Goal: Task Accomplishment & Management: Use online tool/utility

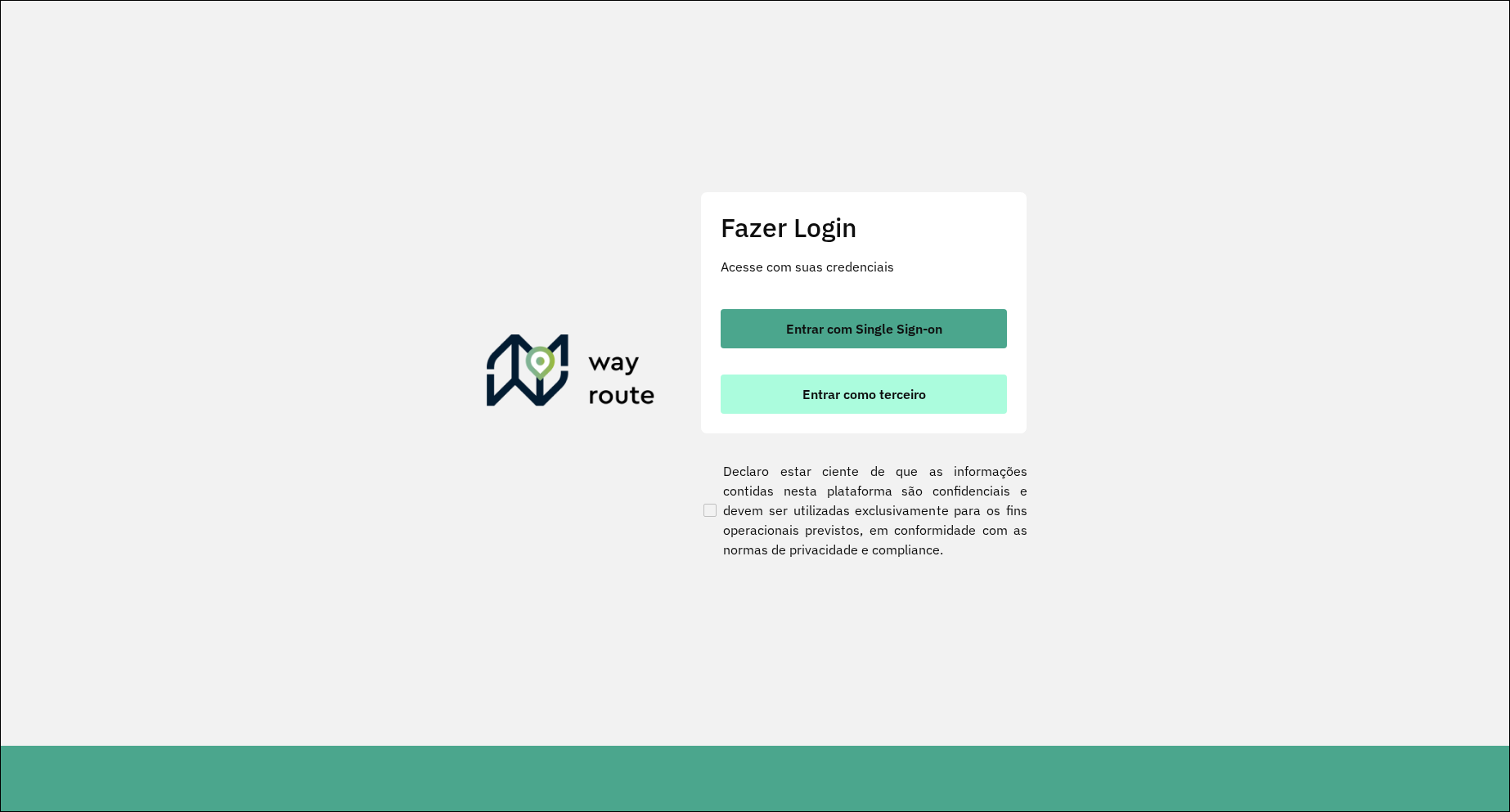
click at [810, 392] on span "Entrar como terceiro" at bounding box center [864, 394] width 123 height 14
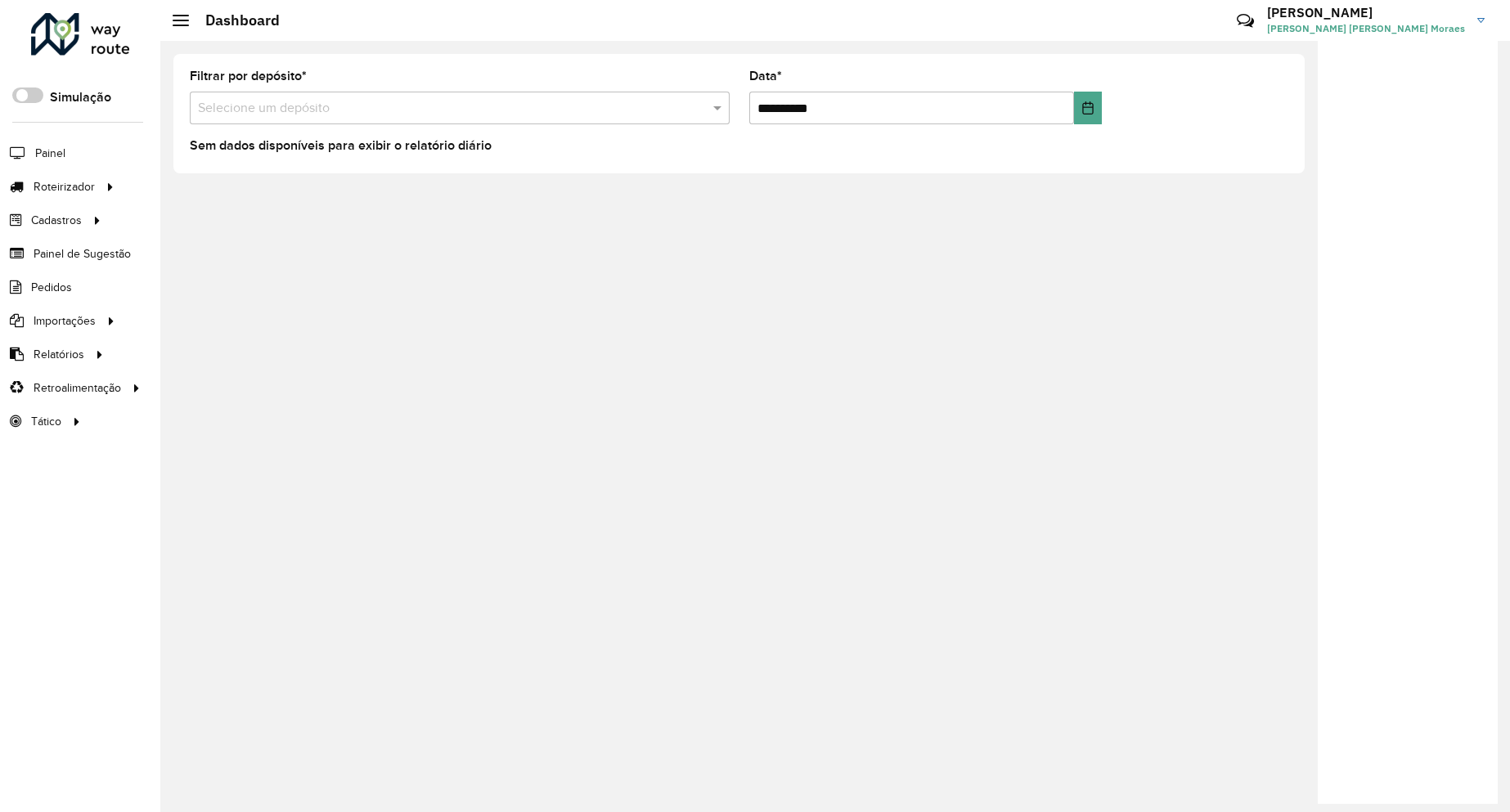
click at [300, 106] on input "text" at bounding box center [443, 108] width 490 height 19
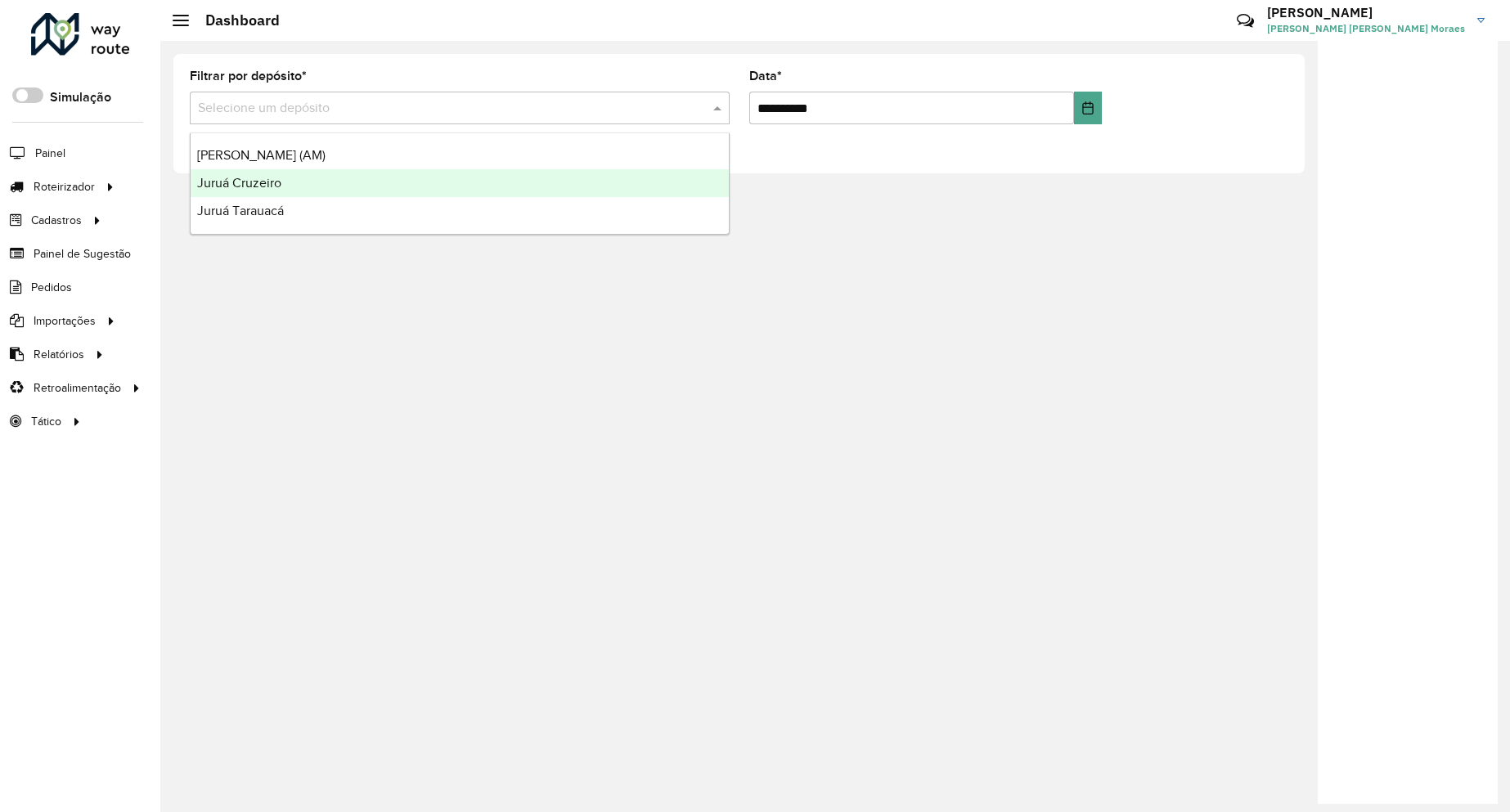
click at [303, 175] on div "Juruá Cruzeiro" at bounding box center [460, 183] width 539 height 28
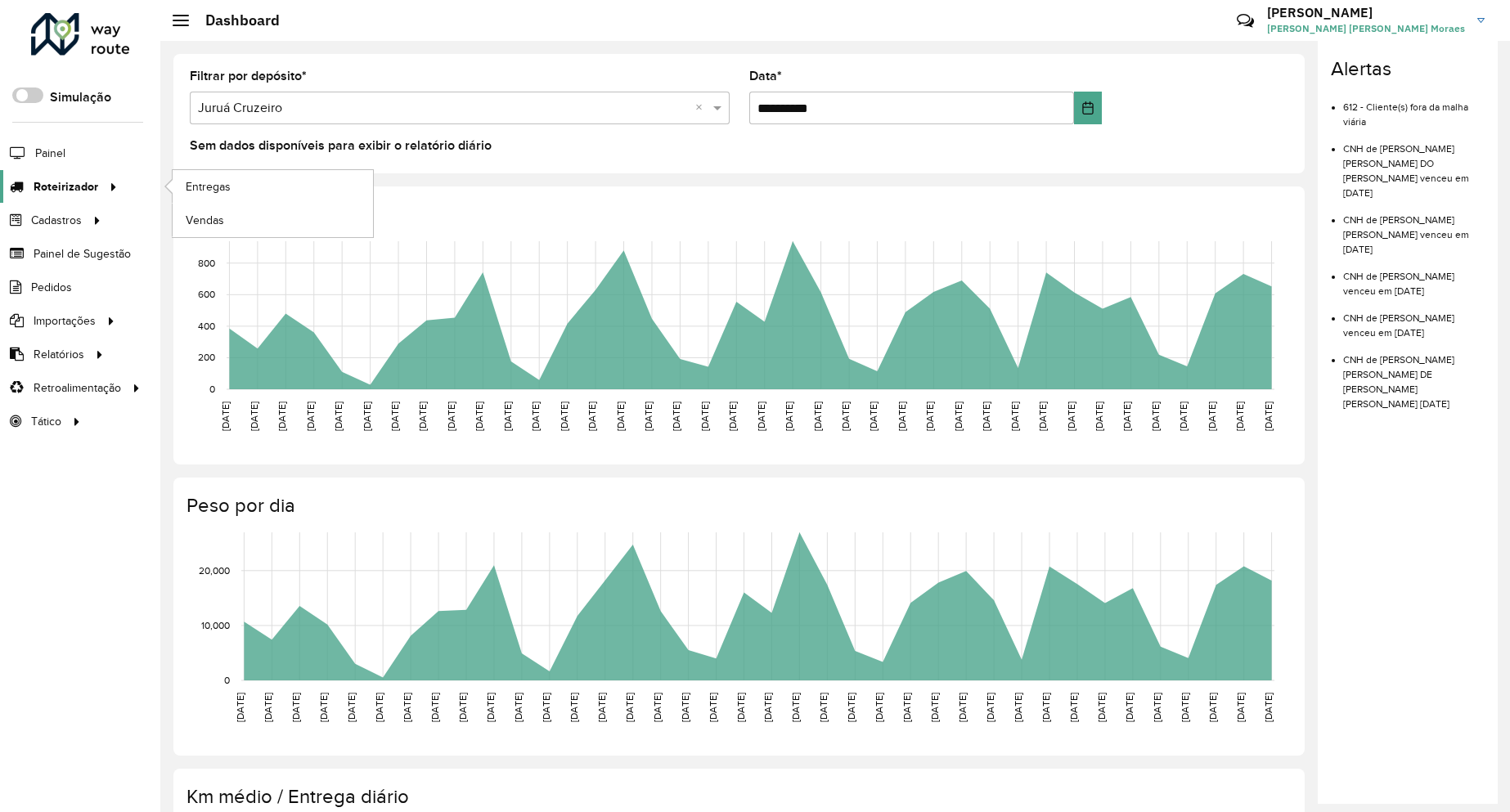
click at [92, 188] on span "Roteirizador" at bounding box center [66, 187] width 65 height 17
click at [229, 185] on span "Entregas" at bounding box center [208, 187] width 46 height 17
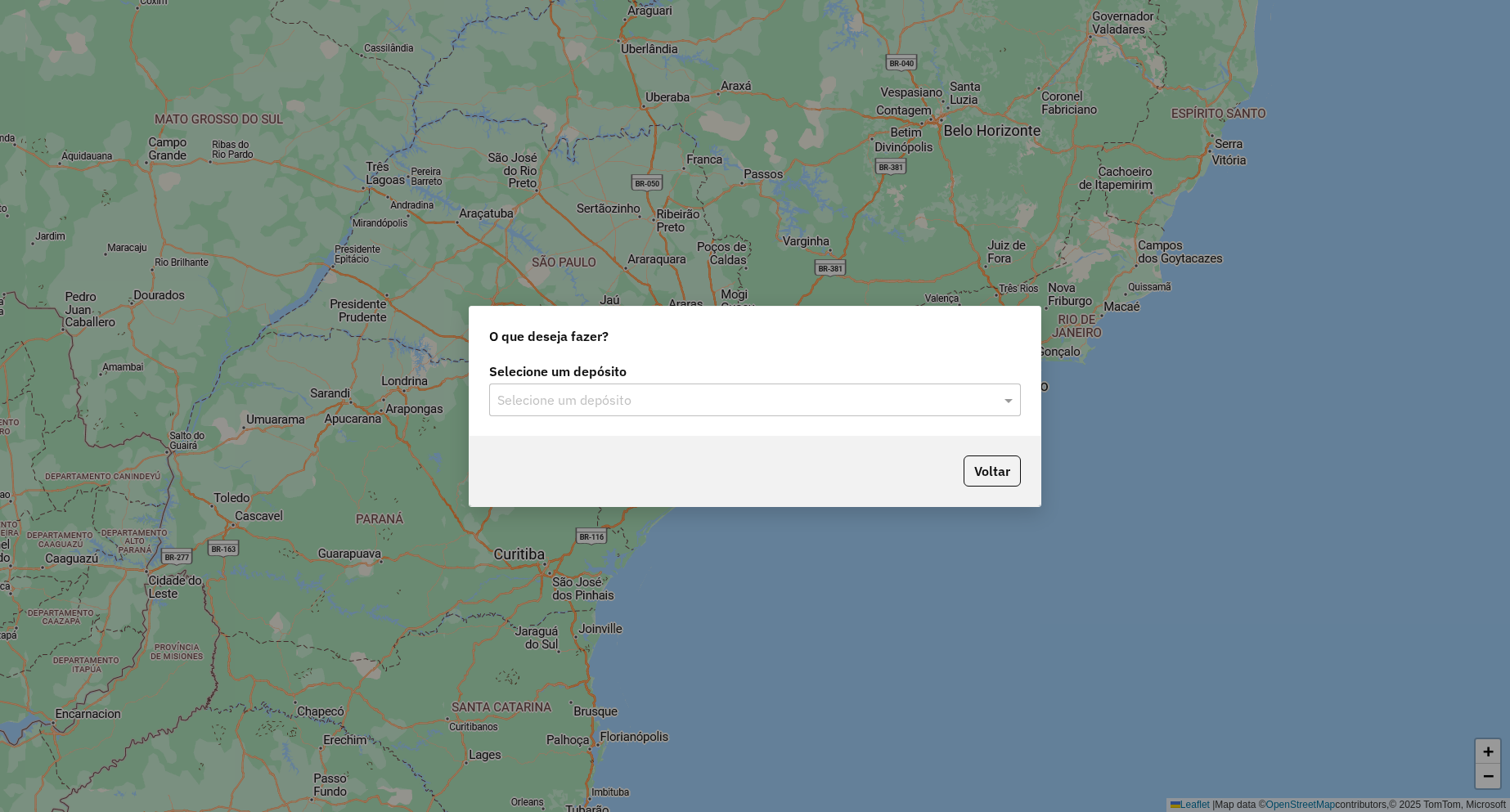
click at [679, 403] on input "text" at bounding box center [739, 400] width 483 height 19
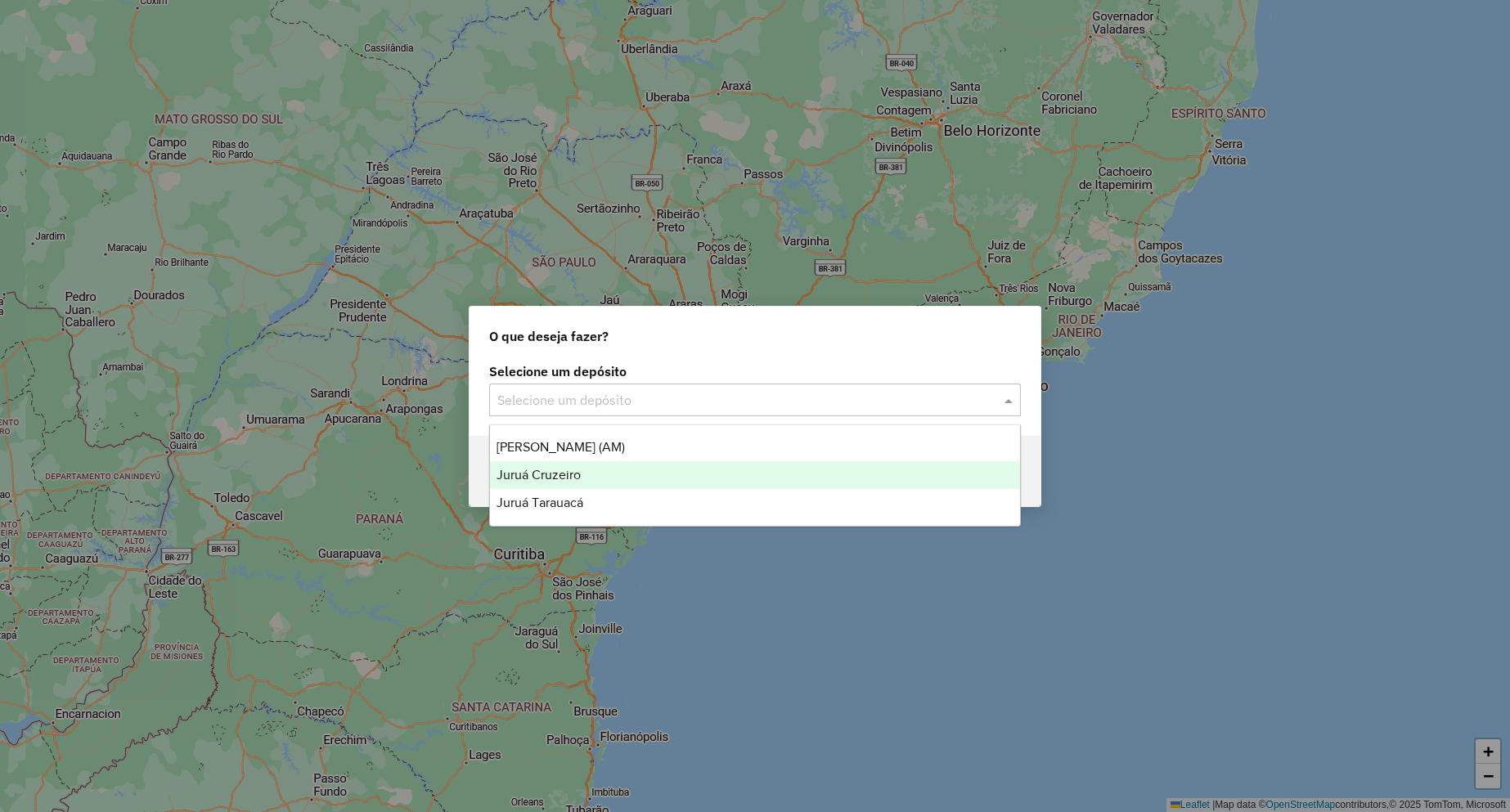
click at [598, 473] on div "Juruá Cruzeiro" at bounding box center [755, 475] width 530 height 28
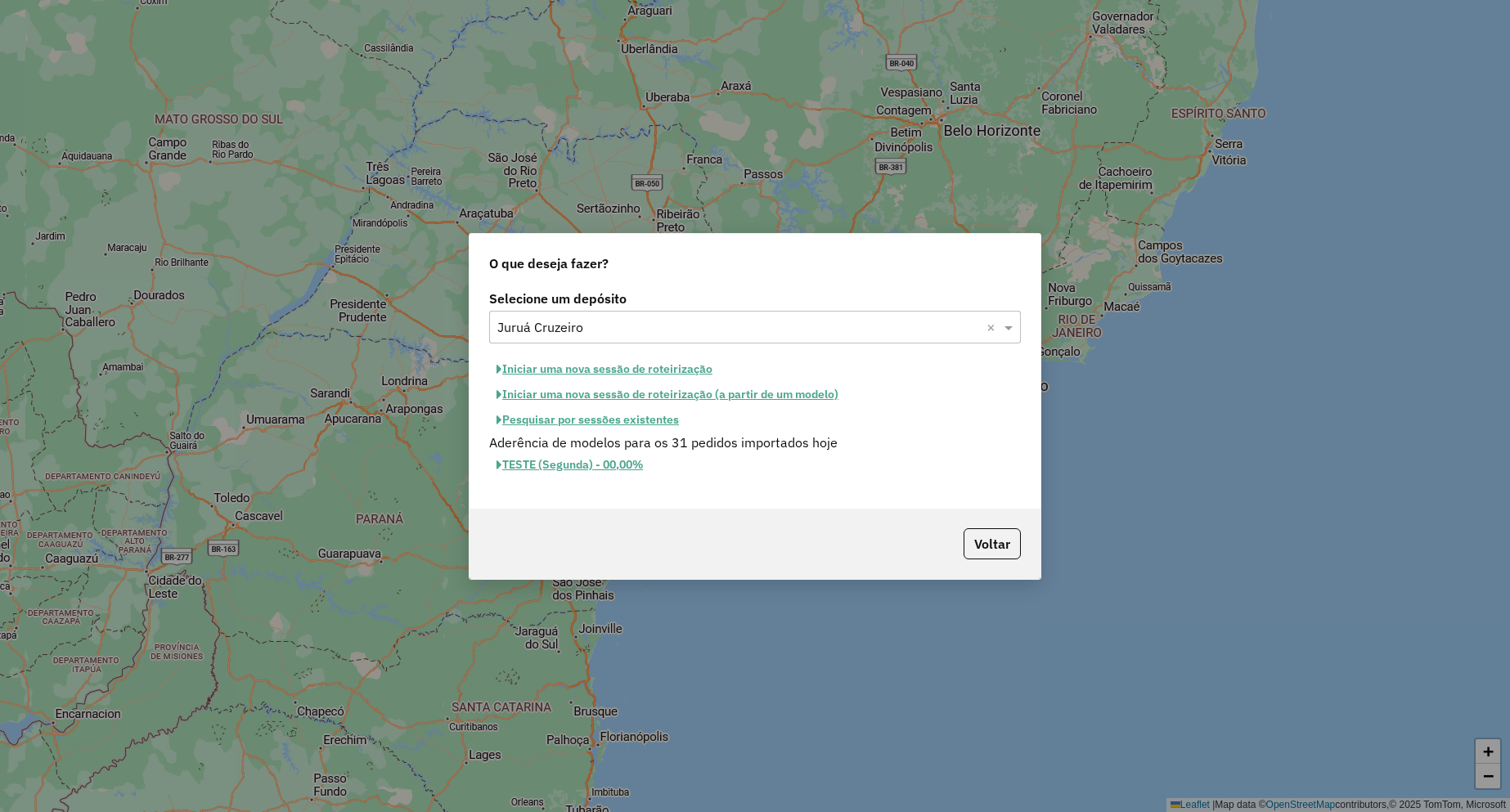
click at [604, 372] on button "Iniciar uma nova sessão de roteirização" at bounding box center [603, 369] width 230 height 25
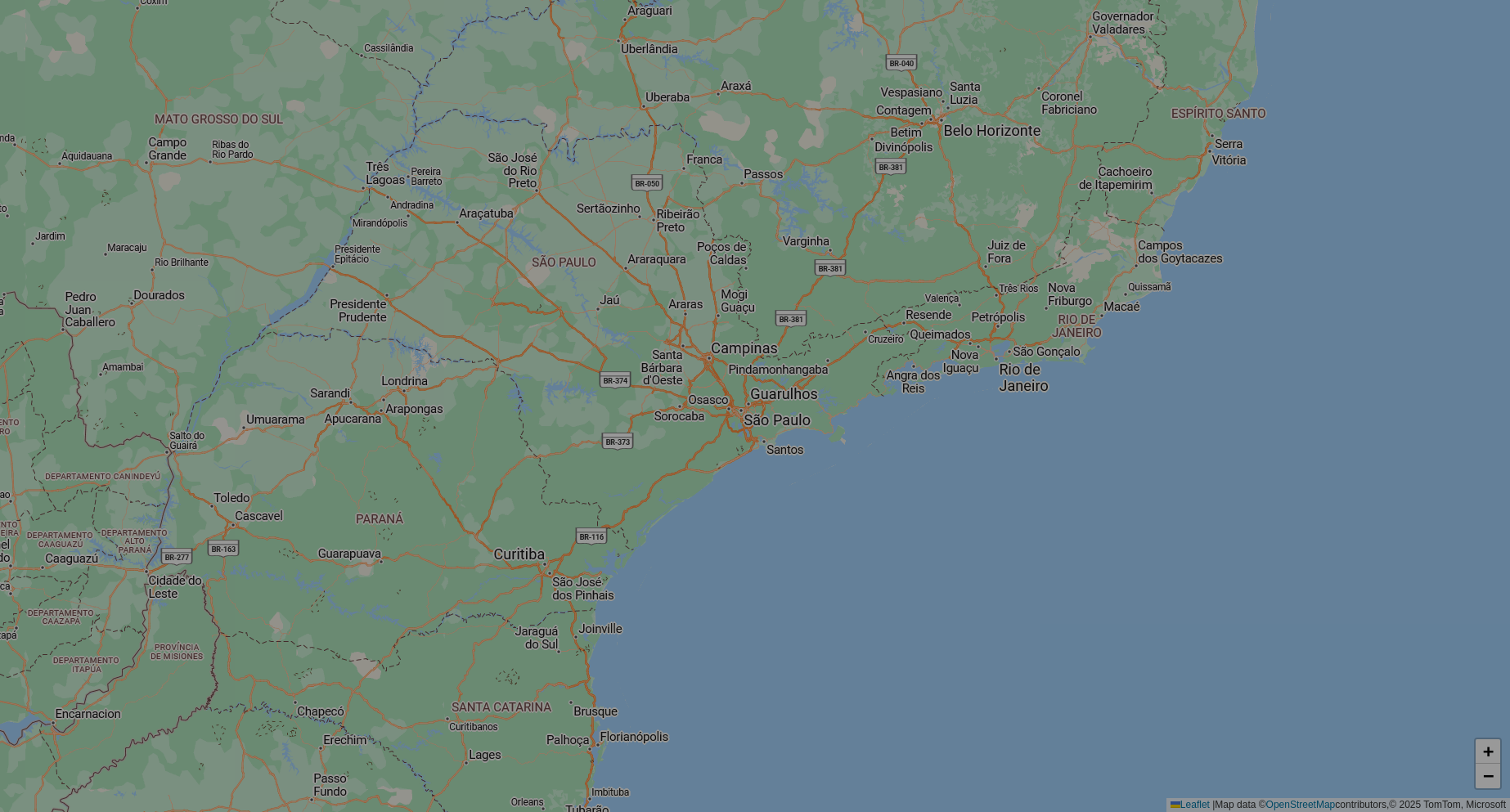
select select "*"
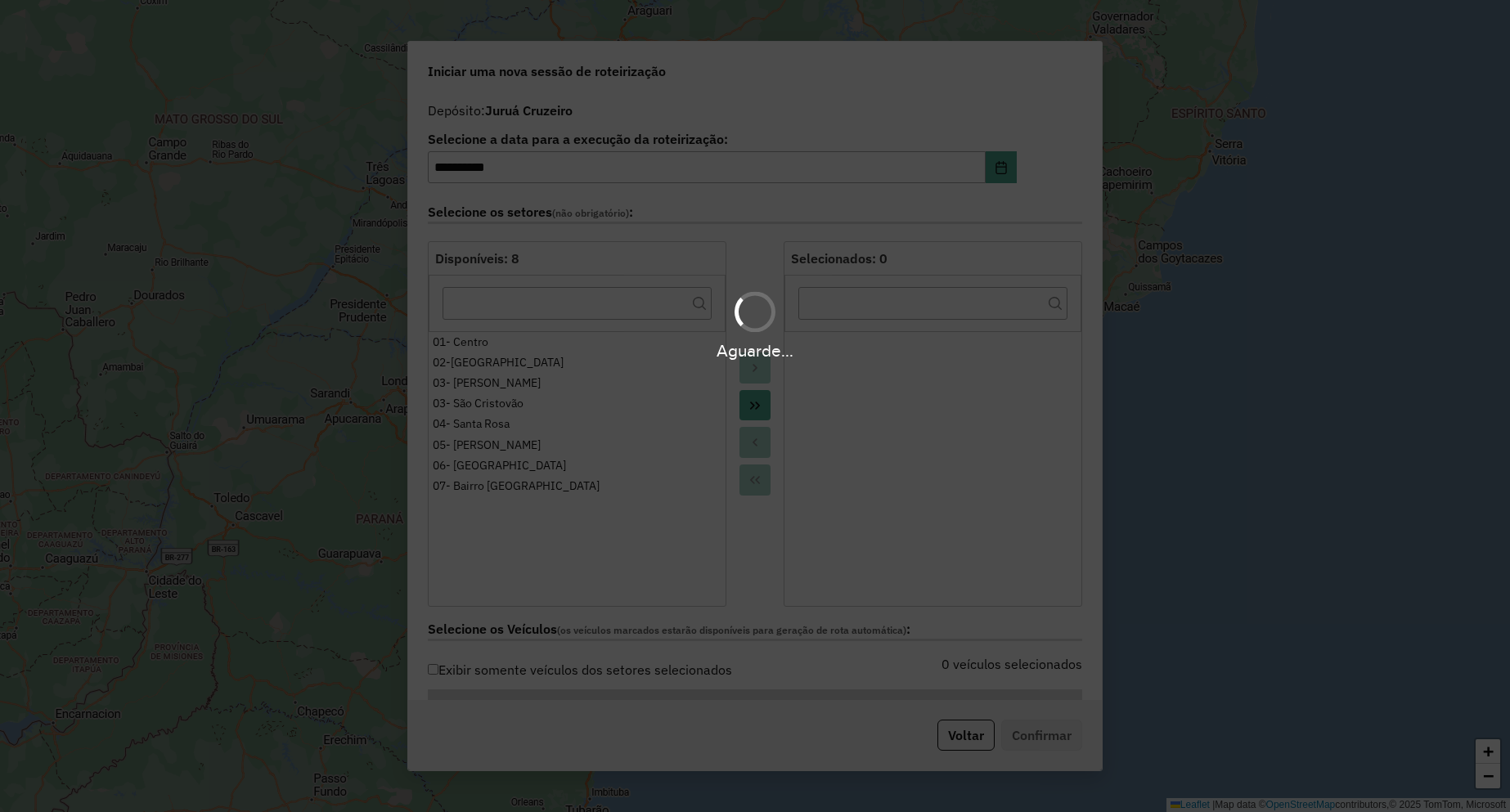
click at [756, 407] on div "Aguarde..." at bounding box center [755, 406] width 1510 height 812
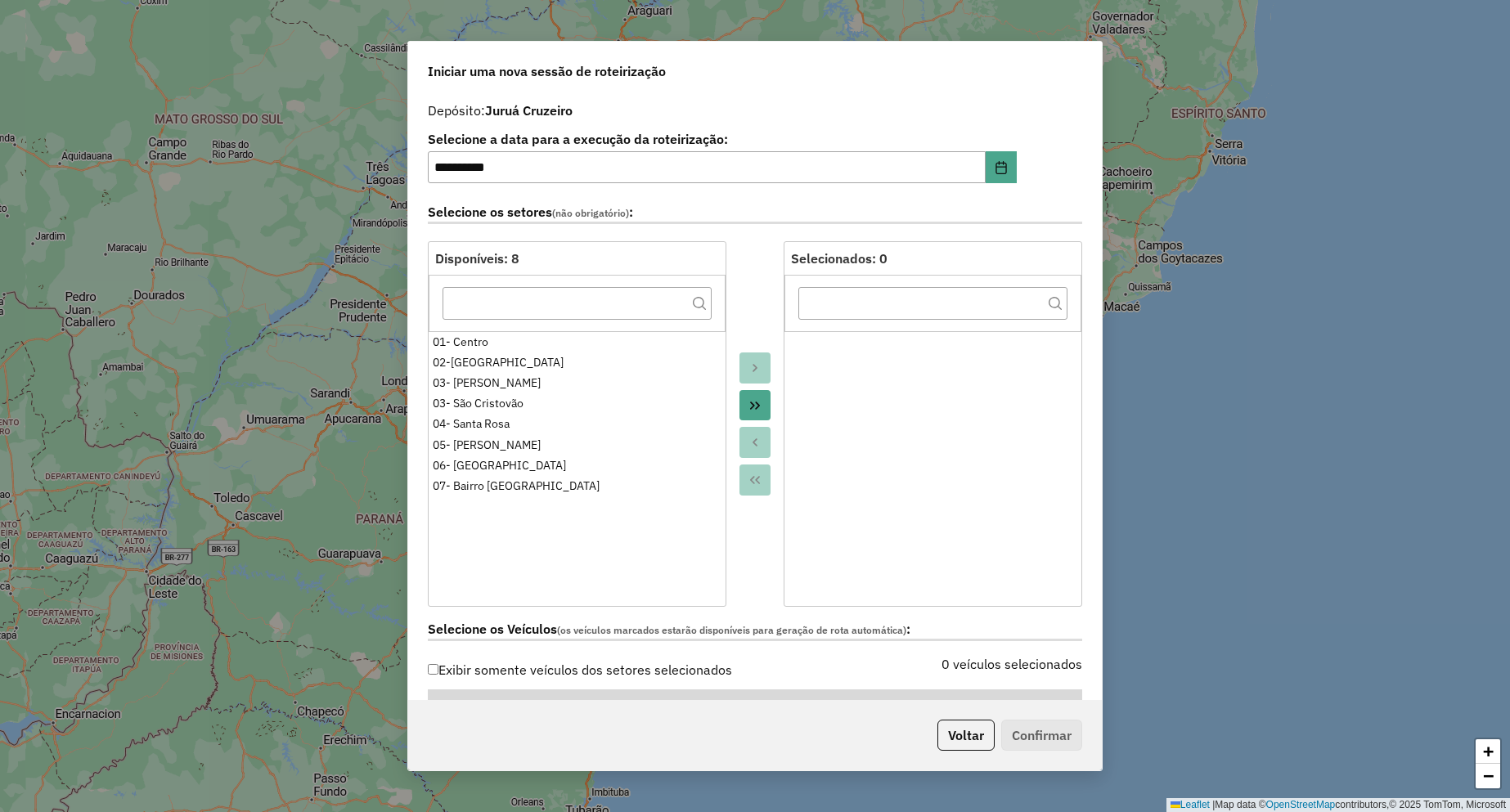
click at [756, 407] on icon "Move All to Target" at bounding box center [755, 406] width 14 height 14
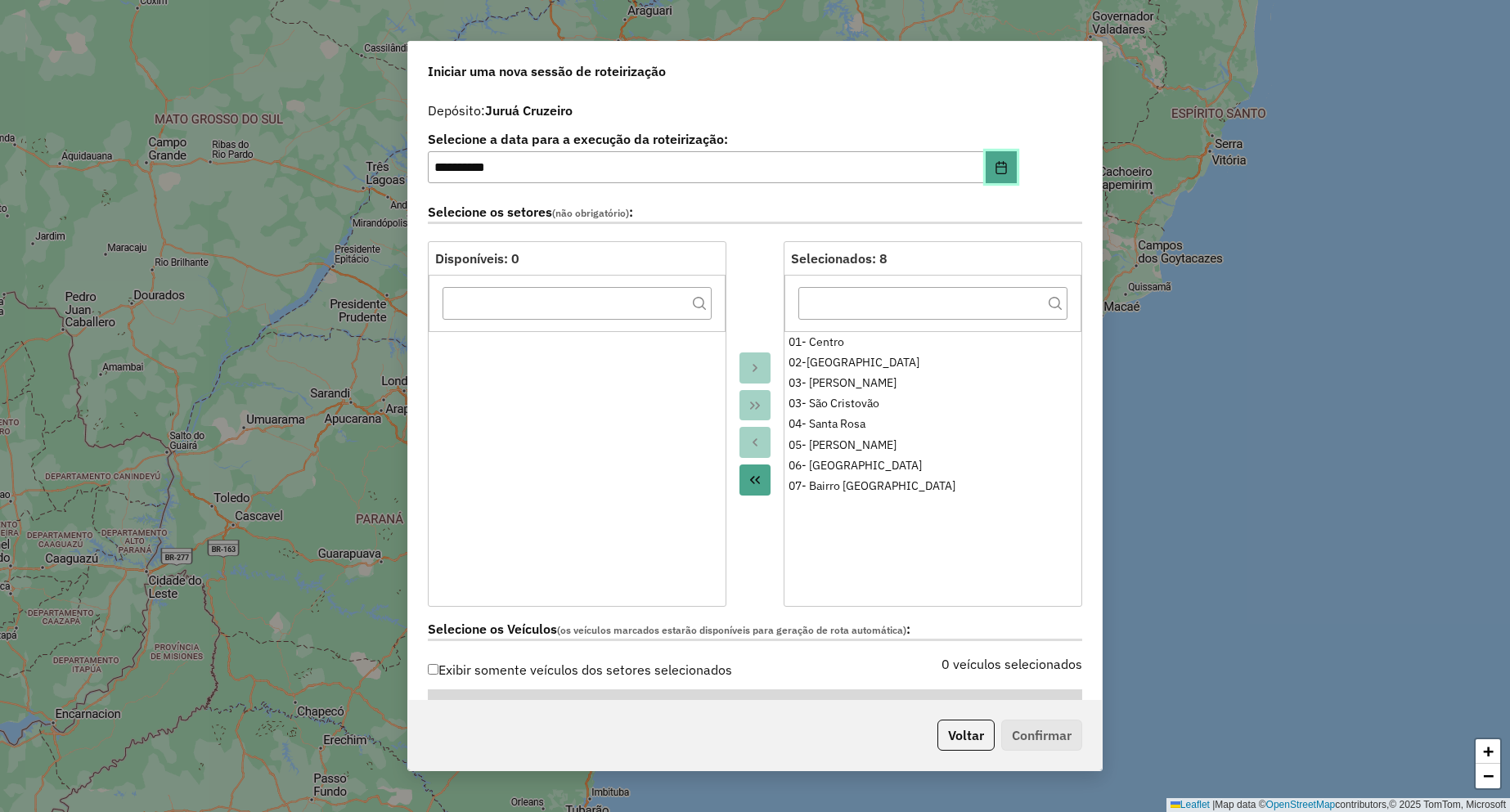
click at [986, 171] on button "Choose Date" at bounding box center [1001, 167] width 31 height 33
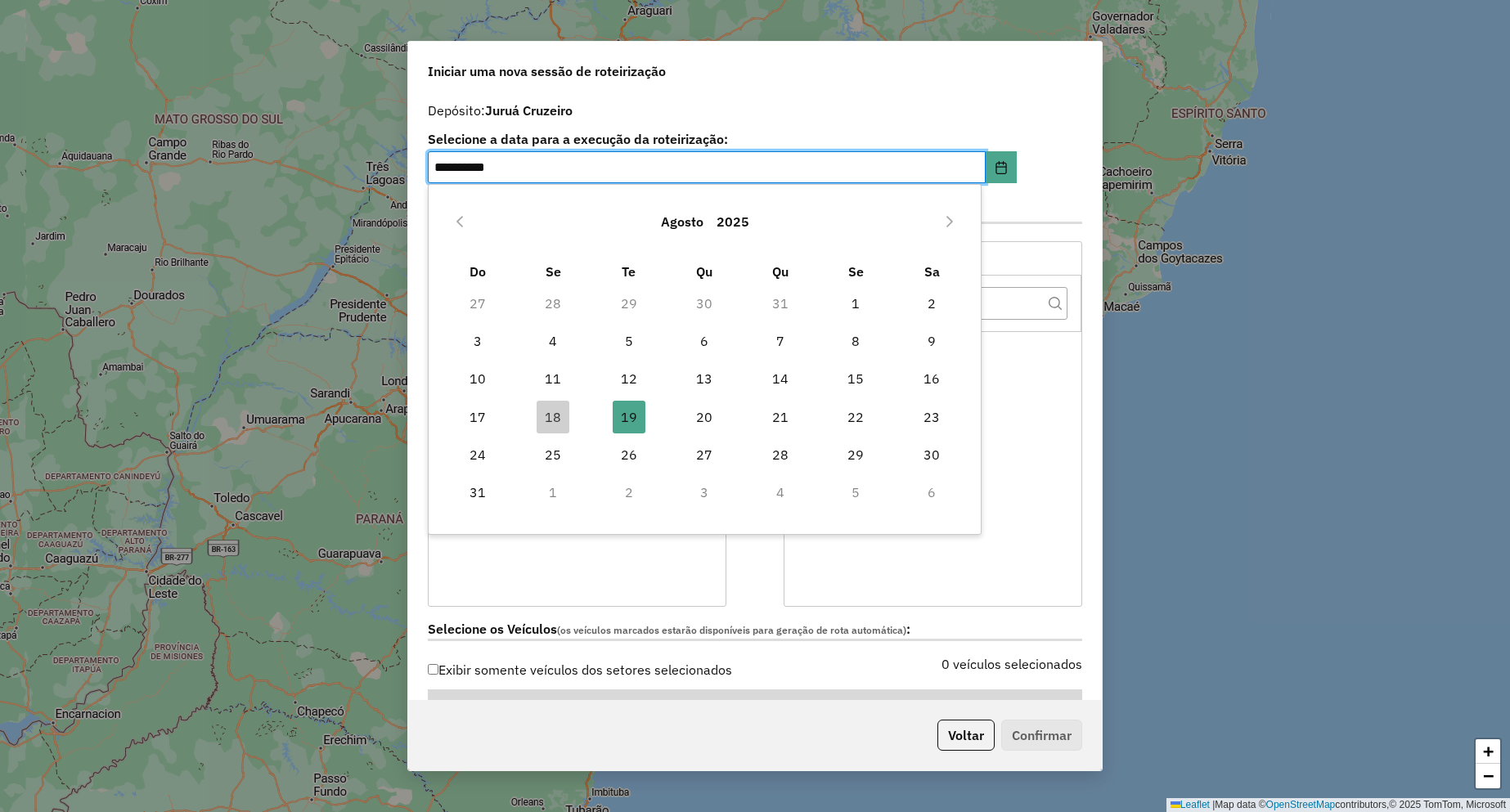
click at [529, 421] on td "18" at bounding box center [553, 417] width 76 height 38
click at [559, 412] on span "18" at bounding box center [553, 417] width 33 height 33
type input "**********"
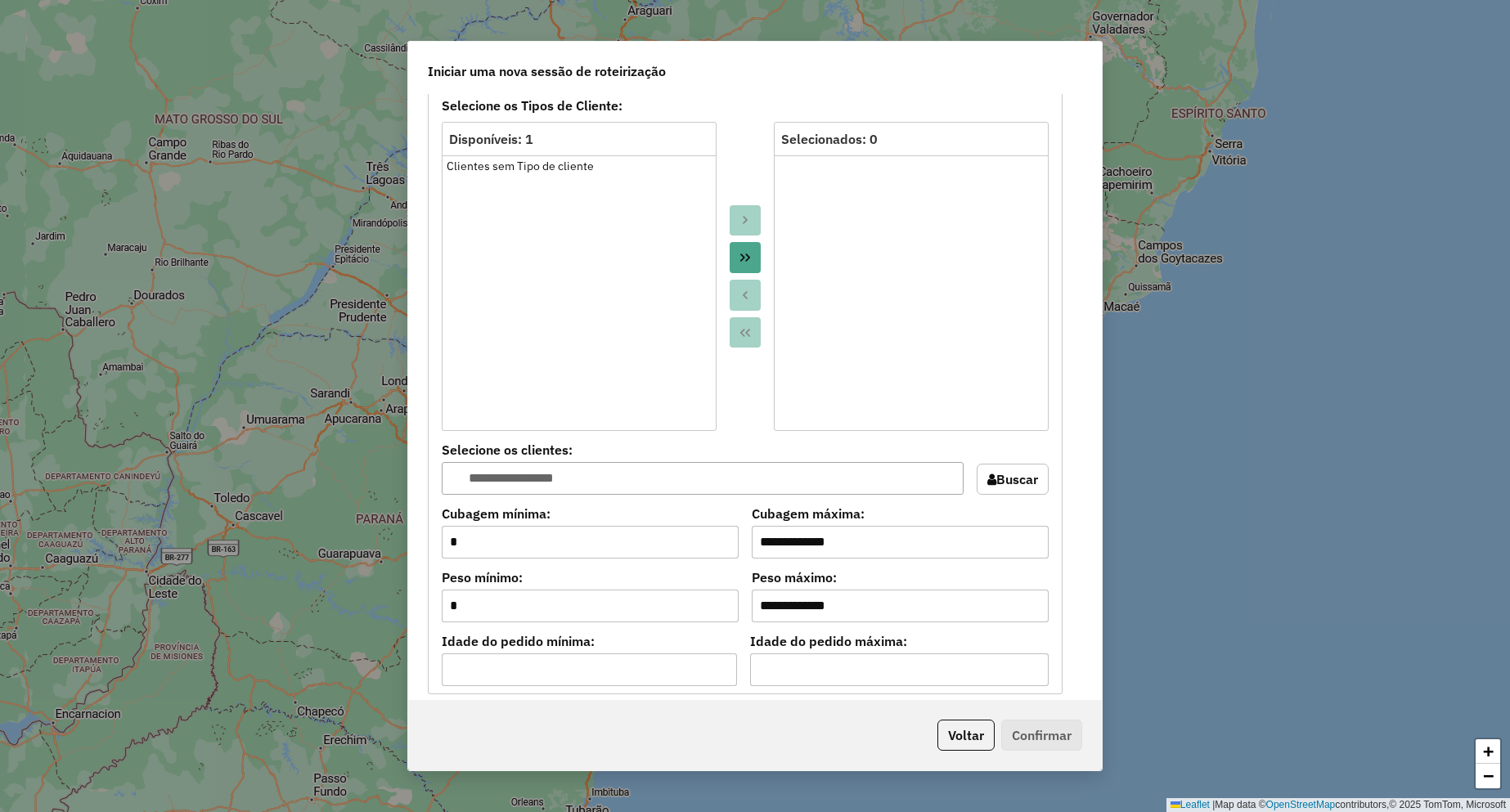
scroll to position [1064, 0]
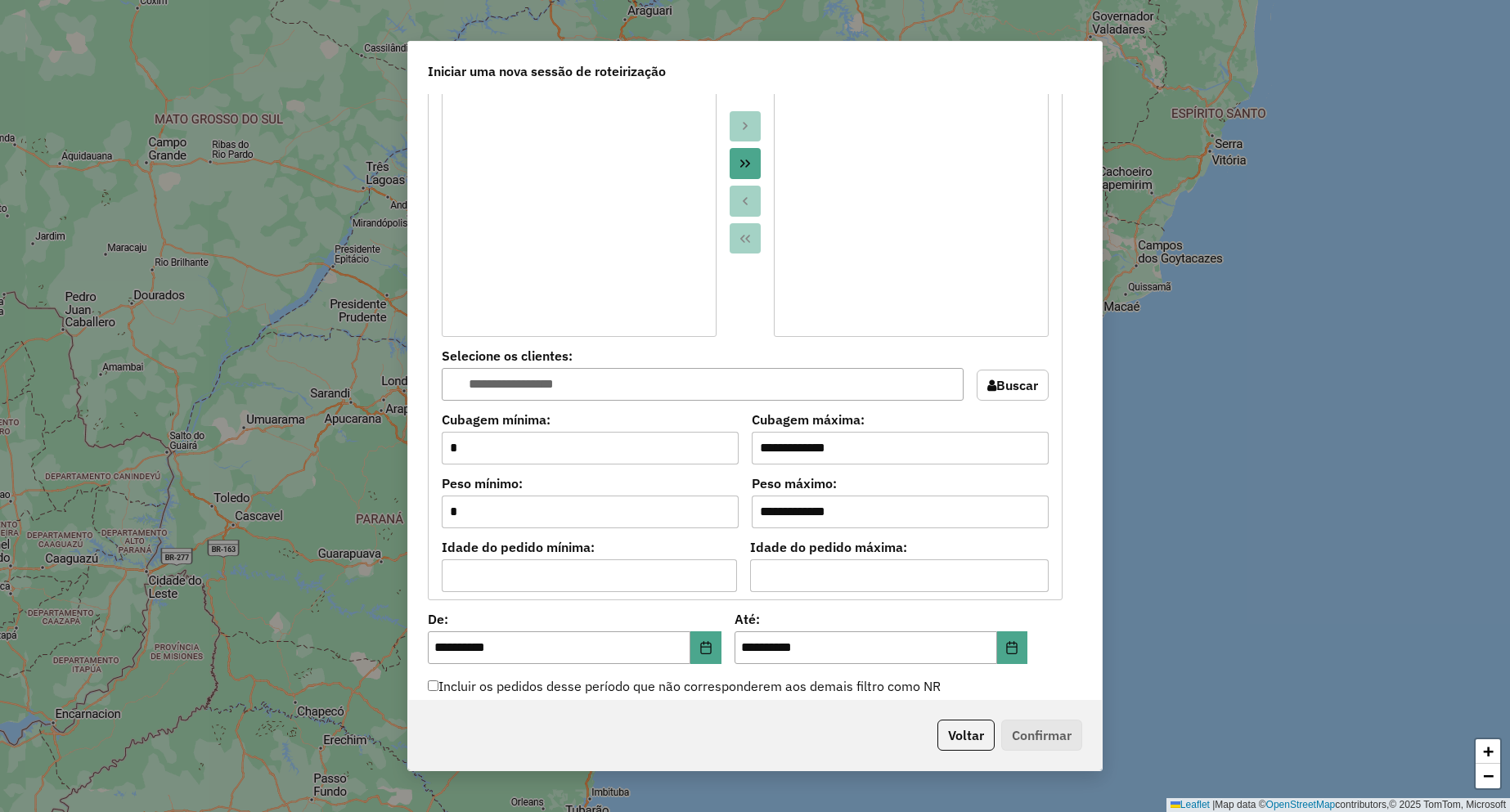
click at [732, 169] on button "Move All to Target" at bounding box center [744, 163] width 31 height 31
click at [704, 653] on icon "Choose Date" at bounding box center [705, 648] width 11 height 14
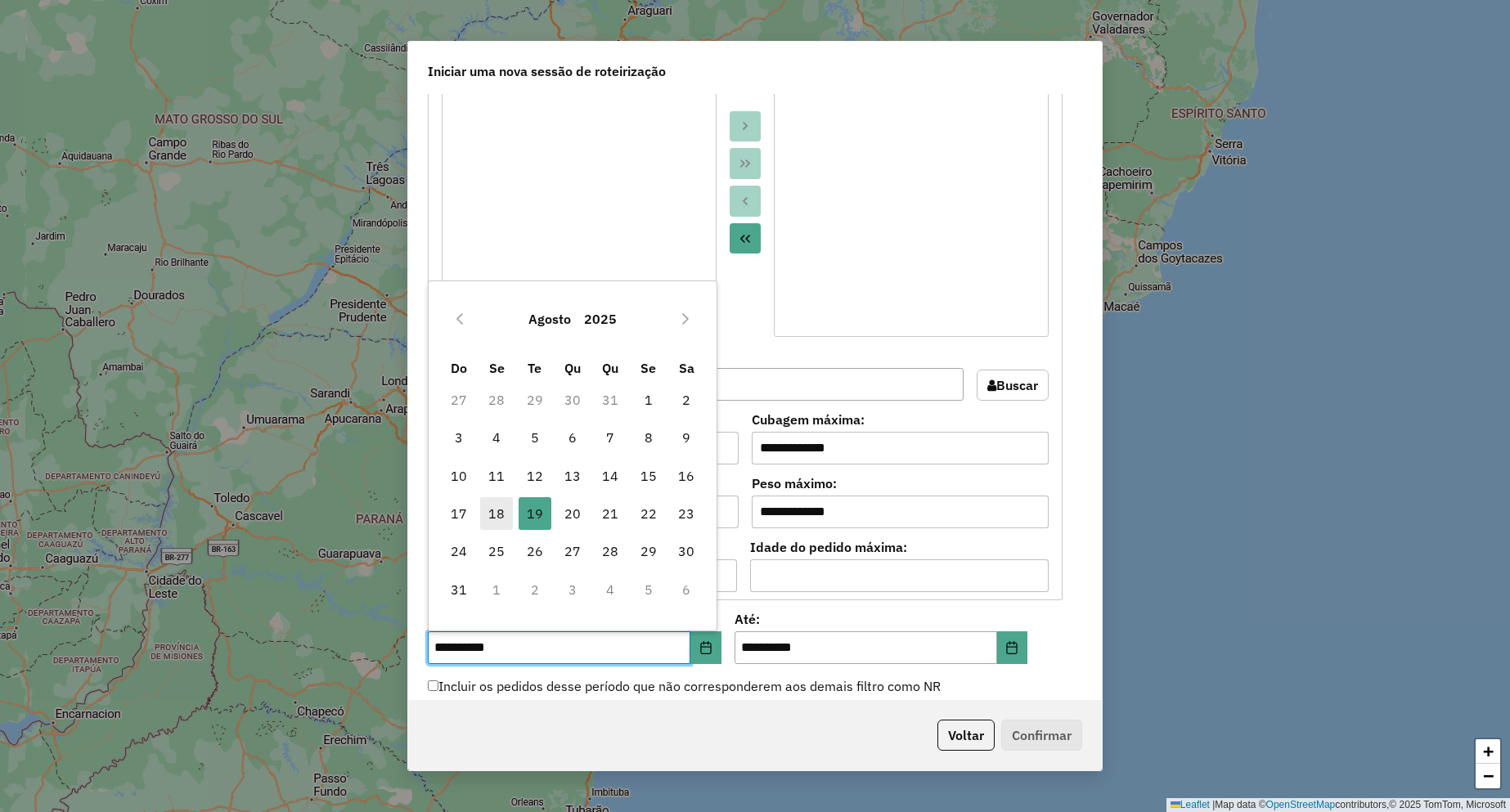
click at [500, 510] on span "18" at bounding box center [496, 513] width 33 height 33
type input "**********"
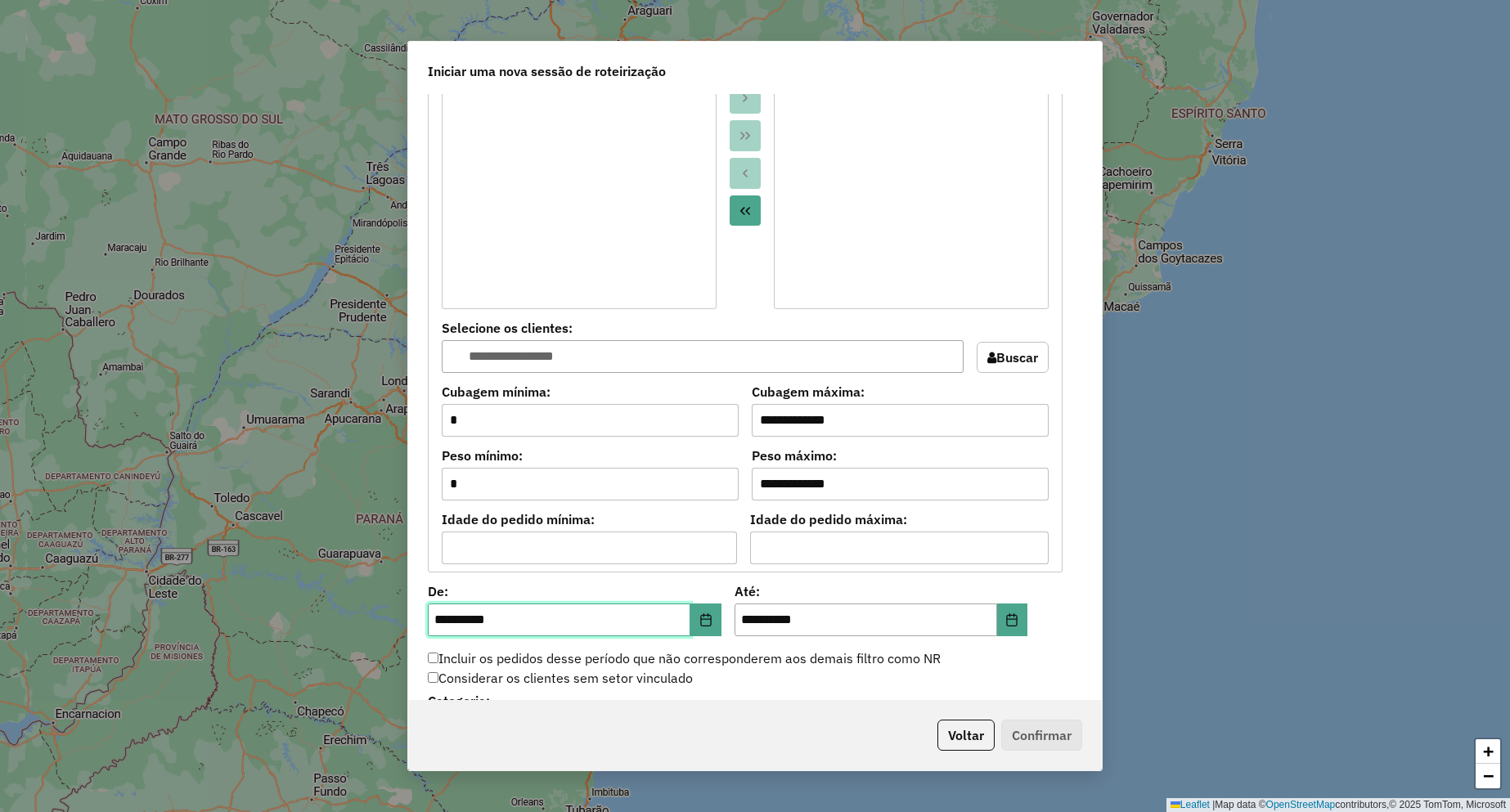
scroll to position [1308, 0]
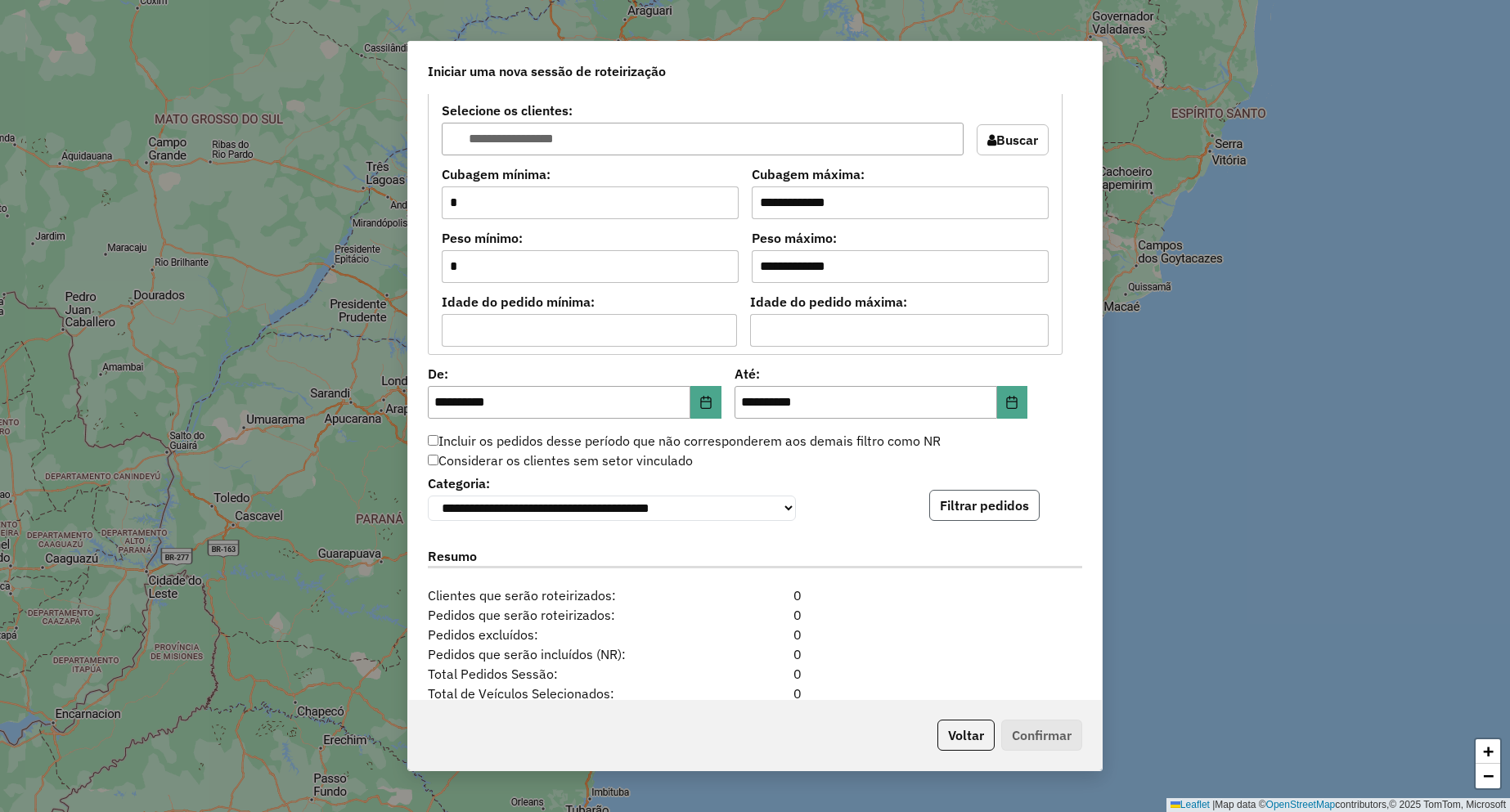
click at [976, 513] on button "Filtrar pedidos" at bounding box center [984, 505] width 111 height 31
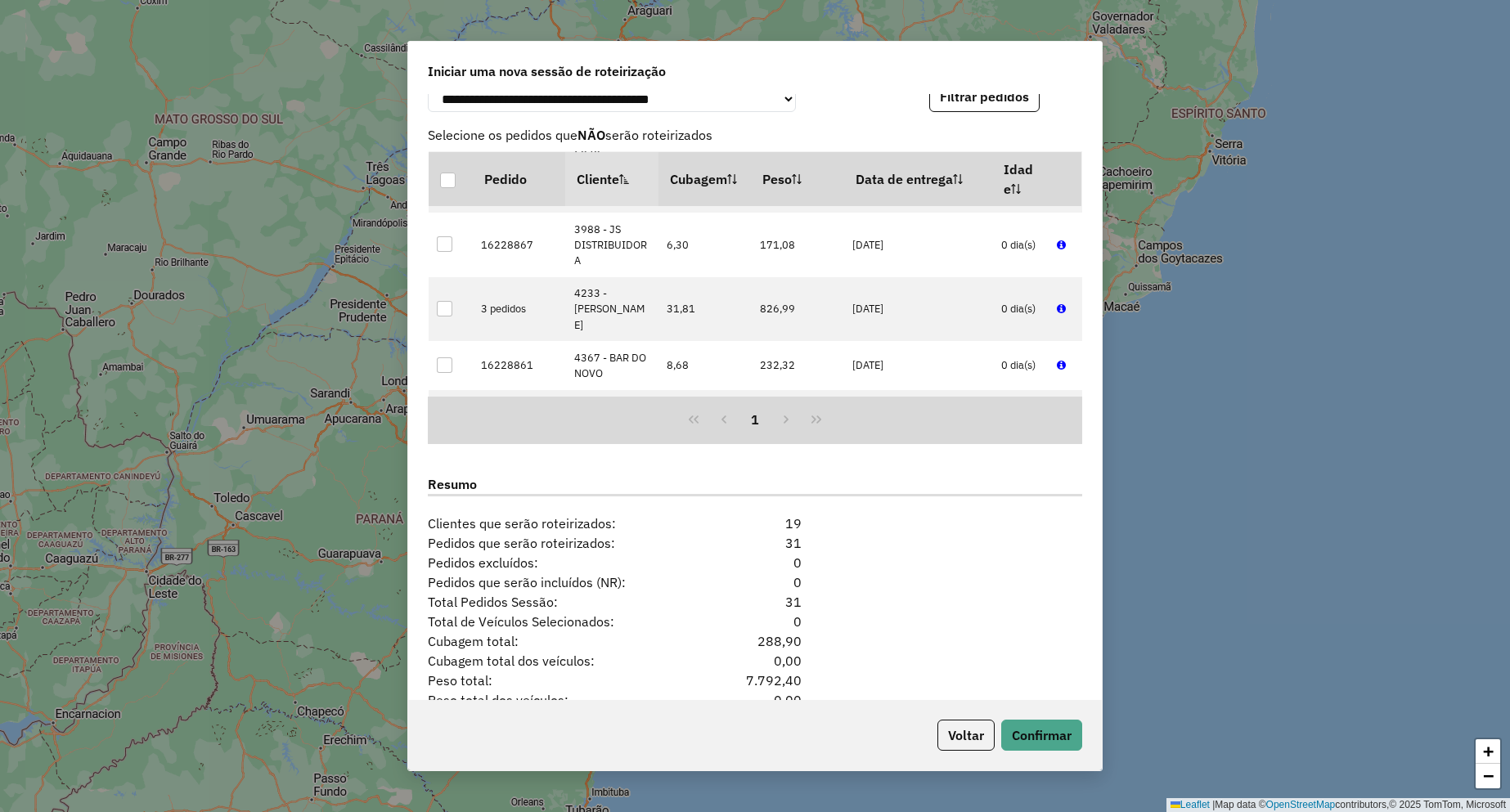
scroll to position [572, 0]
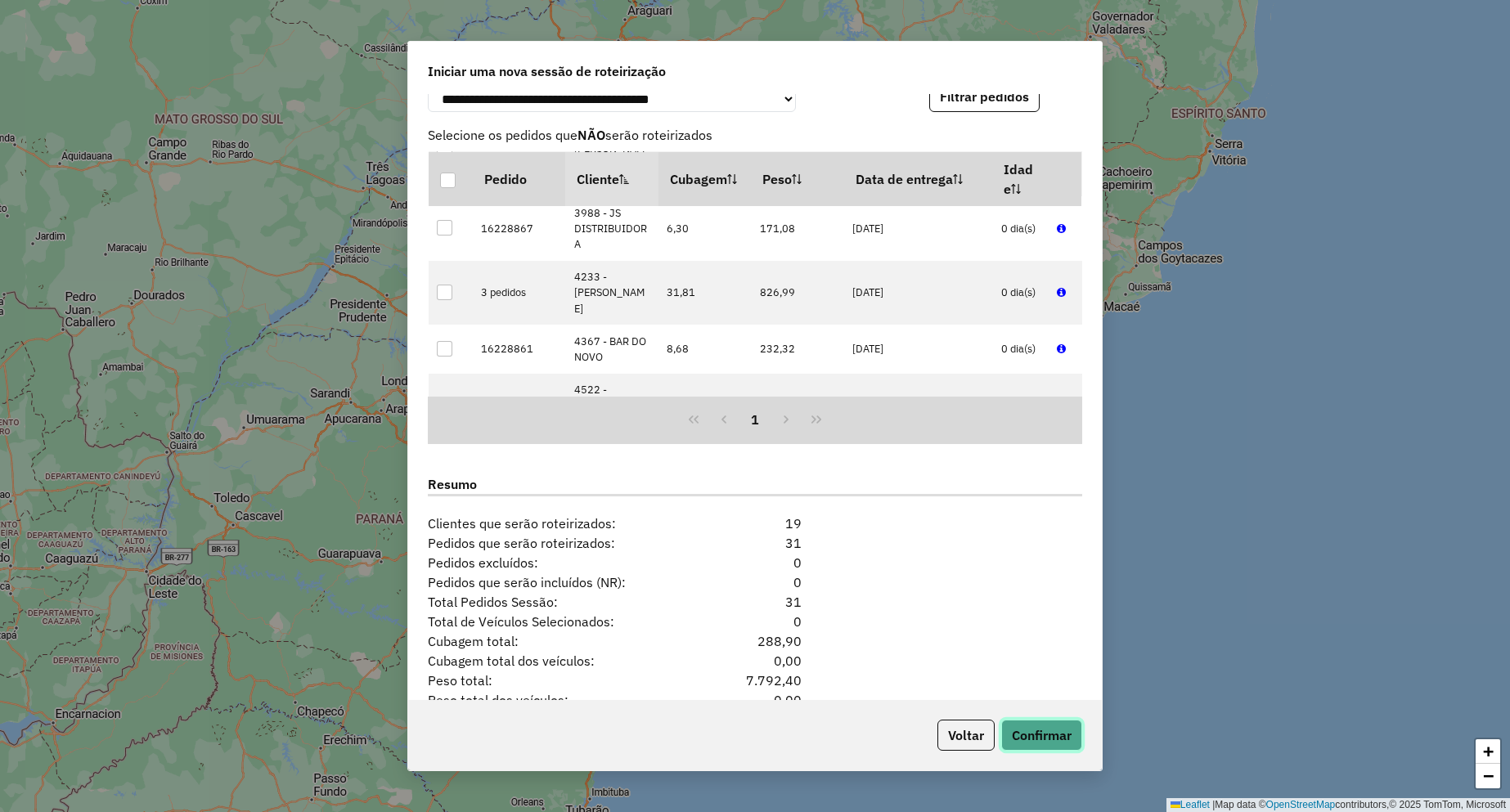
click at [1032, 728] on button "Confirmar" at bounding box center [1042, 735] width 81 height 31
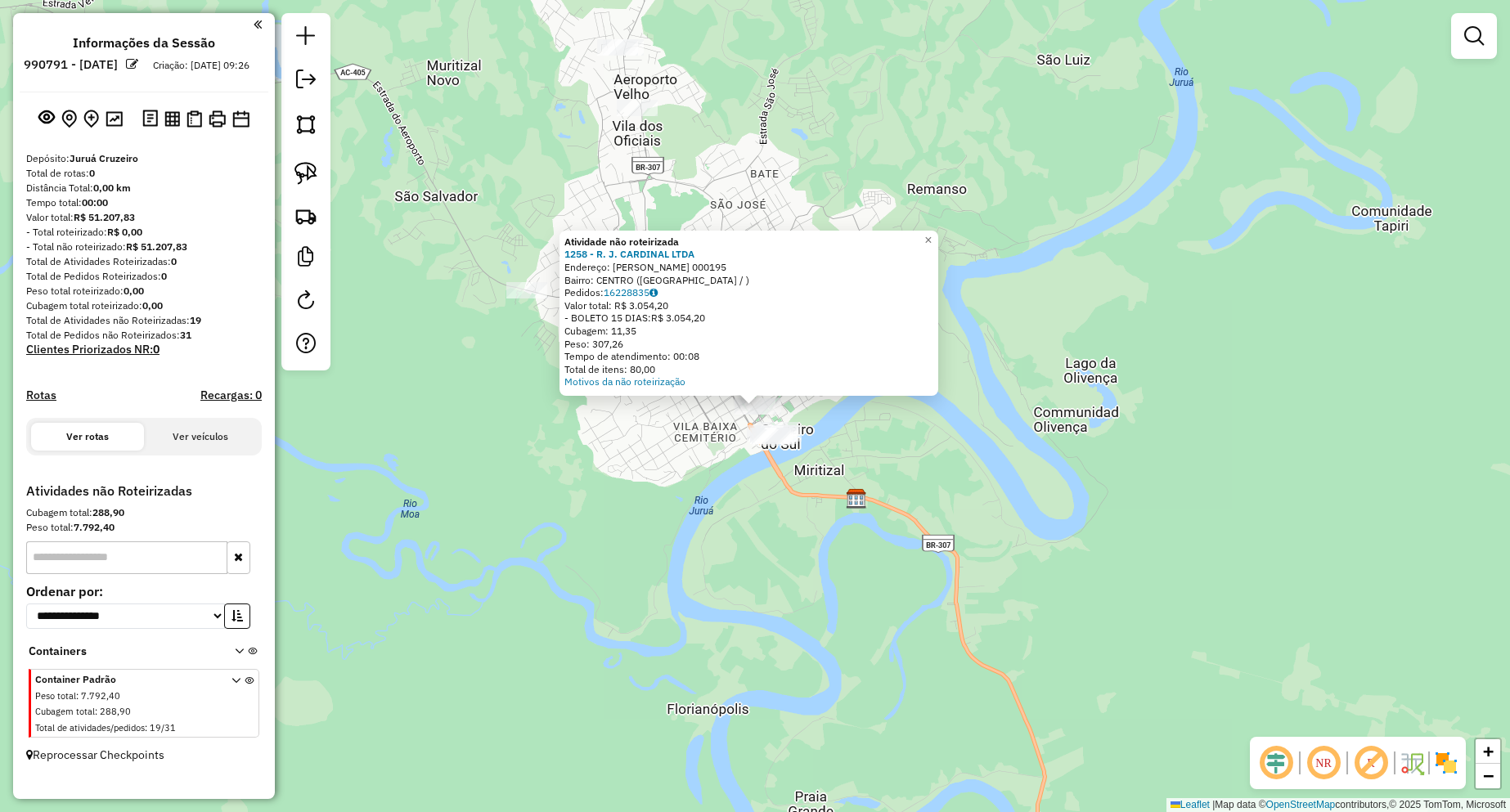
click at [1023, 436] on div "Atividade não roteirizada 1258 - R. J. CARDINAL LTDA Endereço: R RUI BARBOSA 00…" at bounding box center [755, 406] width 1510 height 812
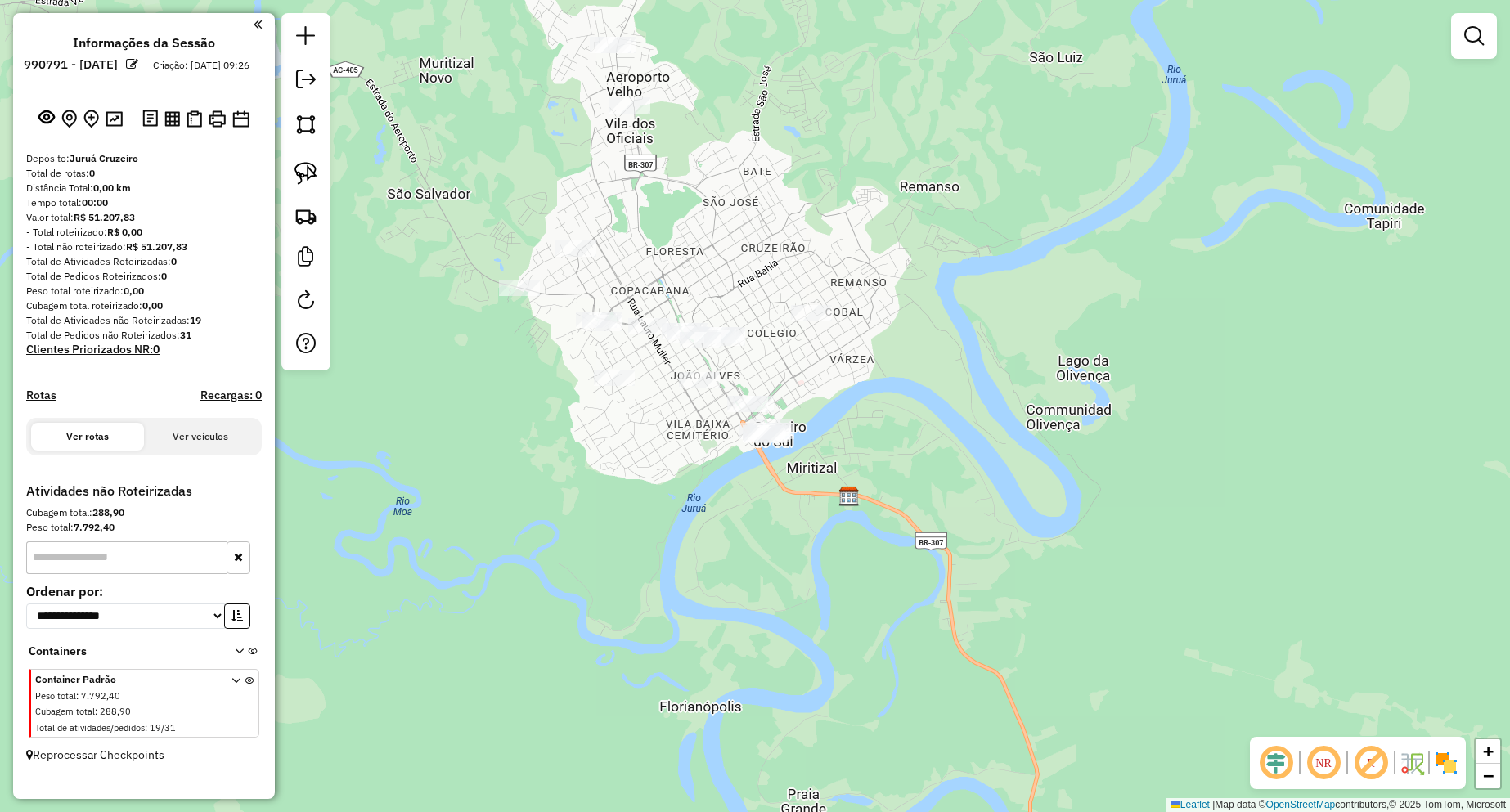
drag, startPoint x: 918, startPoint y: 409, endPoint x: 886, endPoint y: 405, distance: 32.2
click at [886, 405] on div "Janela de atendimento Grade de atendimento Capacidade Transportadoras Veículos …" at bounding box center [755, 406] width 1510 height 812
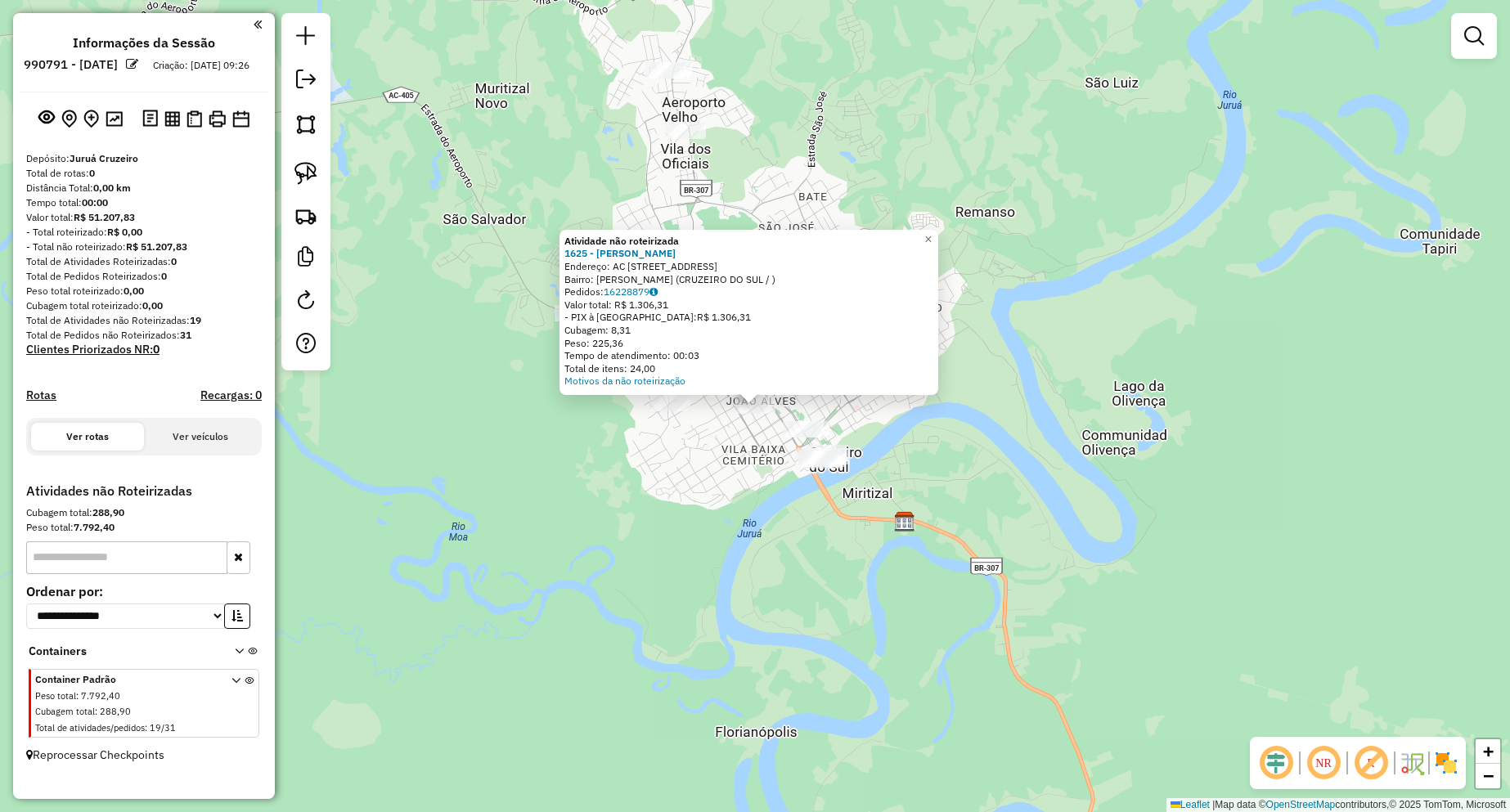
click at [991, 418] on div "Atividade não roteirizada 1625 - SAMIA MARIA ARAUJO LEITE Endereço: AC RUA RIO …" at bounding box center [755, 406] width 1510 height 812
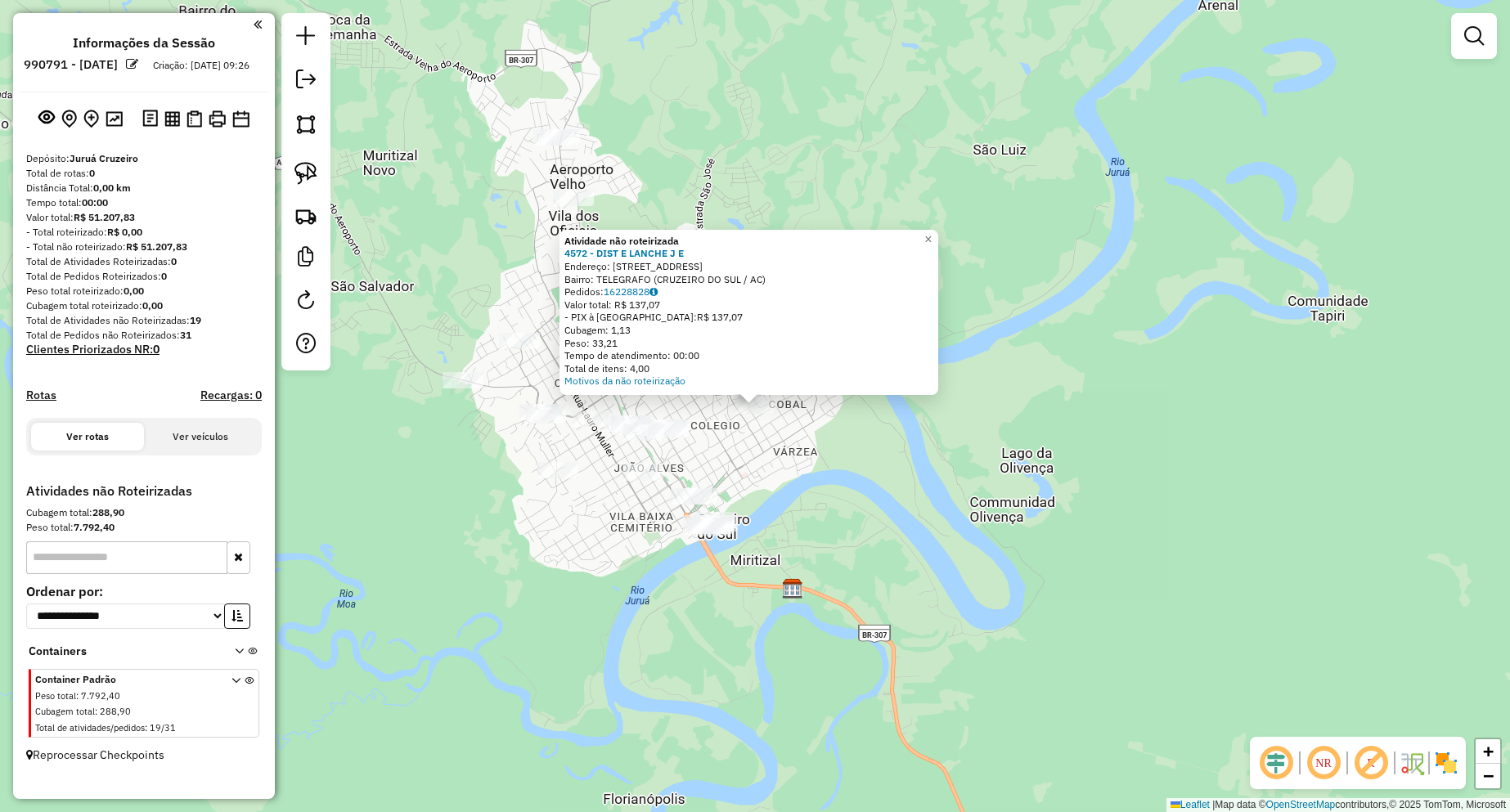
click at [855, 458] on div "Atividade não roteirizada 4572 - DIST E LANCHE J E Endereço: AVENIDA EPAMINONDA…" at bounding box center [755, 406] width 1510 height 812
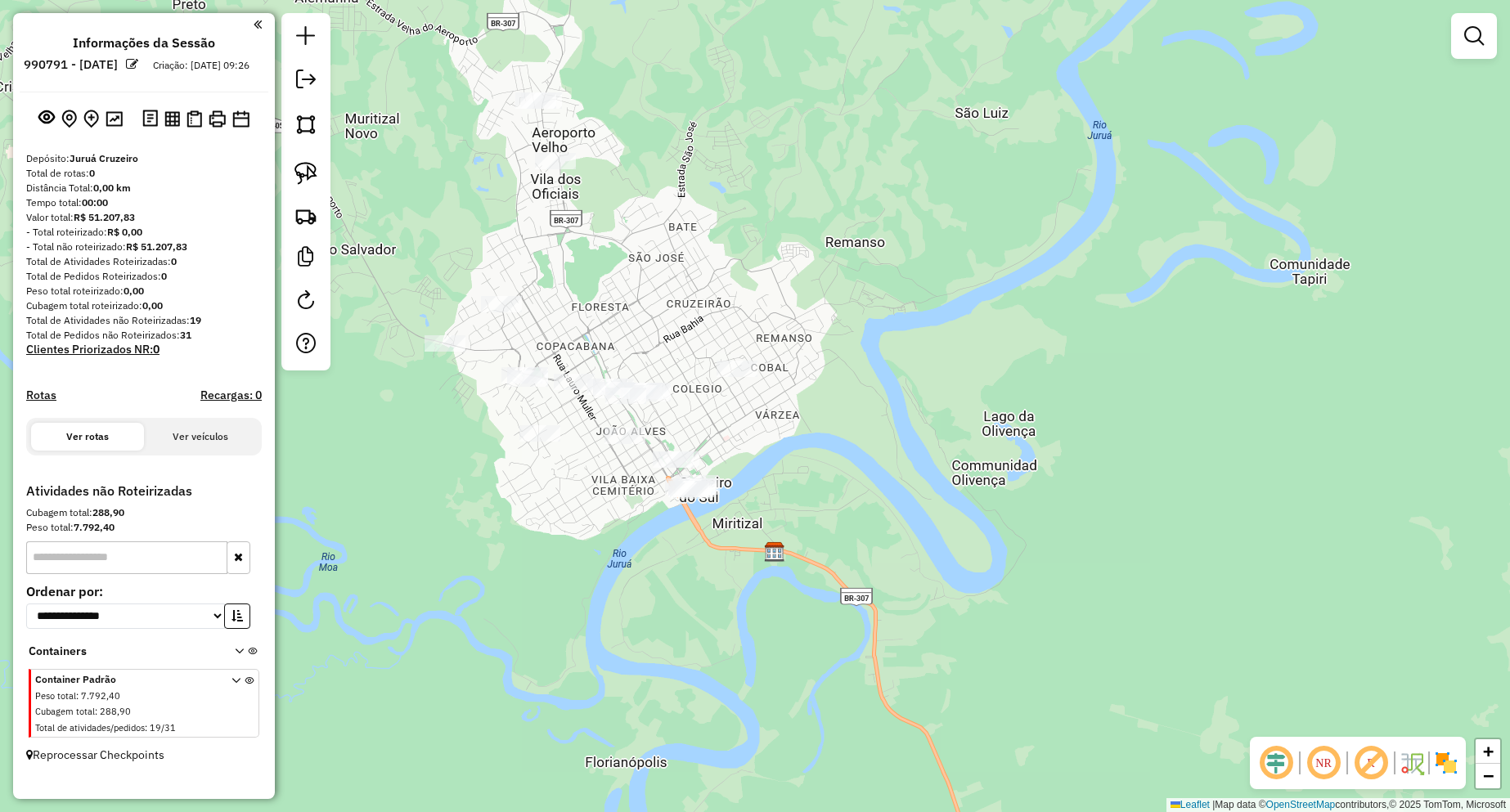
drag, startPoint x: 852, startPoint y: 481, endPoint x: 829, endPoint y: 420, distance: 65.2
click at [831, 420] on div "Janela de atendimento Grade de atendimento Capacidade Transportadoras Veículos …" at bounding box center [755, 406] width 1510 height 812
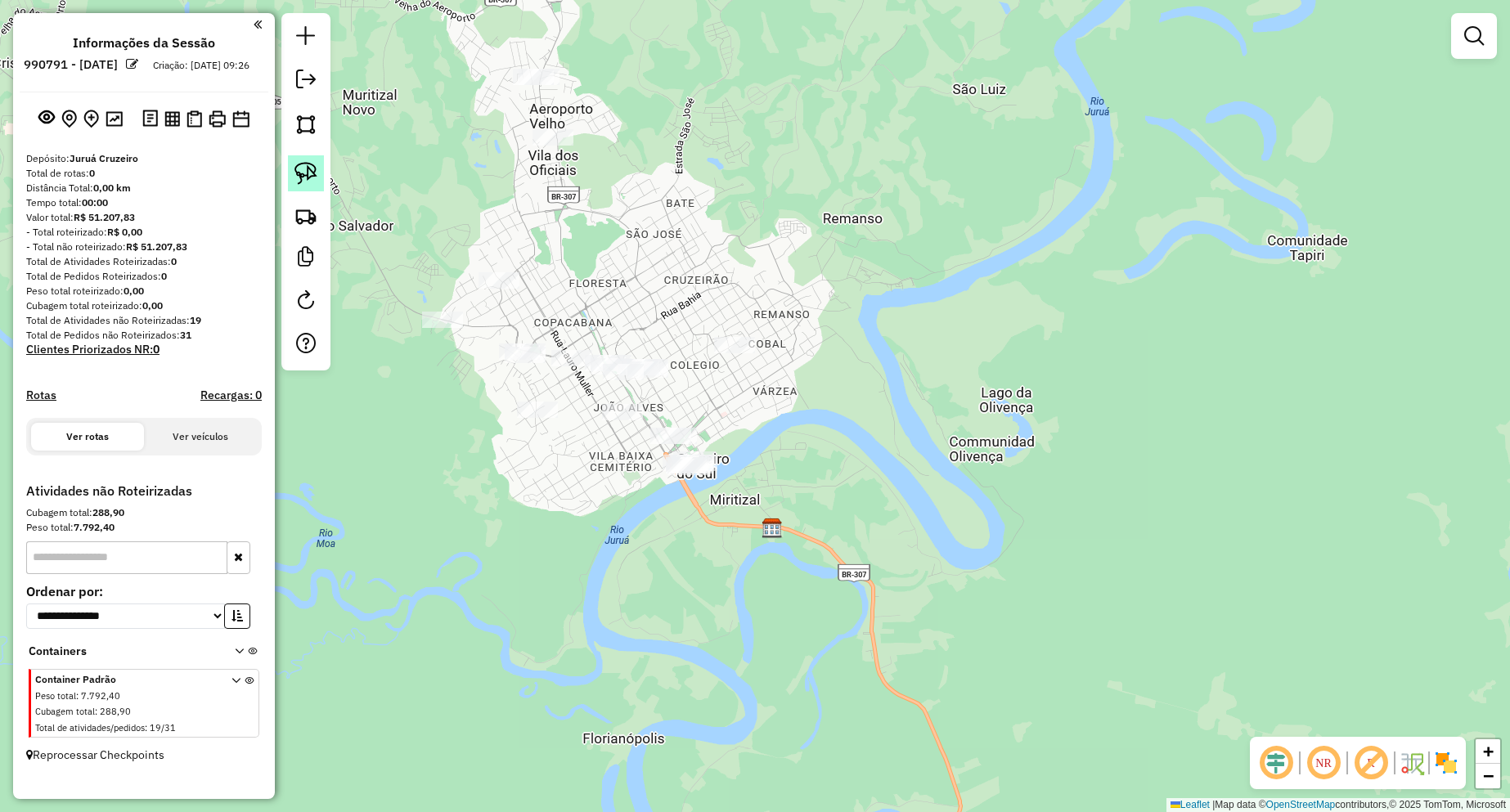
click at [310, 173] on img at bounding box center [306, 173] width 23 height 23
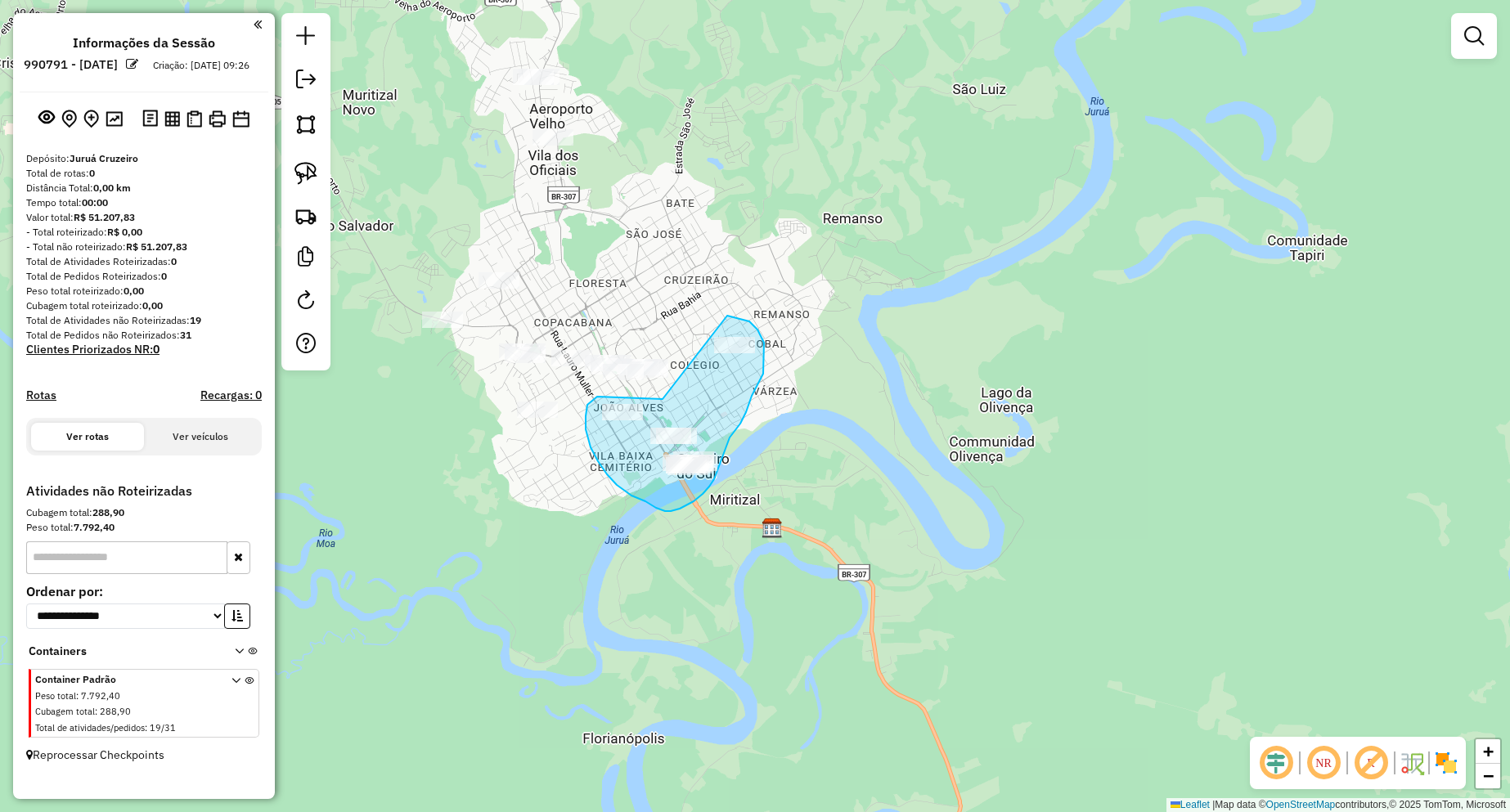
drag, startPoint x: 651, startPoint y: 399, endPoint x: 727, endPoint y: 316, distance: 112.5
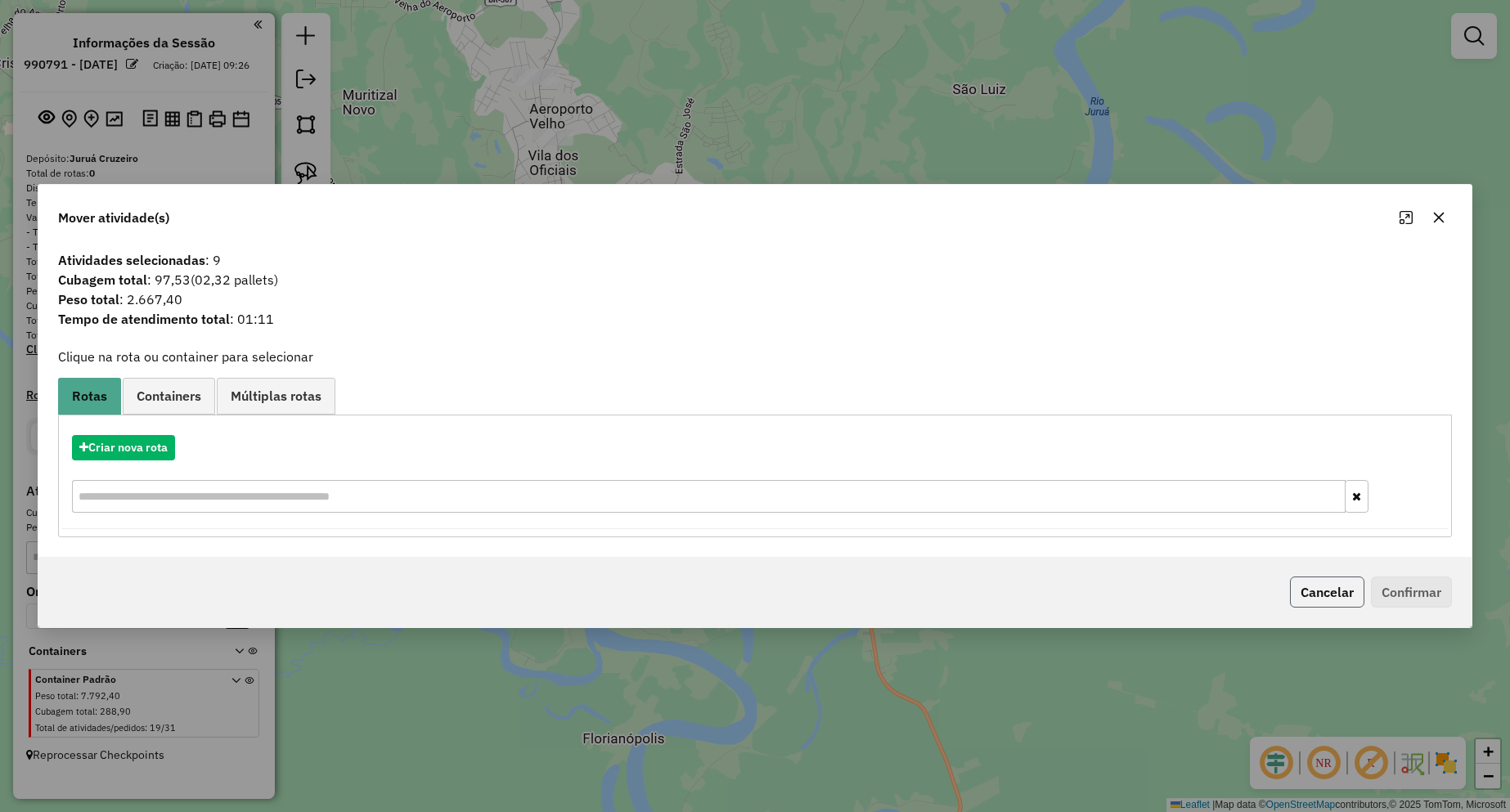
drag, startPoint x: 1318, startPoint y: 598, endPoint x: 1121, endPoint y: 566, distance: 199.6
click at [1318, 598] on button "Cancelar" at bounding box center [1327, 592] width 74 height 31
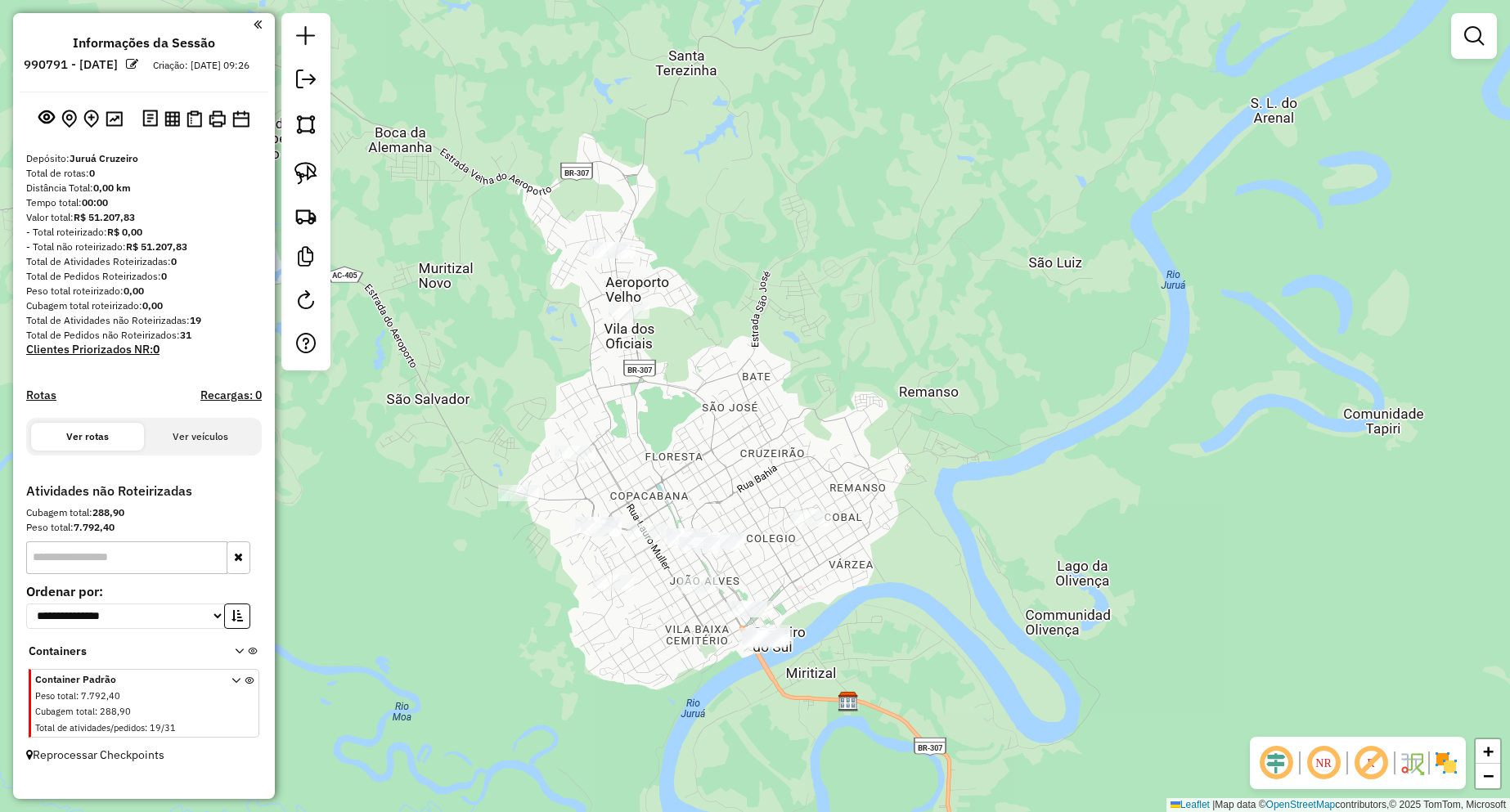
drag, startPoint x: 647, startPoint y: 288, endPoint x: 723, endPoint y: 460, distance: 188.0
click at [723, 460] on div "Janela de atendimento Grade de atendimento Capacidade Transportadoras Veículos …" at bounding box center [755, 406] width 1510 height 812
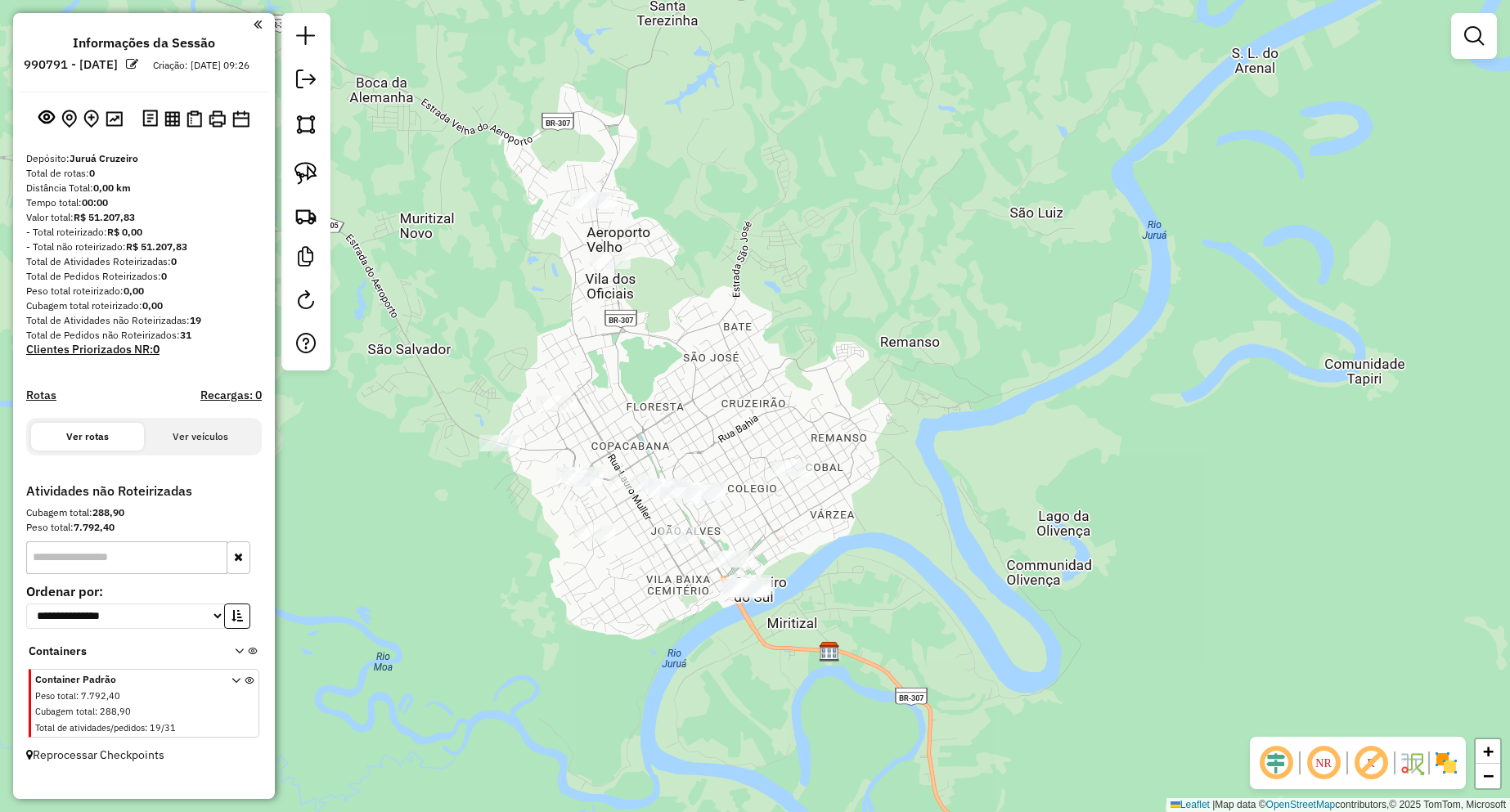
drag, startPoint x: 665, startPoint y: 374, endPoint x: 652, endPoint y: 327, distance: 48.8
click at [652, 328] on div "Janela de atendimento Grade de atendimento Capacidade Transportadoras Veículos …" at bounding box center [755, 406] width 1510 height 812
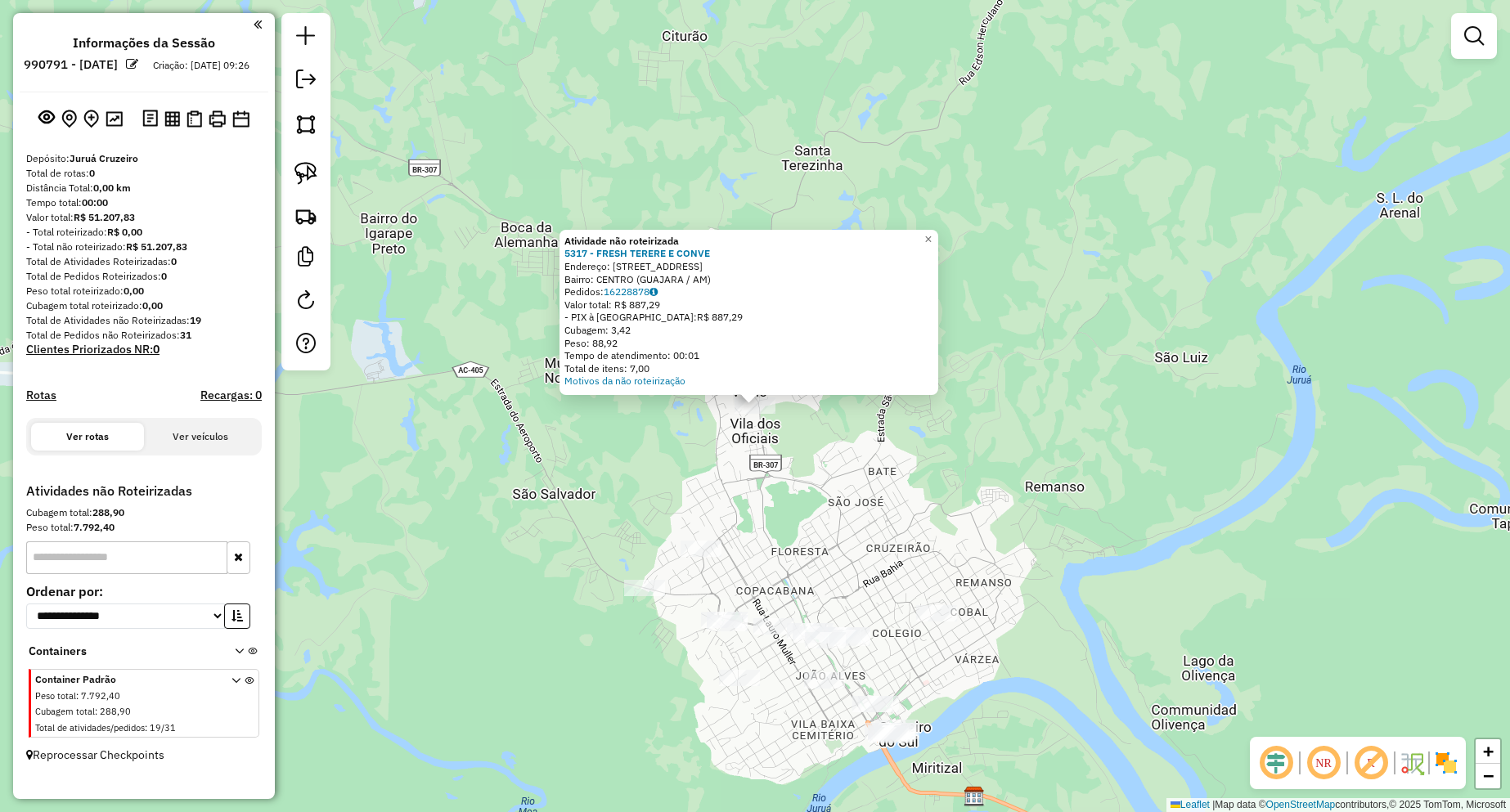
drag, startPoint x: 833, startPoint y: 501, endPoint x: 824, endPoint y: 485, distance: 18.4
click at [832, 500] on div "Atividade não roteirizada 5317 - FRESH TERERE E CONVE Endereço: Rua Jose Itamar…" at bounding box center [755, 406] width 1510 height 812
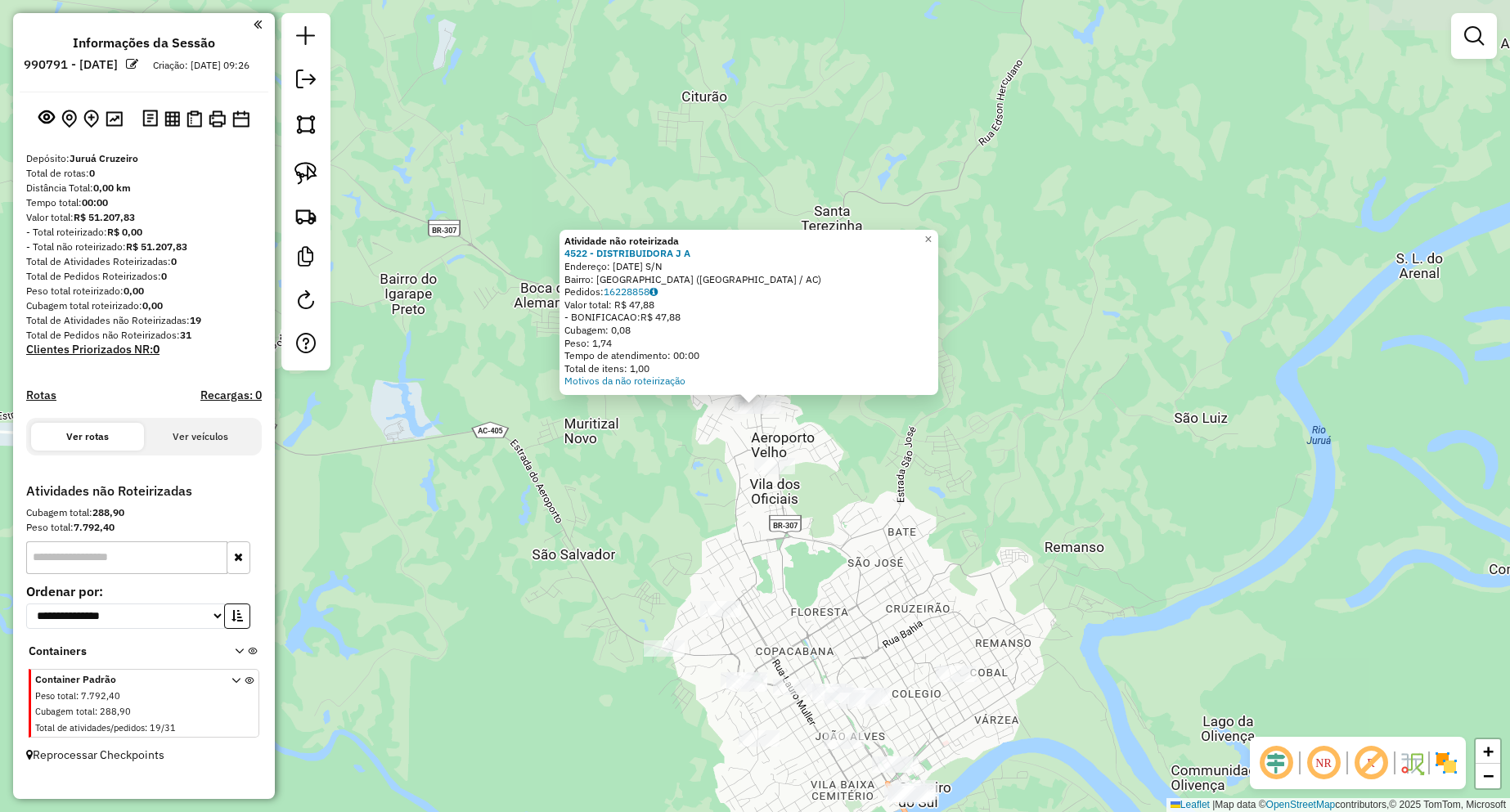
click at [902, 544] on div "Atividade não roteirizada 4522 - DISTRIBUIDORA J A Endereço: 25 DE AGOSTO S/N B…" at bounding box center [755, 406] width 1510 height 812
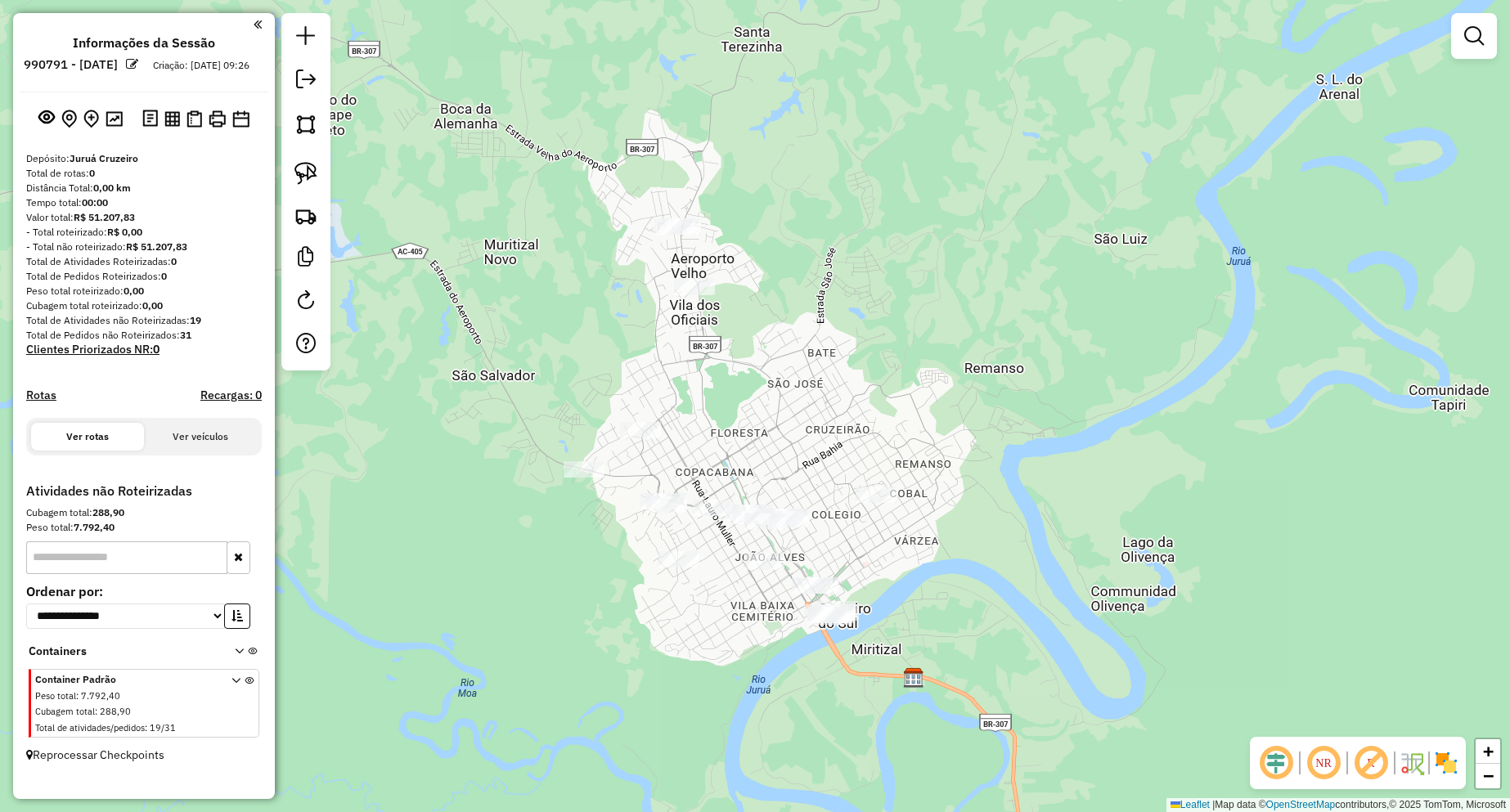
drag, startPoint x: 896, startPoint y: 549, endPoint x: 814, endPoint y: 349, distance: 216.2
click at [814, 352] on div "Janela de atendimento Grade de atendimento Capacidade Transportadoras Veículos …" at bounding box center [755, 406] width 1510 height 812
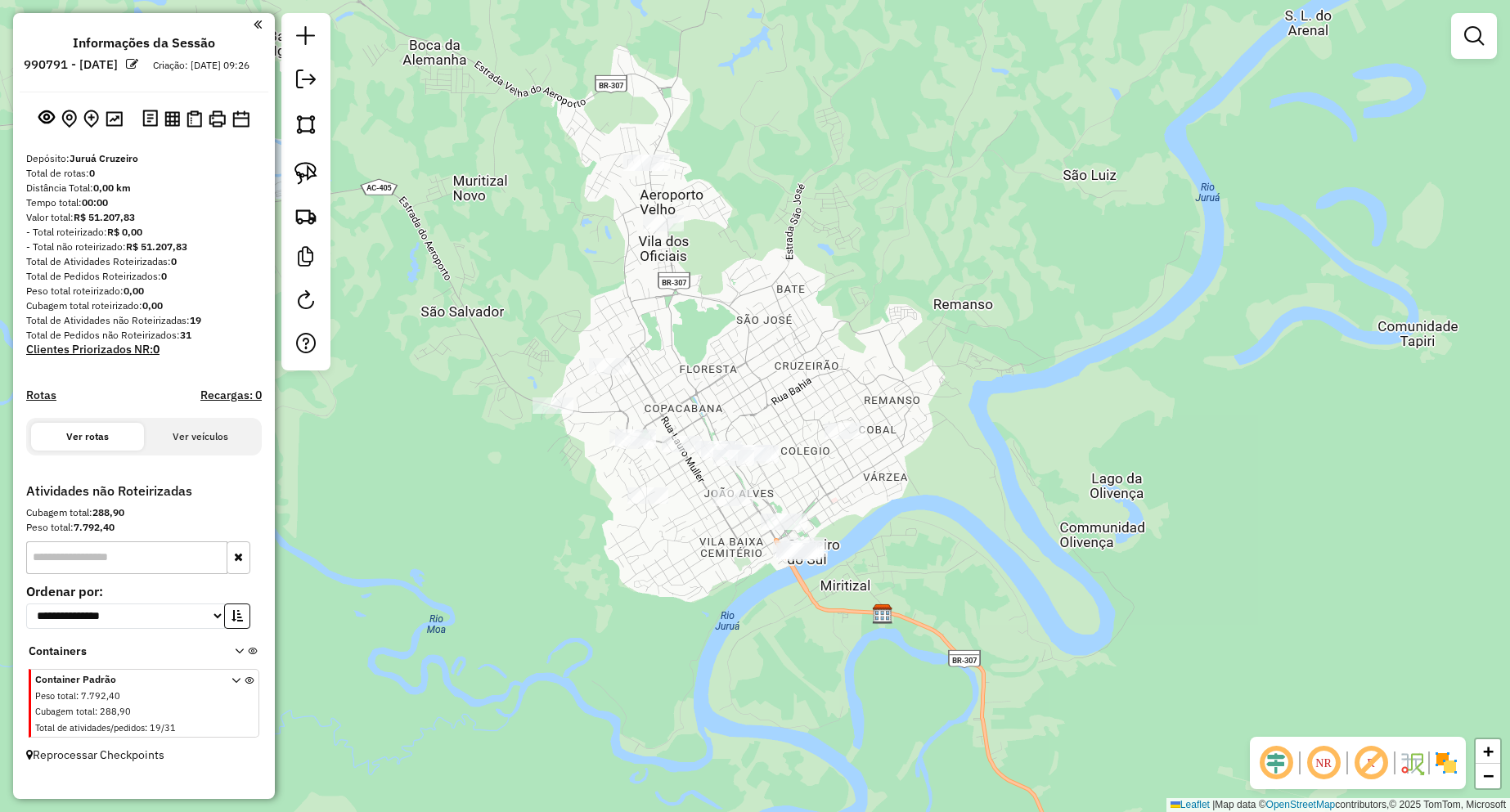
drag, startPoint x: 842, startPoint y: 427, endPoint x: 799, endPoint y: 345, distance: 92.6
click at [800, 347] on div "Janela de atendimento Grade de atendimento Capacidade Transportadoras Veículos …" at bounding box center [755, 406] width 1510 height 812
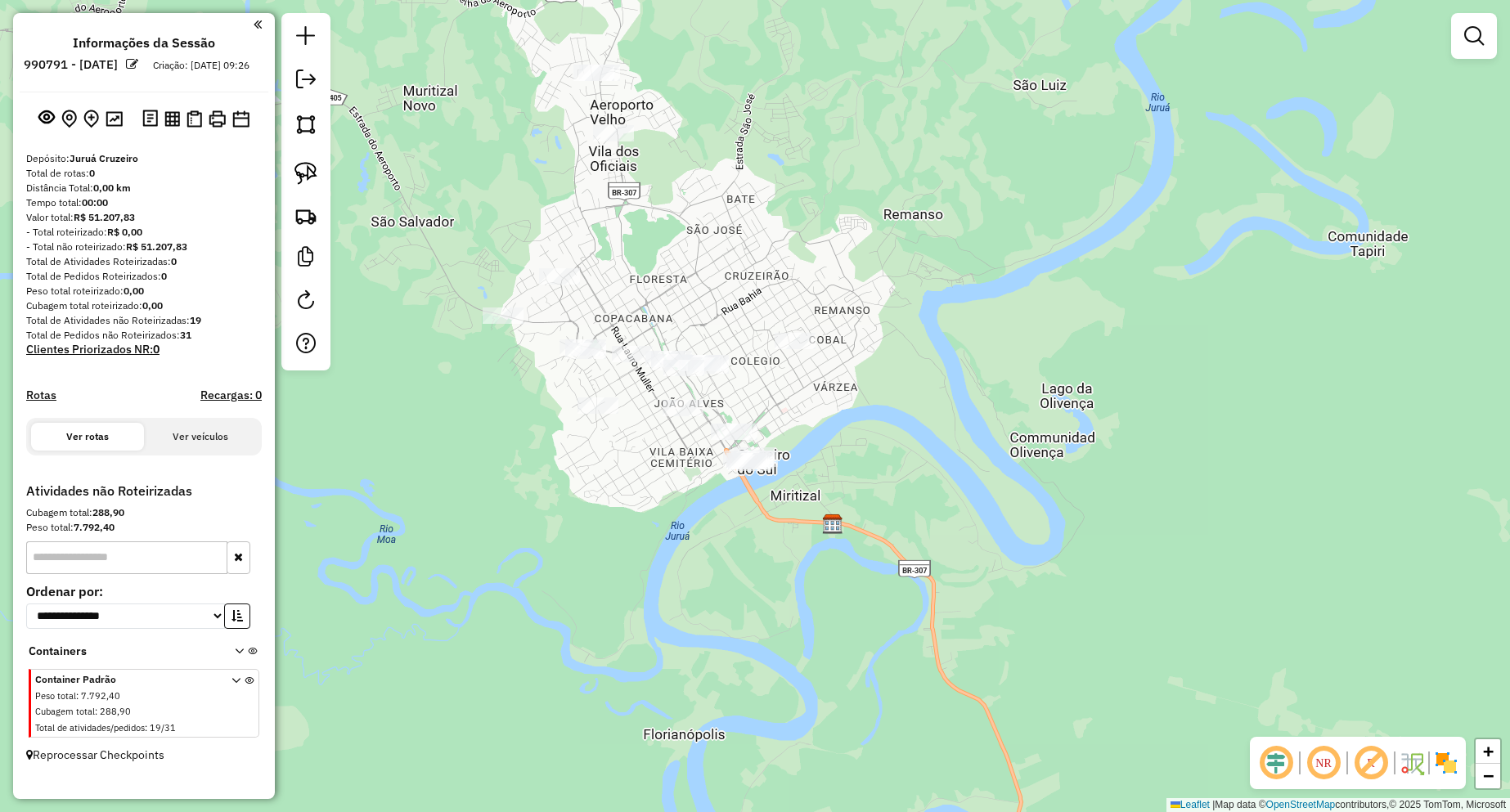
click at [806, 425] on div "Janela de atendimento Grade de atendimento Capacidade Transportadoras Veículos …" at bounding box center [755, 406] width 1510 height 812
click at [314, 183] on img at bounding box center [306, 173] width 23 height 23
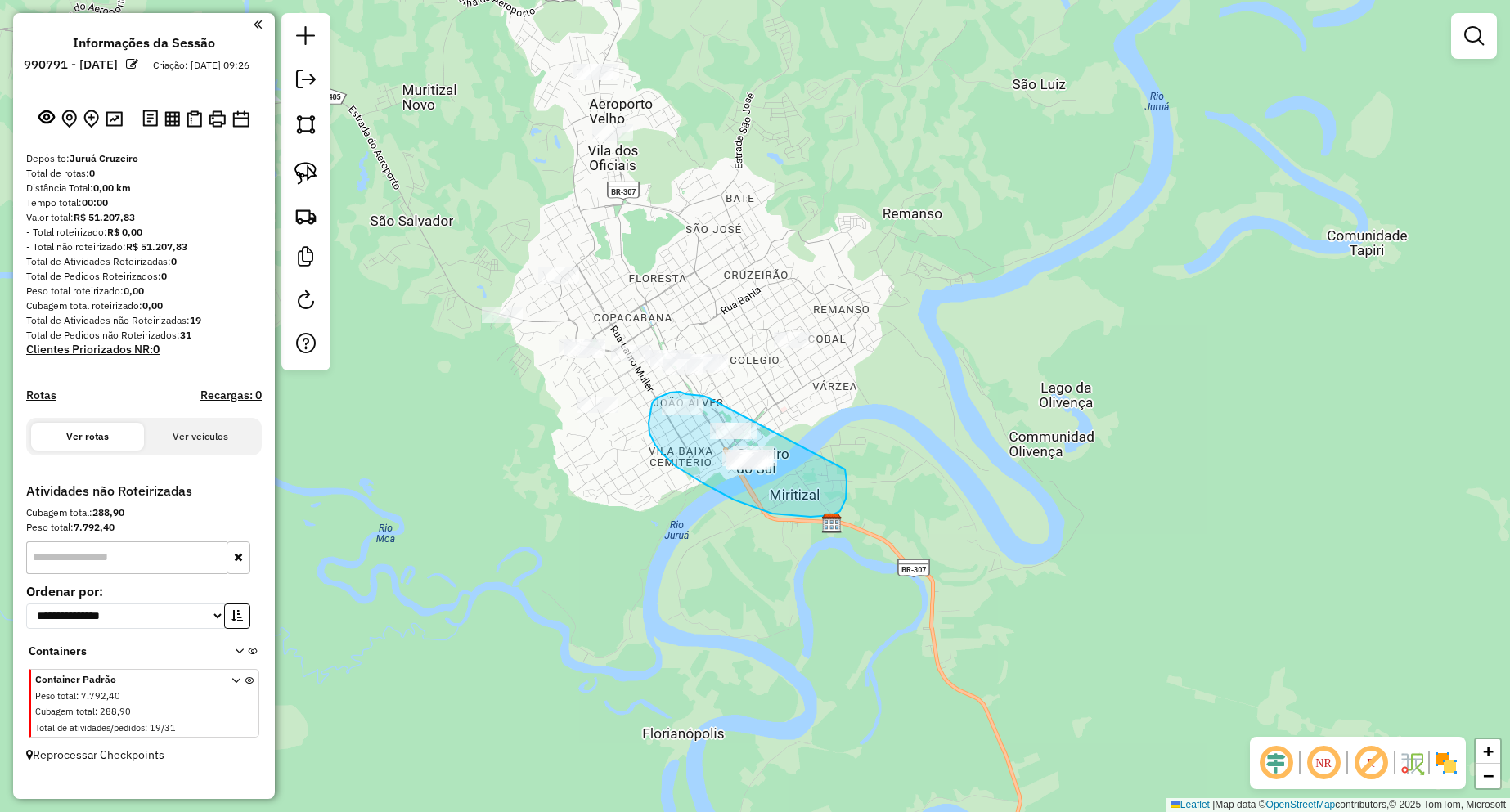
drag, startPoint x: 707, startPoint y: 398, endPoint x: 836, endPoint y: 447, distance: 138.0
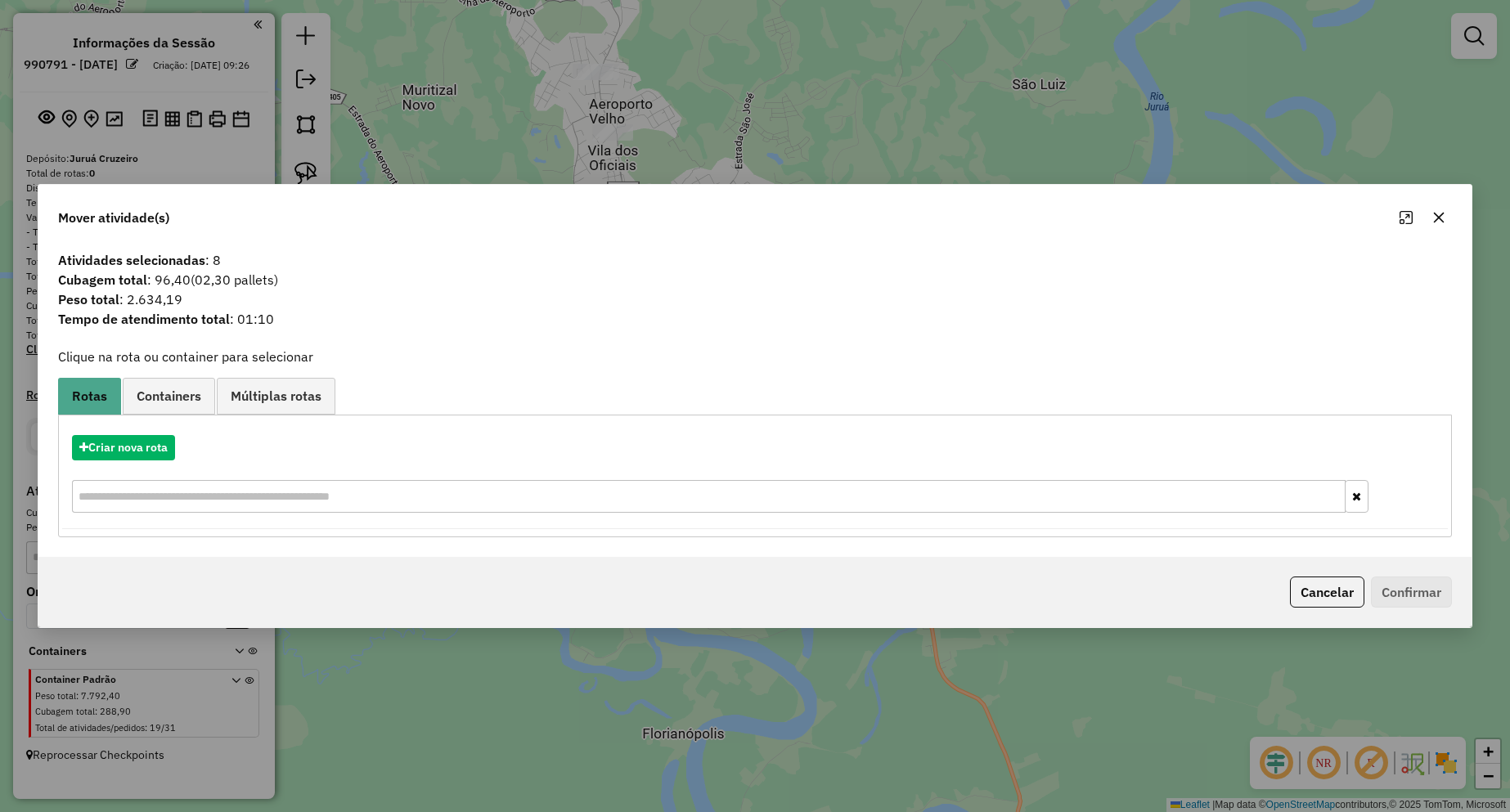
click at [1292, 590] on button "Cancelar" at bounding box center [1327, 592] width 74 height 31
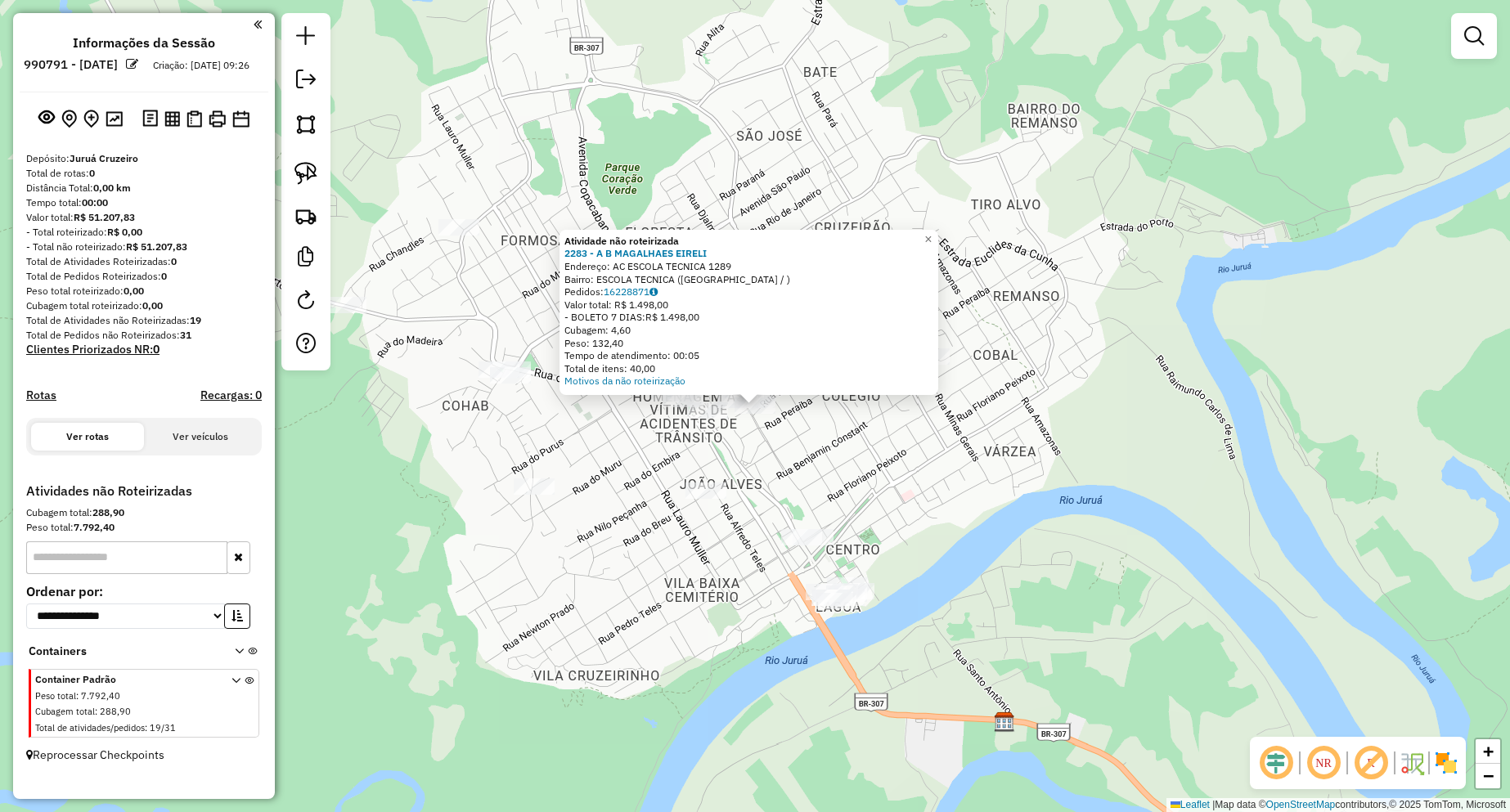
drag, startPoint x: 814, startPoint y: 477, endPoint x: 752, endPoint y: 456, distance: 65.5
click at [812, 477] on div "Atividade não roteirizada 2283 - A B MAGALHAES EIRELI Endereço: AC ESCOLA TECNI…" at bounding box center [755, 406] width 1510 height 812
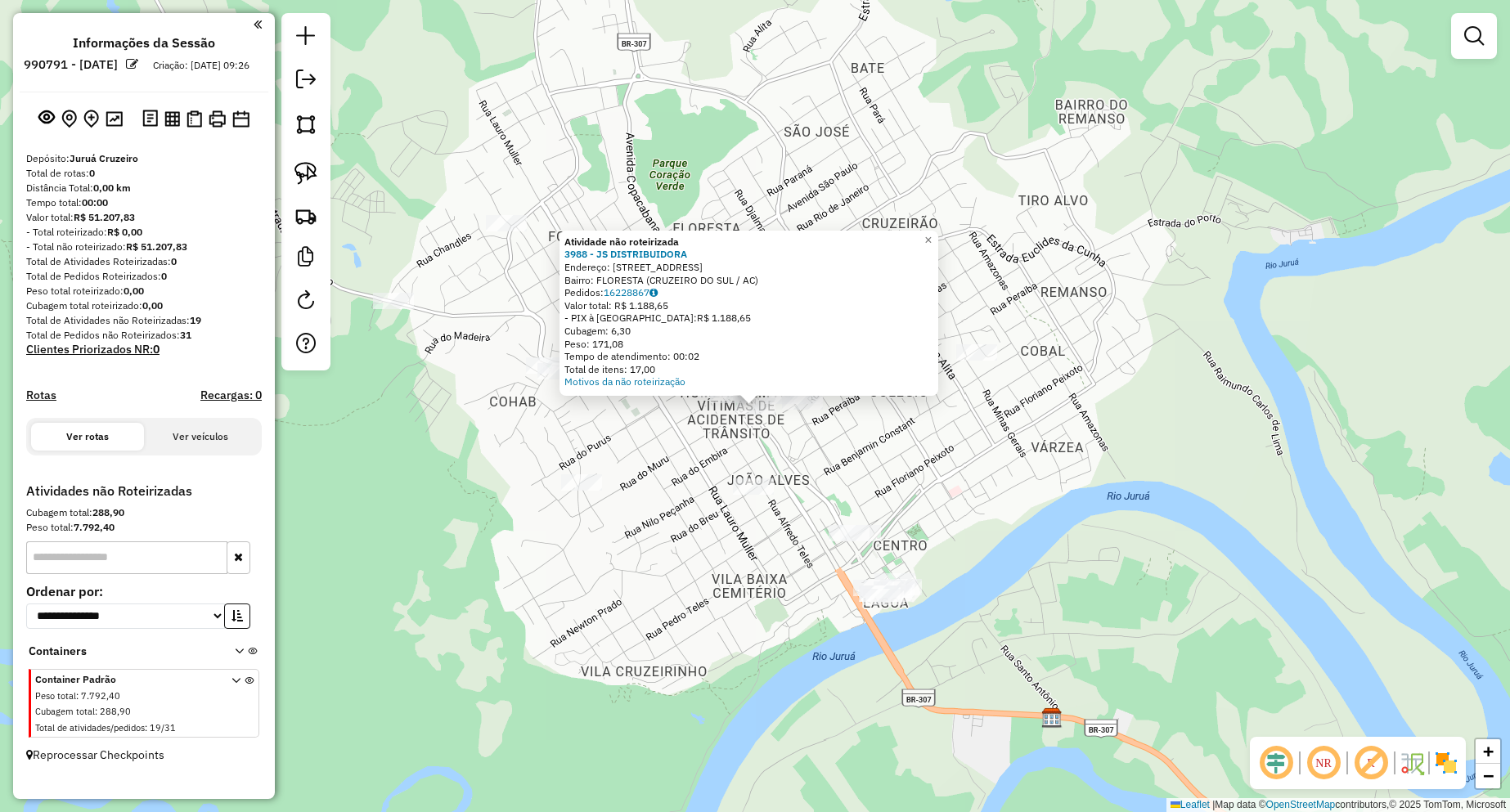
drag, startPoint x: 771, startPoint y: 470, endPoint x: 717, endPoint y: 443, distance: 60.4
click at [771, 470] on div "Atividade não roteirizada 3988 - JS DISTRIBUIDORA Endereço: AVENIDA COPACABANA …" at bounding box center [755, 406] width 1510 height 812
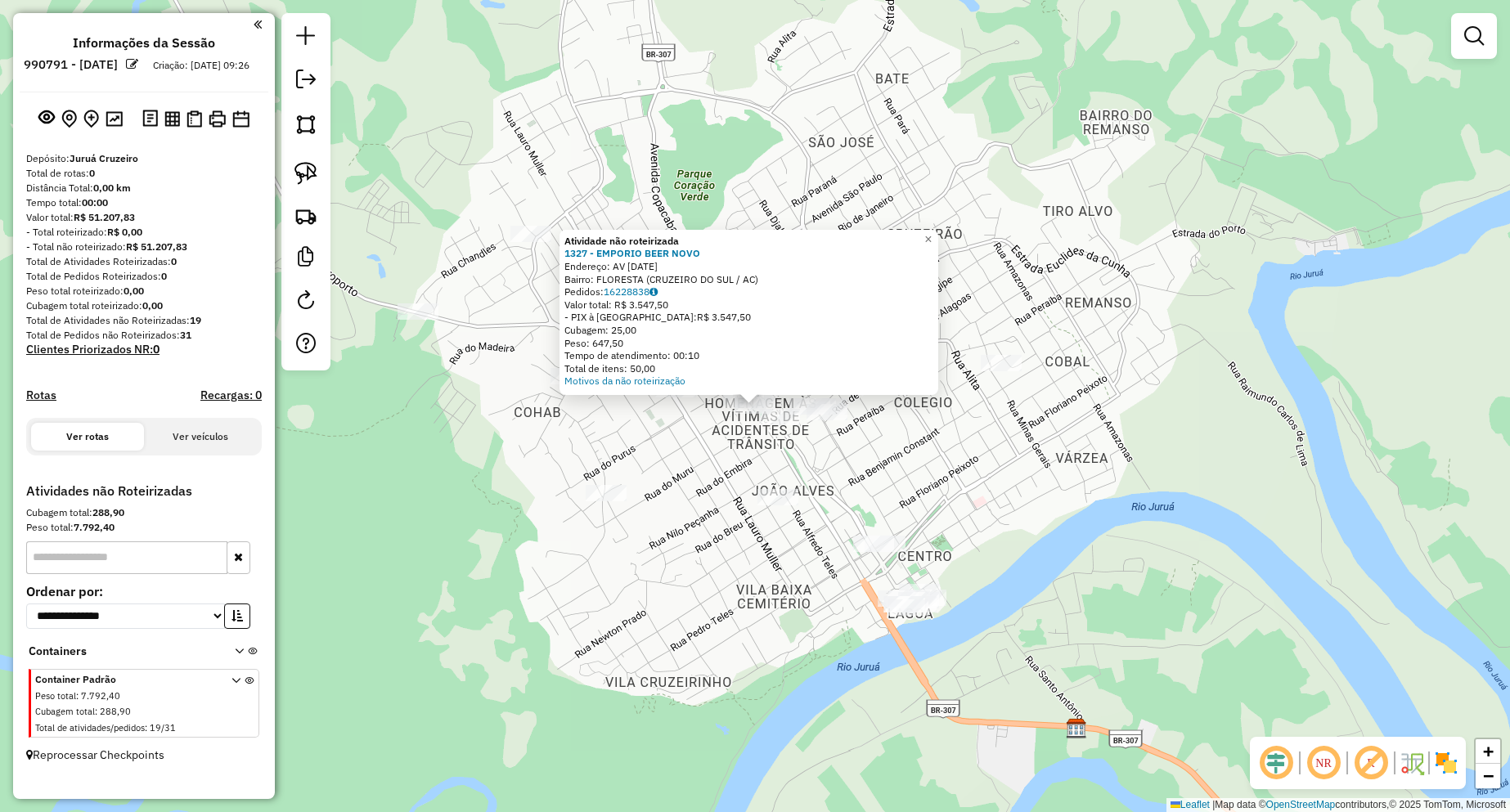
click at [737, 449] on div "Atividade não roteirizada 1327 - EMPORIO BEER NOVO Endereço: AV 28 DE SETEMBRO …" at bounding box center [755, 406] width 1510 height 812
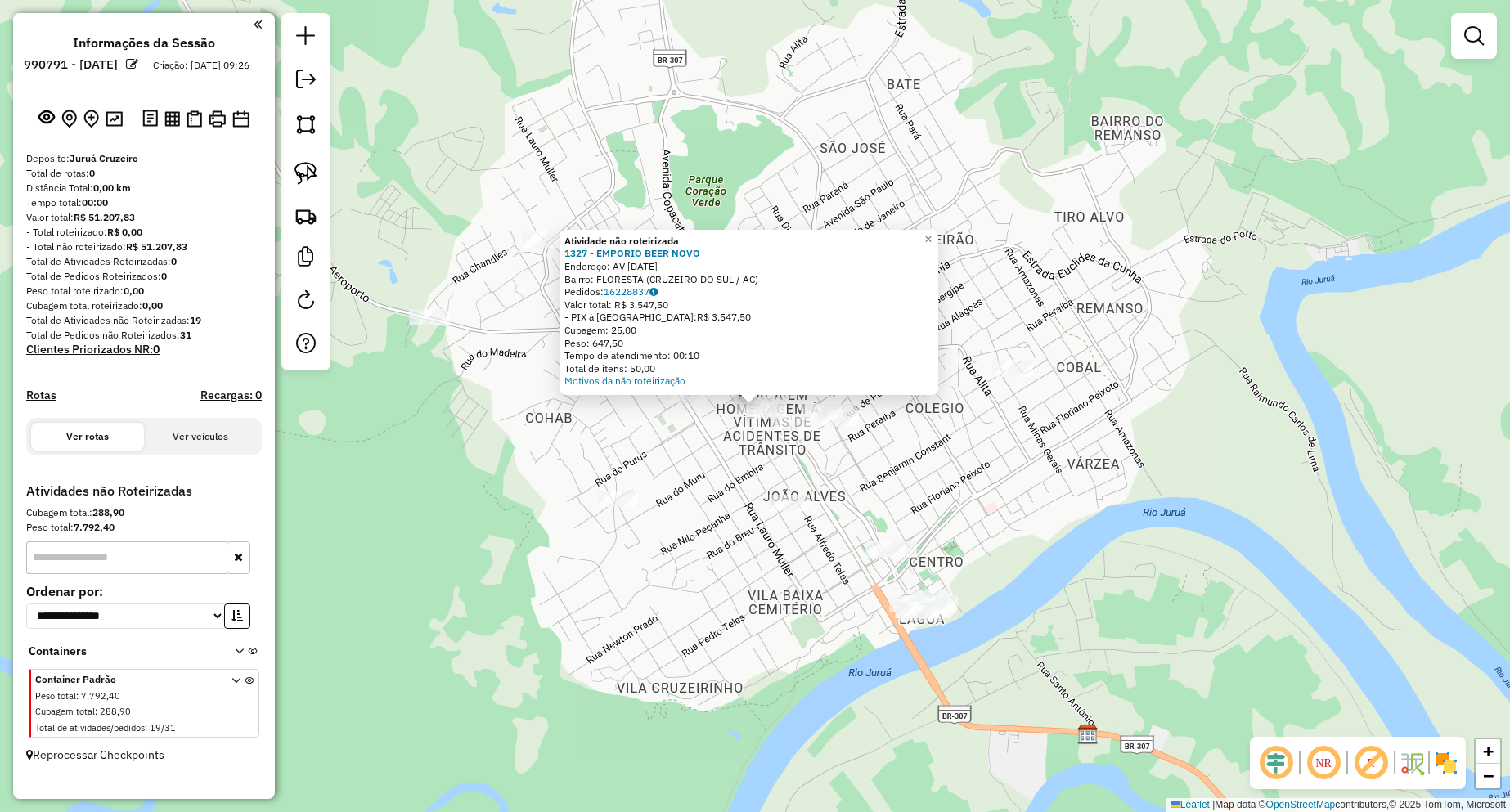
click at [812, 470] on div "Atividade não roteirizada 1327 - EMPORIO BEER NOVO Endereço: AV 28 DE SETEMBRO …" at bounding box center [755, 406] width 1510 height 812
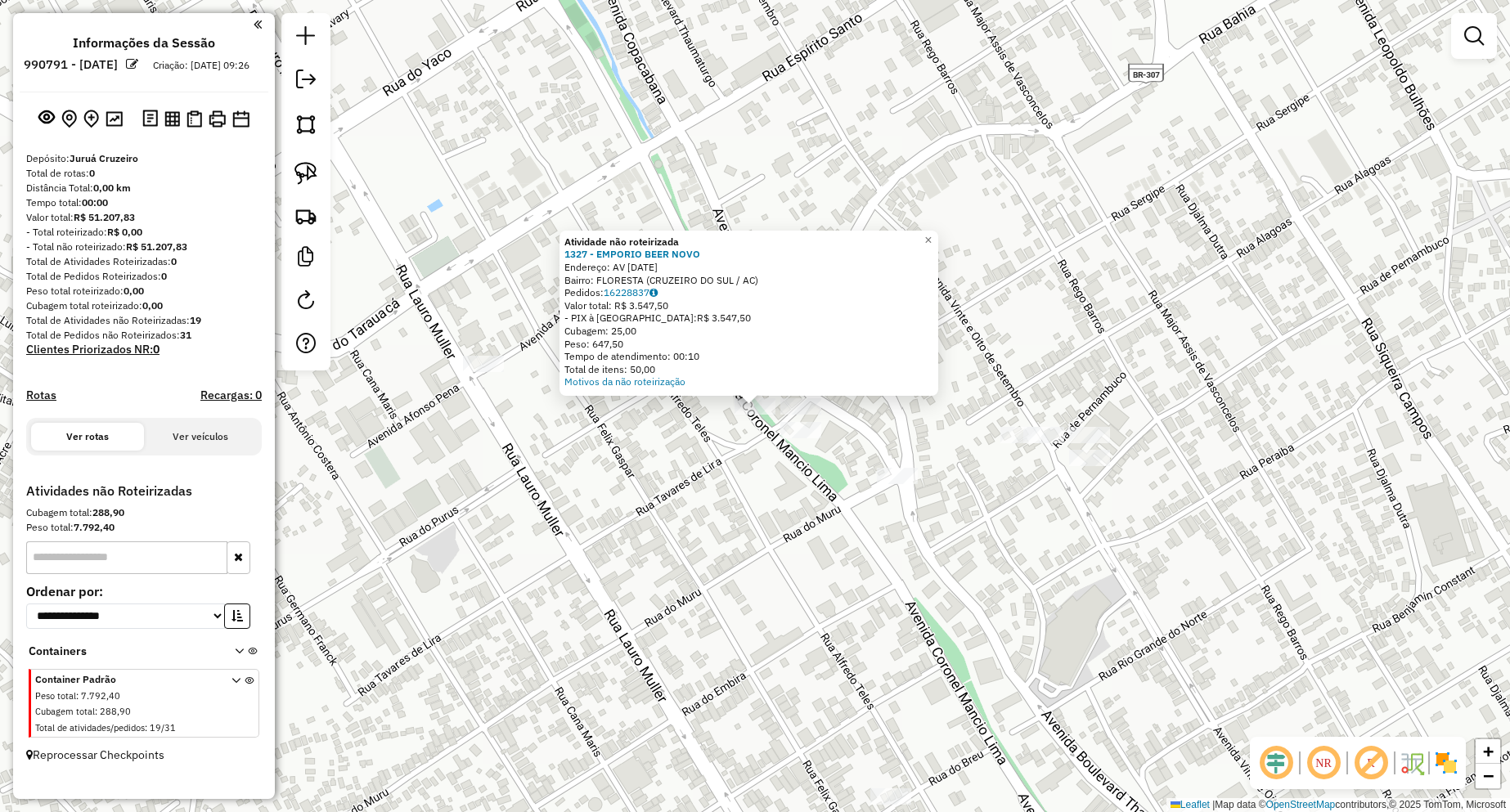
drag, startPoint x: 748, startPoint y: 463, endPoint x: 760, endPoint y: 461, distance: 12.2
click at [750, 463] on div "Atividade não roteirizada 1327 - EMPORIO BEER NOVO Endereço: AV 28 DE SETEMBRO …" at bounding box center [755, 406] width 1510 height 812
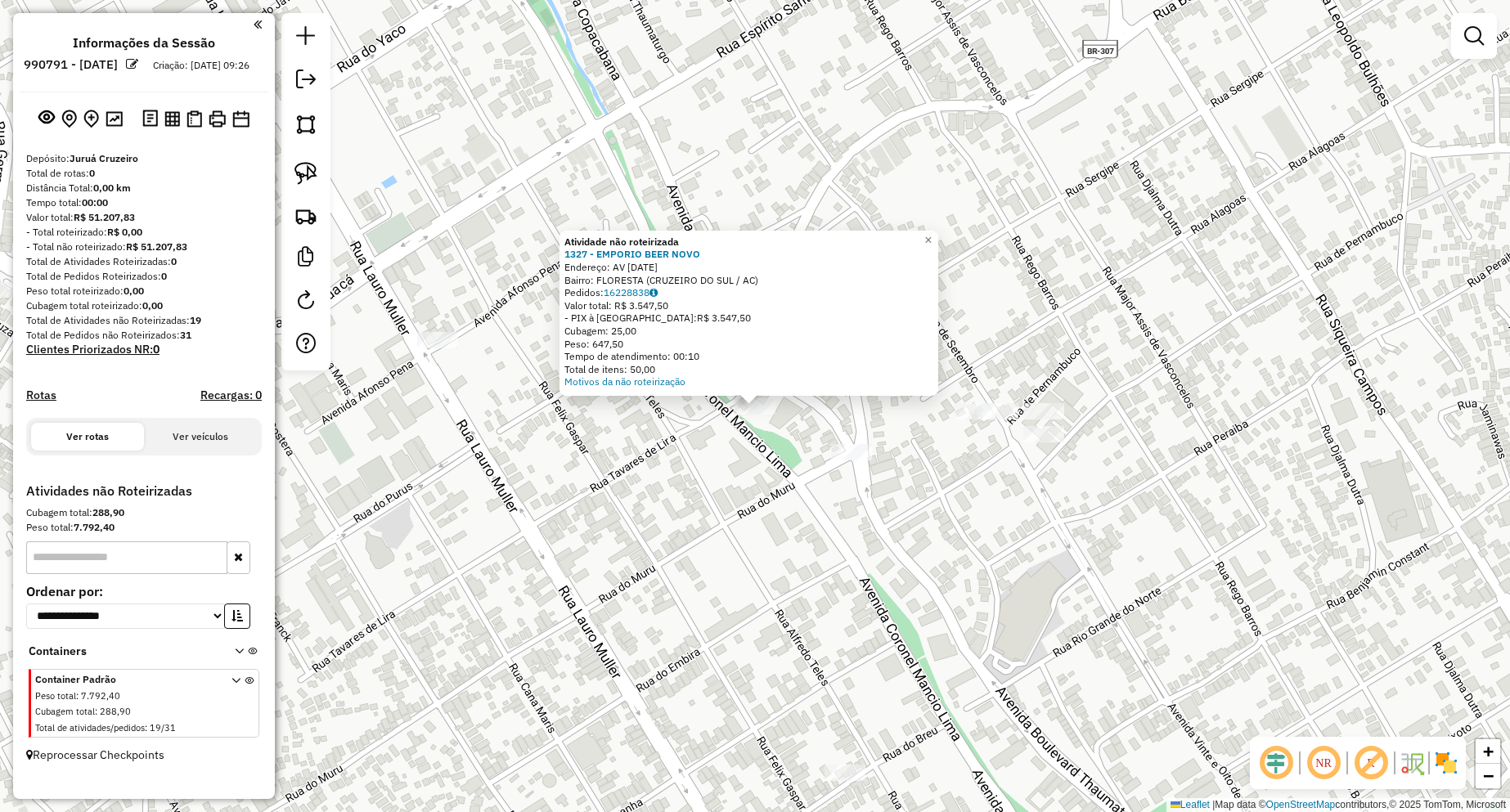
click at [734, 464] on div "Atividade não roteirizada 1327 - EMPORIO BEER NOVO Endereço: AV 28 DE SETEMBRO …" at bounding box center [755, 406] width 1510 height 812
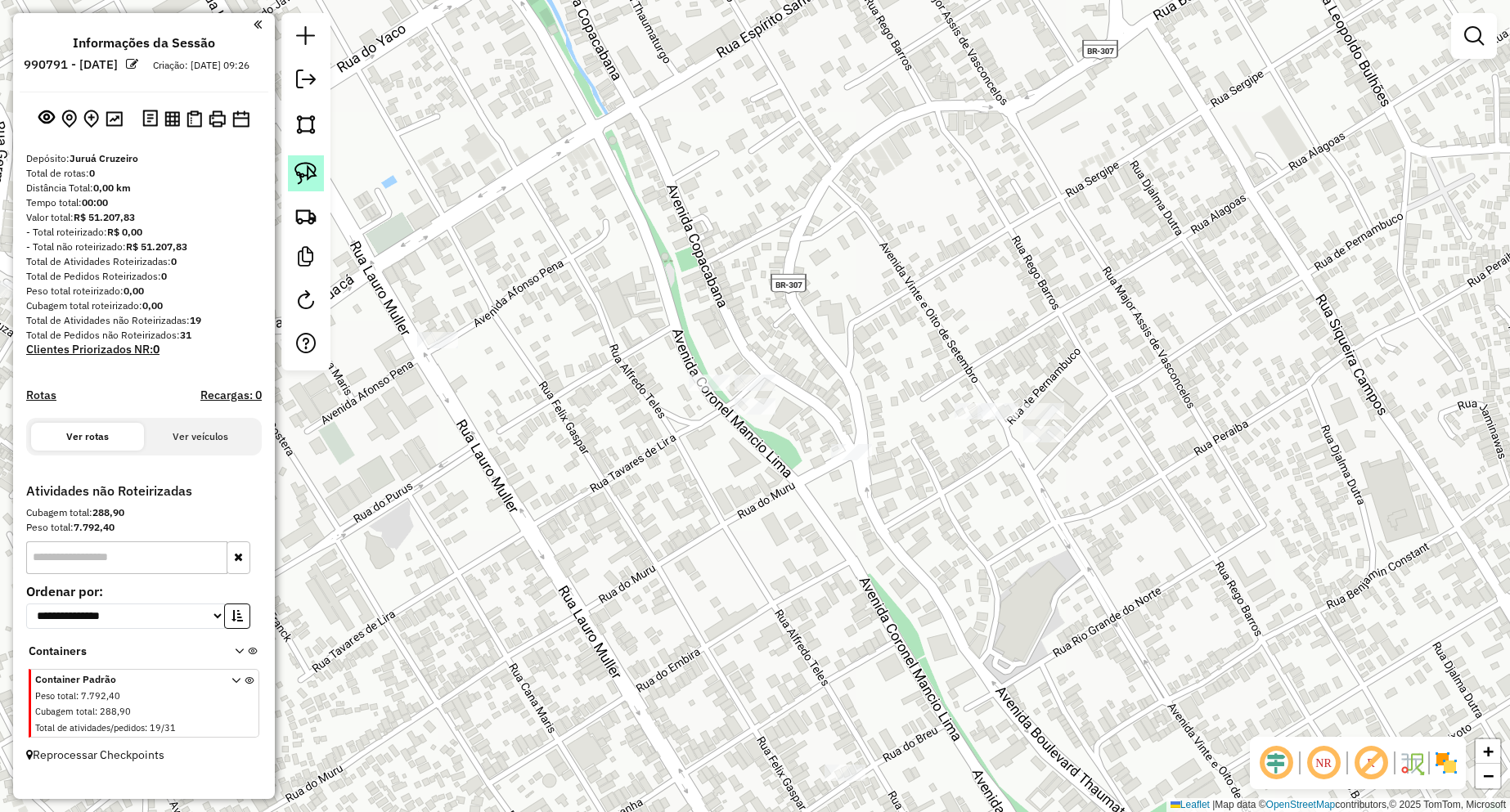
click at [308, 173] on img at bounding box center [306, 173] width 23 height 23
drag, startPoint x: 682, startPoint y: 341, endPoint x: 777, endPoint y: 365, distance: 98.0
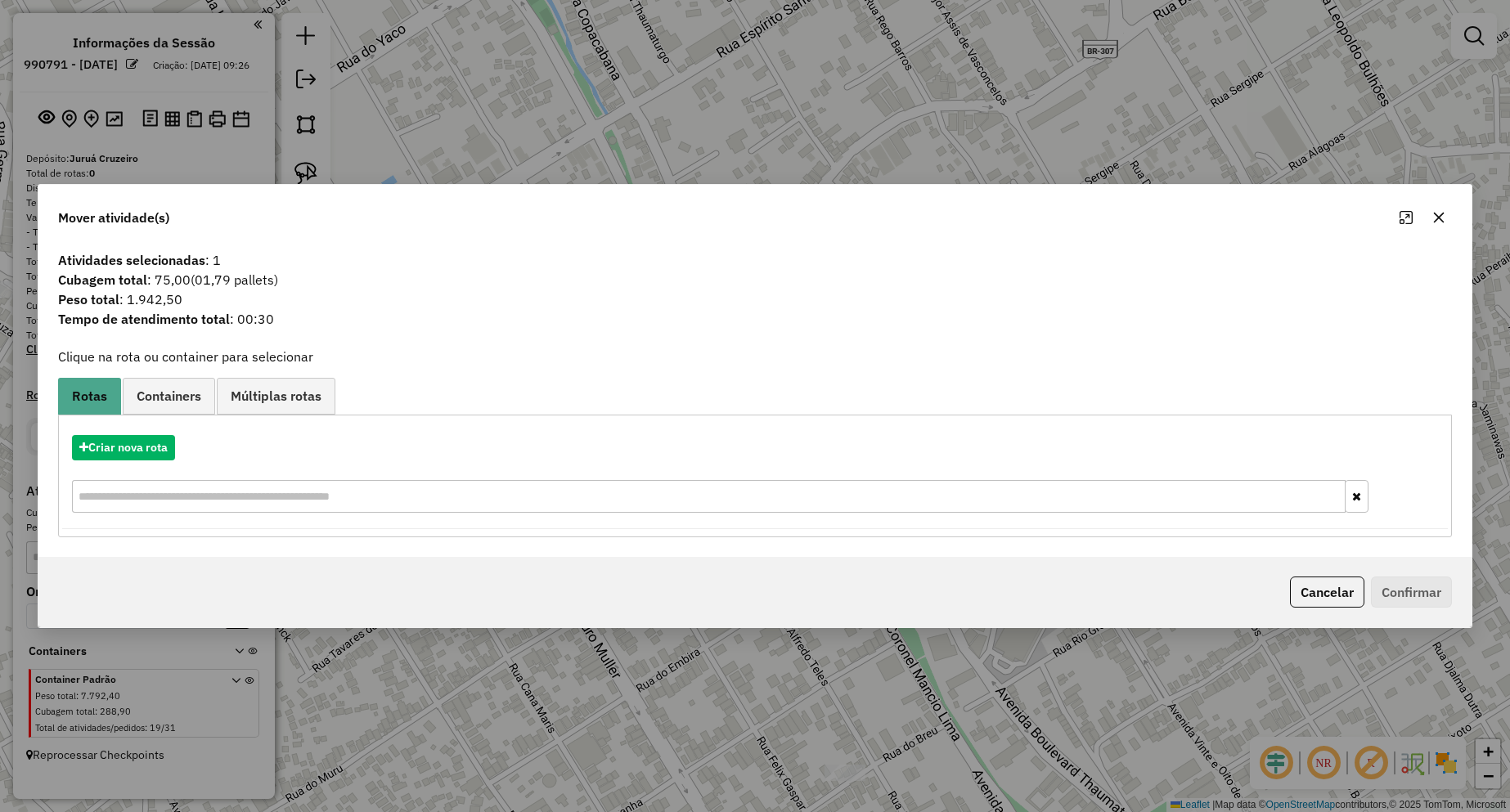
click at [165, 397] on span "Containers" at bounding box center [169, 396] width 65 height 14
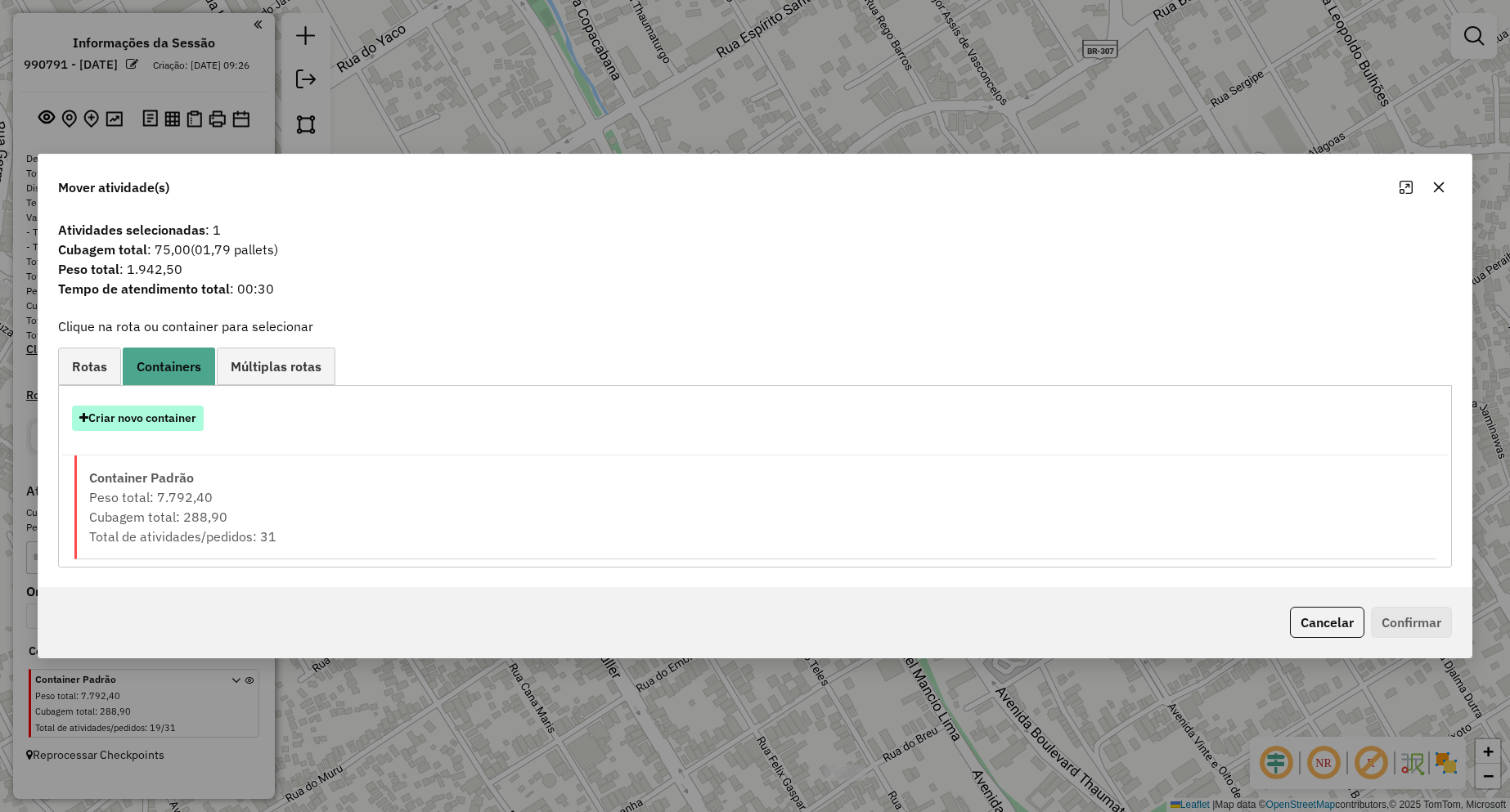
click at [170, 425] on button "Criar novo container" at bounding box center [138, 419] width 132 height 25
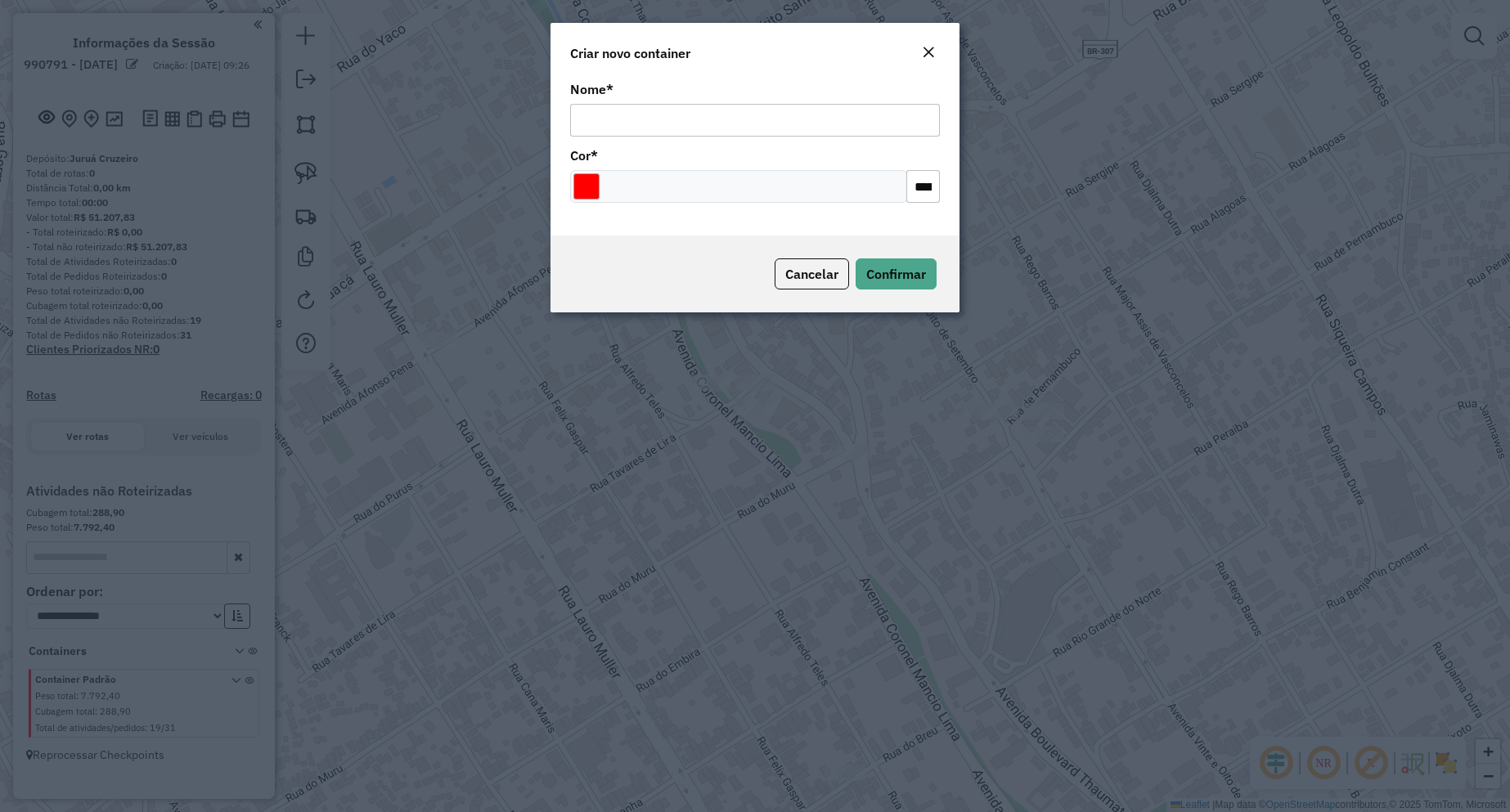
click at [653, 114] on input "Nome *" at bounding box center [755, 120] width 370 height 33
type input "**********"
click at [878, 270] on span "Confirmar" at bounding box center [896, 273] width 60 height 16
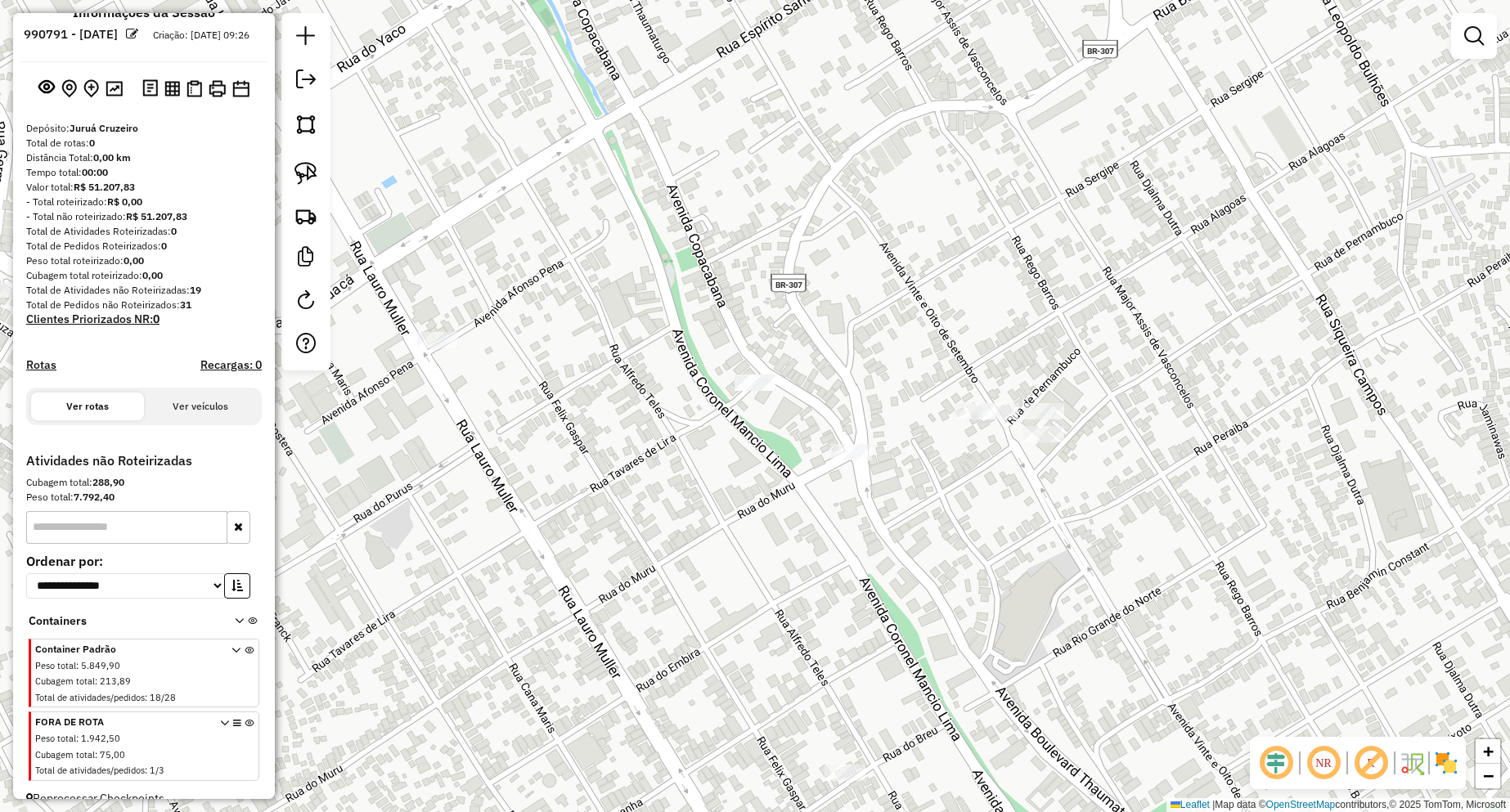
scroll to position [66, 0]
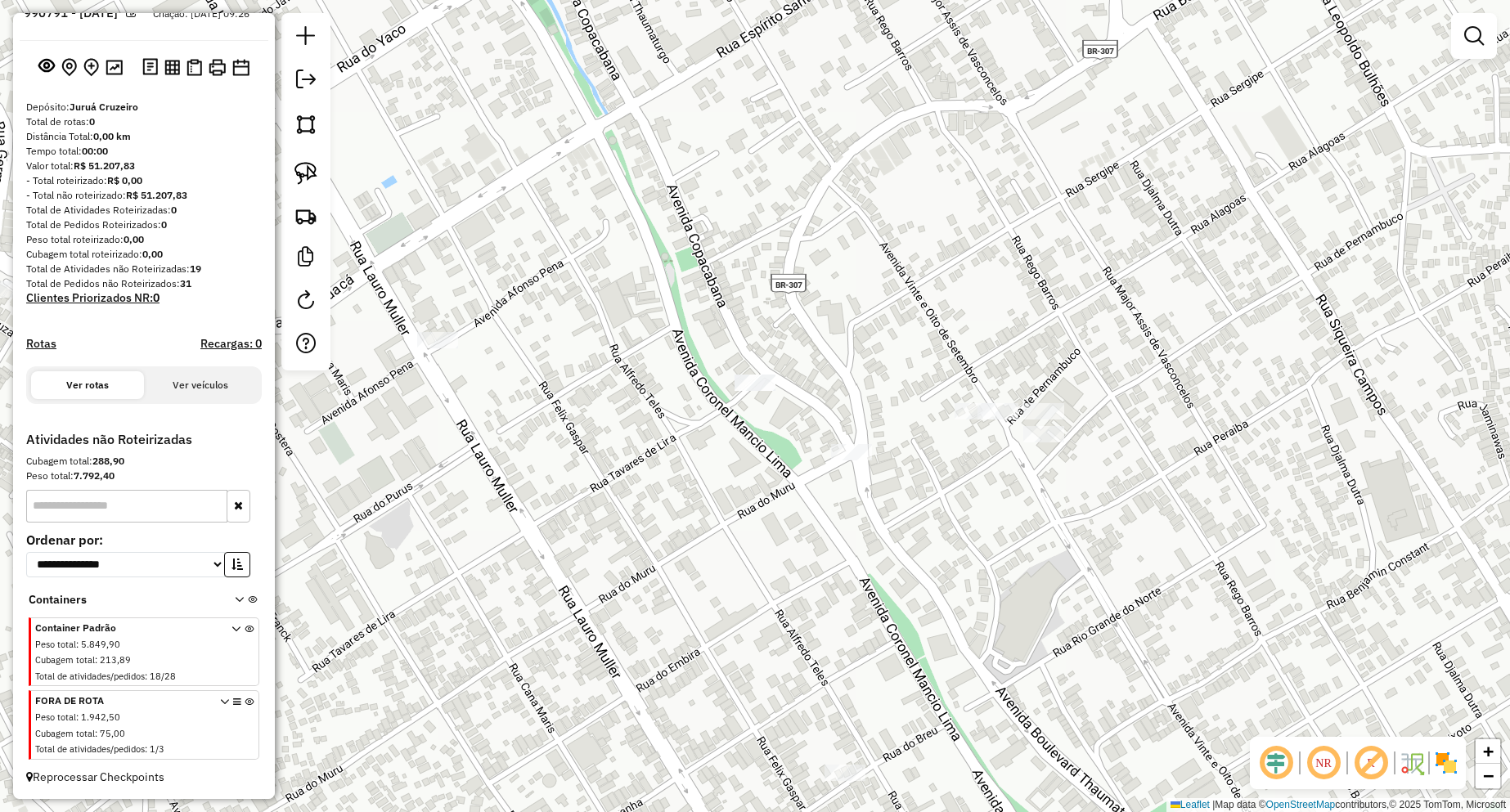
click at [245, 701] on icon at bounding box center [249, 728] width 9 height 62
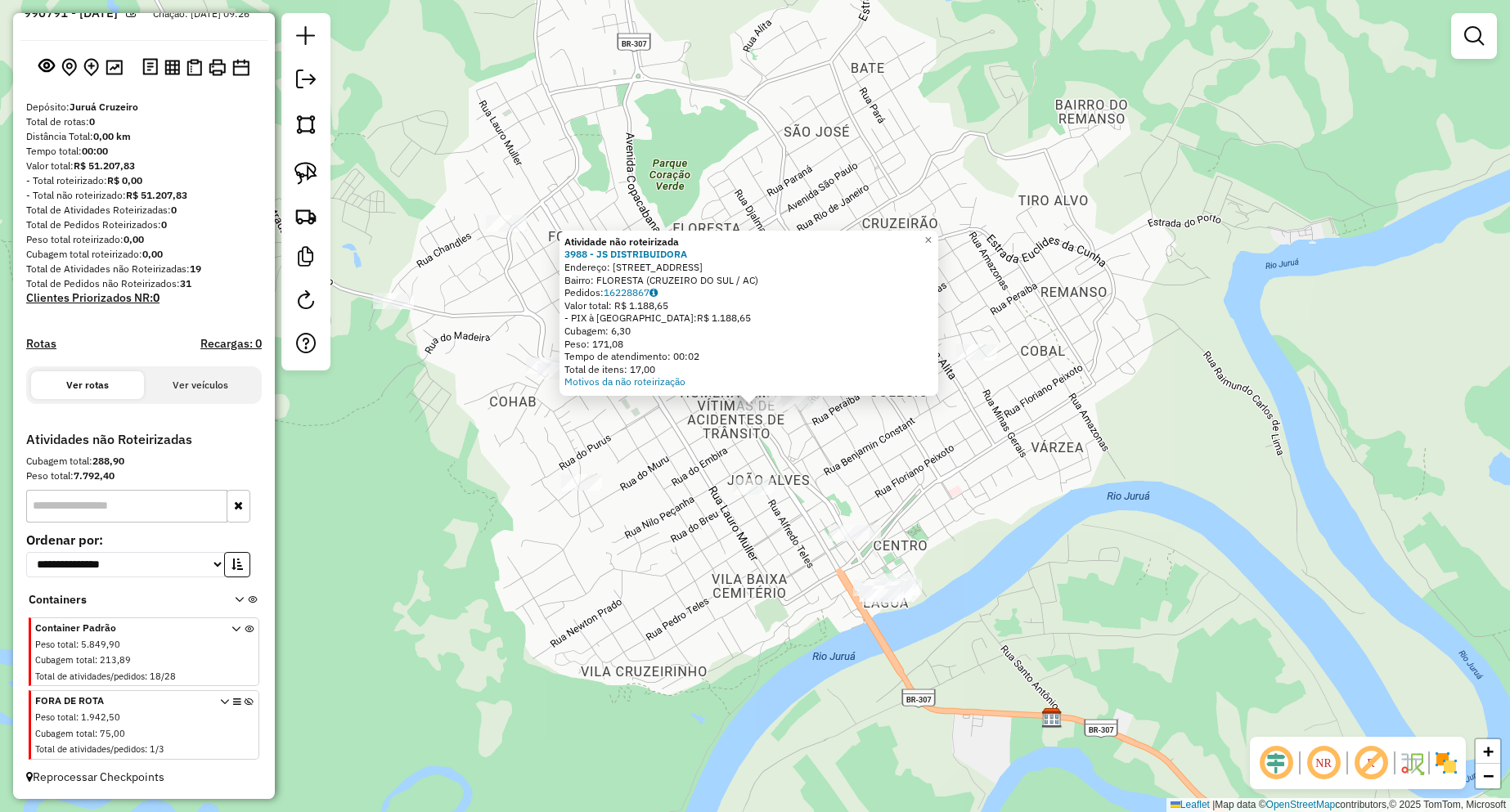
click at [929, 489] on div "Atividade não roteirizada 3988 - JS DISTRIBUIDORA Endereço: AVENIDA COPACABANA …" at bounding box center [755, 406] width 1510 height 812
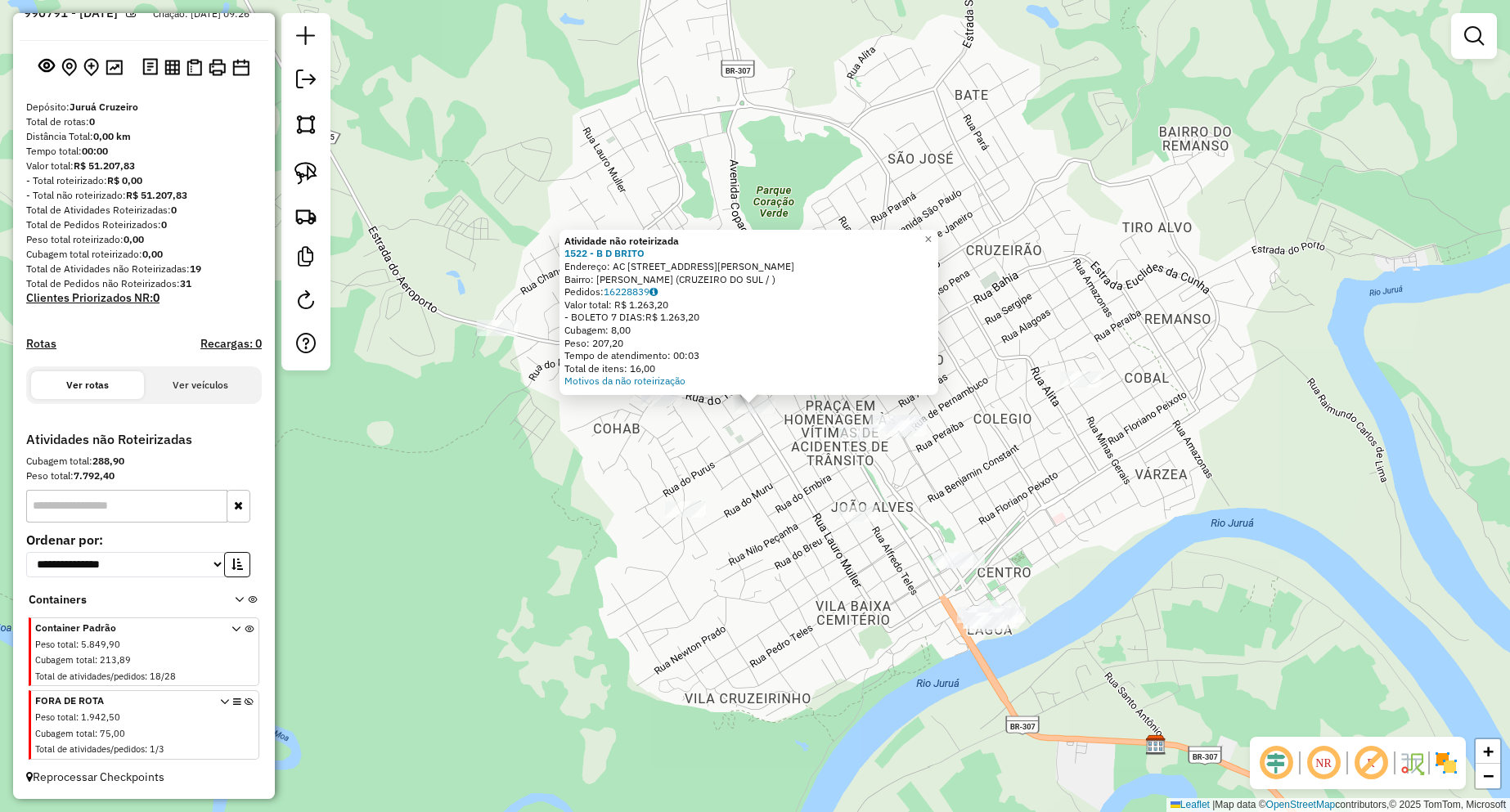
click at [724, 484] on div "Atividade não roteirizada 1522 - B D BRITO Endereço: AC RUA AFONSO PENA 1031 Ba…" at bounding box center [755, 406] width 1510 height 812
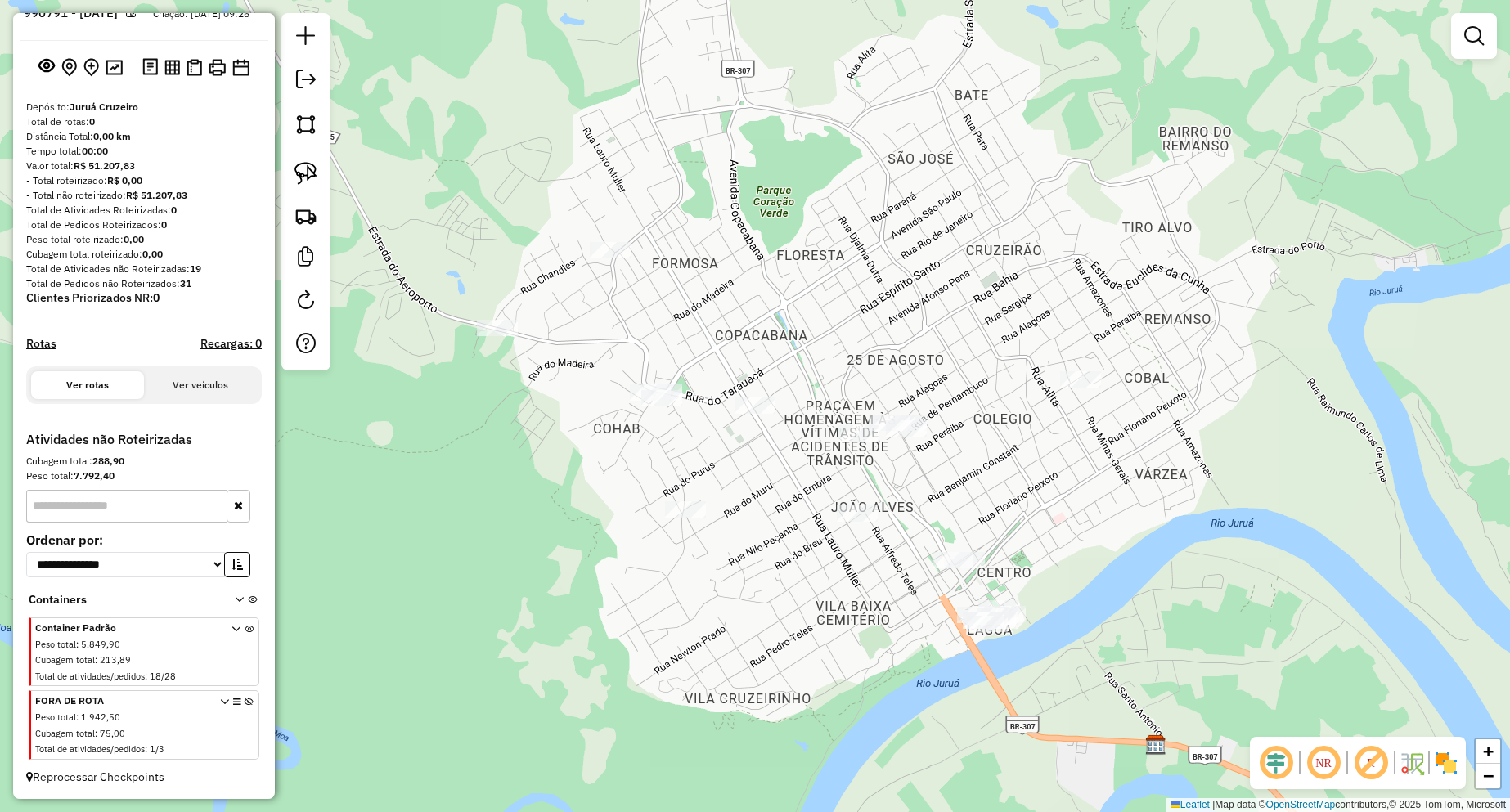
drag, startPoint x: 296, startPoint y: 176, endPoint x: 546, endPoint y: 252, distance: 261.3
click at [298, 177] on img at bounding box center [306, 173] width 23 height 23
click at [771, 399] on div "Janela de atendimento Grade de atendimento Capacidade Transportadoras Veículos …" at bounding box center [755, 406] width 1510 height 812
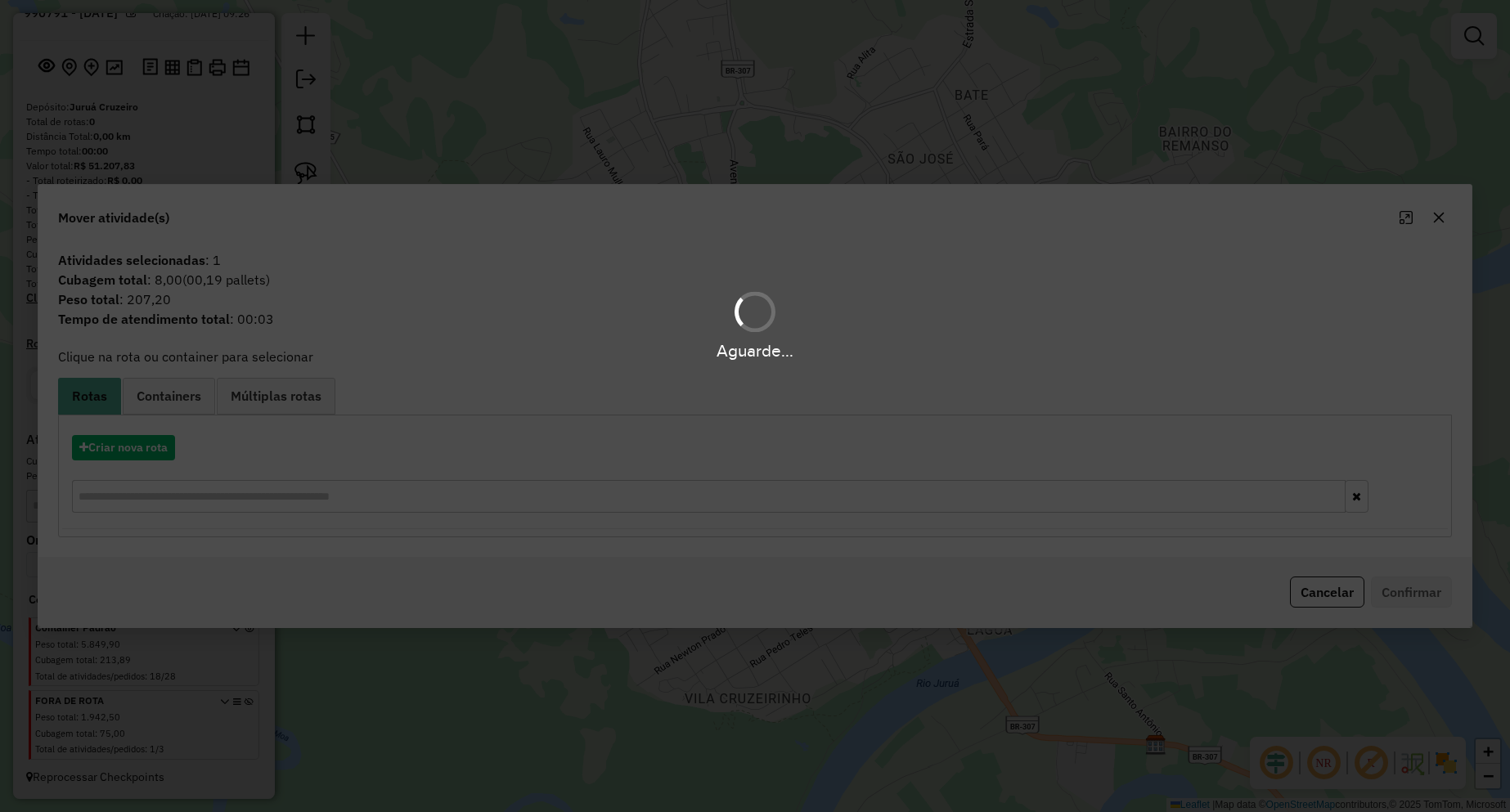
click at [167, 392] on span "Containers" at bounding box center [169, 396] width 65 height 14
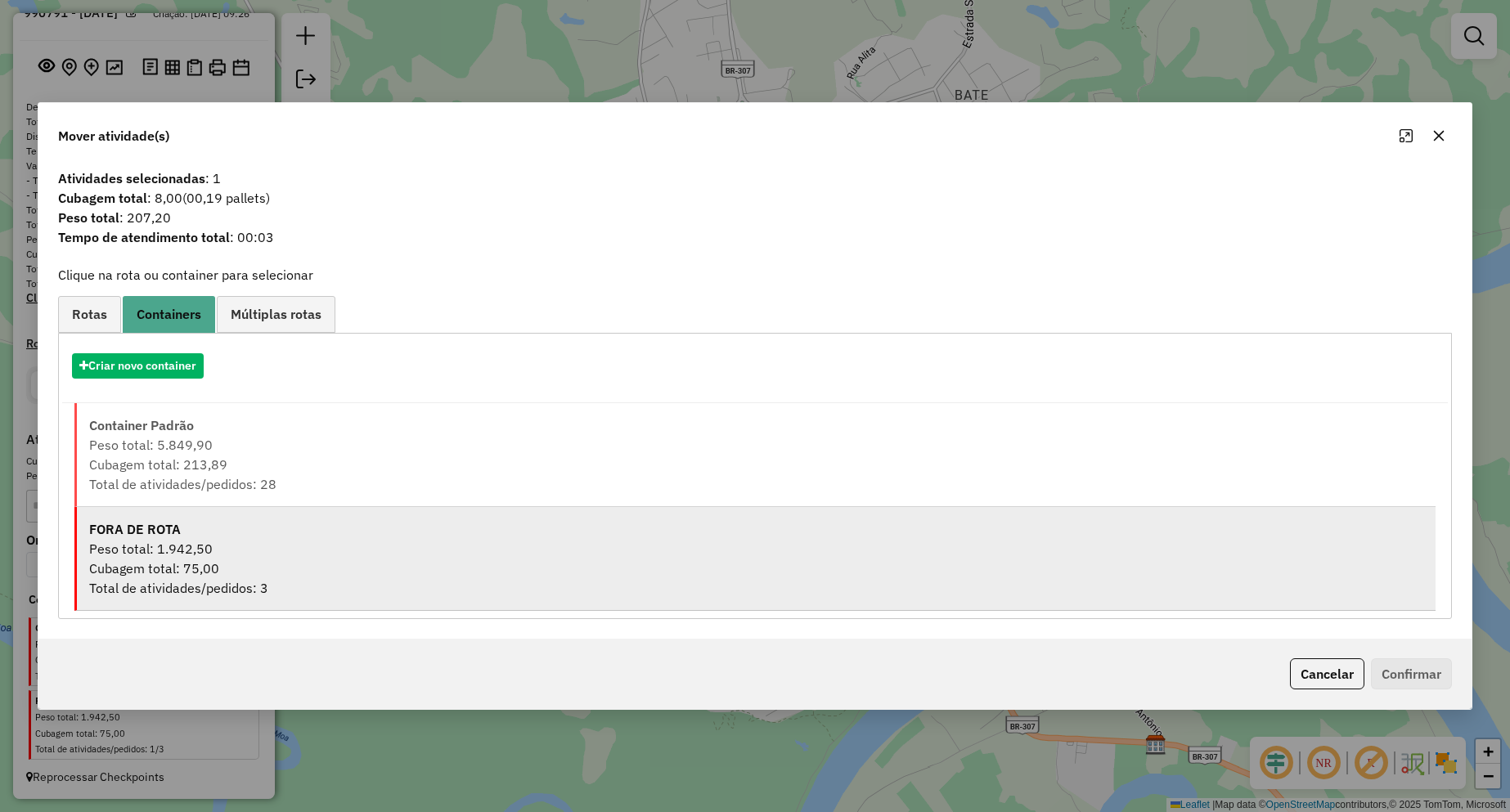
click at [180, 541] on div "Peso total: 1.942,50" at bounding box center [756, 549] width 1334 height 19
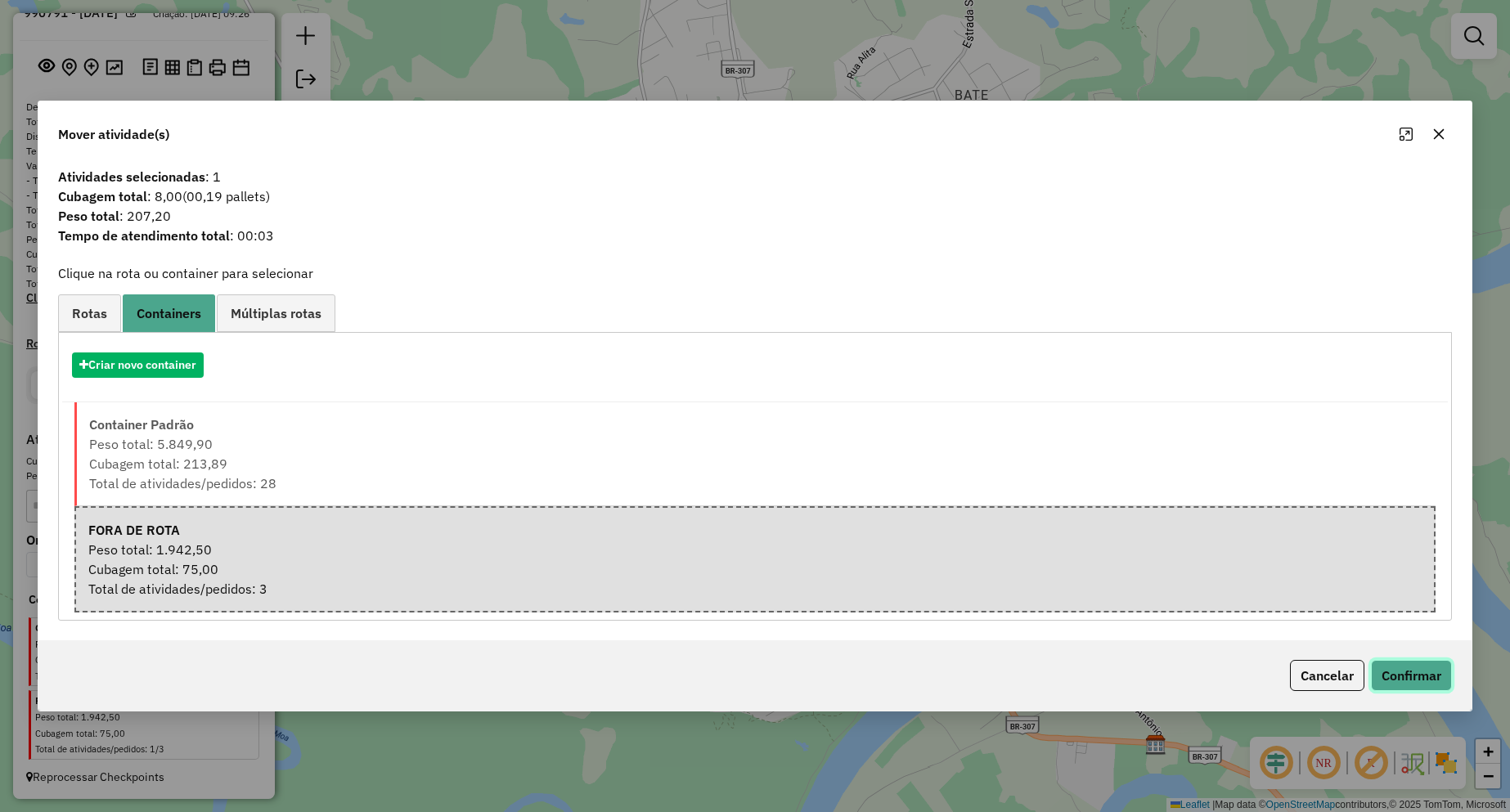
click at [1388, 673] on button "Confirmar" at bounding box center [1411, 675] width 81 height 31
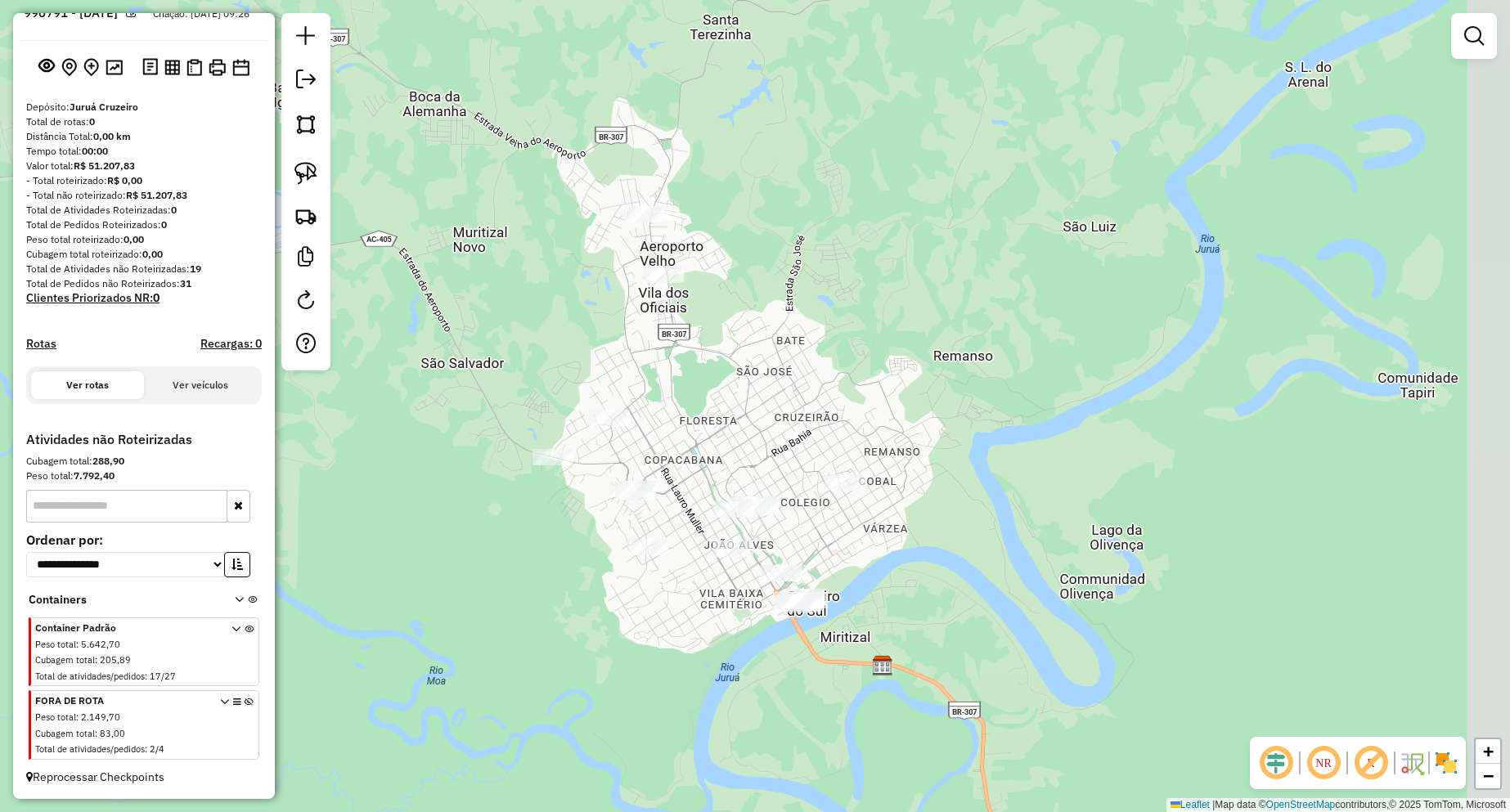
drag, startPoint x: 990, startPoint y: 549, endPoint x: 910, endPoint y: 564, distance: 81.4
click at [913, 564] on div "Janela de atendimento Grade de atendimento Capacidade Transportadoras Veículos …" at bounding box center [755, 406] width 1510 height 812
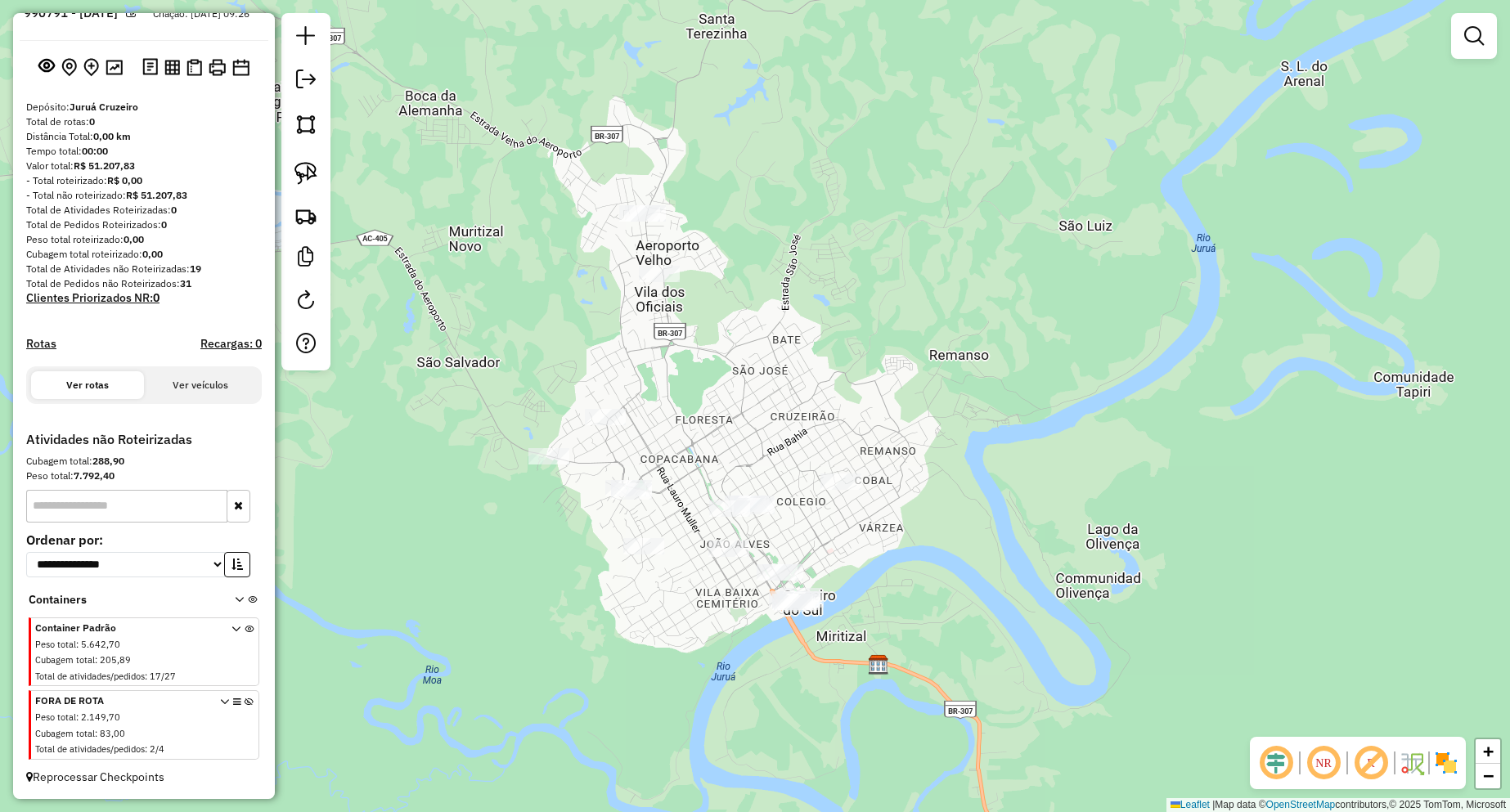
click at [854, 490] on div at bounding box center [841, 481] width 41 height 16
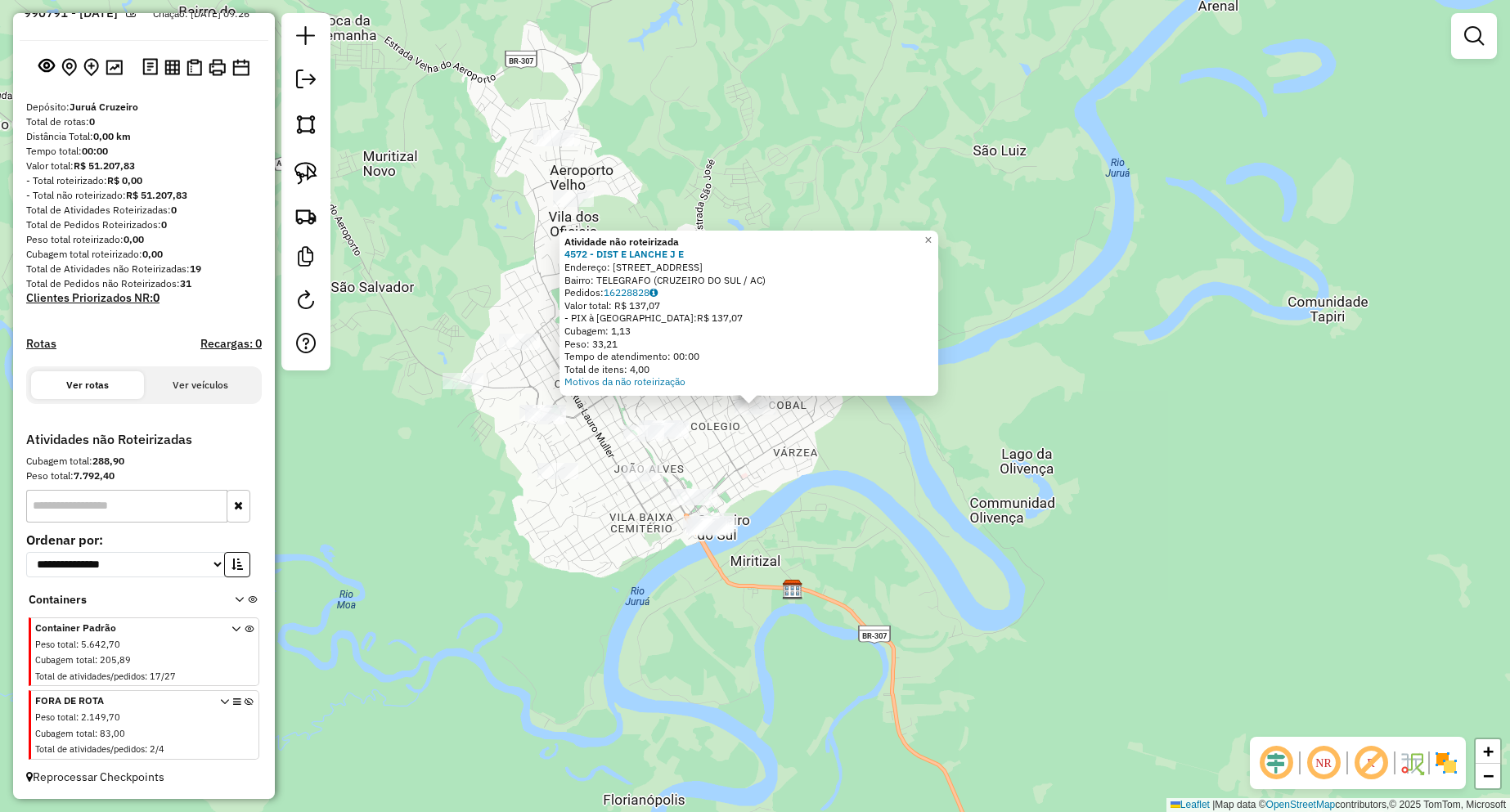
click at [839, 540] on div "Atividade não roteirizada 4572 - DIST E LANCHE J E Endereço: AVENIDA EPAMINONDA…" at bounding box center [755, 406] width 1510 height 812
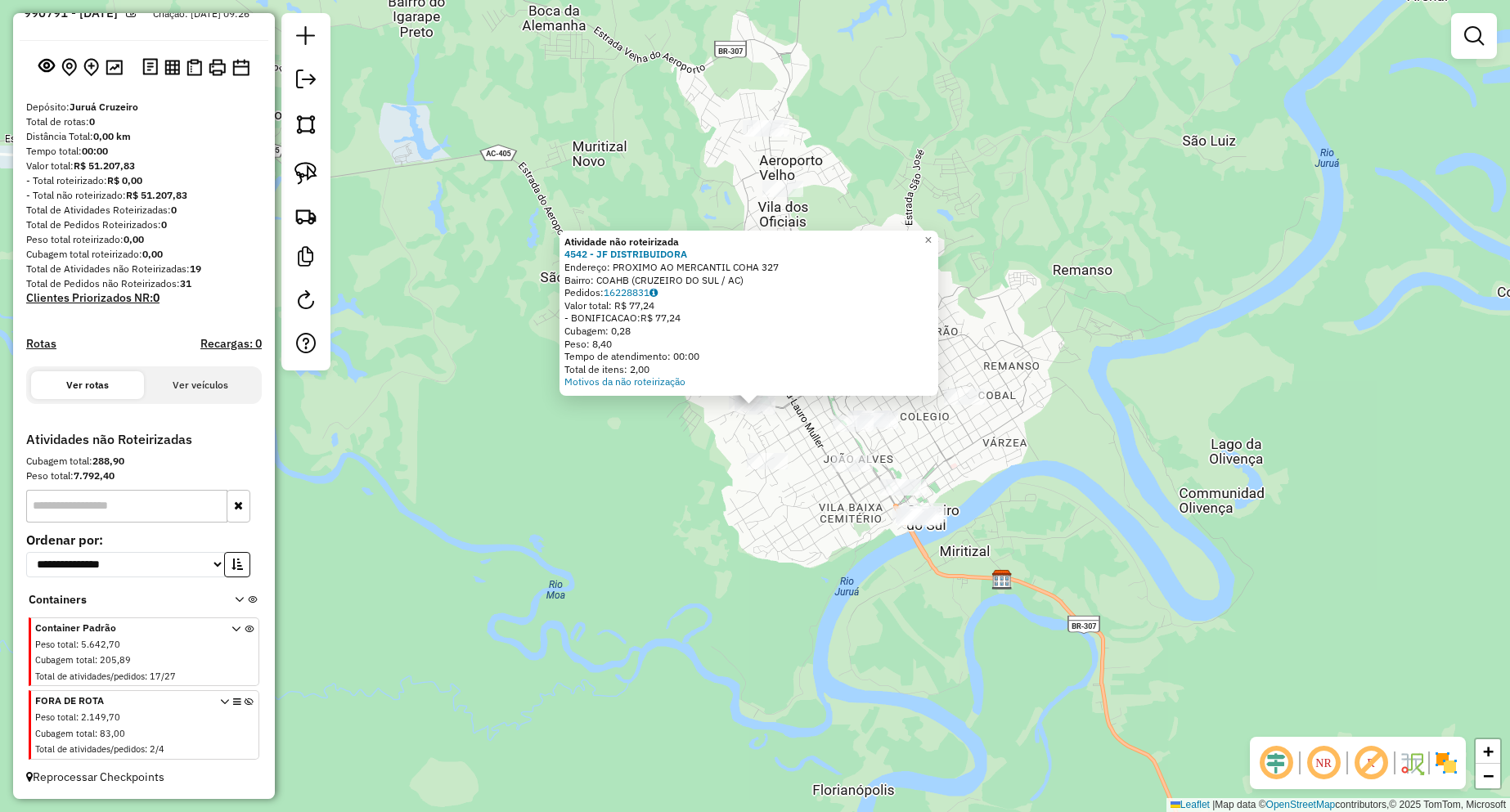
click at [700, 523] on div "Atividade não roteirizada 4542 - JF DISTRIBUIDORA Endereço: PROXIMO AO MERCANTI…" at bounding box center [755, 406] width 1510 height 812
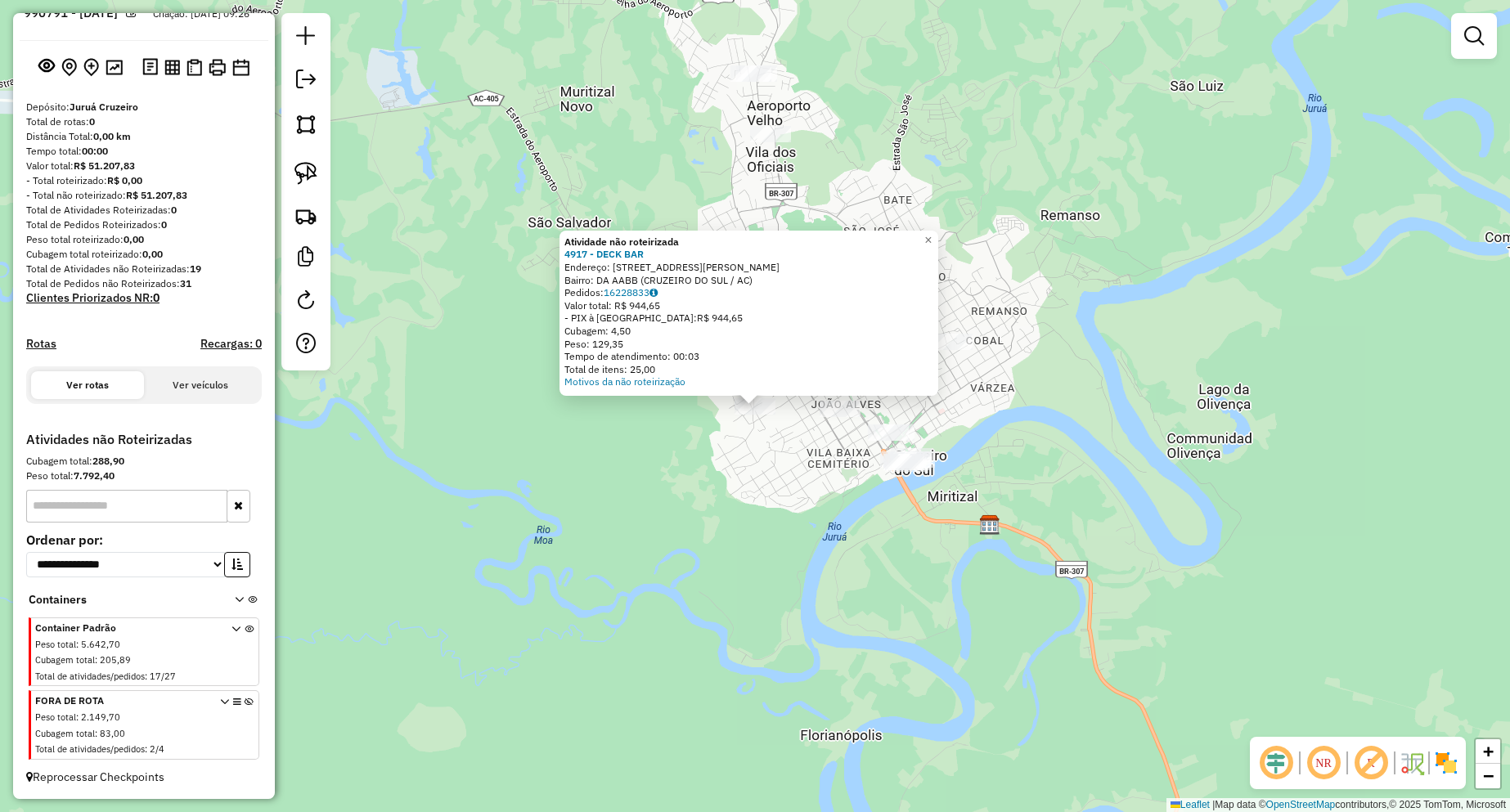
click at [748, 490] on div "Atividade não roteirizada 4917 - DECK BAR Endereço: Rua Tavares De Lira 1041 Ba…" at bounding box center [755, 406] width 1510 height 812
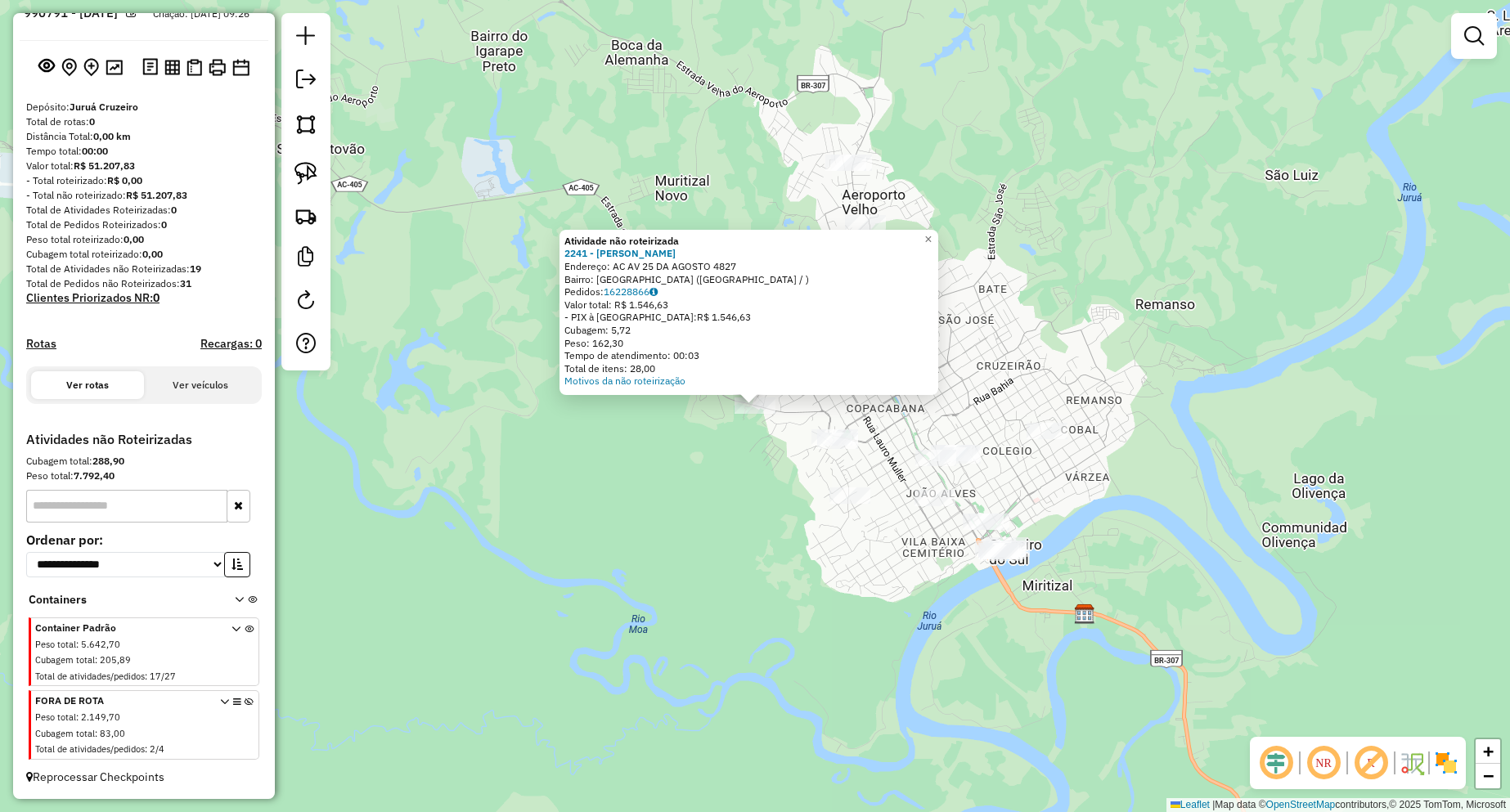
click at [792, 469] on div "Atividade não roteirizada 2241 - CHEILA SOUZA DA SILVA Endereço: AC AV 25 DA AG…" at bounding box center [755, 406] width 1510 height 812
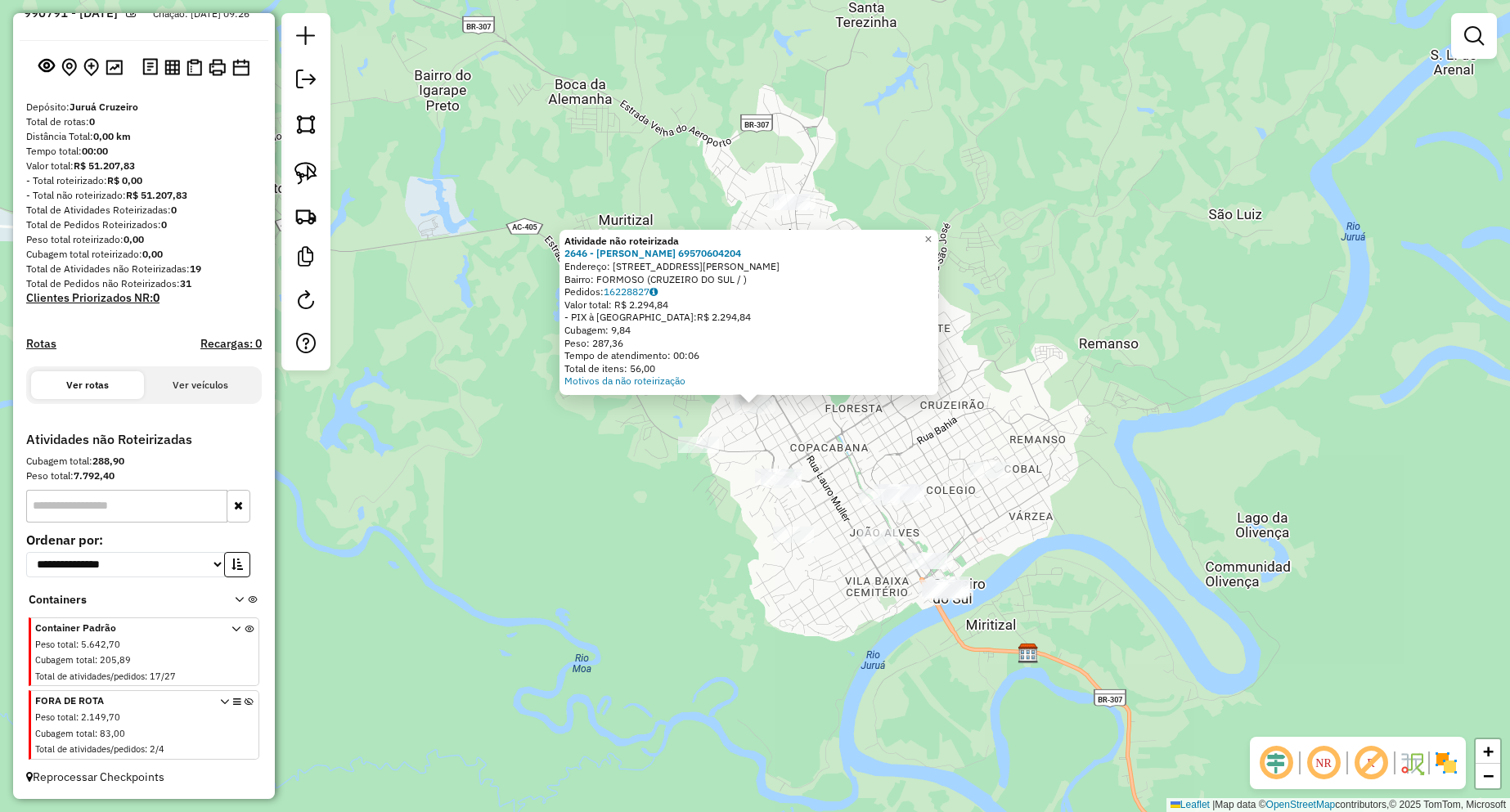
click at [739, 491] on div "Atividade não roteirizada 2646 - ANTONIO CRUZ DE ARAUJO 69570604204 Endereço: R…" at bounding box center [755, 406] width 1510 height 812
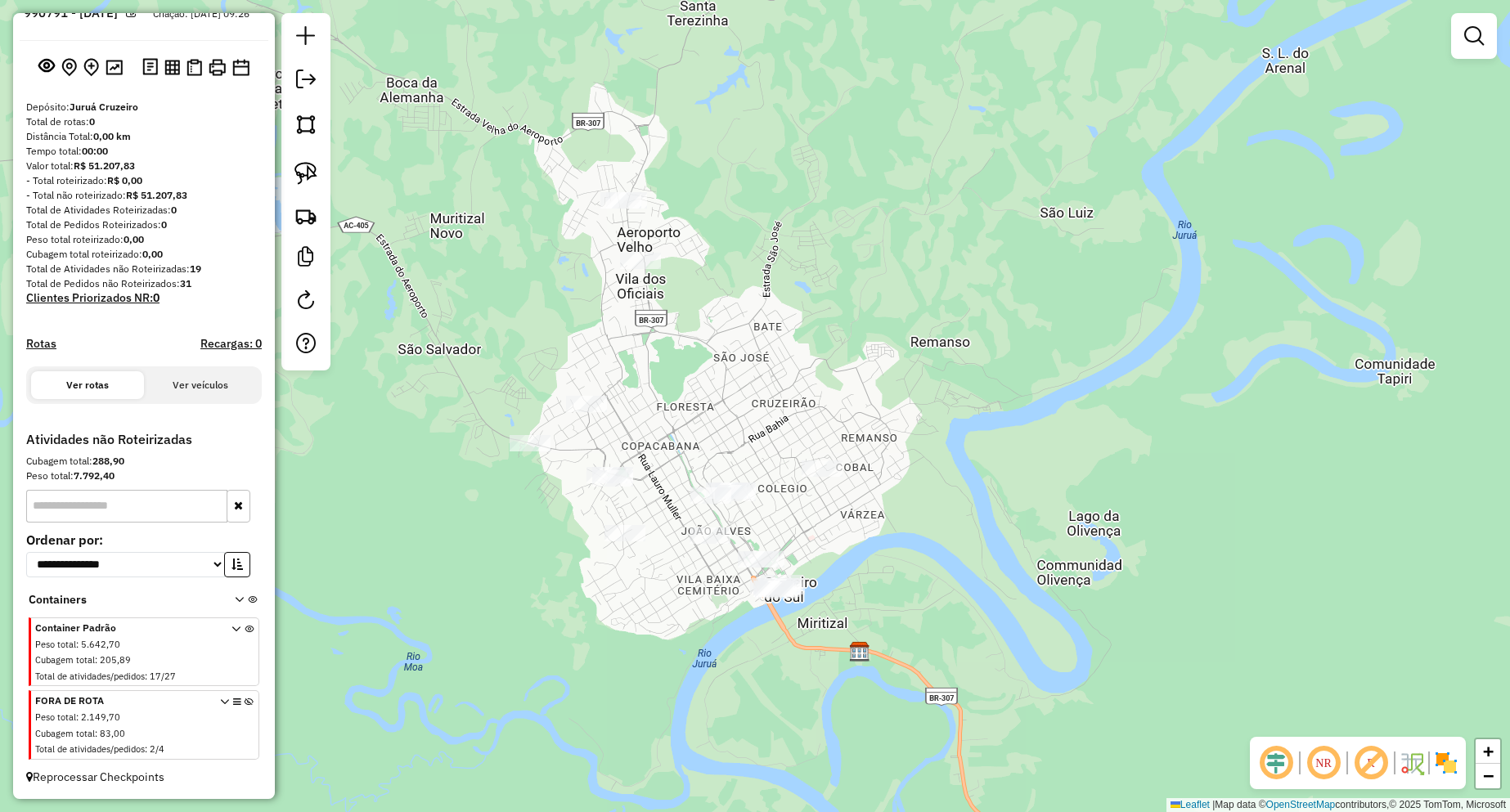
drag, startPoint x: 757, startPoint y: 524, endPoint x: 576, endPoint y: 509, distance: 181.6
click at [587, 521] on div "Janela de atendimento Grade de atendimento Capacidade Transportadoras Veículos …" at bounding box center [755, 406] width 1510 height 812
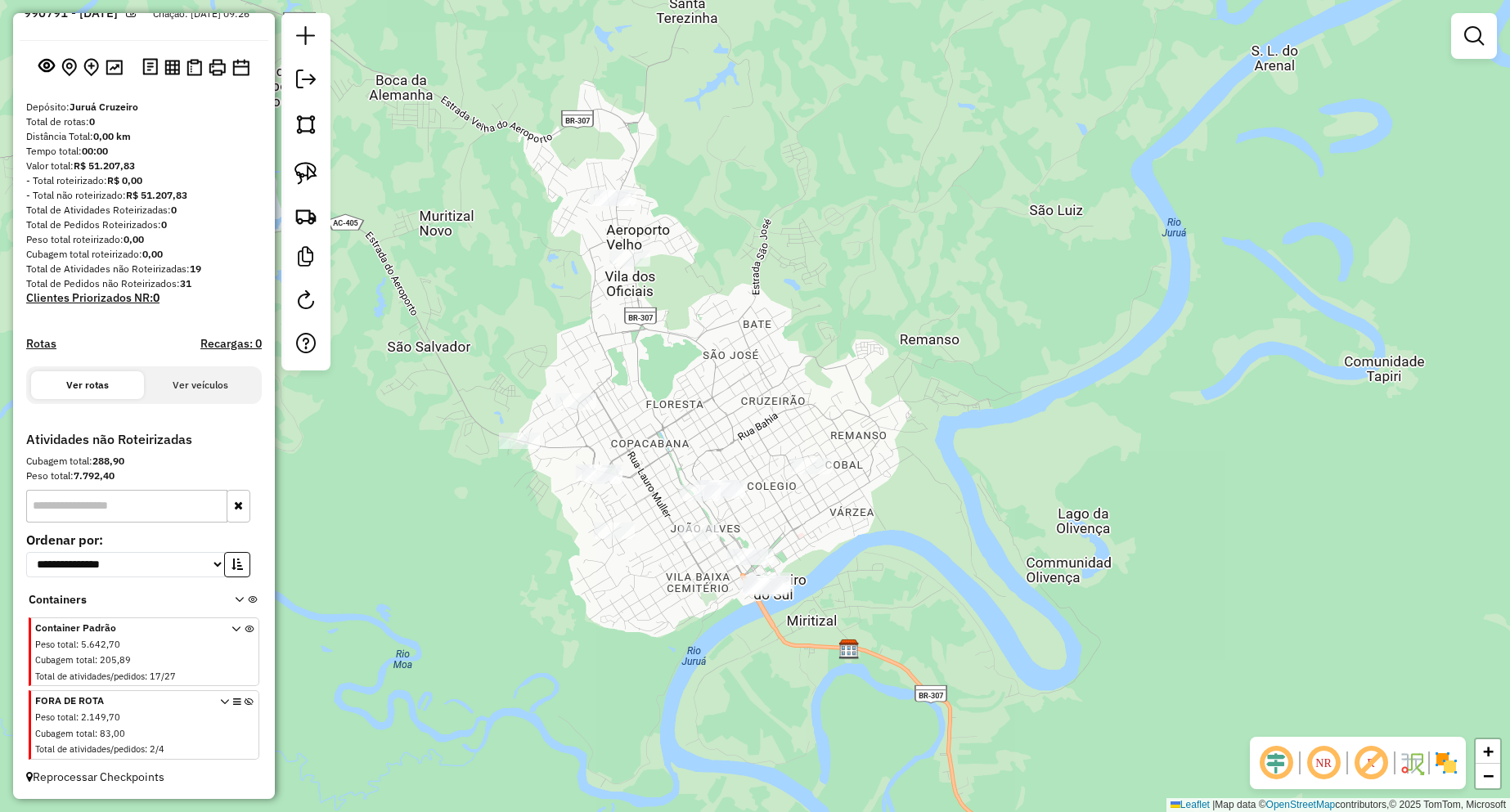
drag, startPoint x: 791, startPoint y: 495, endPoint x: 763, endPoint y: 452, distance: 51.3
click at [763, 452] on div "Janela de atendimento Grade de atendimento Capacidade Transportadoras Veículos …" at bounding box center [755, 406] width 1510 height 812
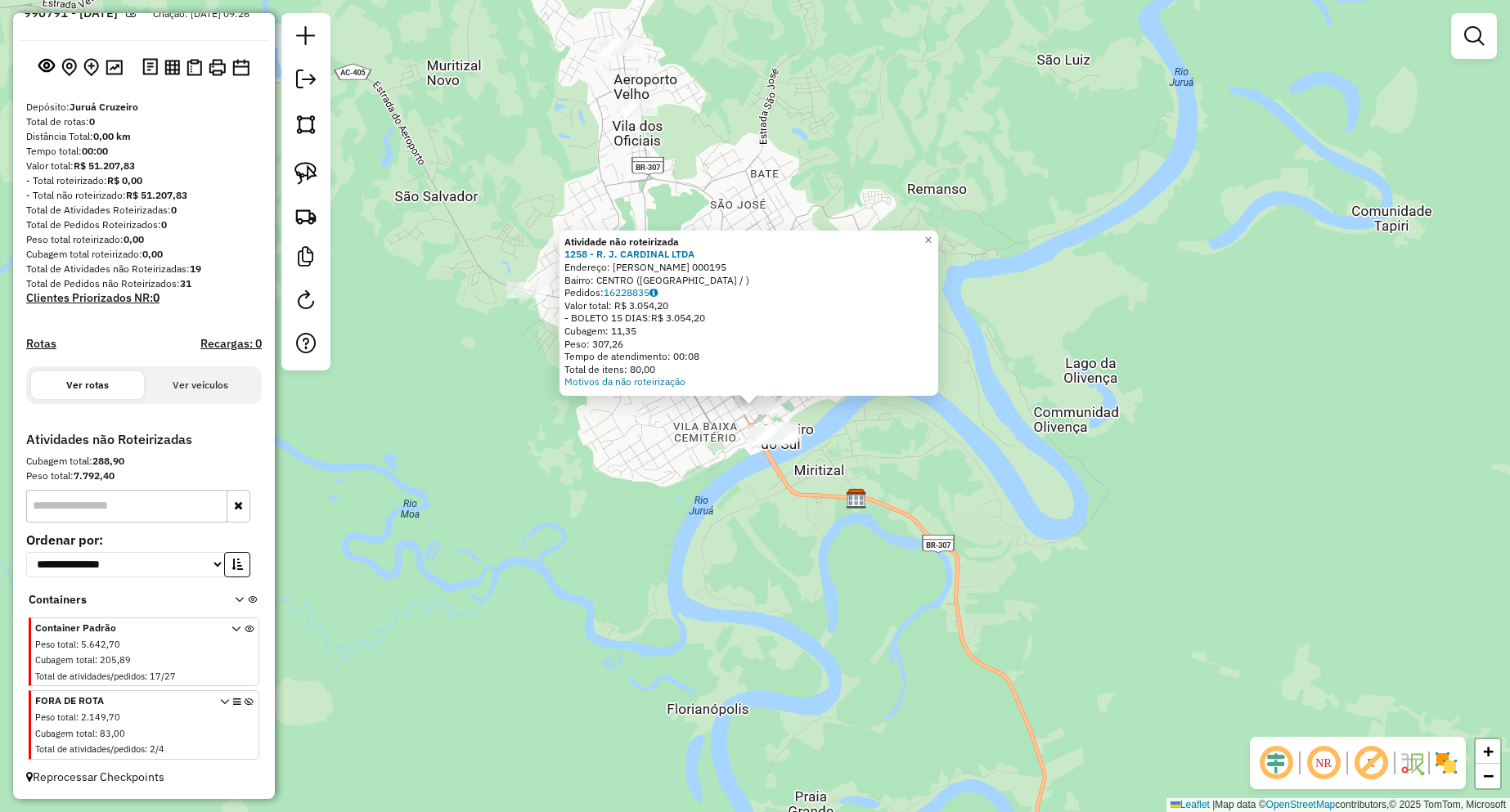
click at [858, 458] on div "Atividade não roteirizada 1258 - R. J. CARDINAL LTDA Endereço: R RUI BARBOSA 00…" at bounding box center [755, 406] width 1510 height 812
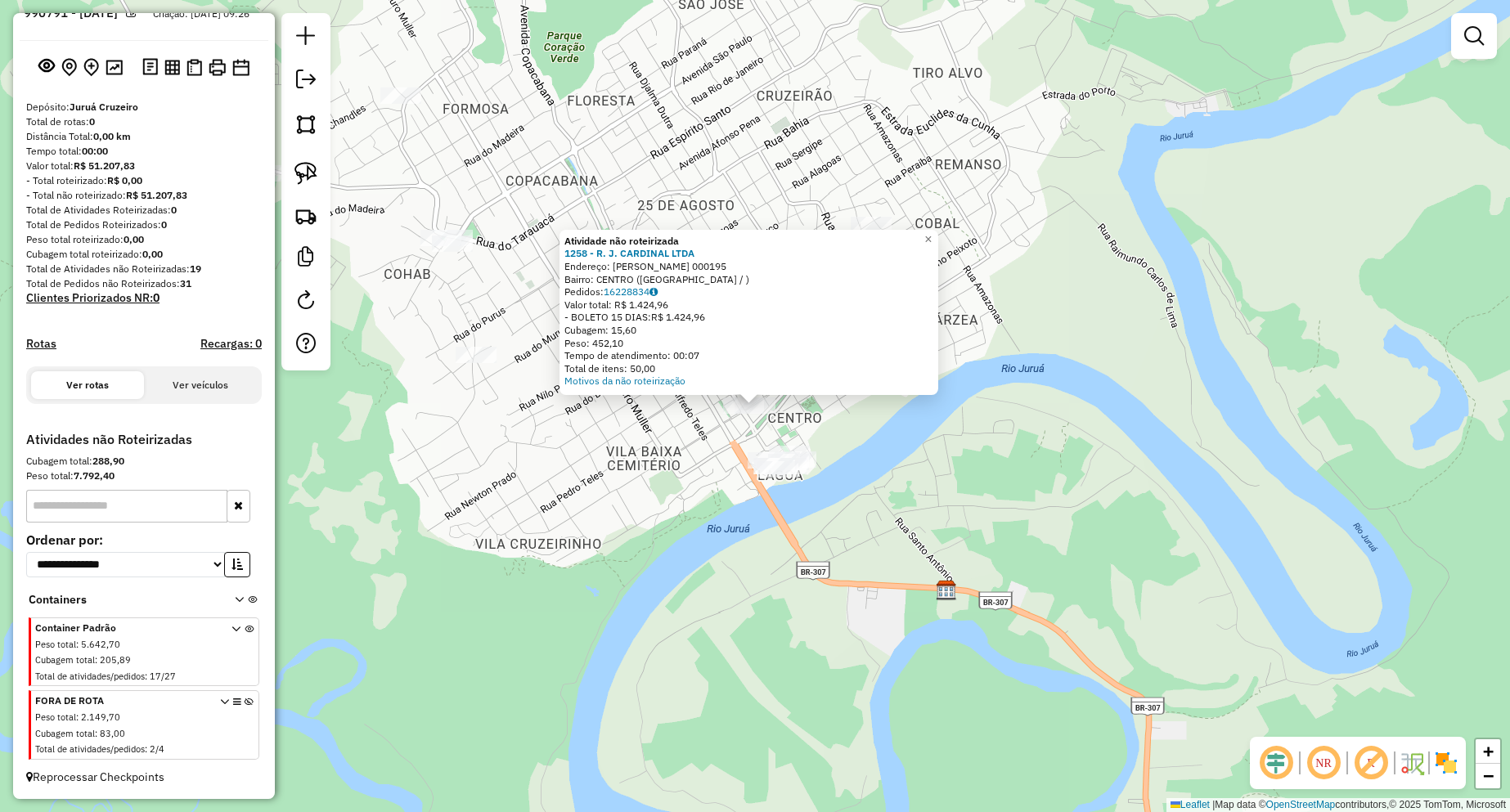
click at [890, 449] on div "Atividade não roteirizada 1258 - R. J. CARDINAL LTDA Endereço: R RUI BARBOSA 00…" at bounding box center [755, 406] width 1510 height 812
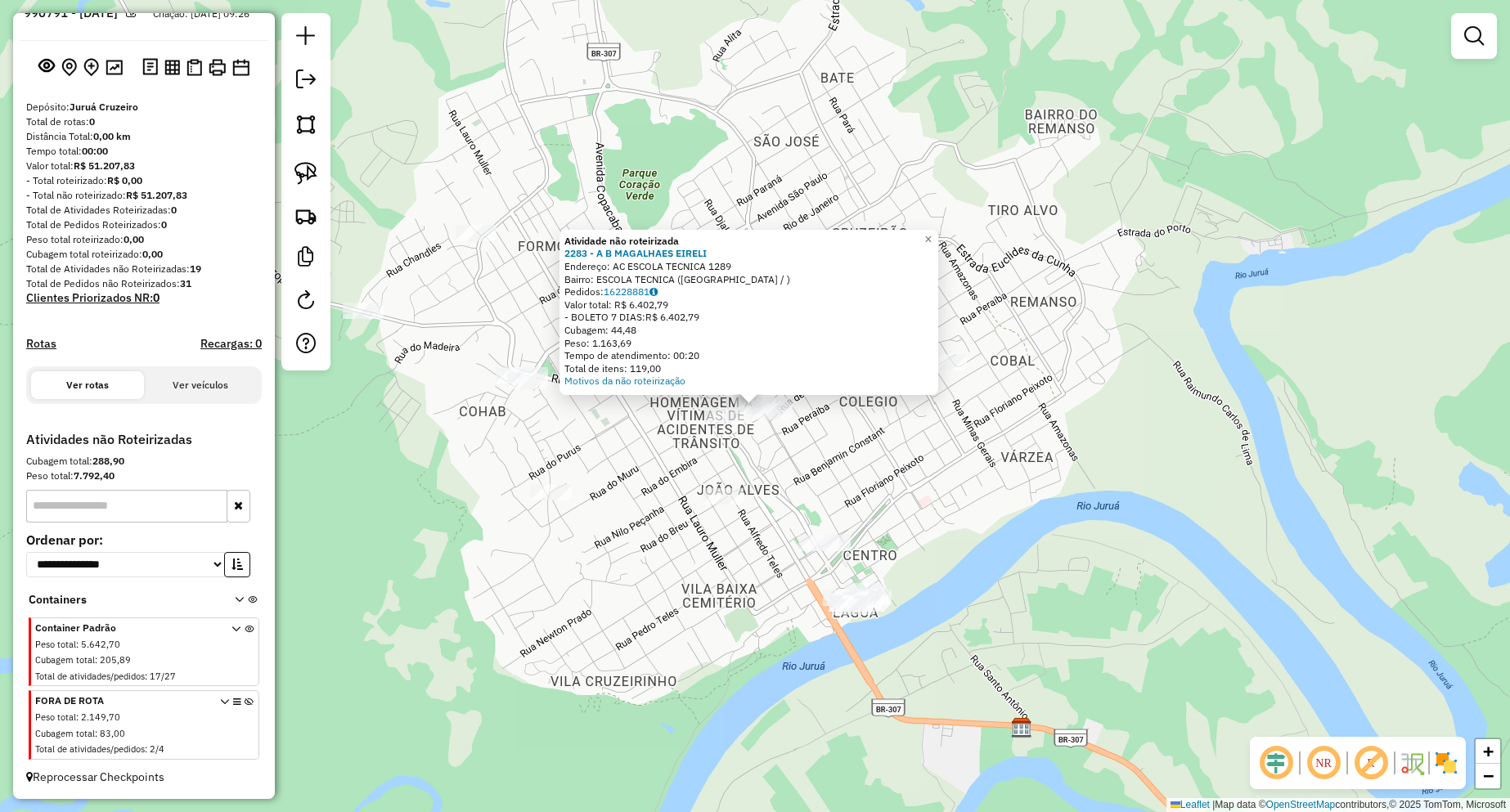
click at [920, 460] on div "Atividade não roteirizada 2283 - A B MAGALHAES EIRELI Endereço: AC ESCOLA TECNI…" at bounding box center [755, 406] width 1510 height 812
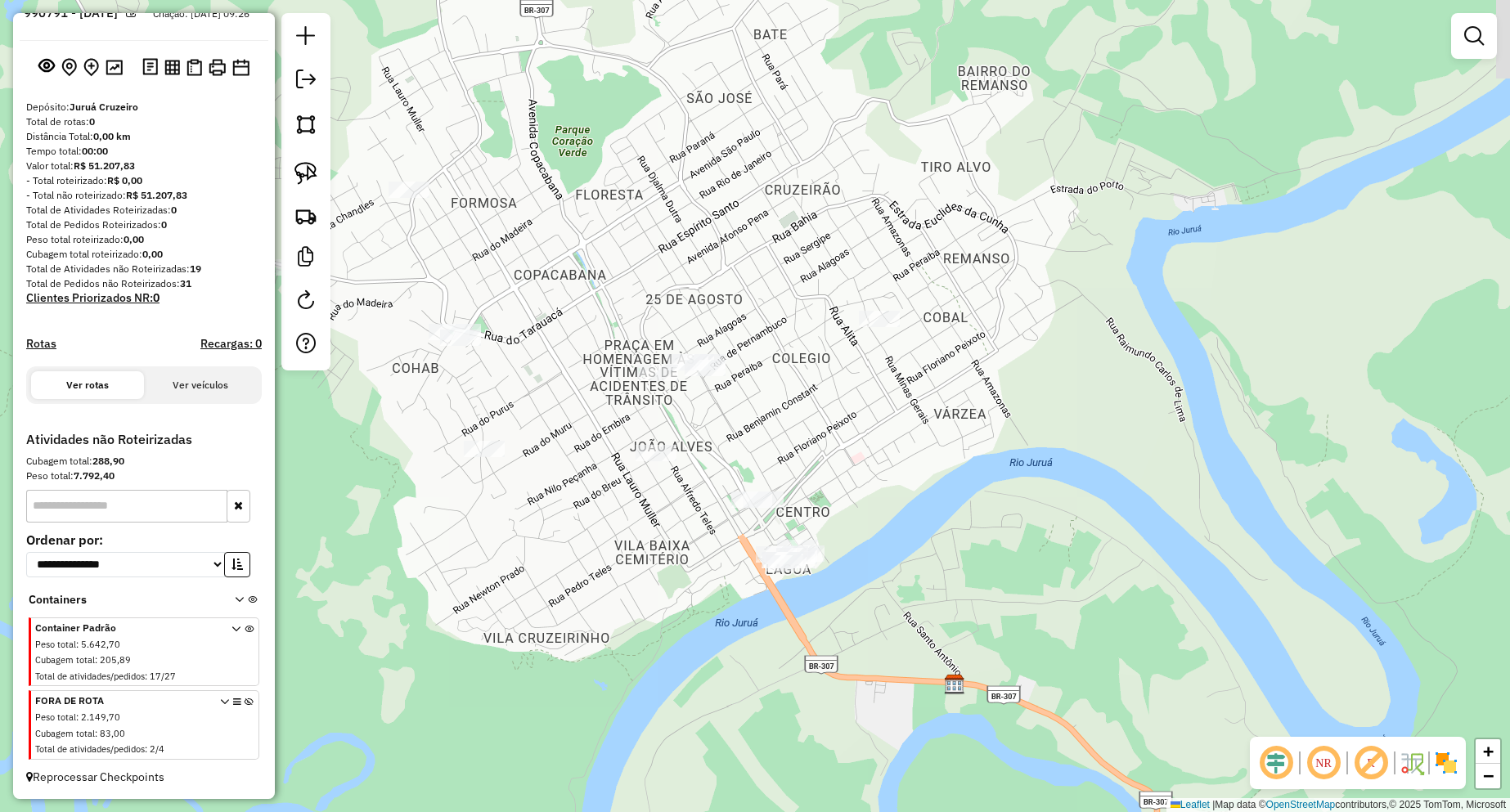
drag, startPoint x: 1188, startPoint y: 530, endPoint x: 1118, endPoint y: 484, distance: 83.8
click at [1118, 484] on div "Janela de atendimento Grade de atendimento Capacidade Transportadoras Veículos …" at bounding box center [755, 406] width 1510 height 812
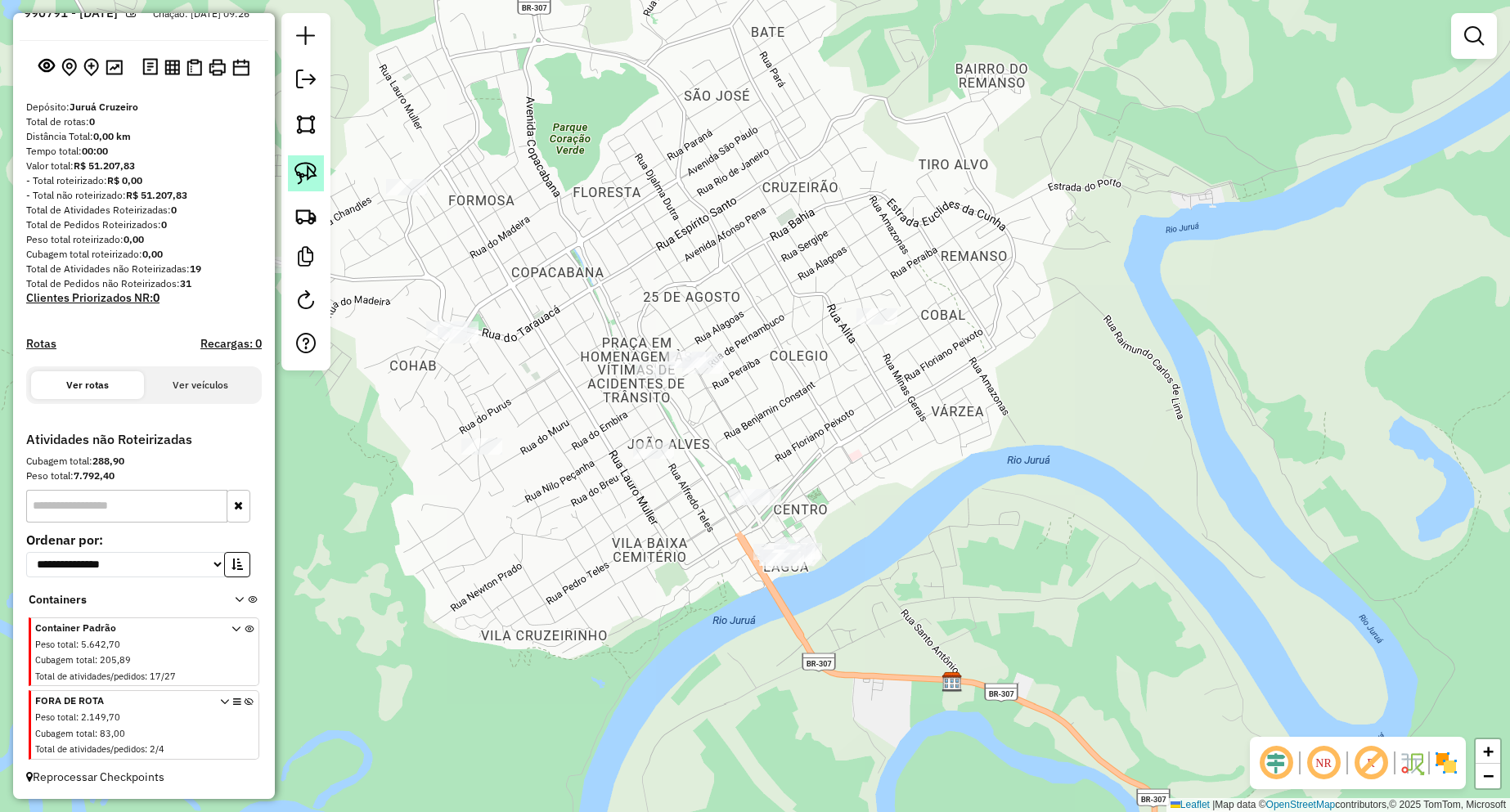
click at [305, 171] on img at bounding box center [306, 173] width 23 height 23
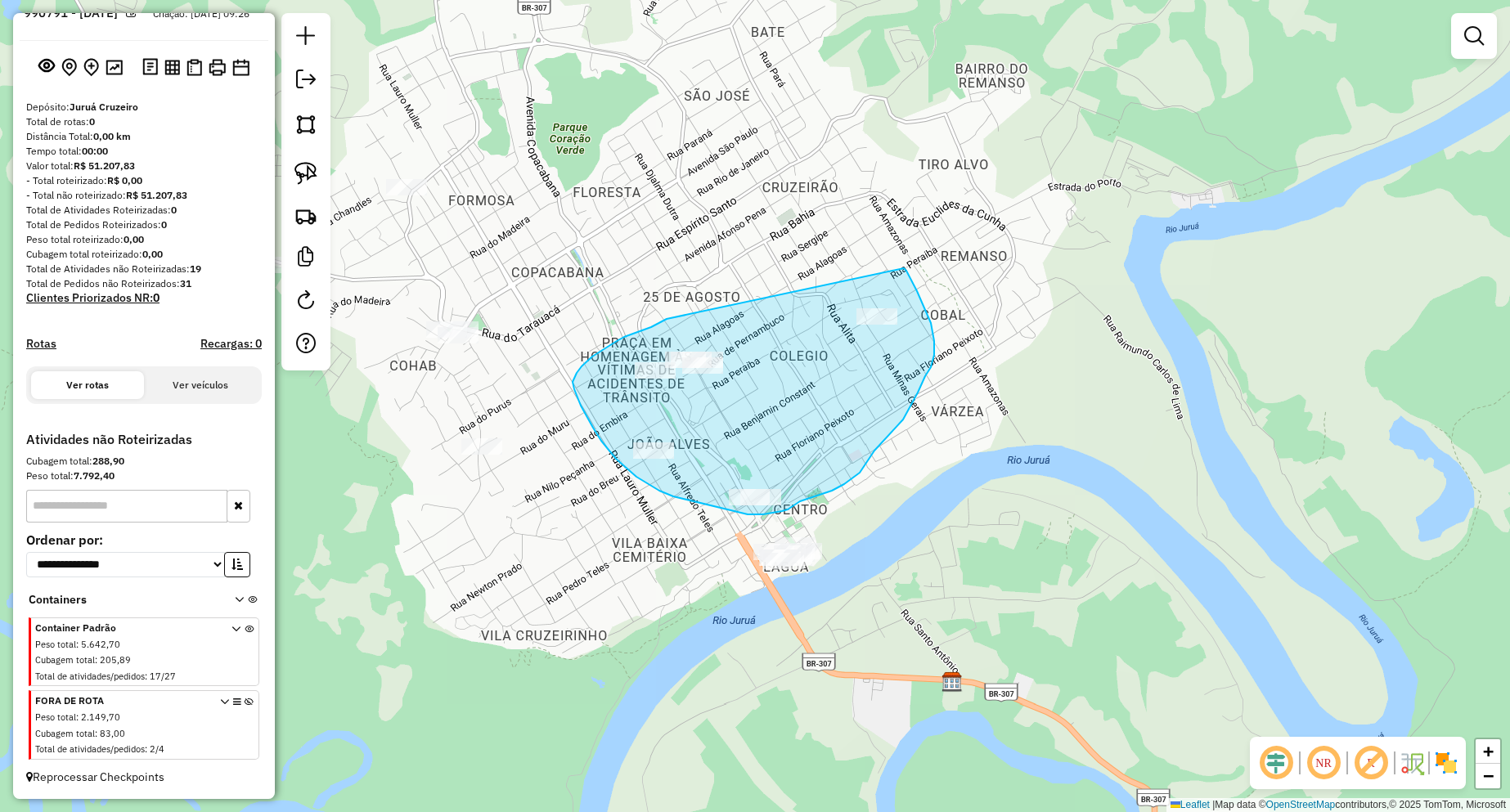
drag, startPoint x: 666, startPoint y: 320, endPoint x: 904, endPoint y: 268, distance: 243.6
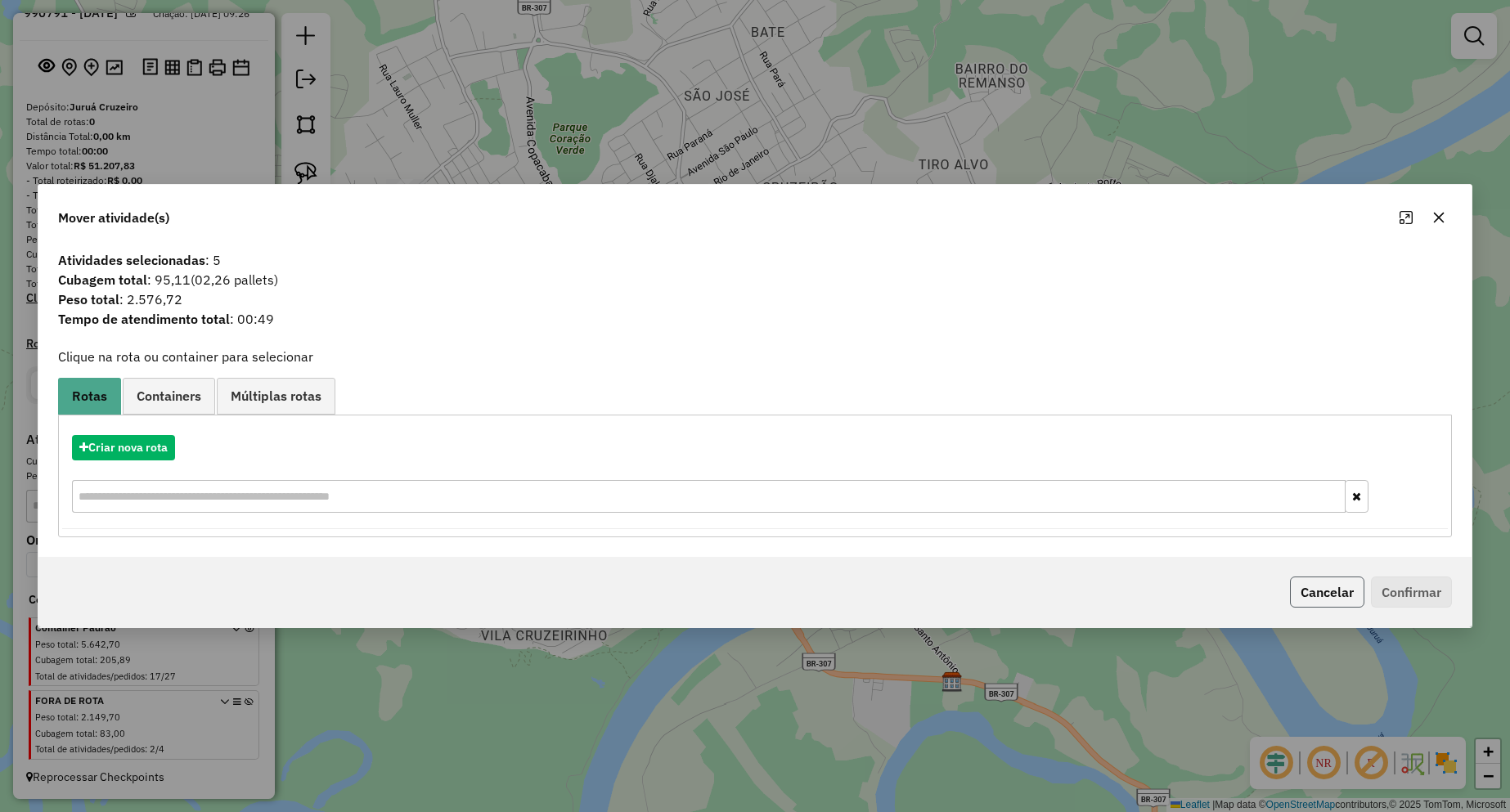
click at [1310, 595] on button "Cancelar" at bounding box center [1327, 592] width 74 height 31
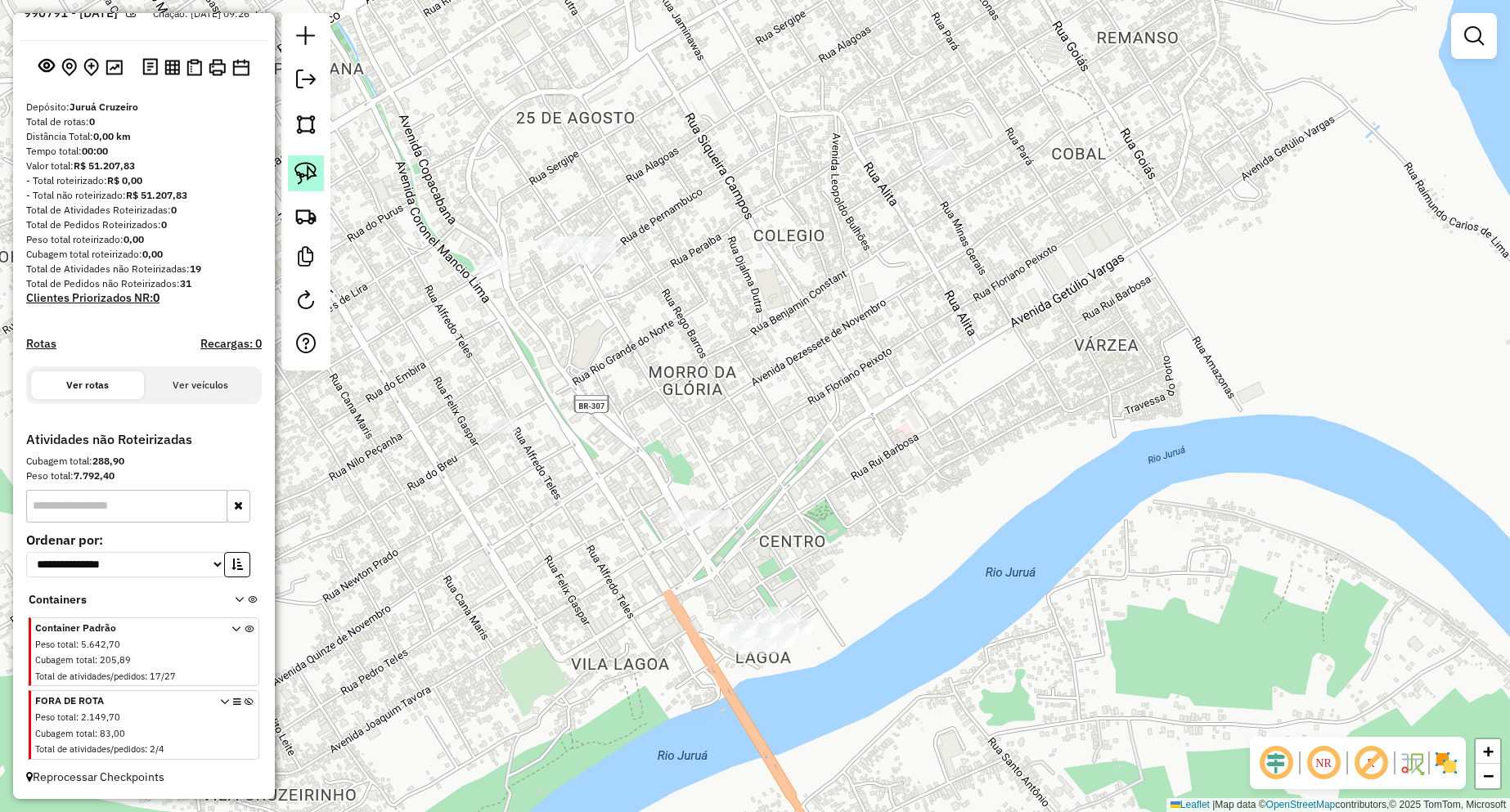
click at [327, 169] on div at bounding box center [306, 192] width 49 height 357
click at [315, 165] on img at bounding box center [306, 173] width 23 height 23
drag, startPoint x: 650, startPoint y: 493, endPoint x: 754, endPoint y: 490, distance: 104.0
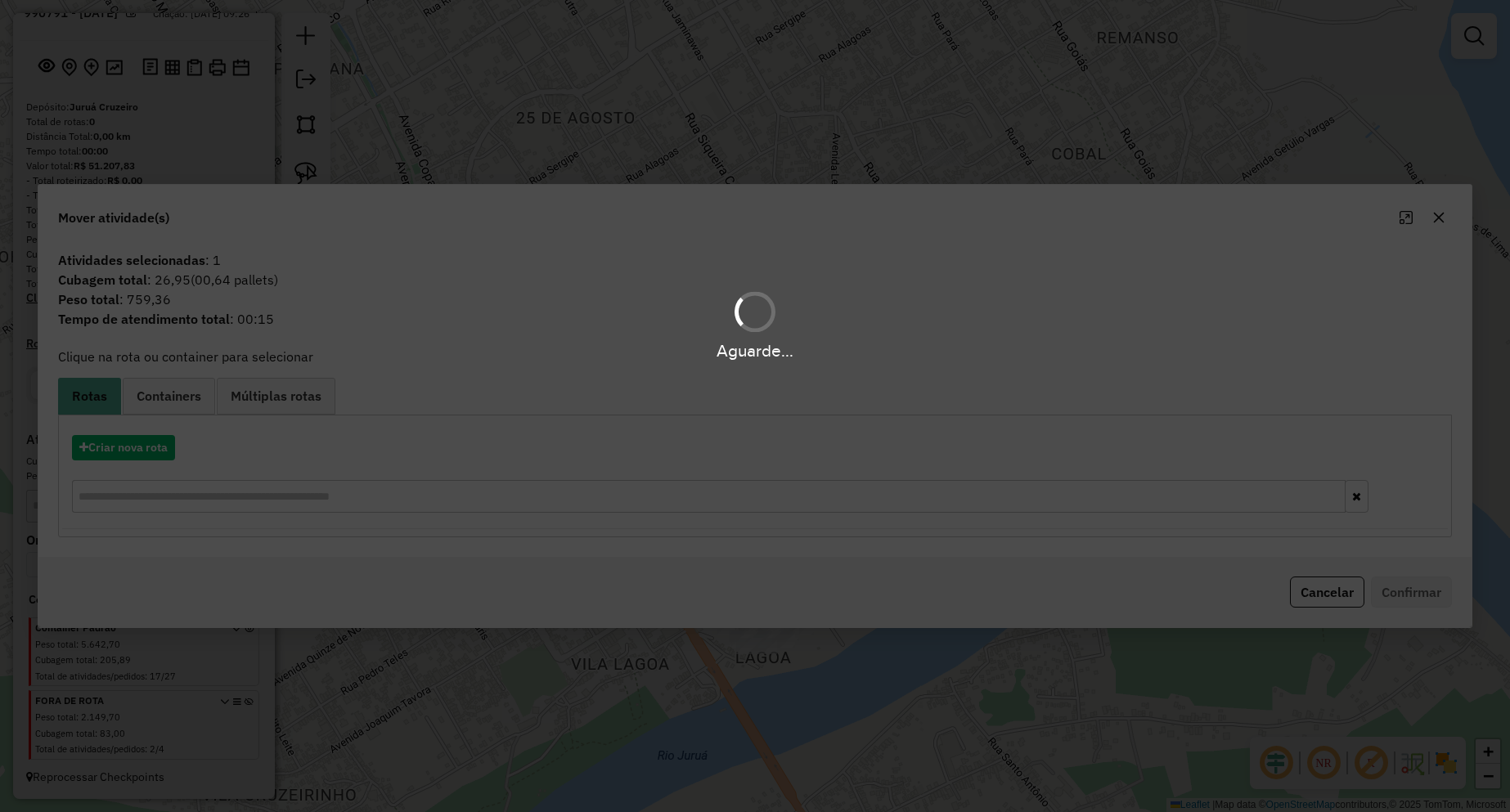
click at [143, 449] on hb-app "**********" at bounding box center [755, 406] width 1510 height 812
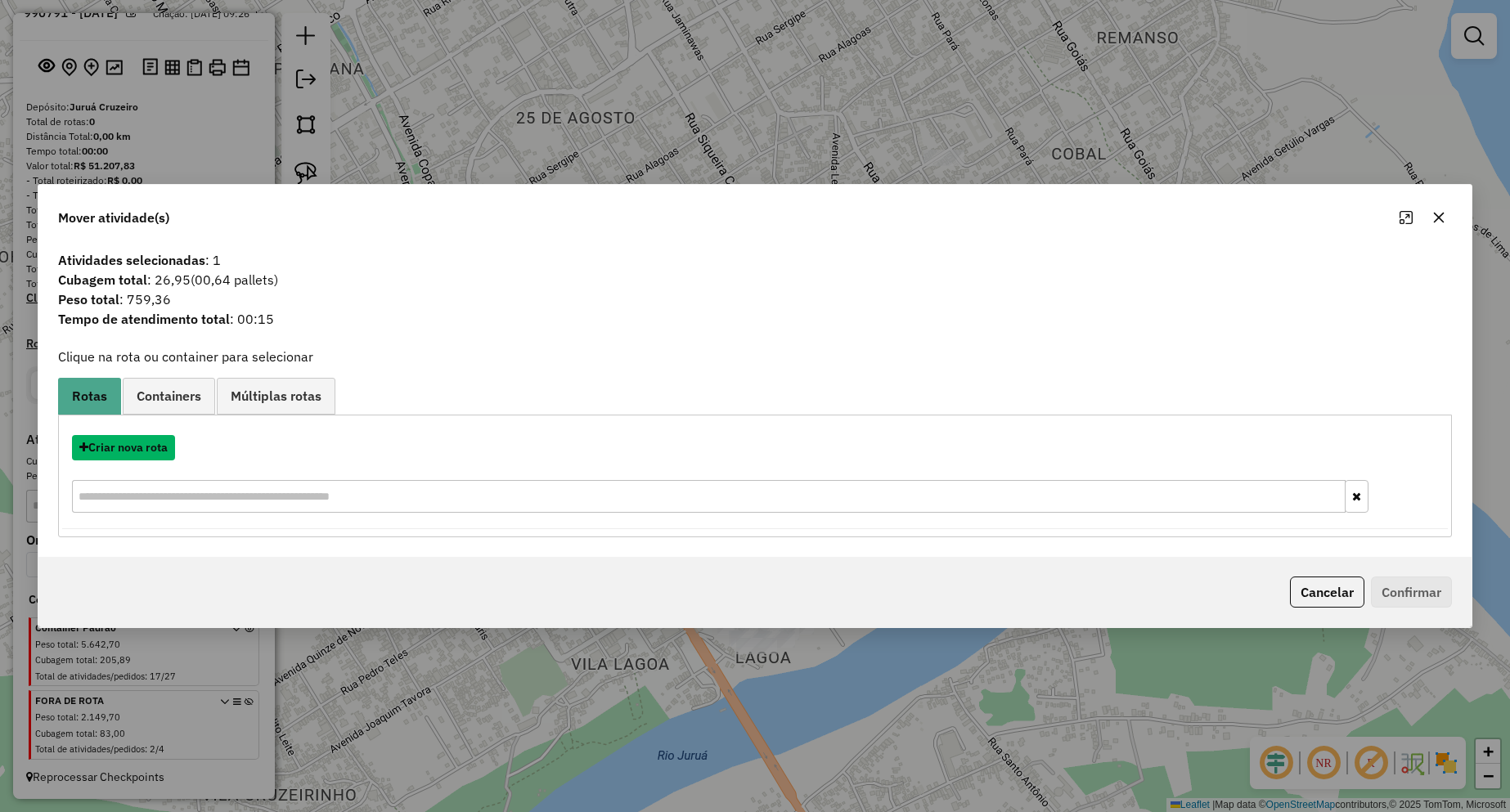
click at [143, 449] on button "Criar nova rota" at bounding box center [123, 448] width 103 height 25
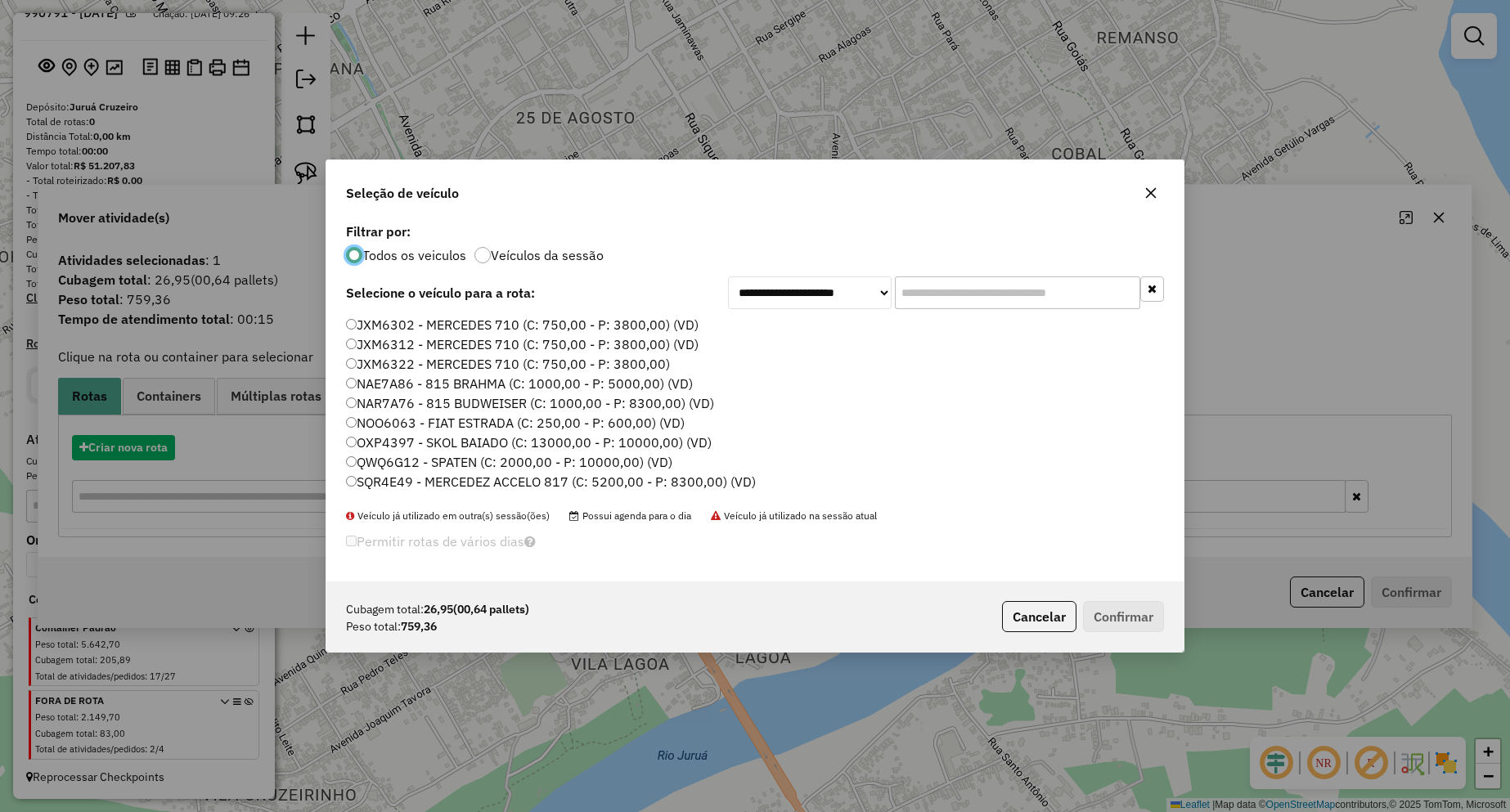
scroll to position [9, 5]
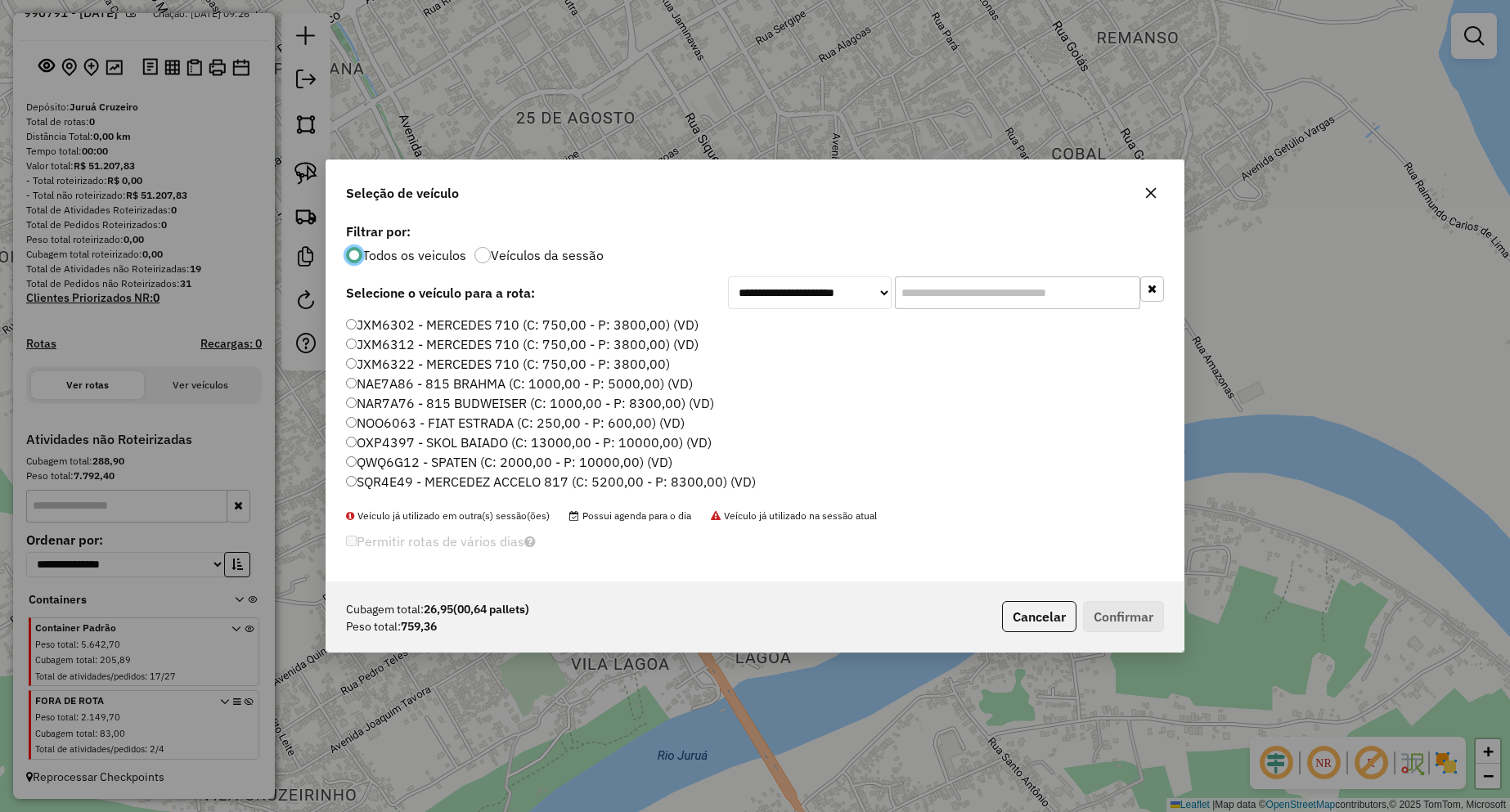
click at [468, 343] on label "JXM6312 - MERCEDES 710 (C: 750,00 - P: 3800,00) (VD)" at bounding box center [522, 344] width 353 height 19
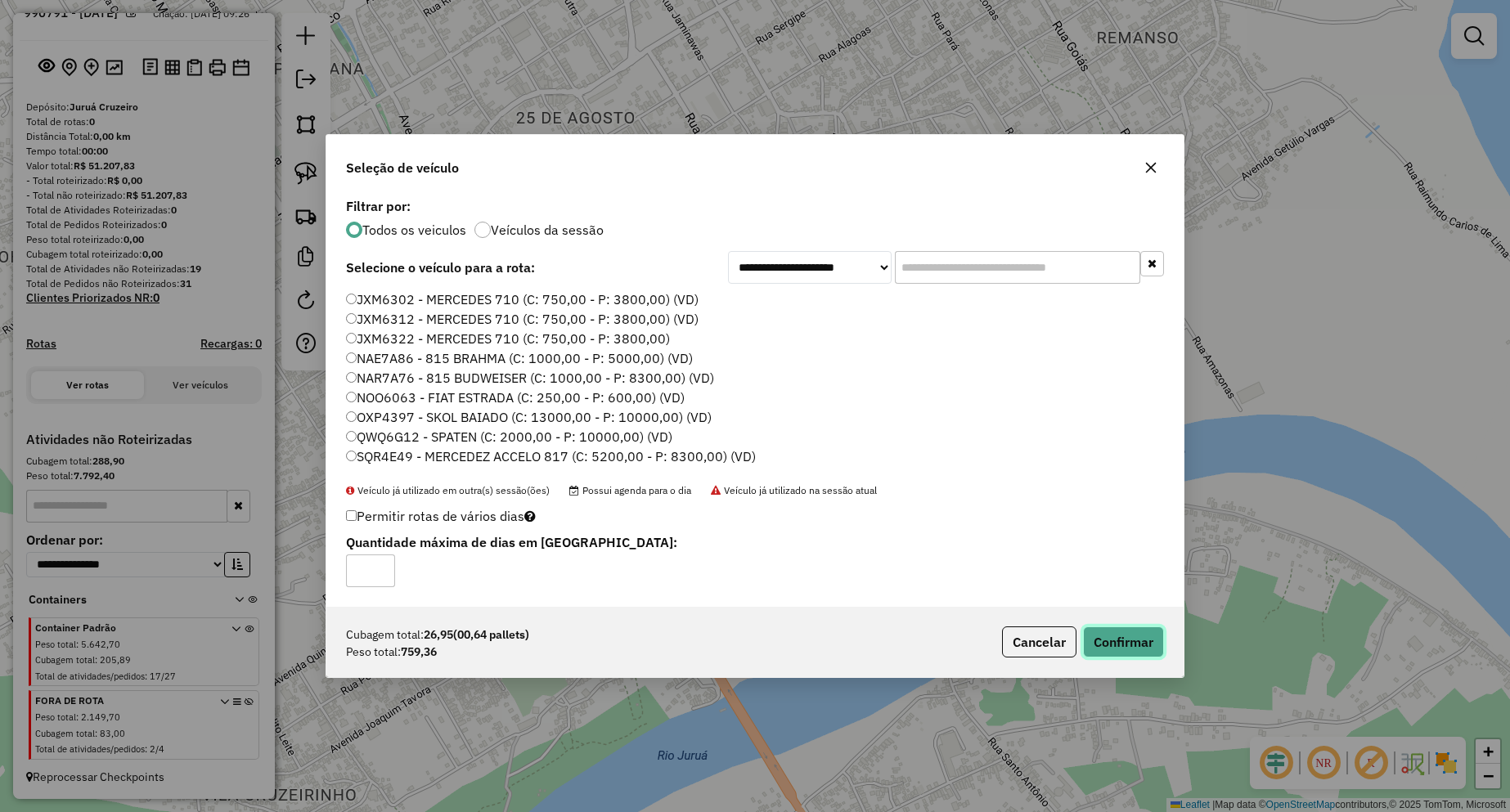
click at [1104, 632] on button "Confirmar" at bounding box center [1123, 641] width 81 height 31
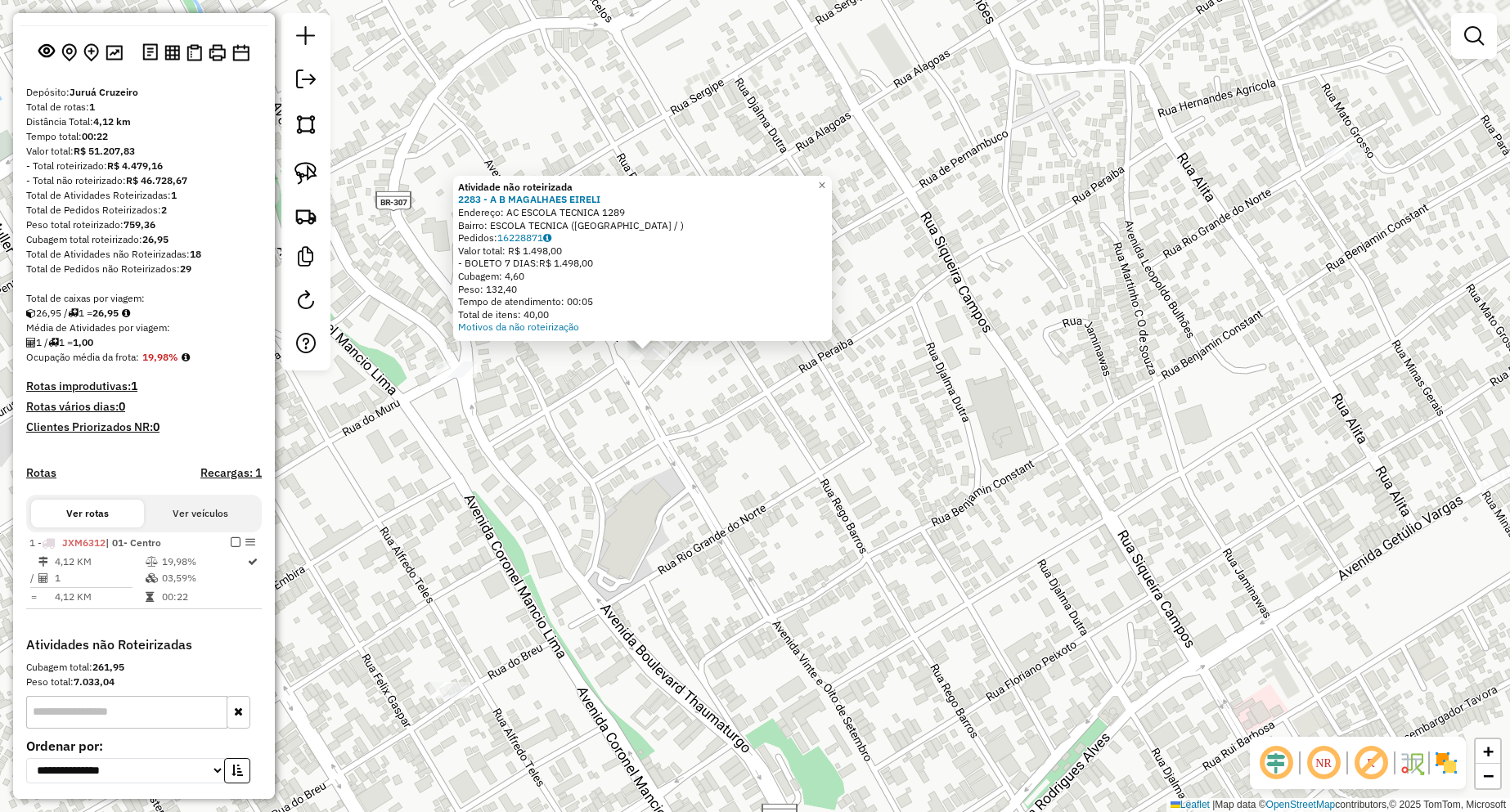
click at [806, 411] on div "Atividade não roteirizada 2283 - A B MAGALHAES EIRELI Endereço: AC ESCOLA TECNI…" at bounding box center [755, 406] width 1510 height 812
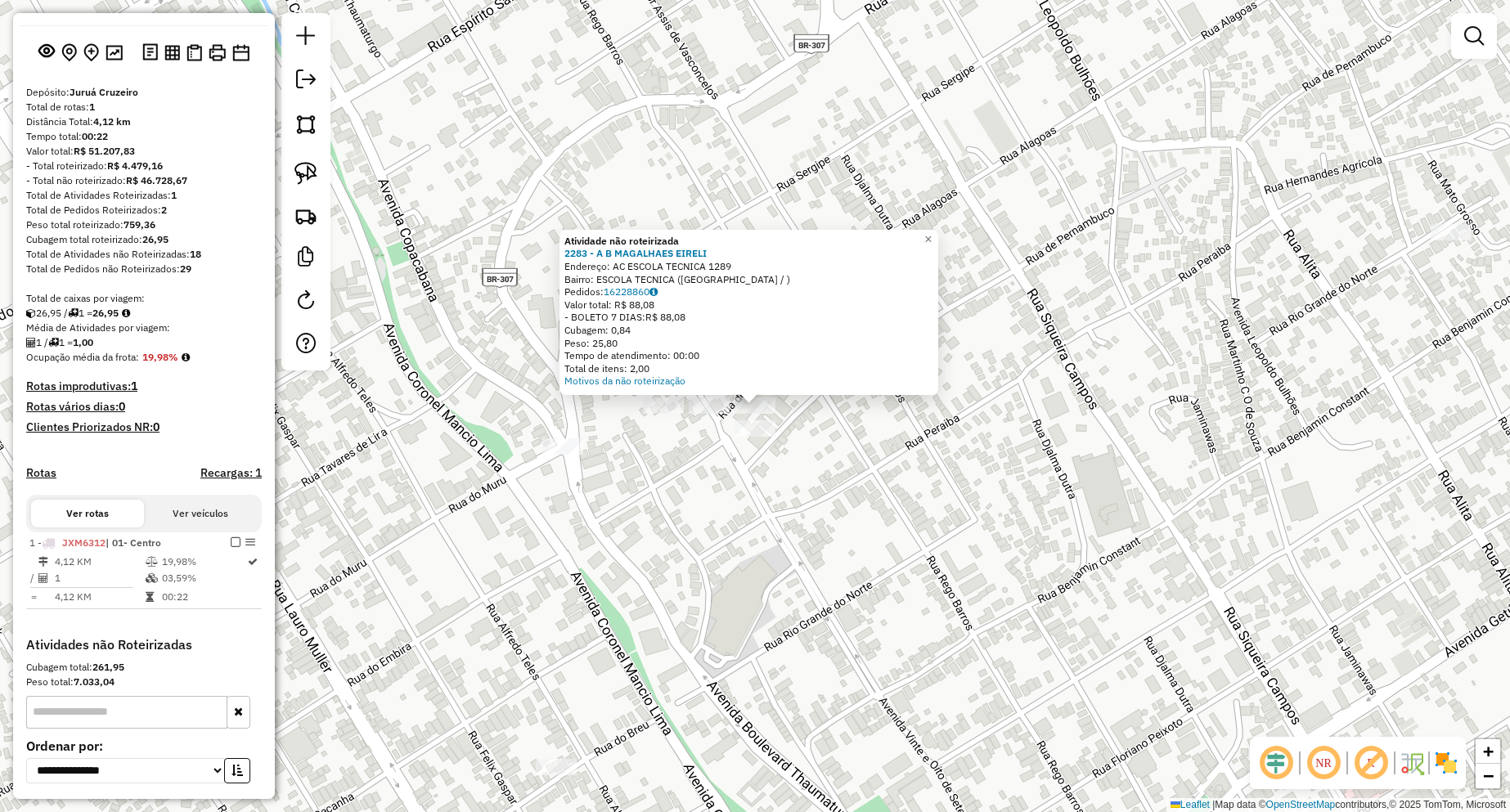
click at [875, 474] on div "Atividade não roteirizada 2283 - A B MAGALHAES EIRELI Endereço: AC ESCOLA TECNI…" at bounding box center [755, 406] width 1510 height 812
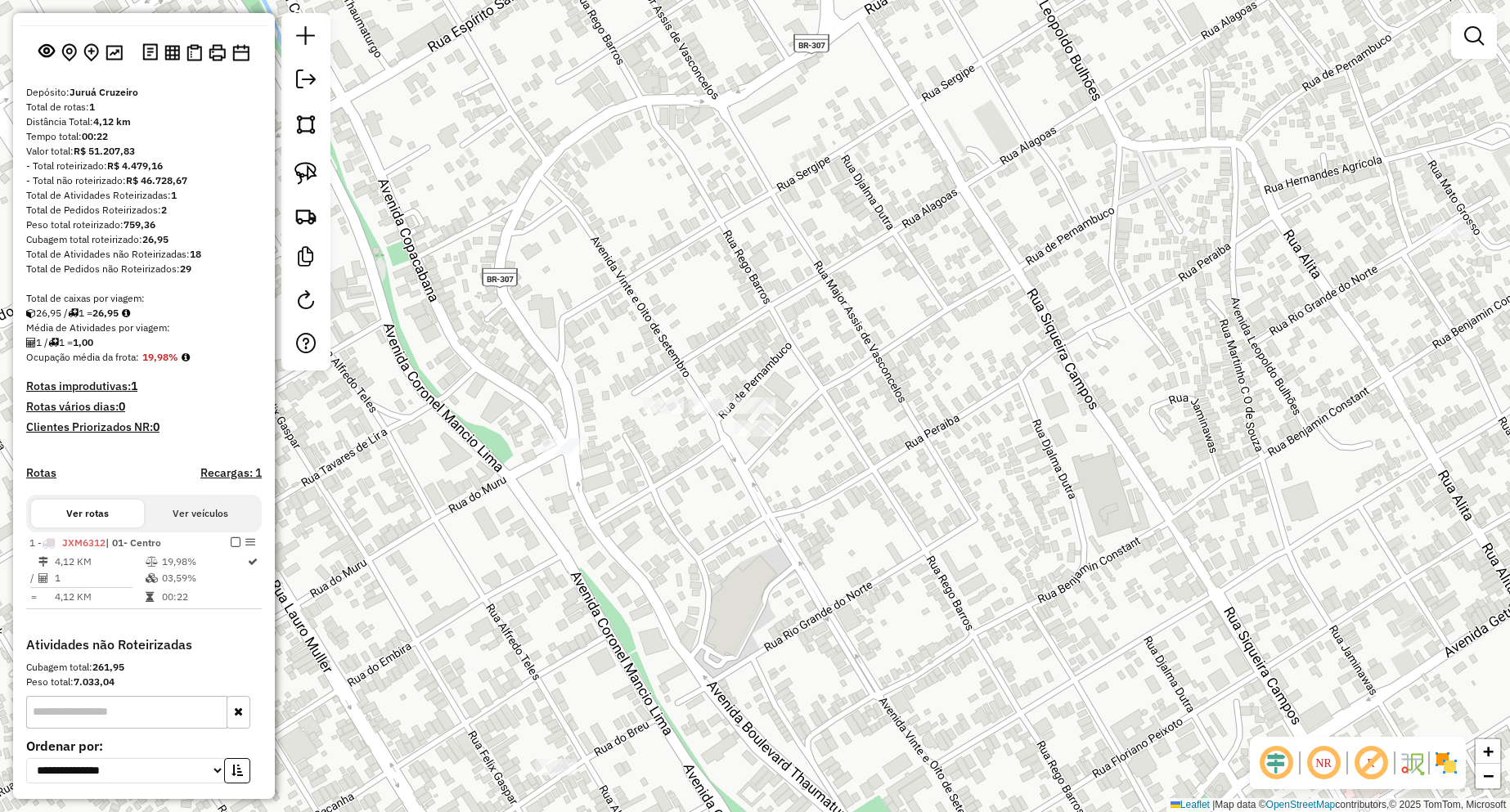
click at [717, 419] on div "Janela de atendimento Grade de atendimento Capacidade Transportadoras Veículos …" at bounding box center [755, 406] width 1510 height 812
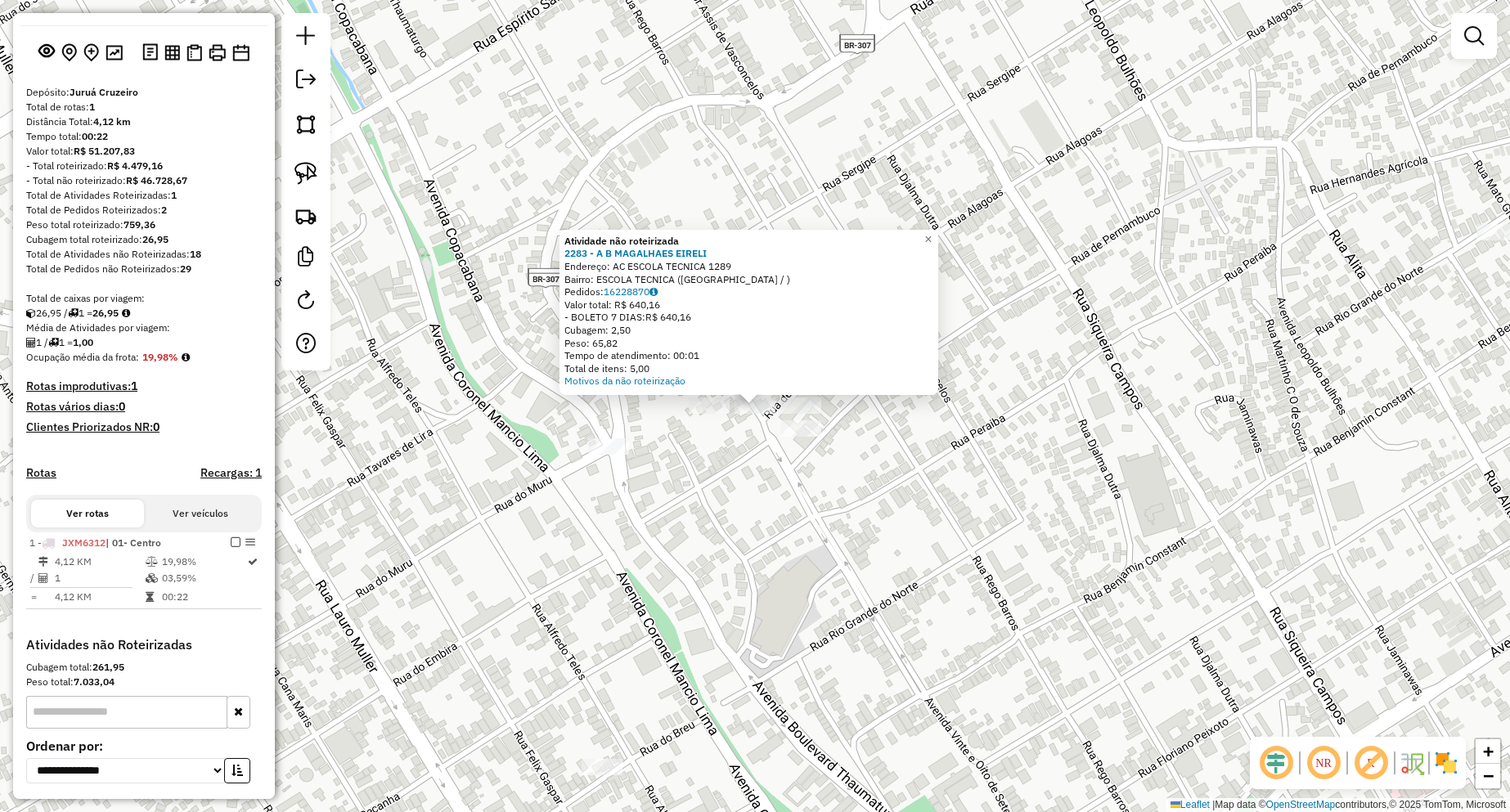
drag, startPoint x: 782, startPoint y: 505, endPoint x: 761, endPoint y: 475, distance: 36.6
click at [779, 501] on div "Atividade não roteirizada 2283 - A B MAGALHAES EIRELI Endereço: AC ESCOLA TECNI…" at bounding box center [755, 406] width 1510 height 812
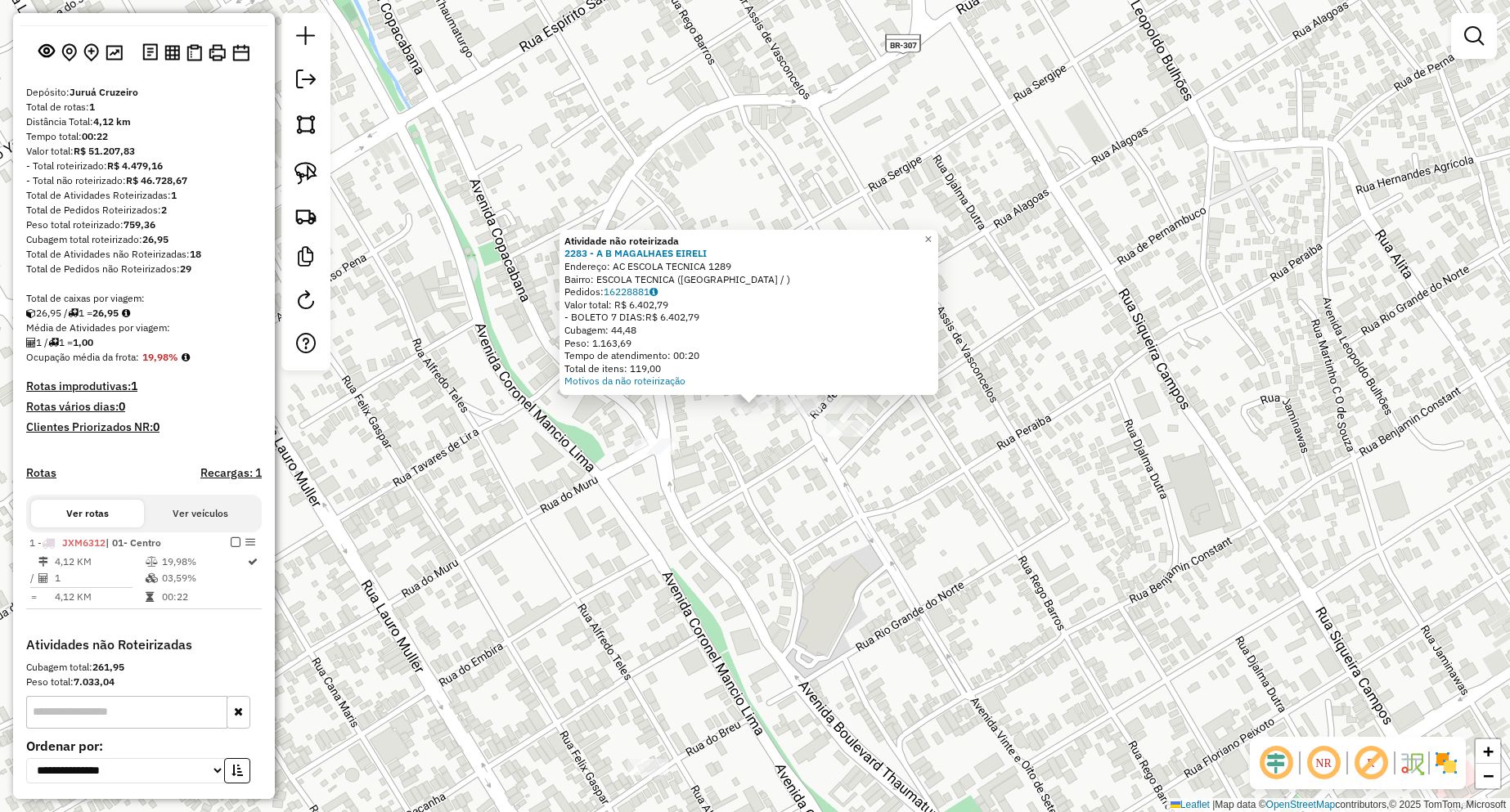
click at [760, 484] on div "Atividade não roteirizada 2283 - A B MAGALHAES EIRELI Endereço: AC ESCOLA TECNI…" at bounding box center [755, 406] width 1510 height 812
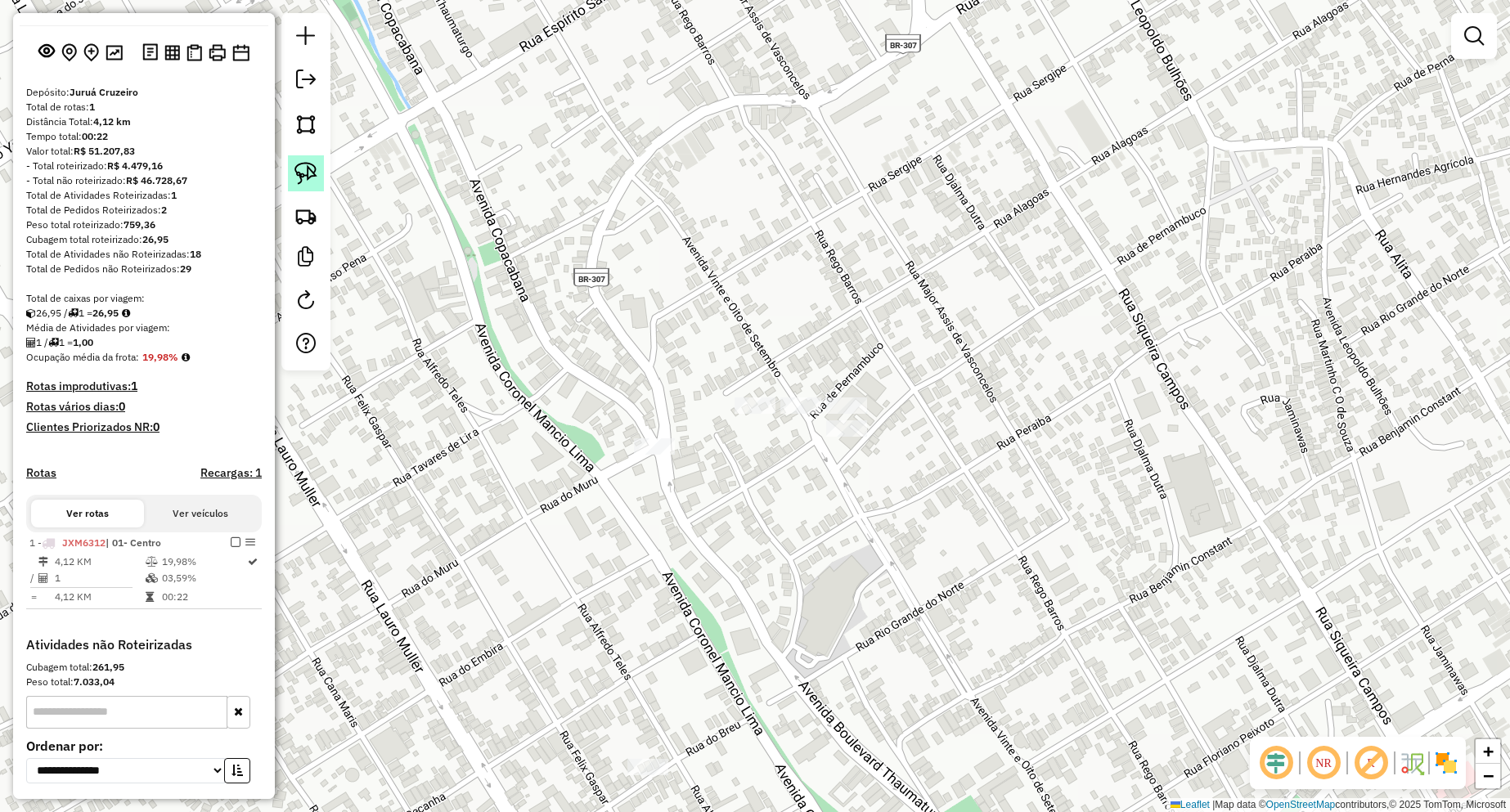
click at [312, 181] on img at bounding box center [306, 173] width 23 height 23
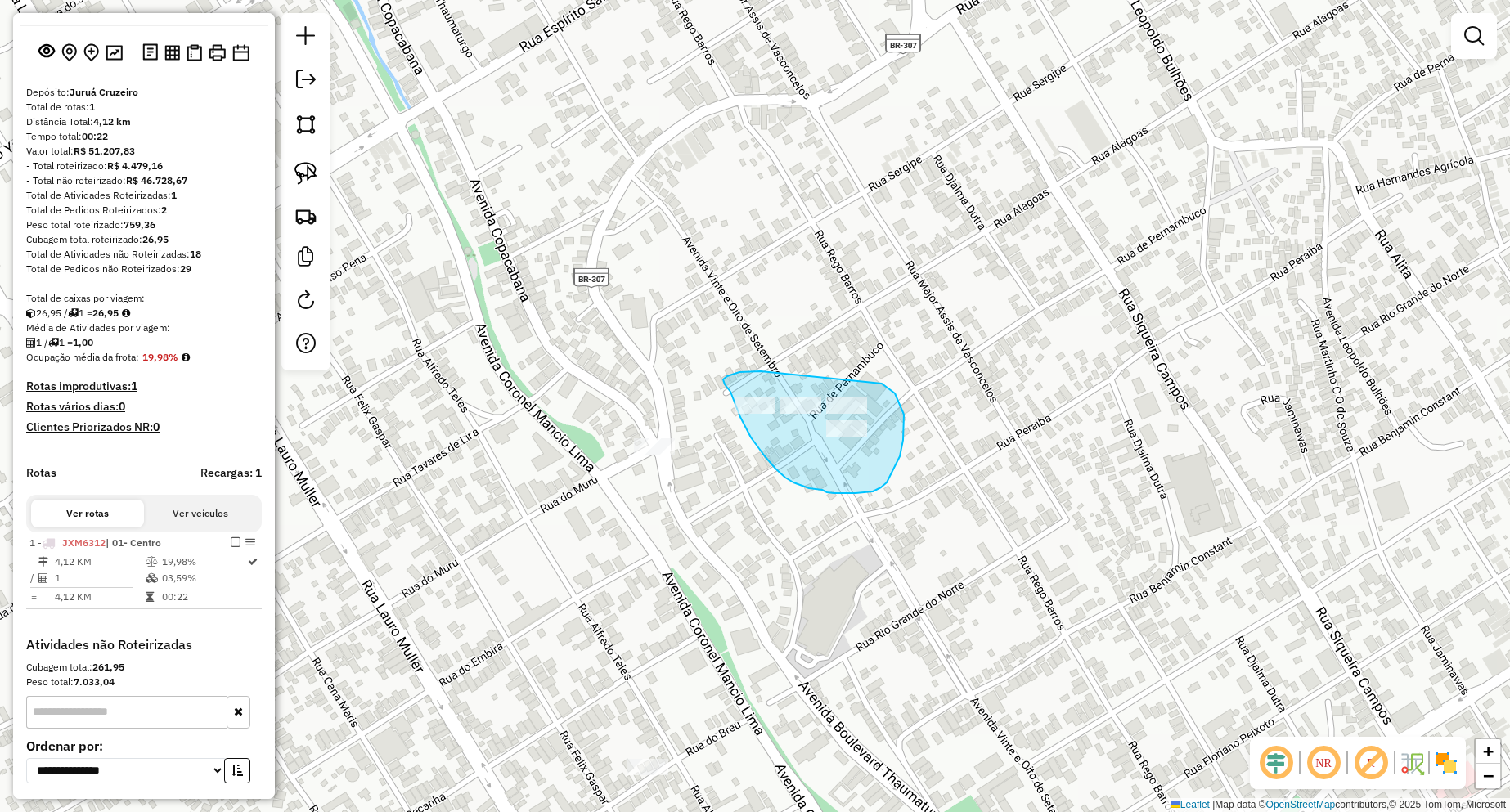
drag, startPoint x: 754, startPoint y: 372, endPoint x: 882, endPoint y: 383, distance: 128.5
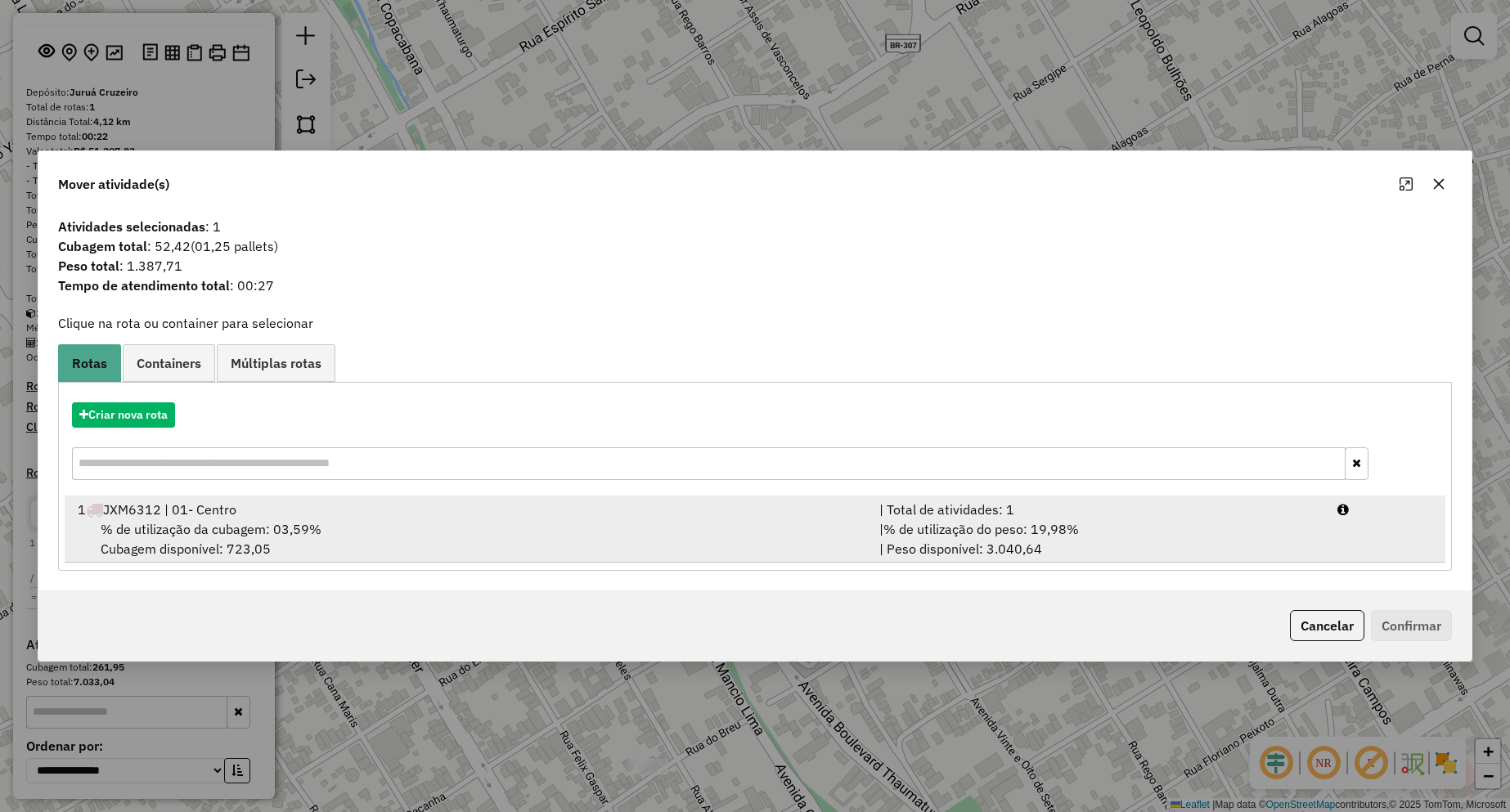
click at [261, 524] on span "% de utilização da cubagem: 03,59%" at bounding box center [211, 528] width 221 height 16
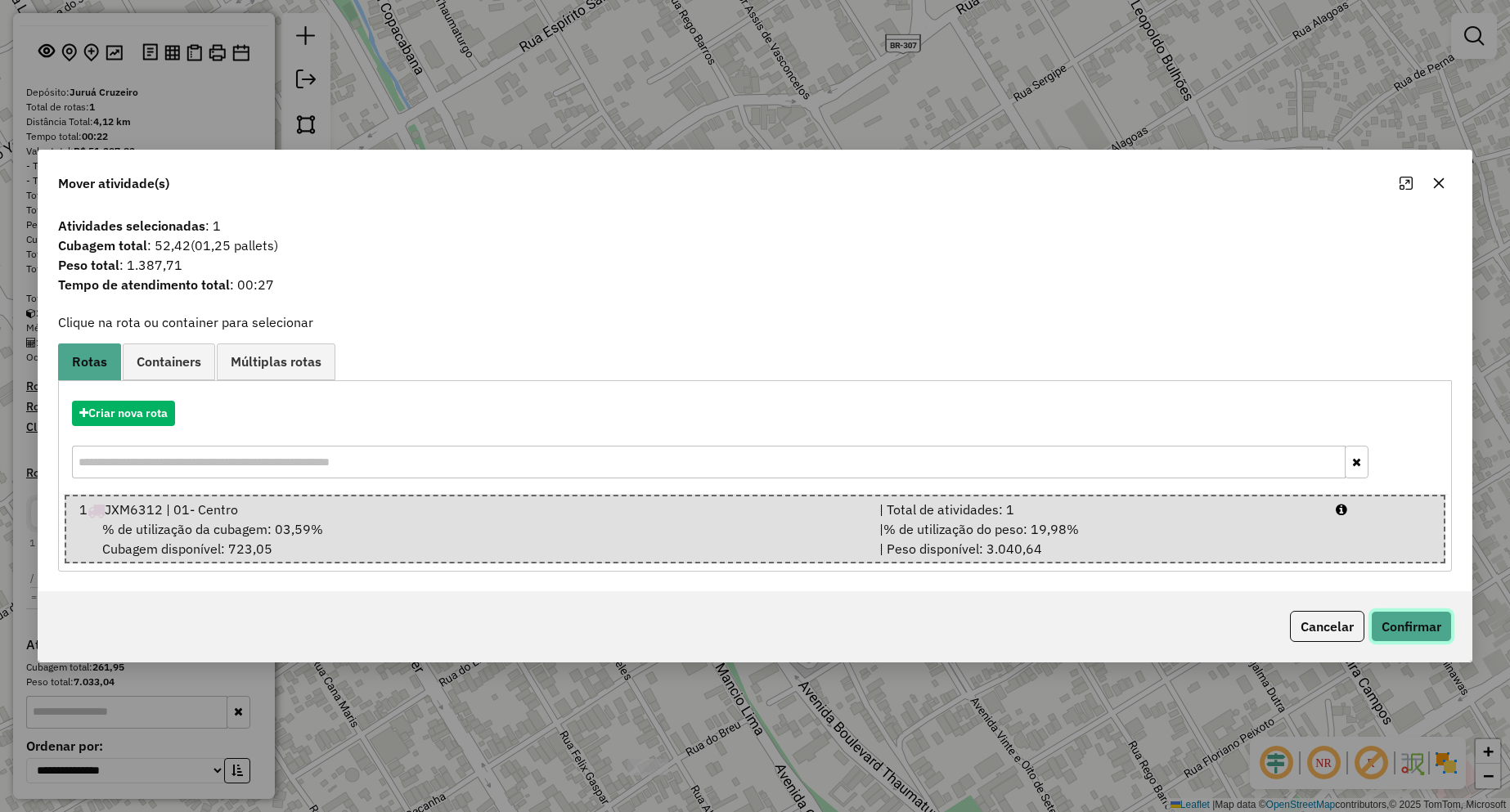
click at [1410, 630] on button "Confirmar" at bounding box center [1411, 626] width 81 height 31
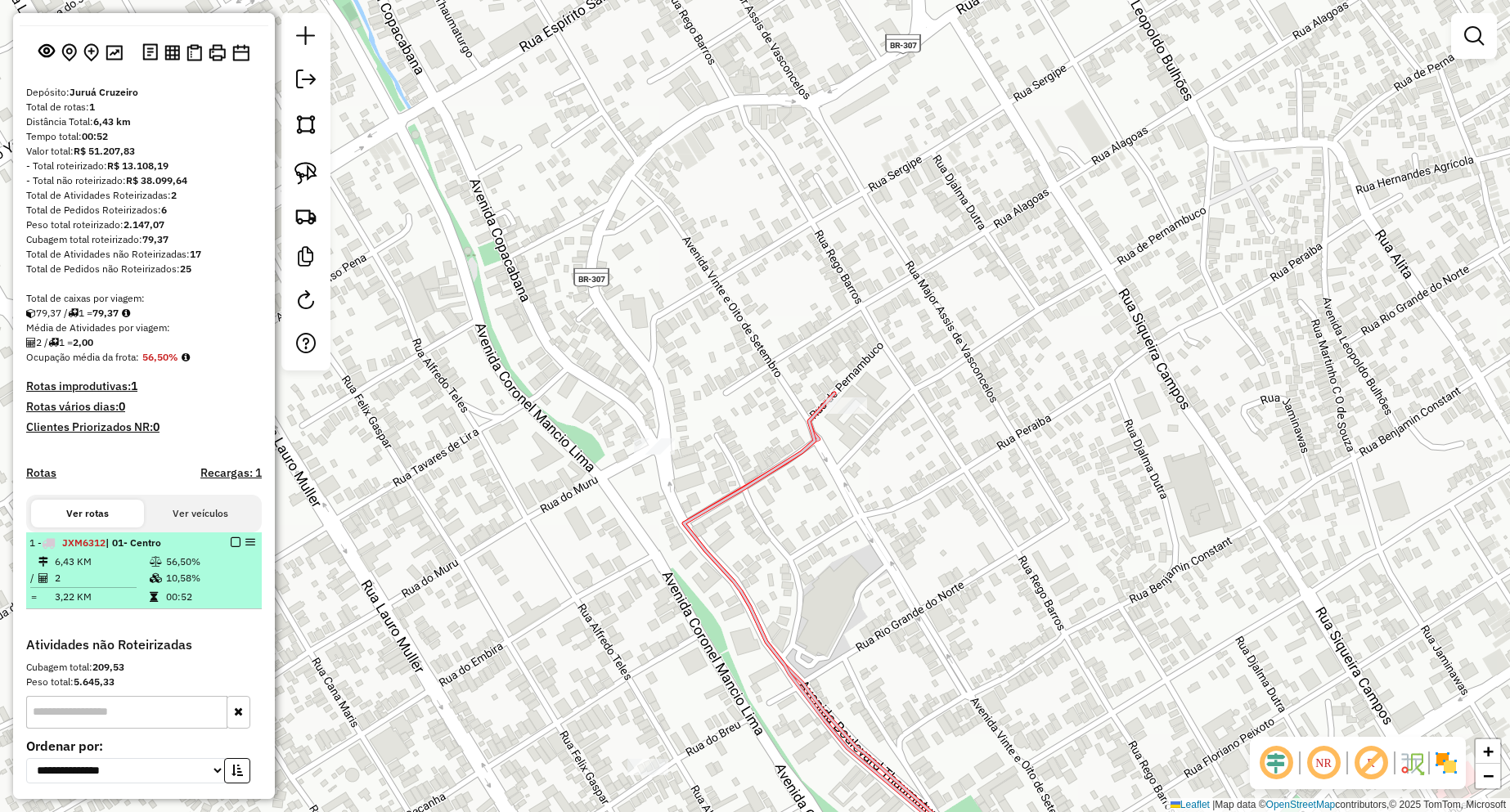
click at [230, 547] on em at bounding box center [235, 543] width 10 height 10
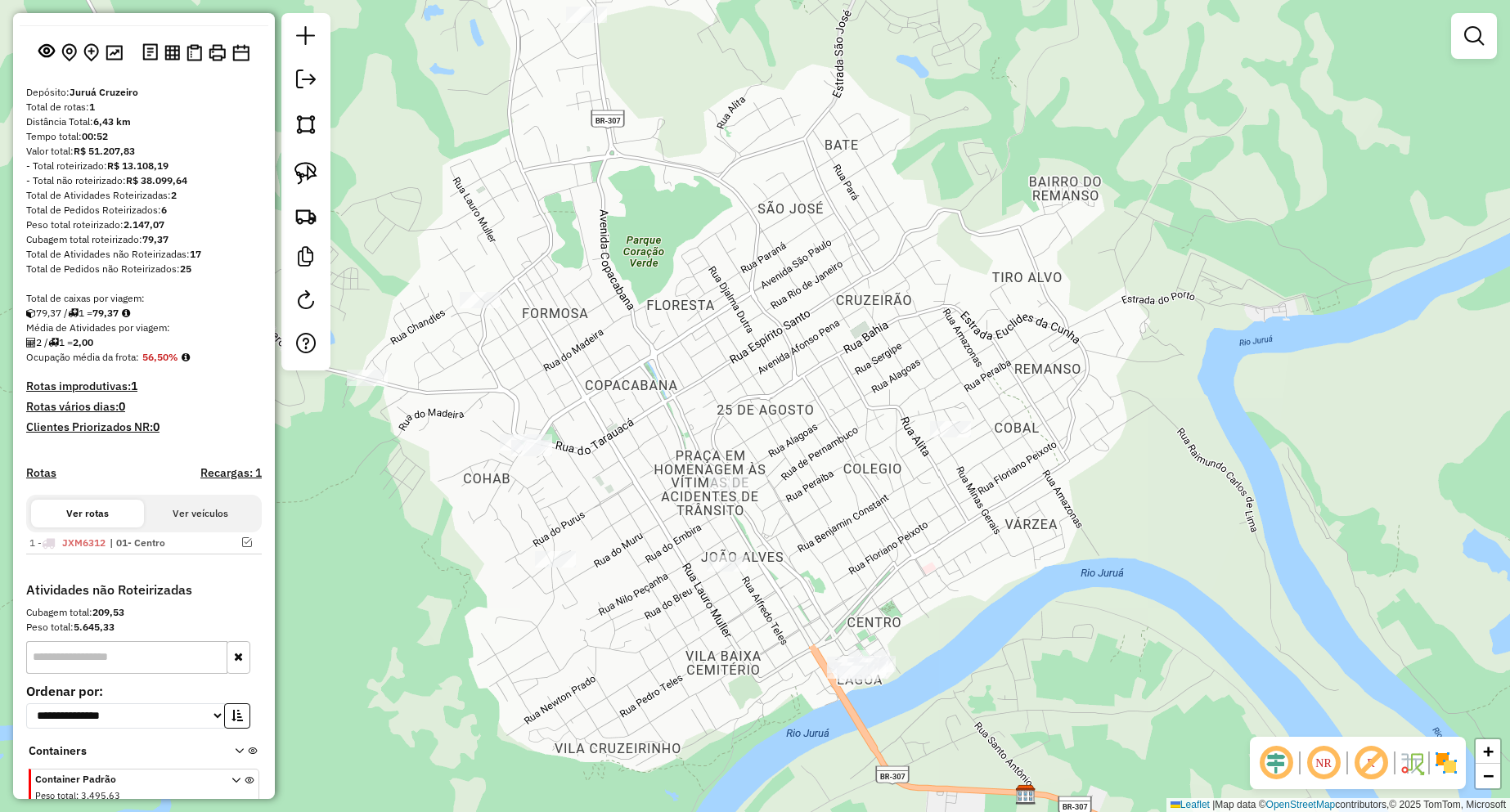
drag, startPoint x: 781, startPoint y: 446, endPoint x: 777, endPoint y: 422, distance: 24.3
click at [777, 433] on div "Janela de atendimento Grade de atendimento Capacidade Transportadoras Veículos …" at bounding box center [755, 406] width 1510 height 812
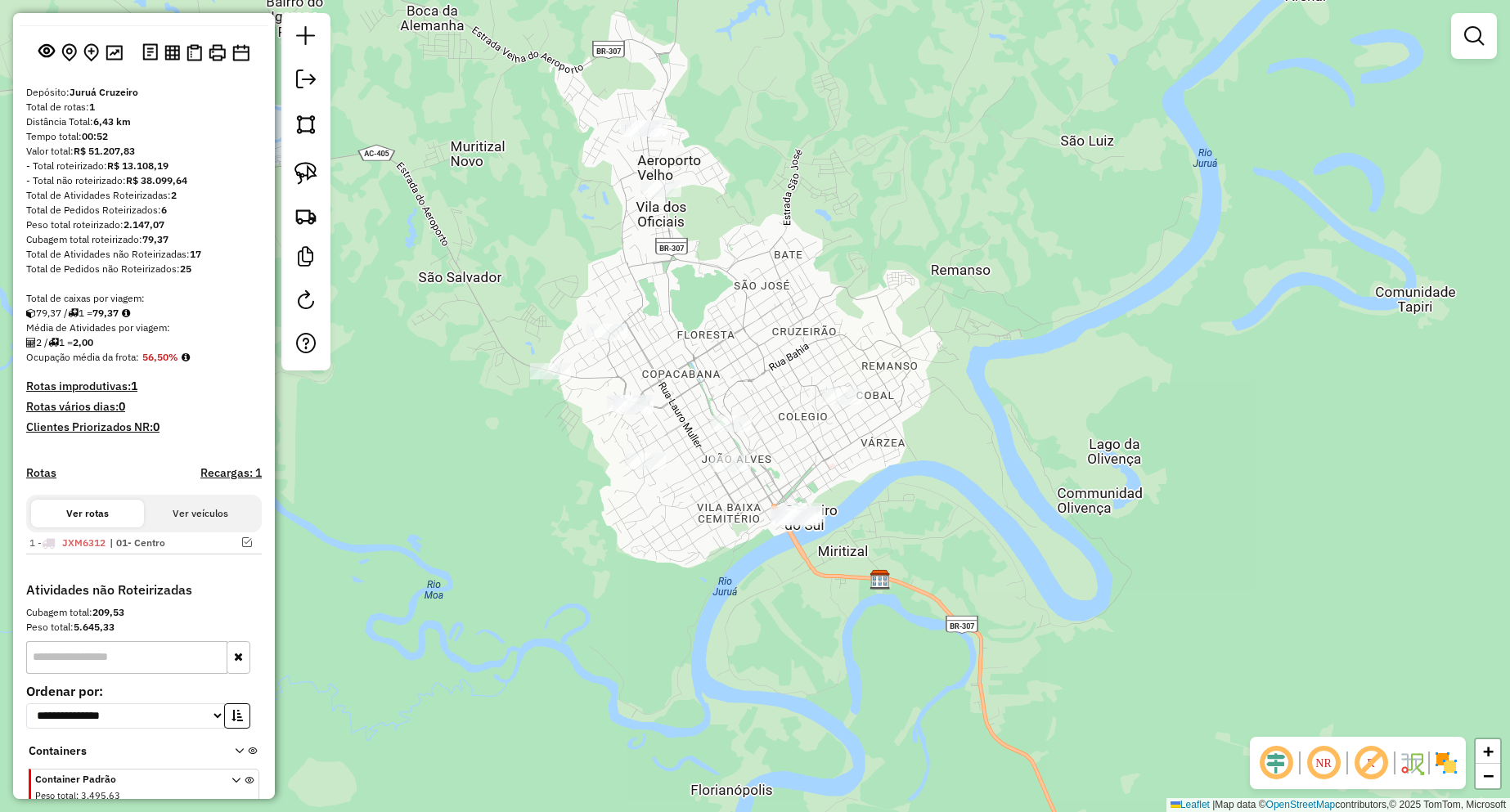
drag, startPoint x: 821, startPoint y: 441, endPoint x: 814, endPoint y: 433, distance: 10.6
click at [814, 433] on div "Janela de atendimento Grade de atendimento Capacidade Transportadoras Veículos …" at bounding box center [755, 406] width 1510 height 812
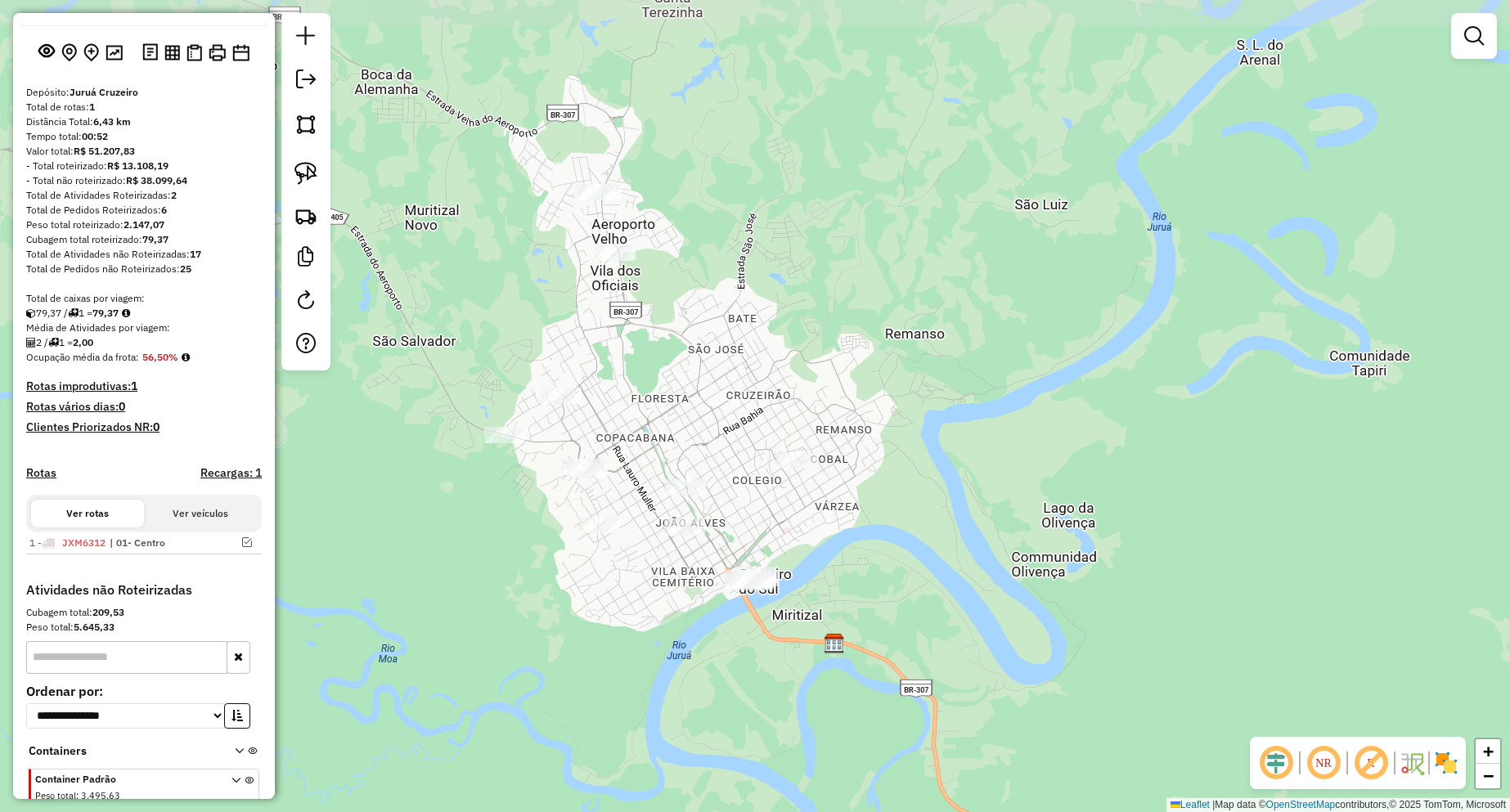
drag, startPoint x: 805, startPoint y: 438, endPoint x: 760, endPoint y: 503, distance: 79.1
click at [760, 503] on div "Janela de atendimento Grade de atendimento Capacidade Transportadoras Veículos …" at bounding box center [755, 406] width 1510 height 812
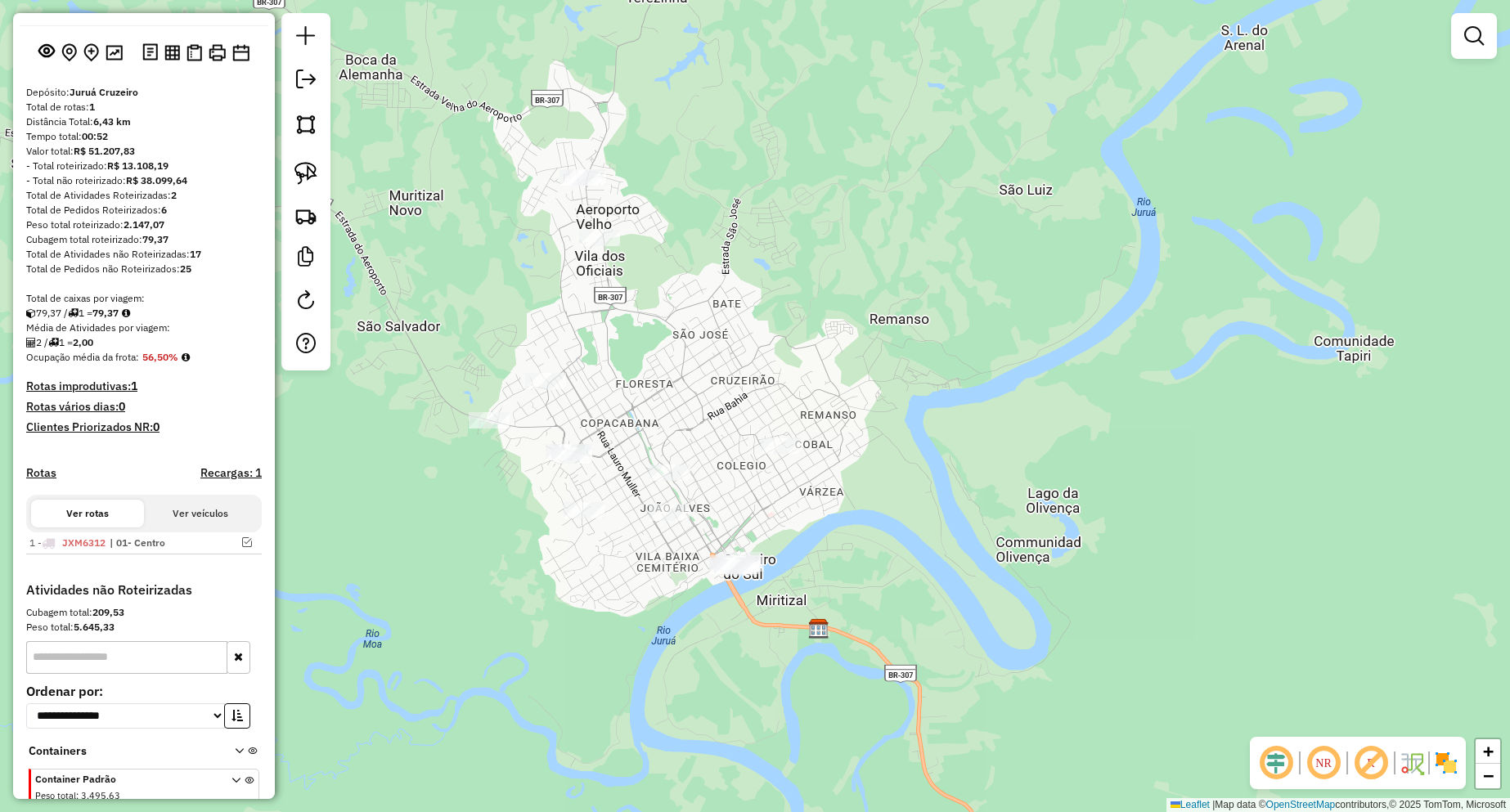
drag, startPoint x: 745, startPoint y: 543, endPoint x: 729, endPoint y: 528, distance: 21.9
click at [729, 528] on div "Janela de atendimento Grade de atendimento Capacidade Transportadoras Veículos …" at bounding box center [755, 406] width 1510 height 812
click at [310, 176] on img at bounding box center [306, 173] width 23 height 23
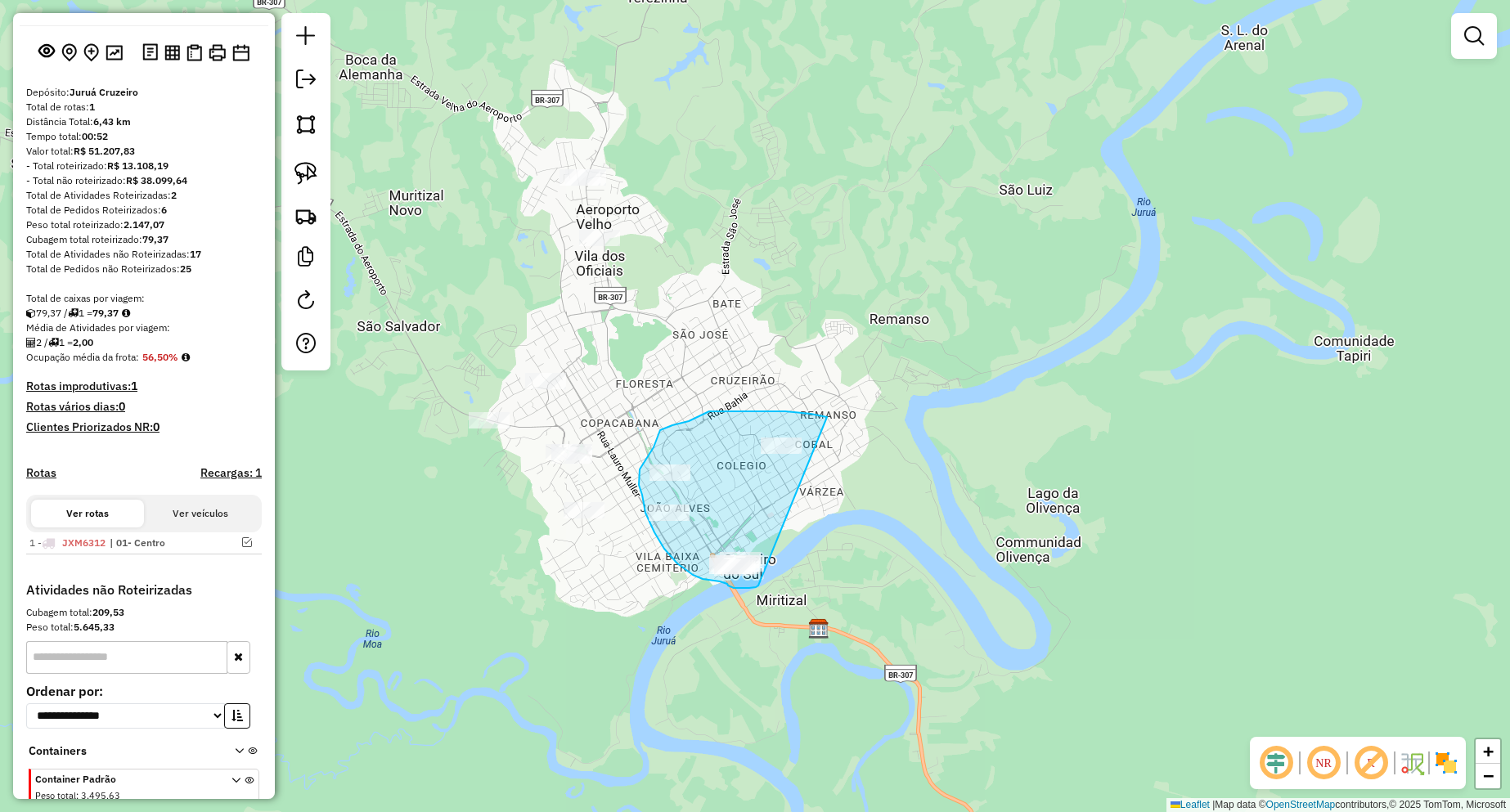
drag, startPoint x: 827, startPoint y: 417, endPoint x: 773, endPoint y: 582, distance: 173.6
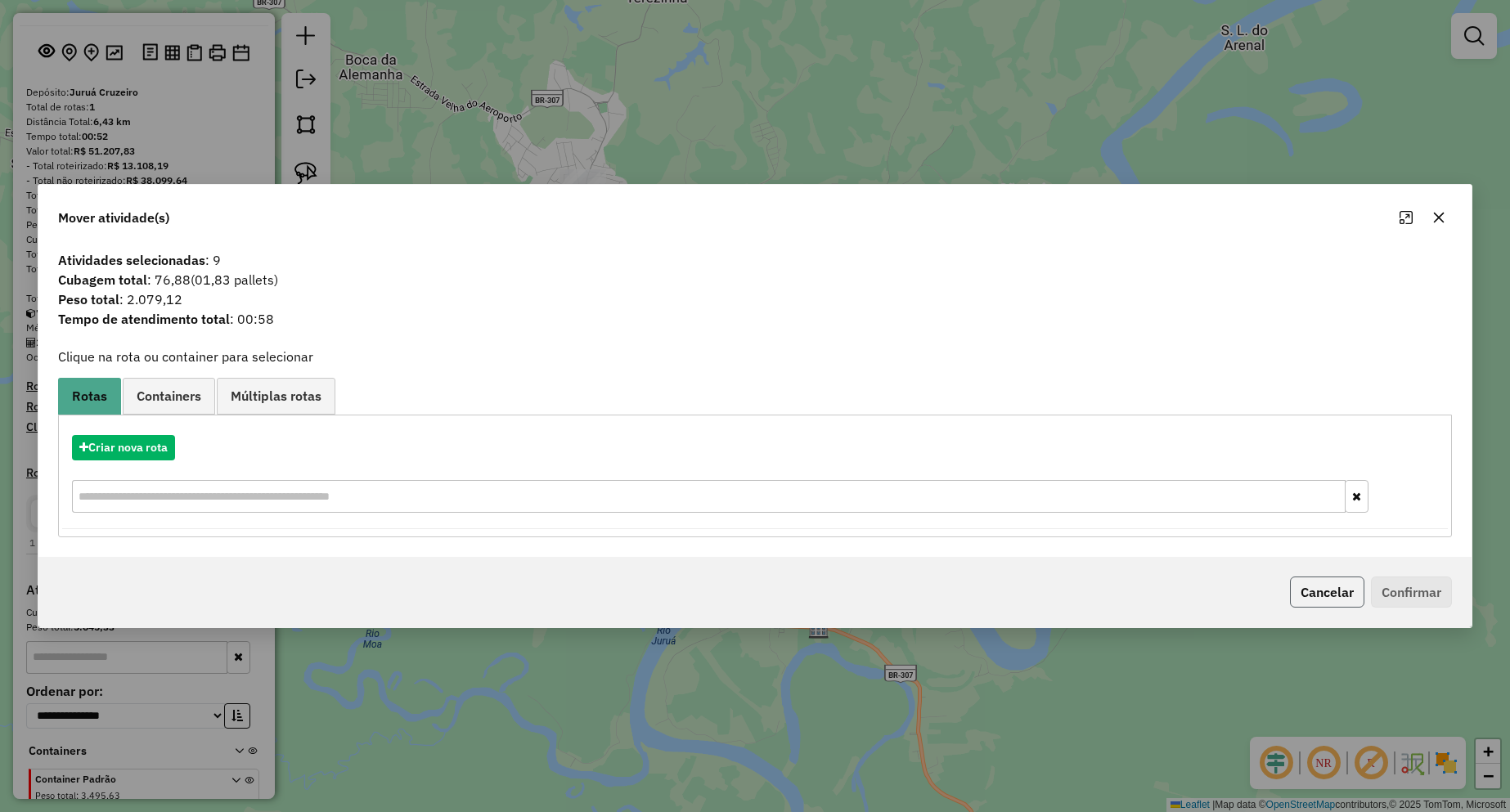
drag, startPoint x: 1338, startPoint y: 587, endPoint x: 1091, endPoint y: 593, distance: 247.1
click at [1337, 587] on button "Cancelar" at bounding box center [1327, 592] width 74 height 31
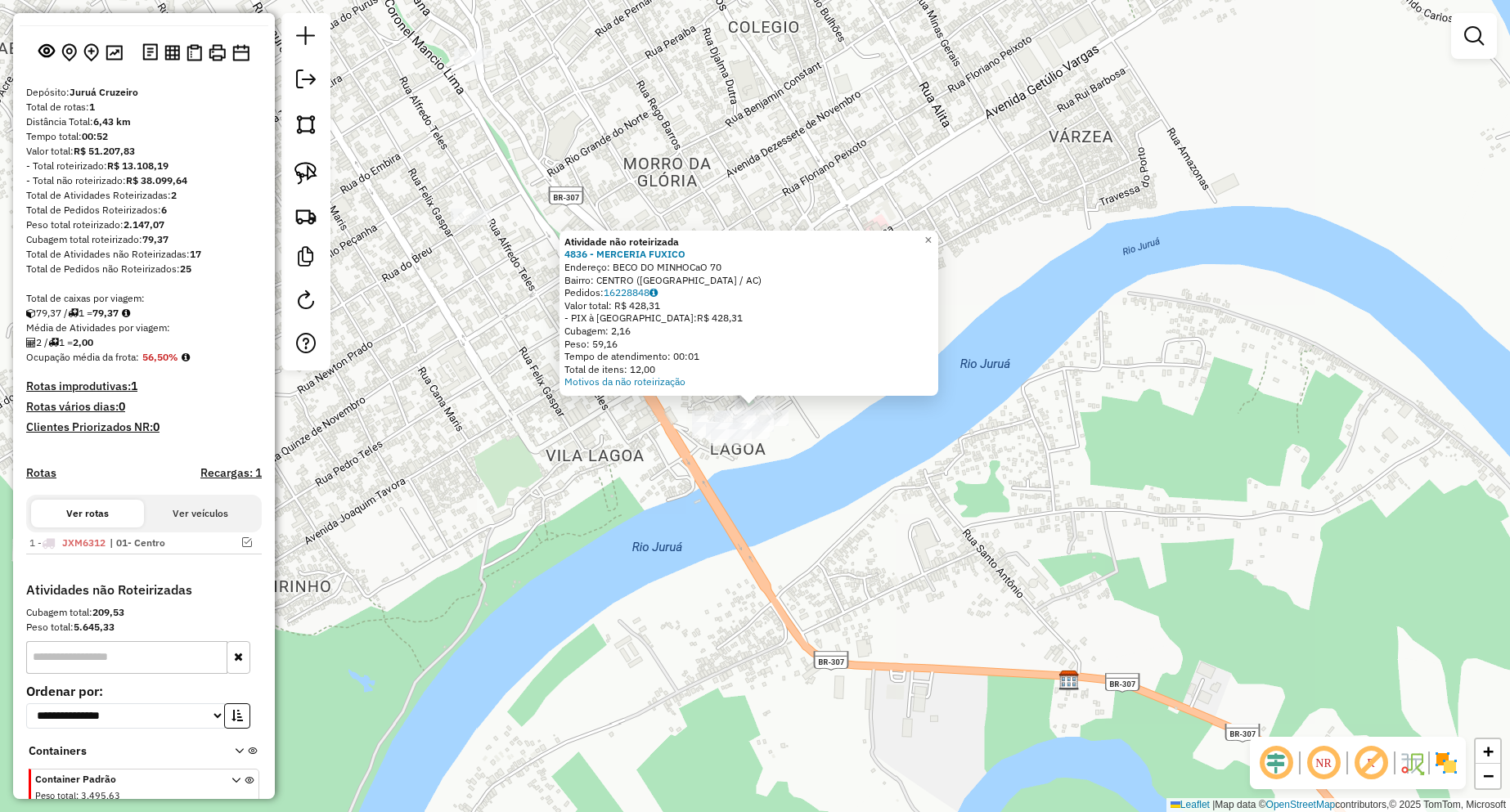
click at [827, 489] on div "Atividade não roteirizada 4836 - MERCERIA FUXICO Endereço: BECO DO MINHOCaO 70 …" at bounding box center [755, 406] width 1510 height 812
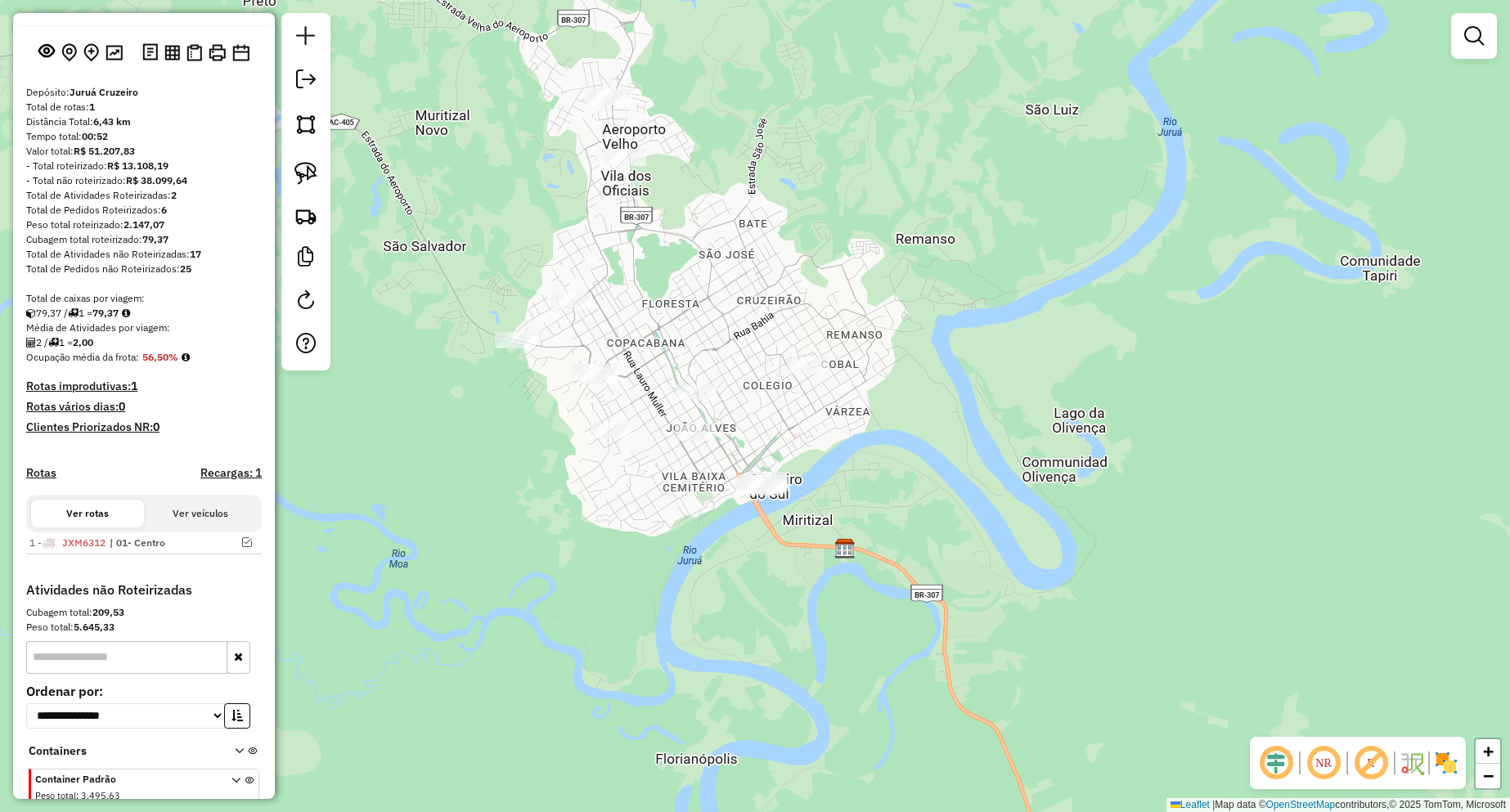
drag, startPoint x: 941, startPoint y: 501, endPoint x: 912, endPoint y: 522, distance: 35.8
click at [912, 522] on div "Janela de atendimento Grade de atendimento Capacidade Transportadoras Veículos …" at bounding box center [755, 406] width 1510 height 812
click at [290, 172] on link at bounding box center [306, 173] width 36 height 36
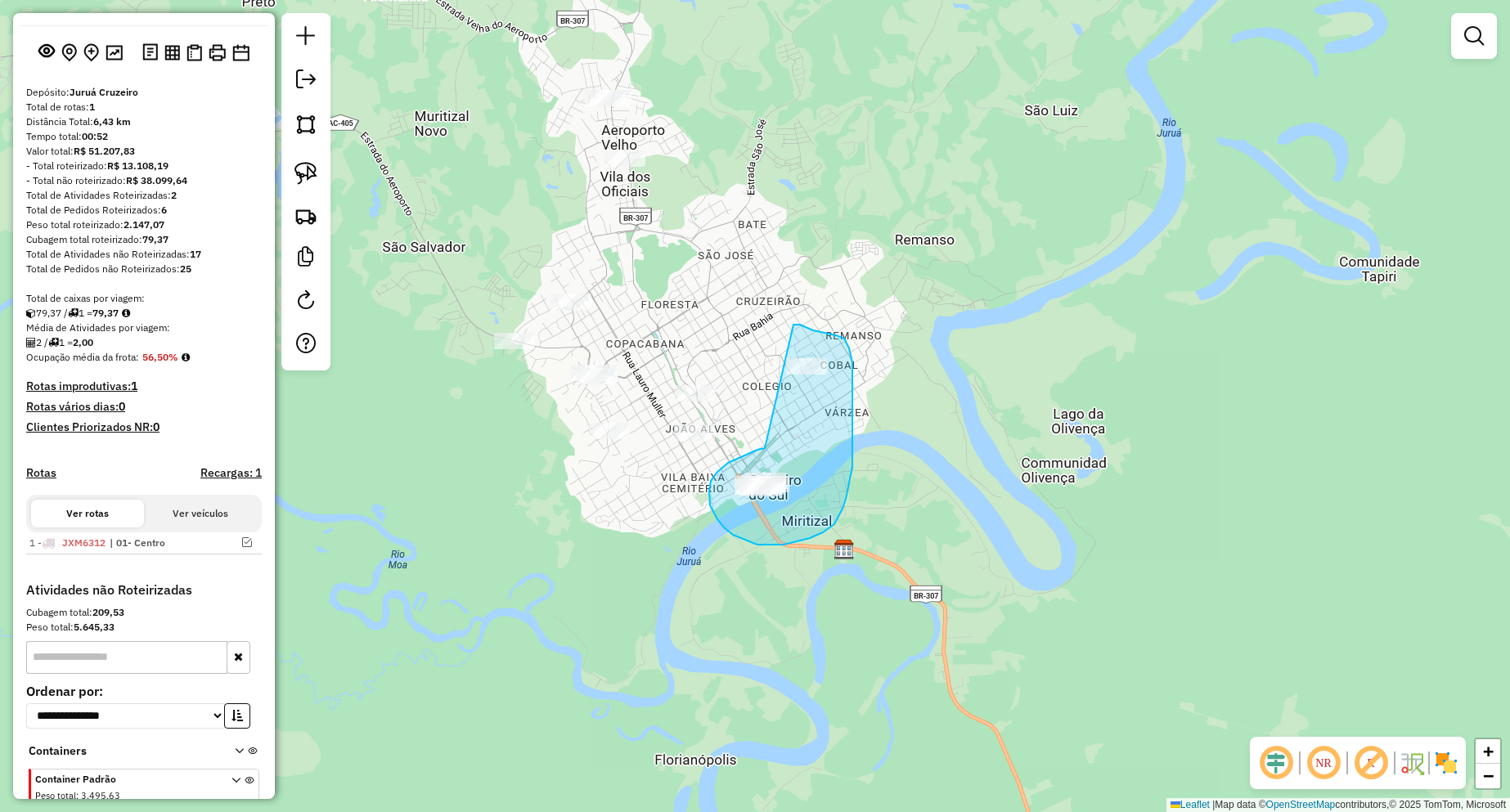
drag, startPoint x: 765, startPoint y: 448, endPoint x: 788, endPoint y: 325, distance: 125.1
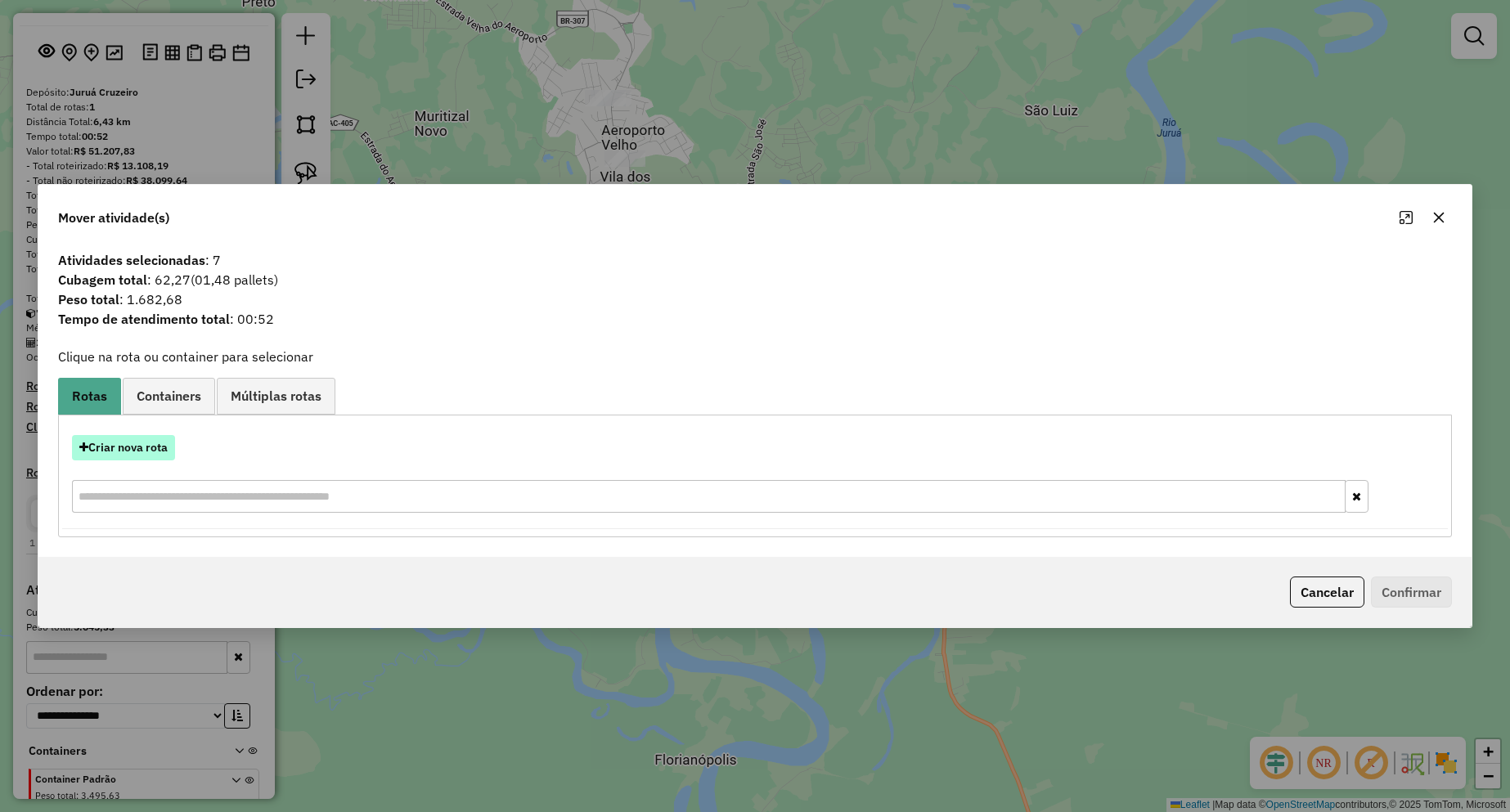
click at [156, 448] on button "Criar nova rota" at bounding box center [123, 448] width 103 height 25
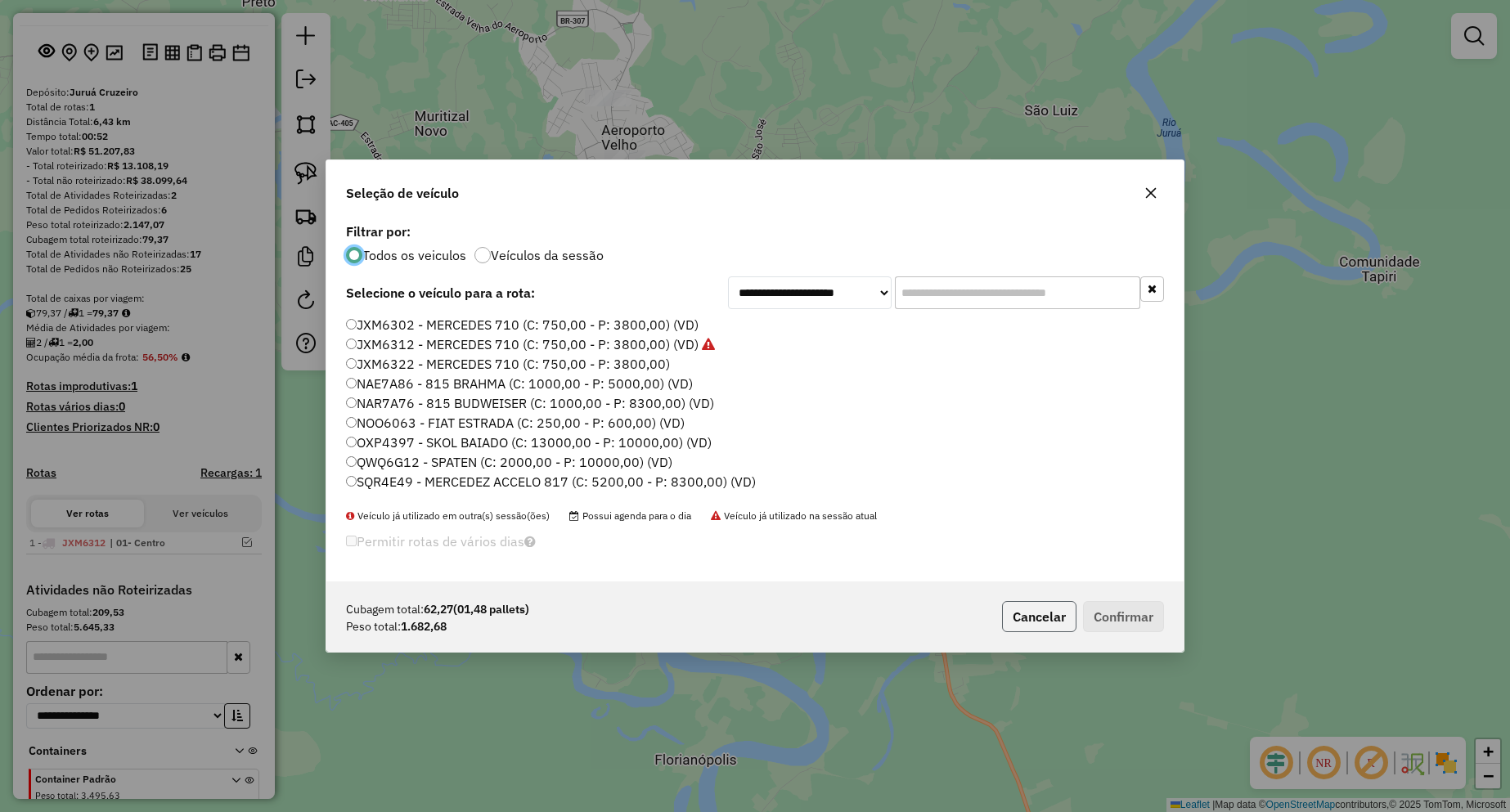
click at [1043, 620] on button "Cancelar" at bounding box center [1039, 616] width 74 height 31
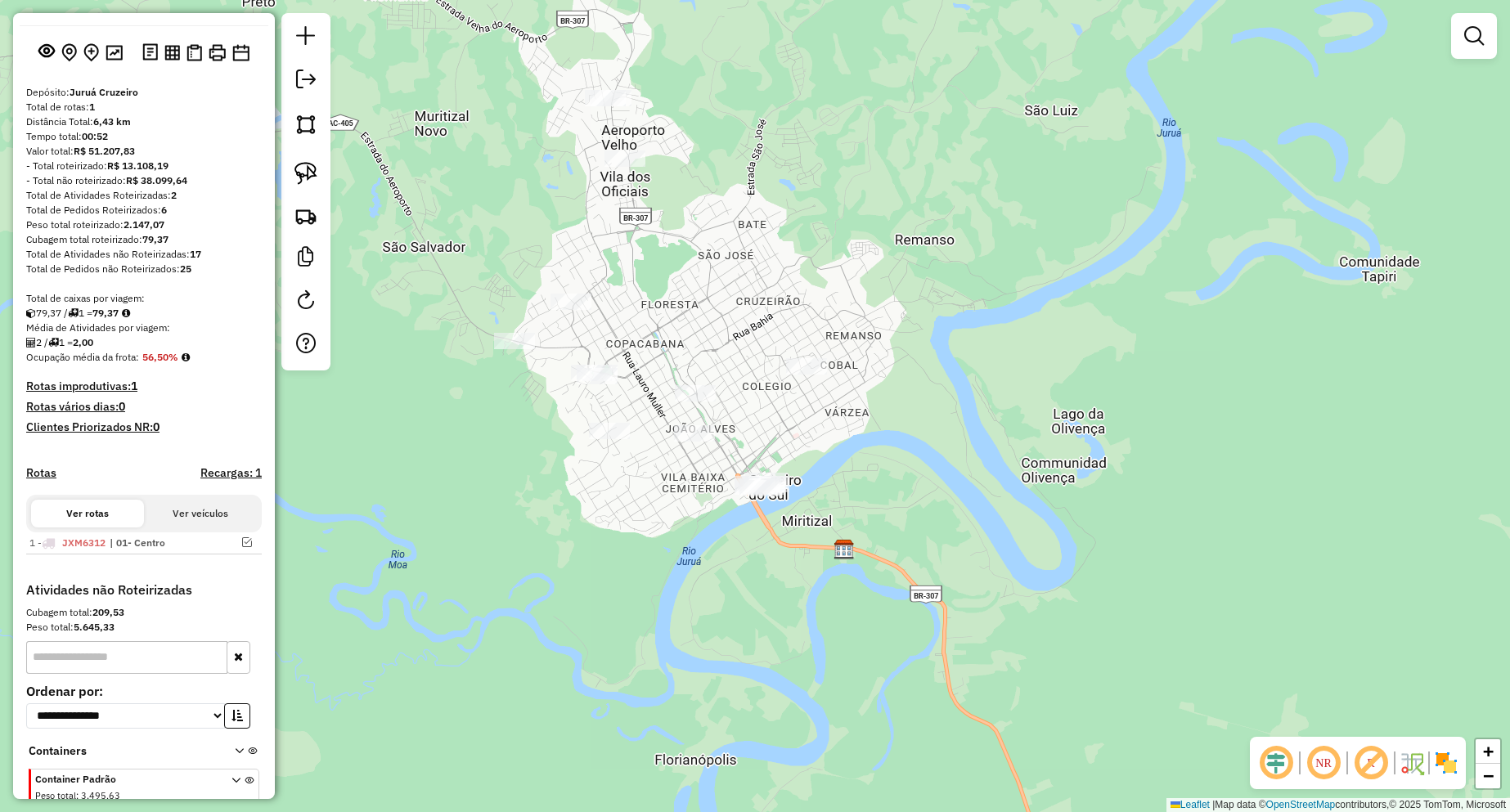
click at [695, 441] on div at bounding box center [694, 433] width 41 height 16
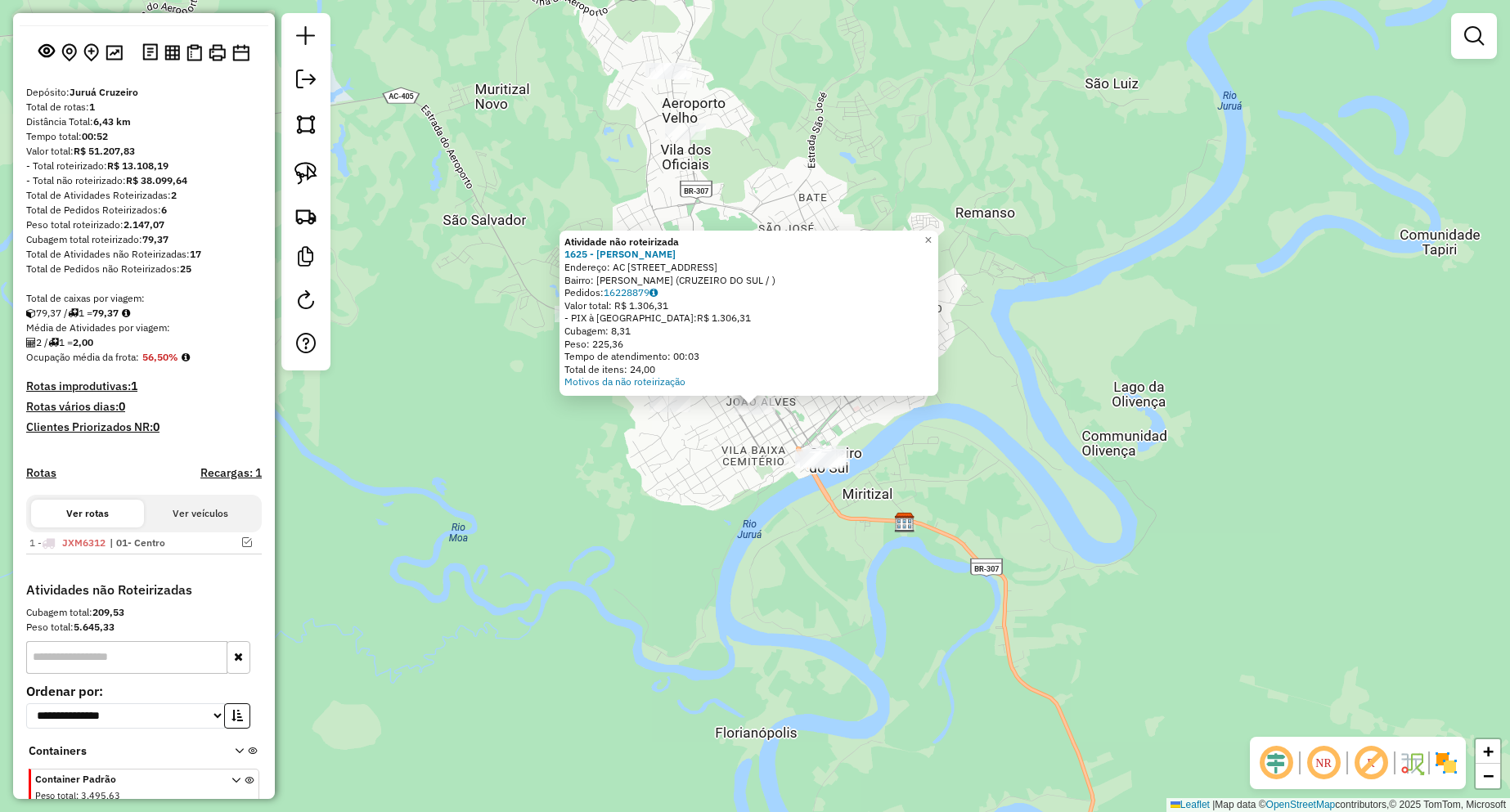
click at [1163, 429] on div "Atividade não roteirizada 1625 - SAMIA MARIA ARAUJO LEITE Endereço: AC RUA RIO …" at bounding box center [755, 406] width 1510 height 812
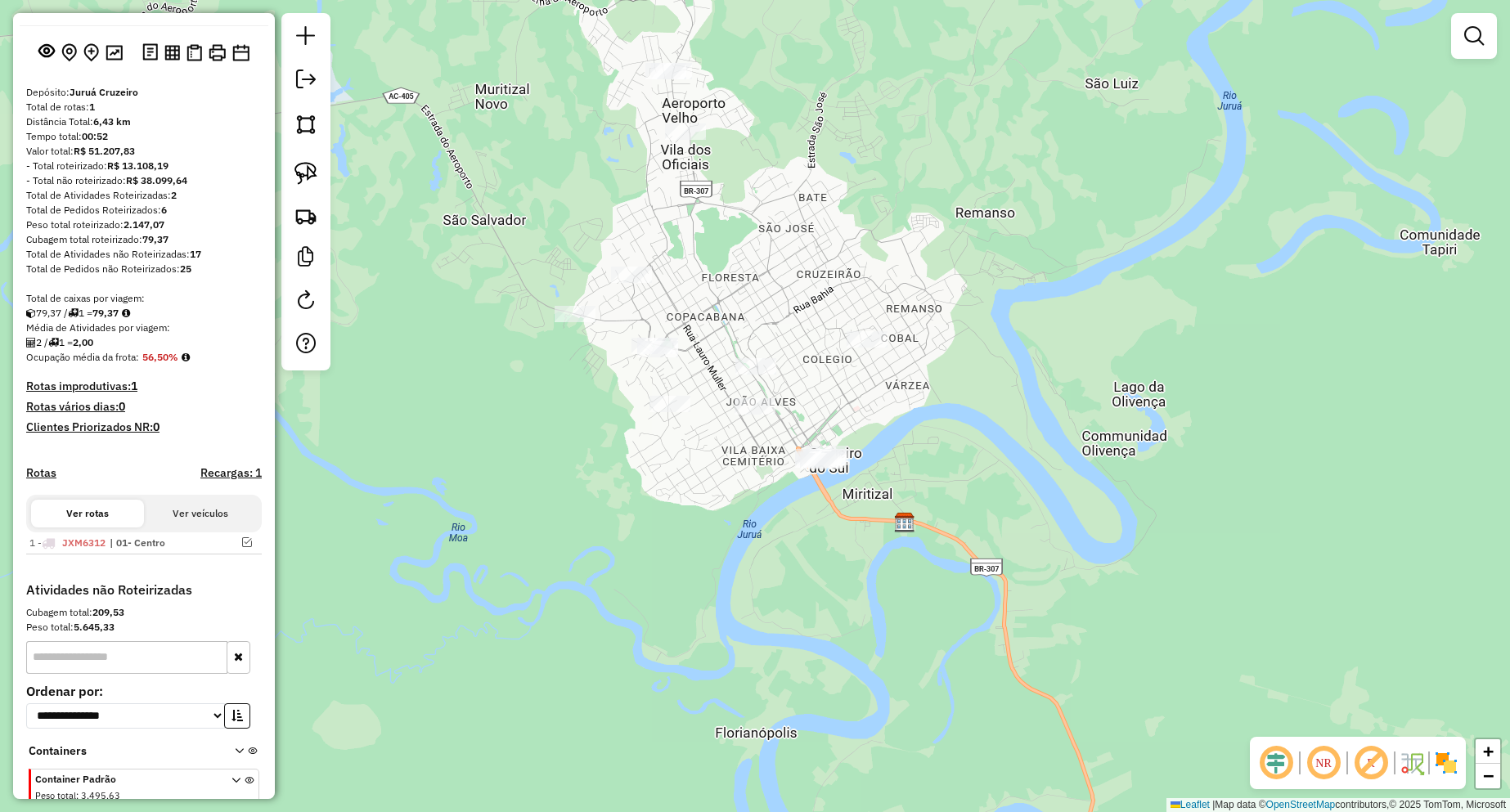
click at [766, 375] on div at bounding box center [755, 365] width 41 height 16
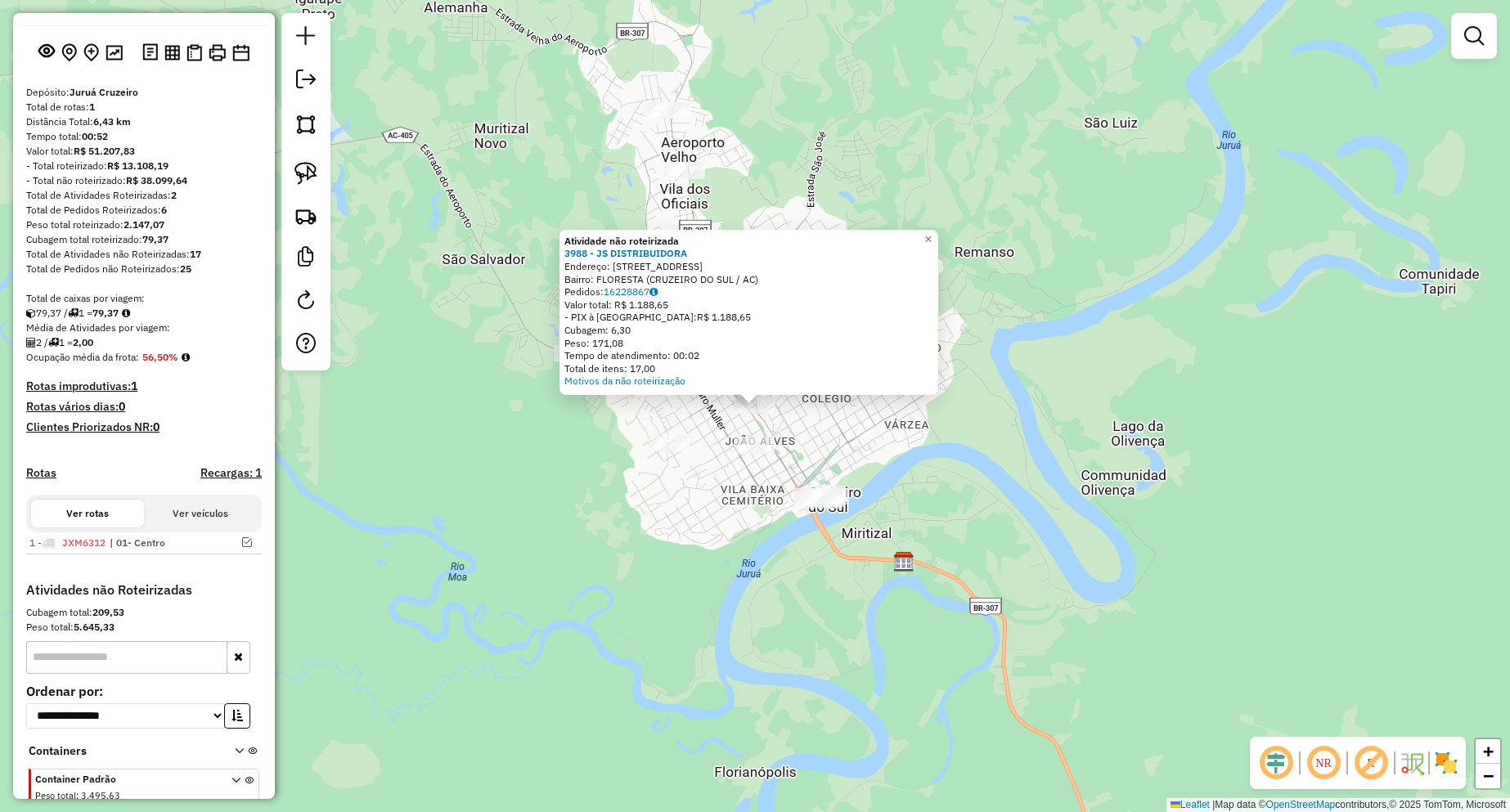
click at [876, 463] on div "Atividade não roteirizada 3988 - JS DISTRIBUIDORA Endereço: AVENIDA COPACABANA …" at bounding box center [755, 406] width 1510 height 812
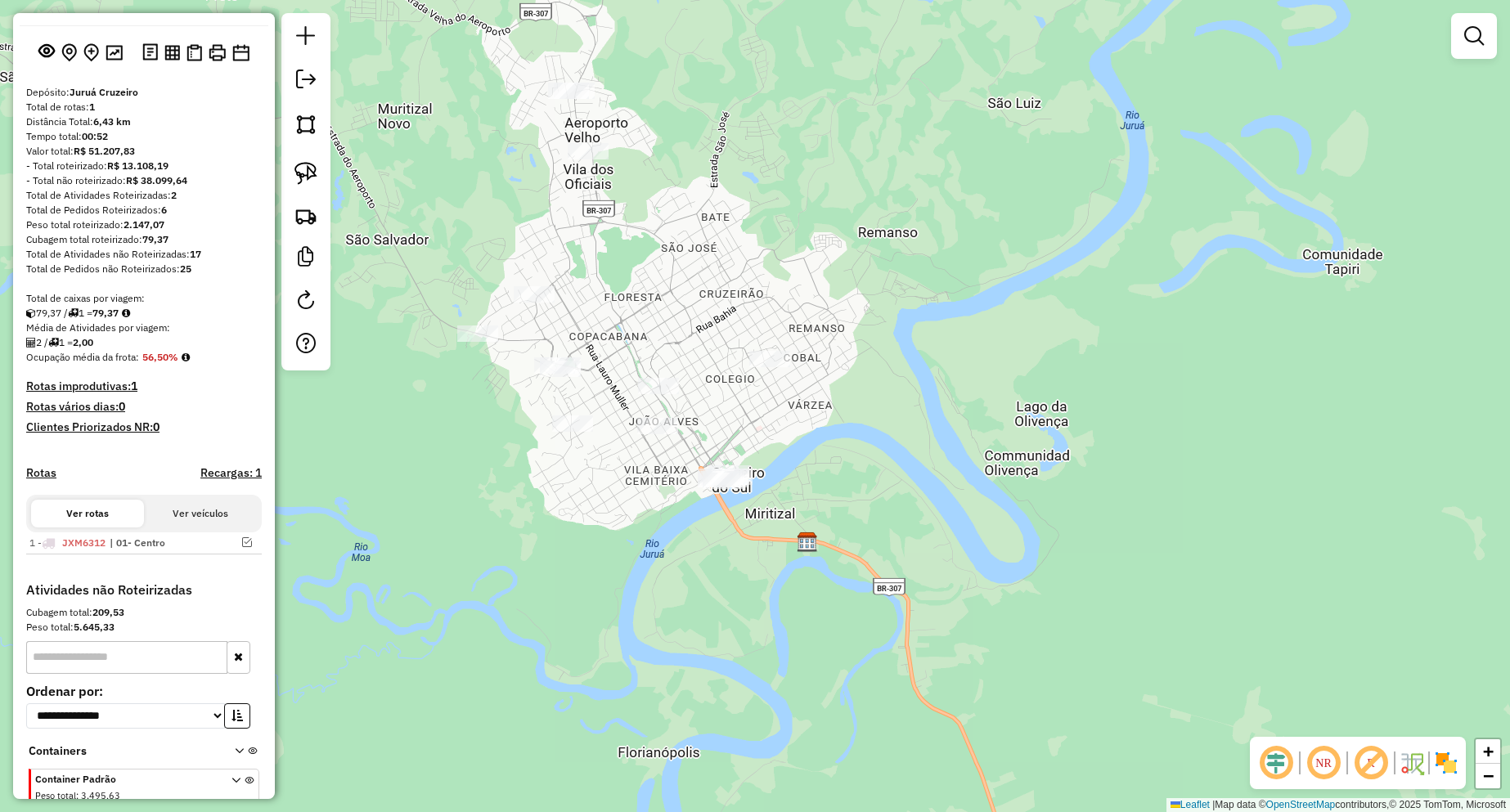
drag, startPoint x: 862, startPoint y: 462, endPoint x: 738, endPoint y: 441, distance: 125.8
click at [741, 441] on div "Janela de atendimento Grade de atendimento Capacidade Transportadoras Veículos …" at bounding box center [755, 406] width 1510 height 812
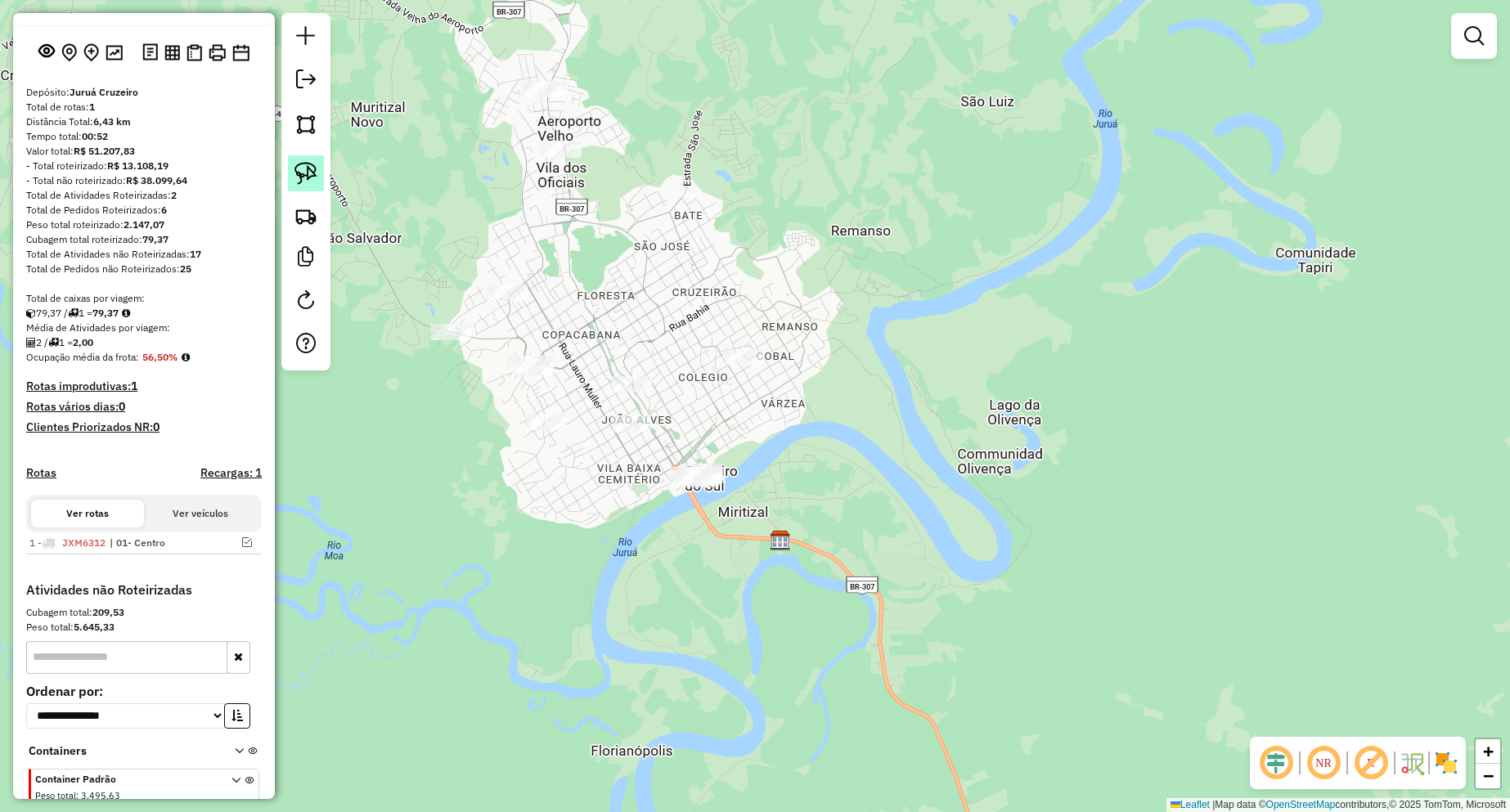
click at [304, 176] on img at bounding box center [306, 173] width 23 height 23
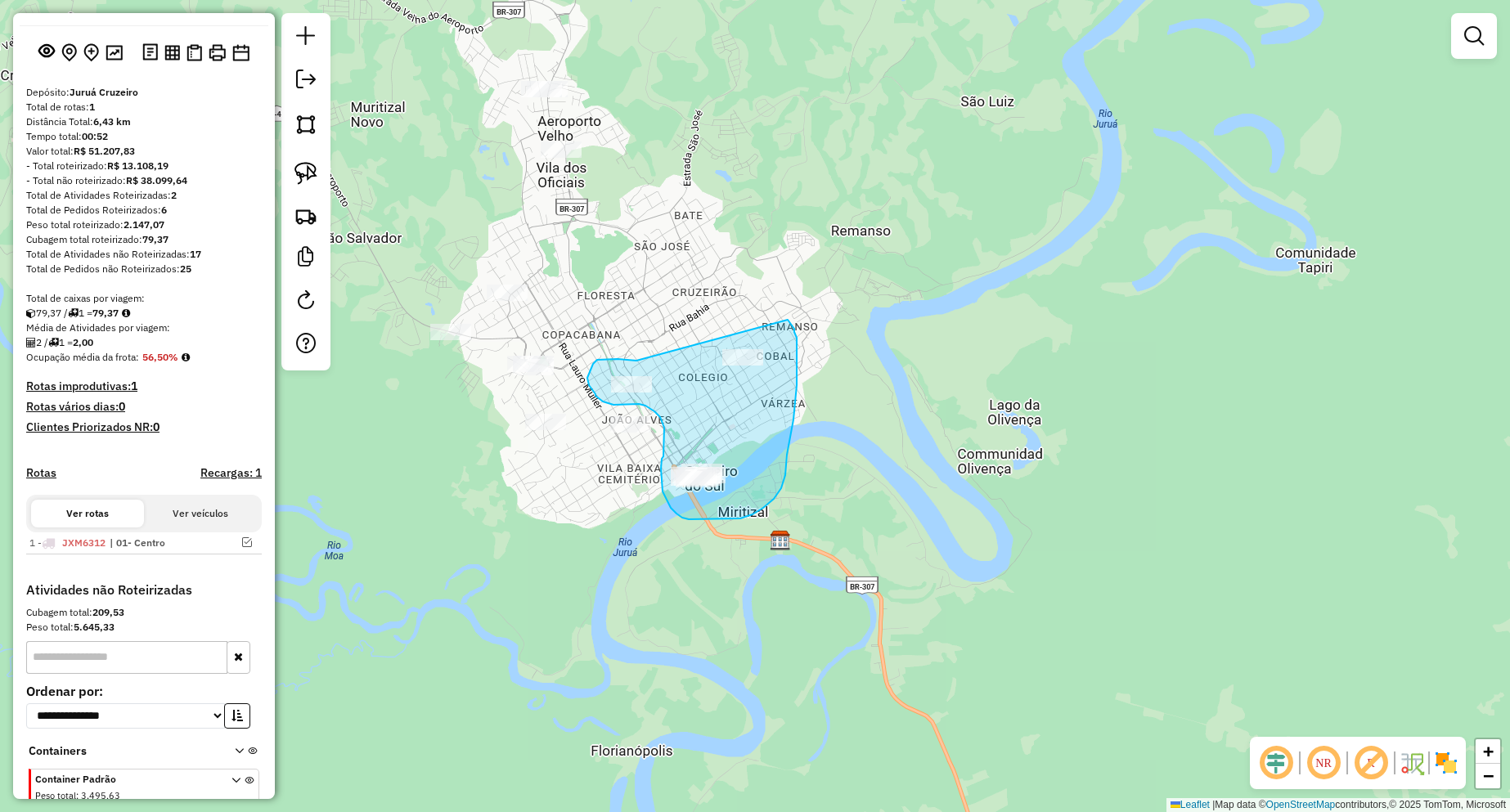
drag, startPoint x: 636, startPoint y: 360, endPoint x: 787, endPoint y: 320, distance: 156.2
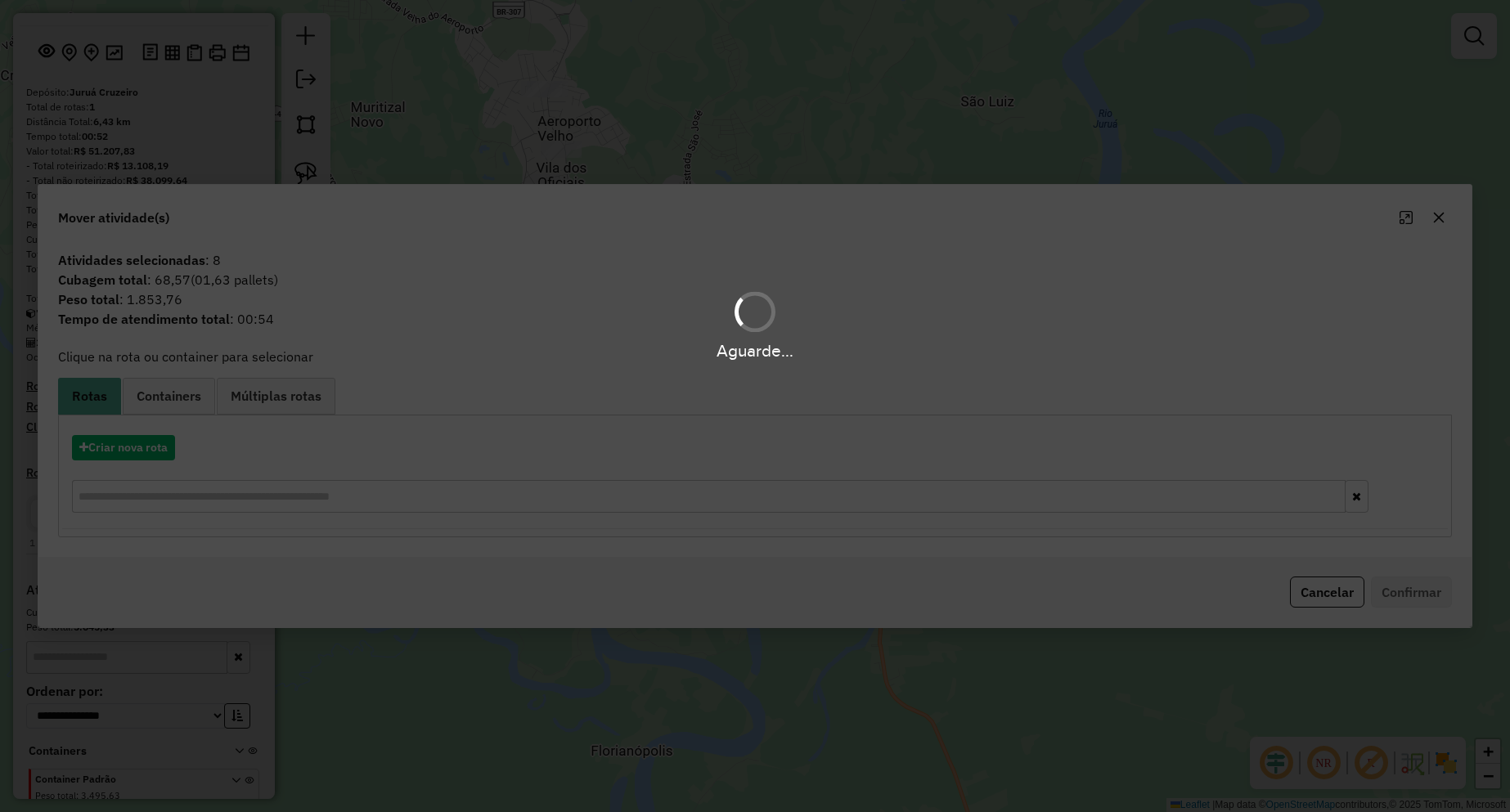
click at [154, 449] on div "Aguarde..." at bounding box center [755, 406] width 1510 height 812
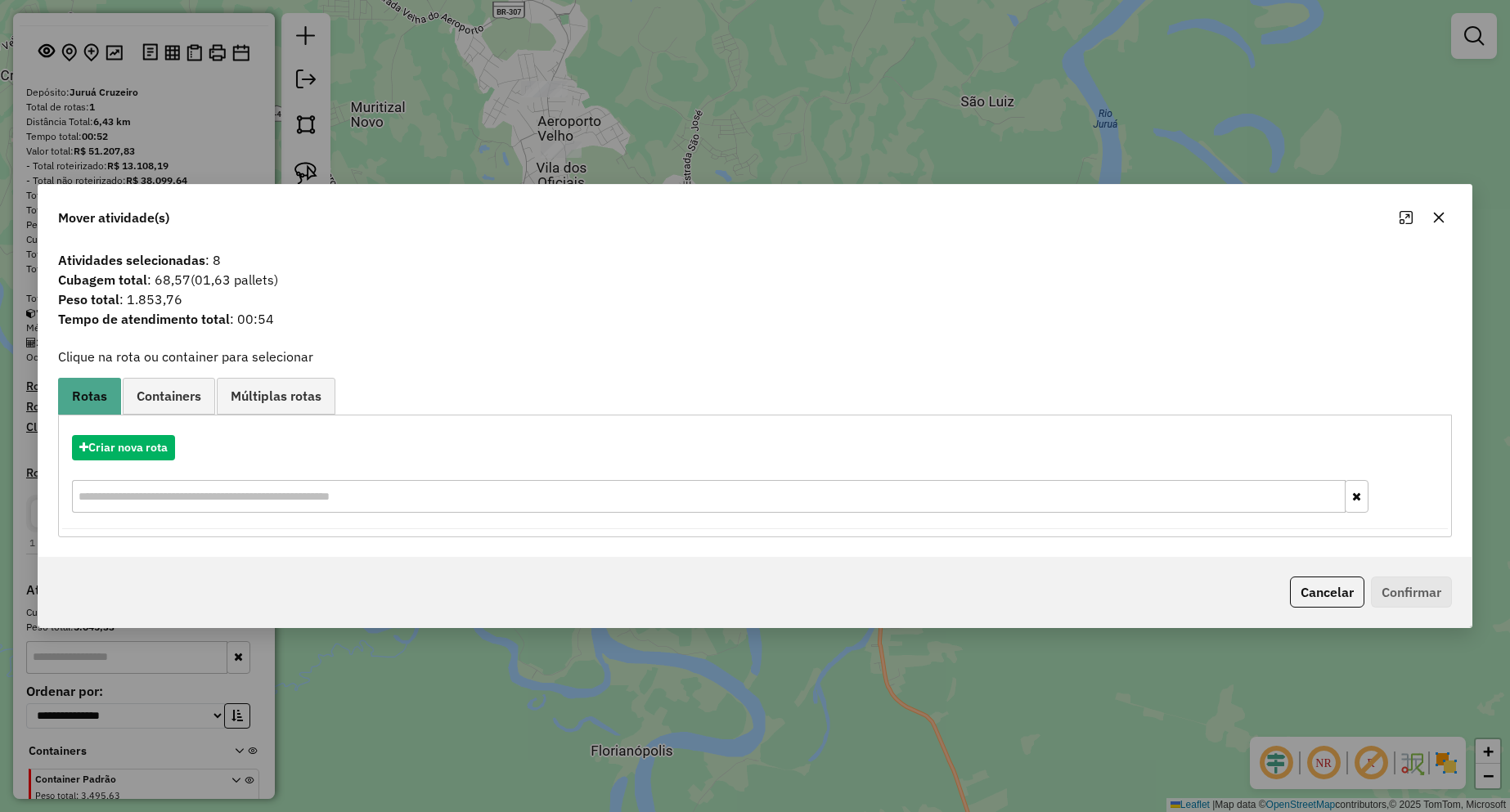
click at [151, 450] on hb-app "Aguarde... Pop-up bloqueado! Seu navegador bloqueou automáticamente a abertura …" at bounding box center [755, 406] width 1510 height 812
click at [151, 451] on button "Criar nova rota" at bounding box center [123, 448] width 103 height 25
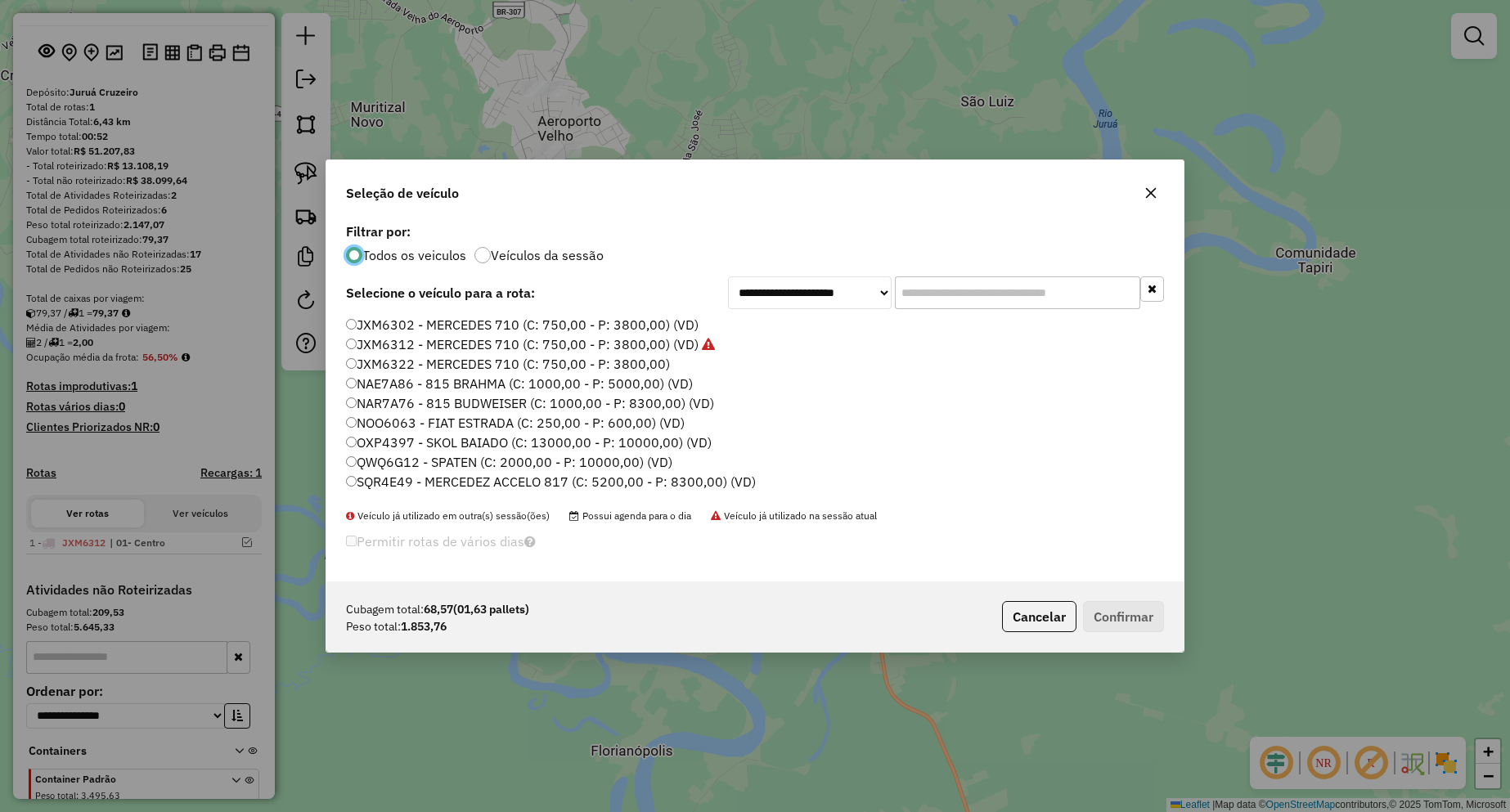
click at [494, 400] on label "NAR7A76 - 815 BUDWEISER (C: 1000,00 - P: 8300,00) (VD)" at bounding box center [530, 403] width 368 height 19
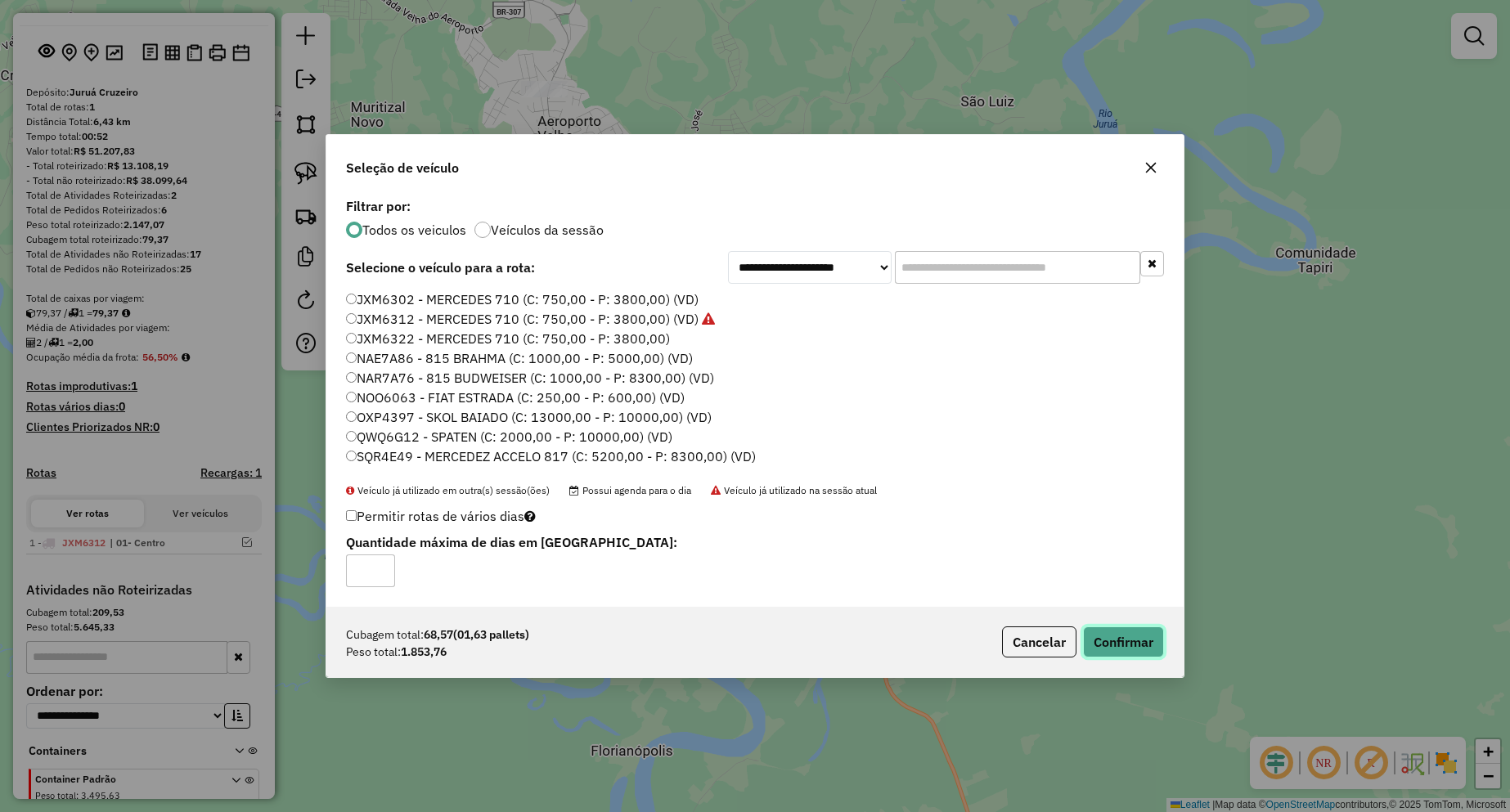
click at [1156, 634] on button "Confirmar" at bounding box center [1123, 641] width 81 height 31
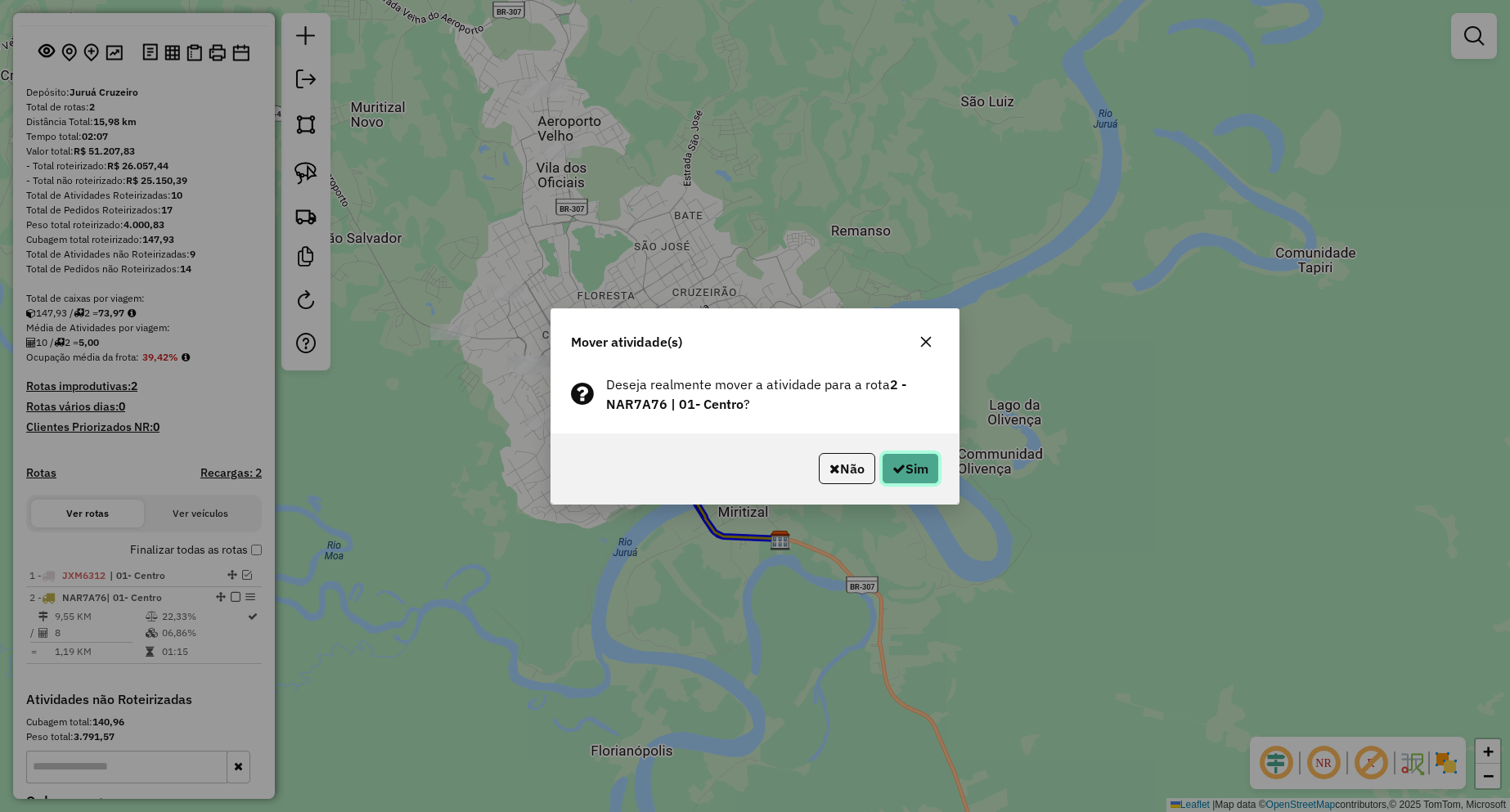
click at [938, 463] on button "Sim" at bounding box center [911, 468] width 57 height 31
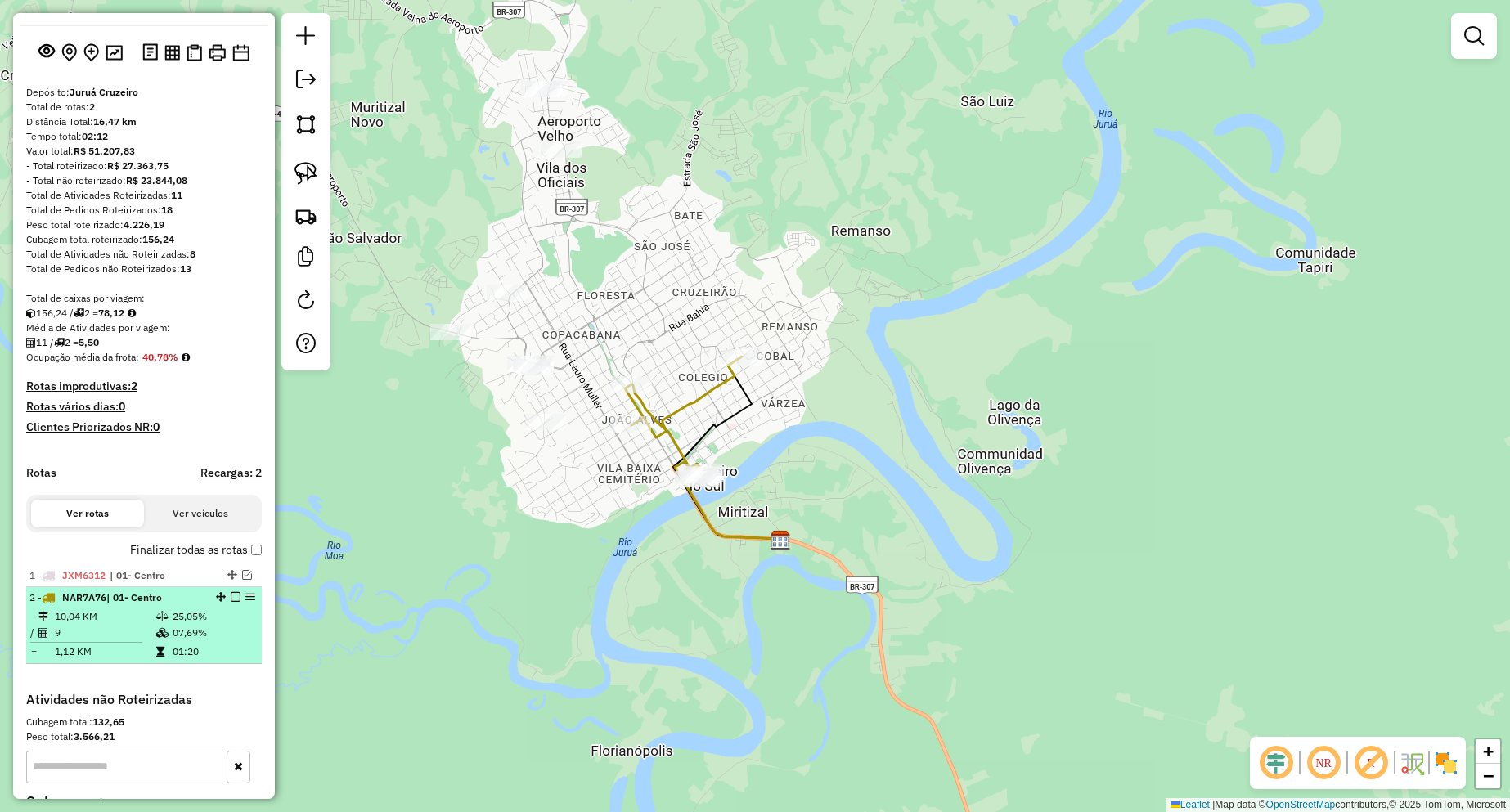
click at [230, 602] on em at bounding box center [235, 598] width 10 height 10
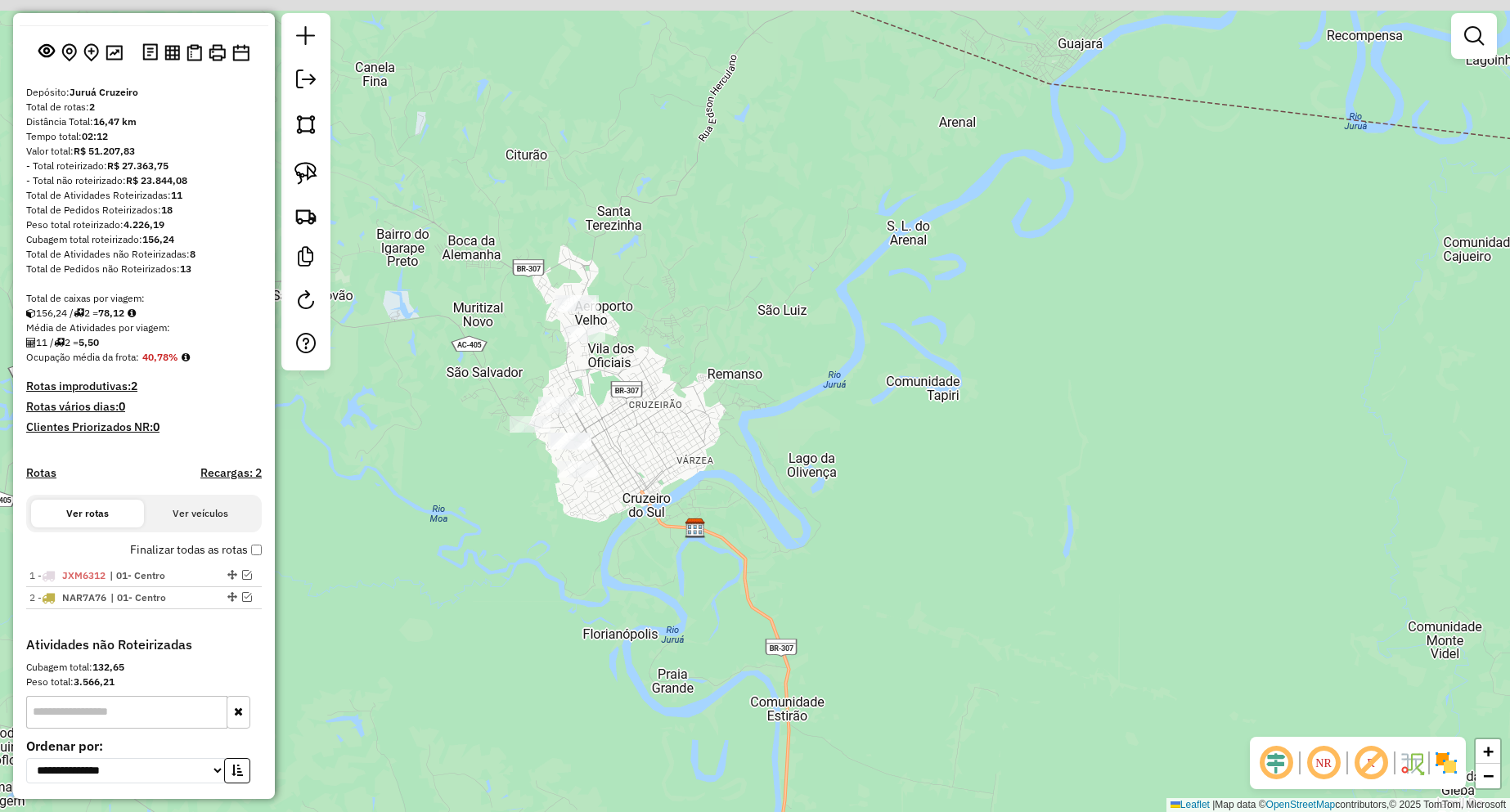
drag, startPoint x: 587, startPoint y: 415, endPoint x: 620, endPoint y: 452, distance: 49.6
click at [620, 452] on div "Janela de atendimento Grade de atendimento Capacidade Transportadoras Veículos …" at bounding box center [755, 406] width 1510 height 812
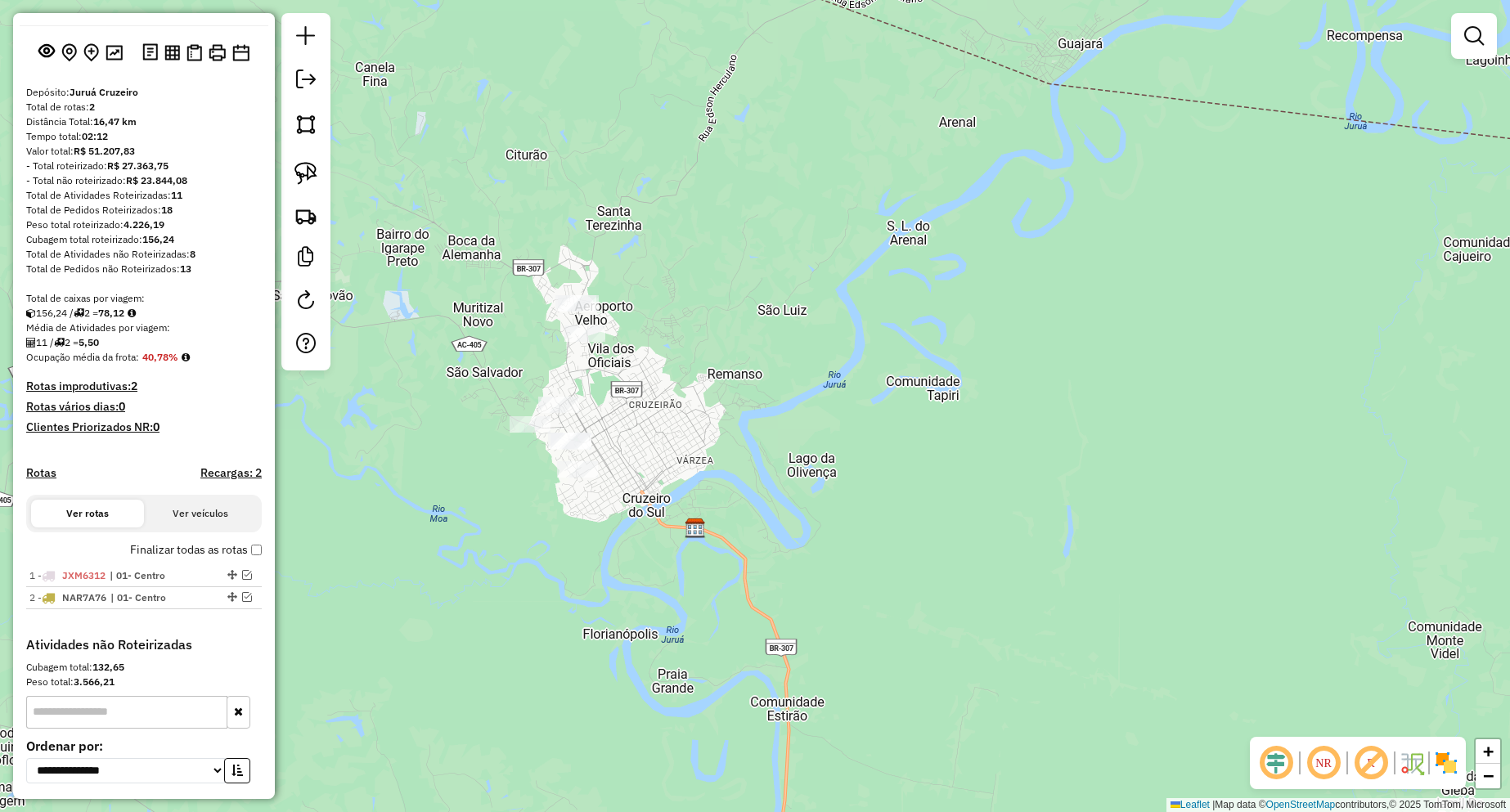
drag, startPoint x: 294, startPoint y: 174, endPoint x: 398, endPoint y: 176, distance: 104.0
click at [295, 175] on link at bounding box center [306, 173] width 36 height 36
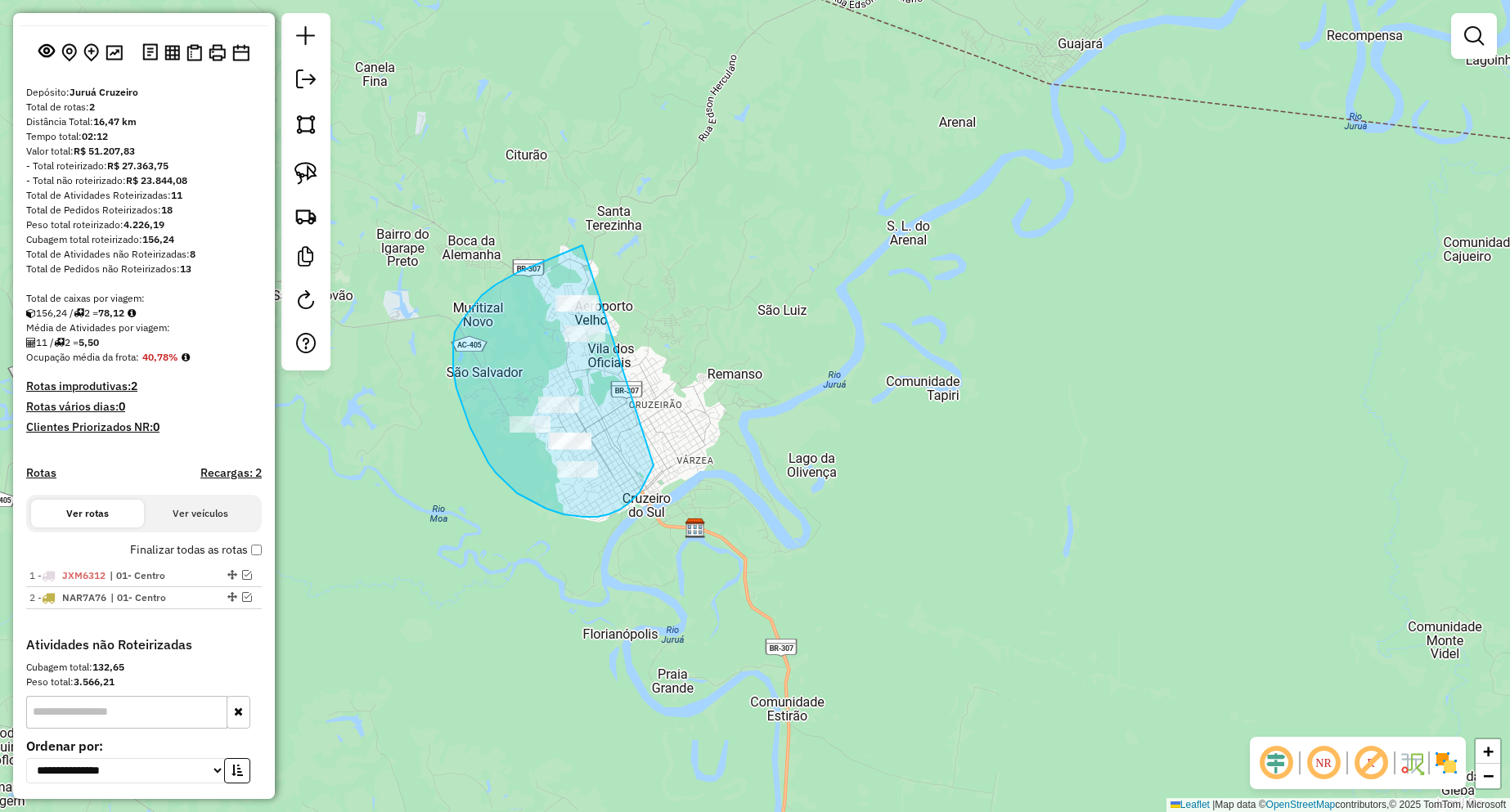
drag, startPoint x: 582, startPoint y: 246, endPoint x: 674, endPoint y: 344, distance: 134.4
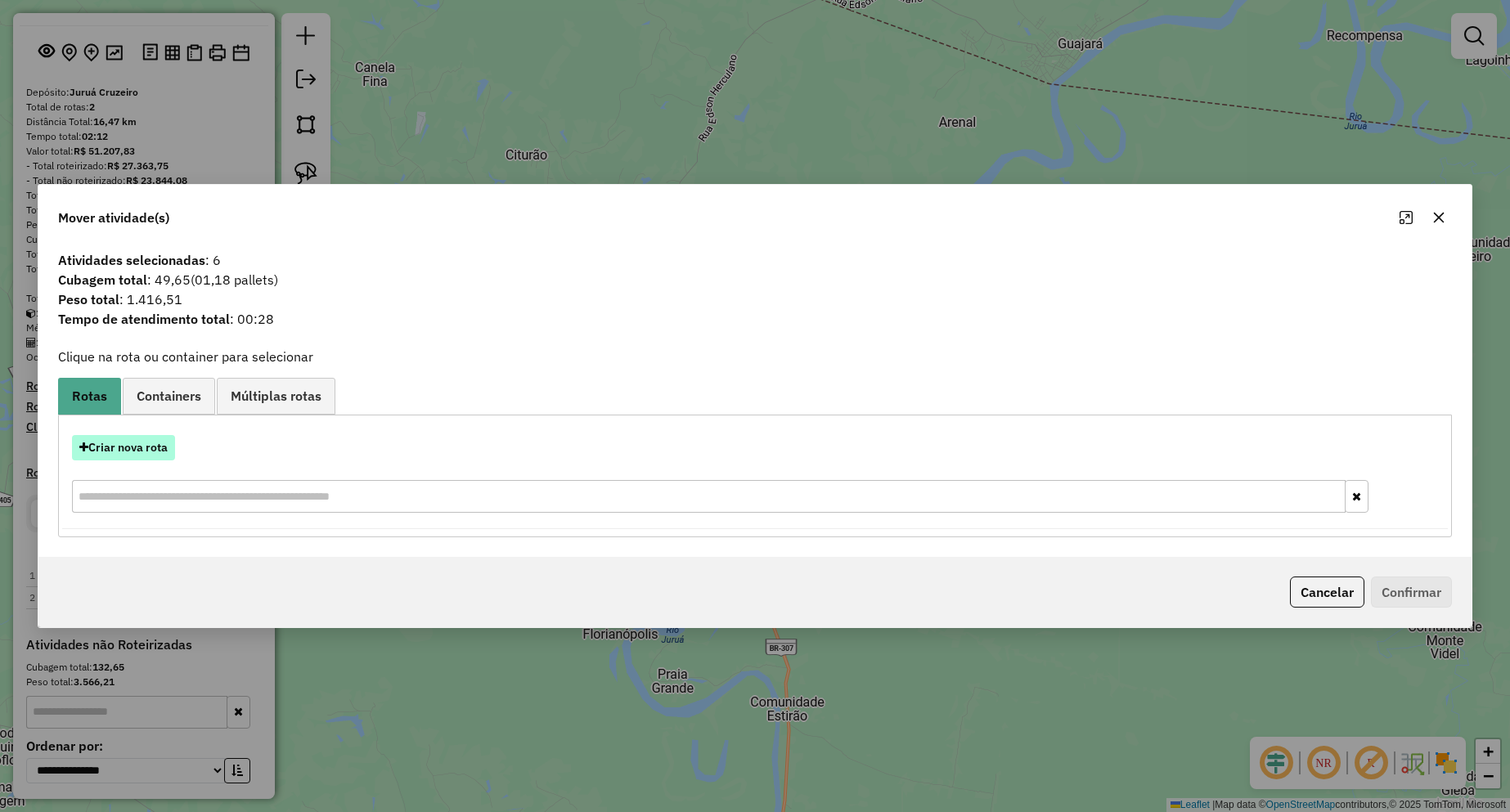
click at [156, 451] on button "Criar nova rota" at bounding box center [123, 448] width 103 height 25
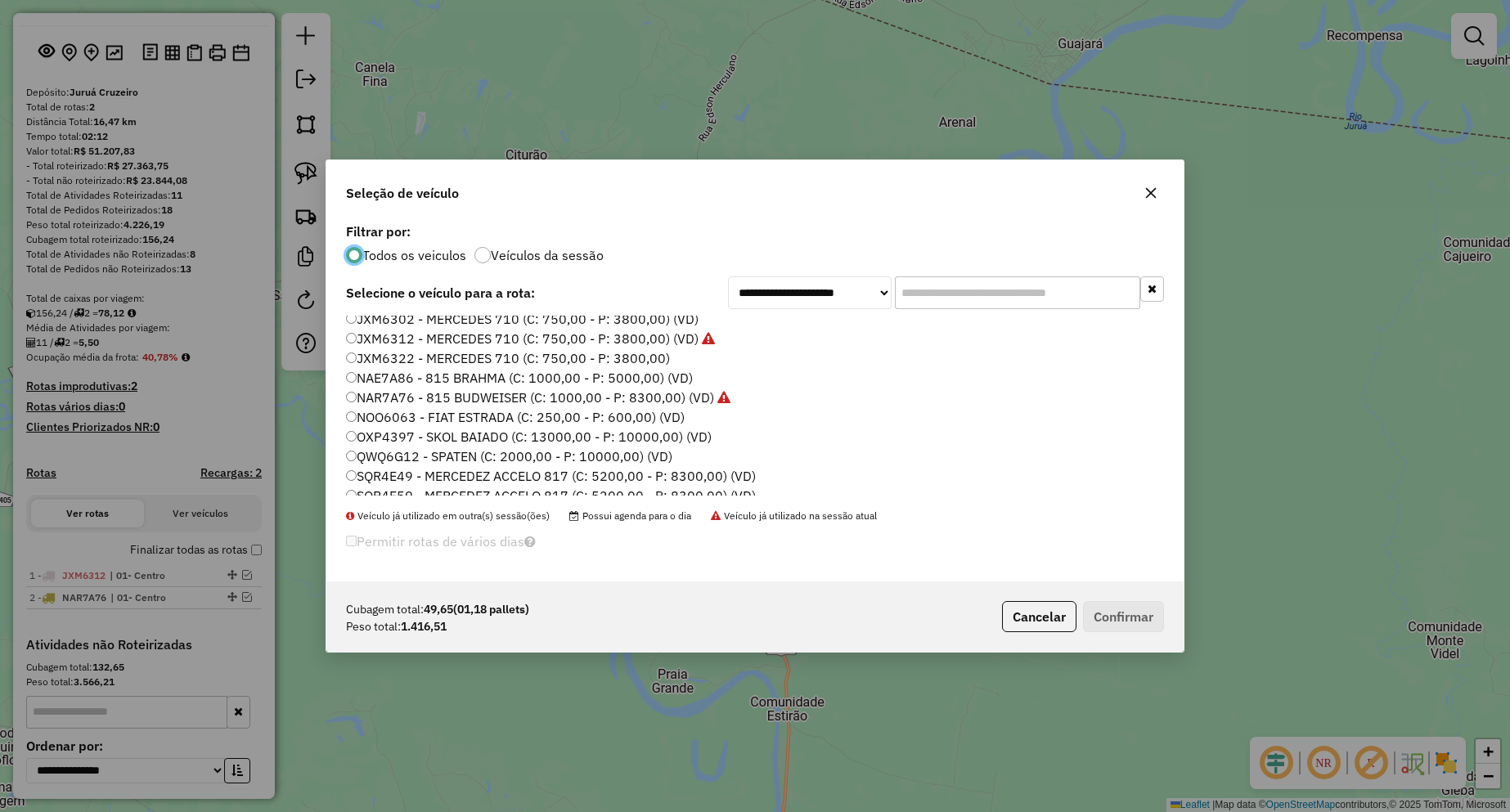
scroll to position [16, 0]
click at [440, 485] on label "SQR4E59 - MERCEDEZ ACCELO 817 (C: 5200,00 - P: 8300,00) (VD)" at bounding box center [550, 484] width 409 height 19
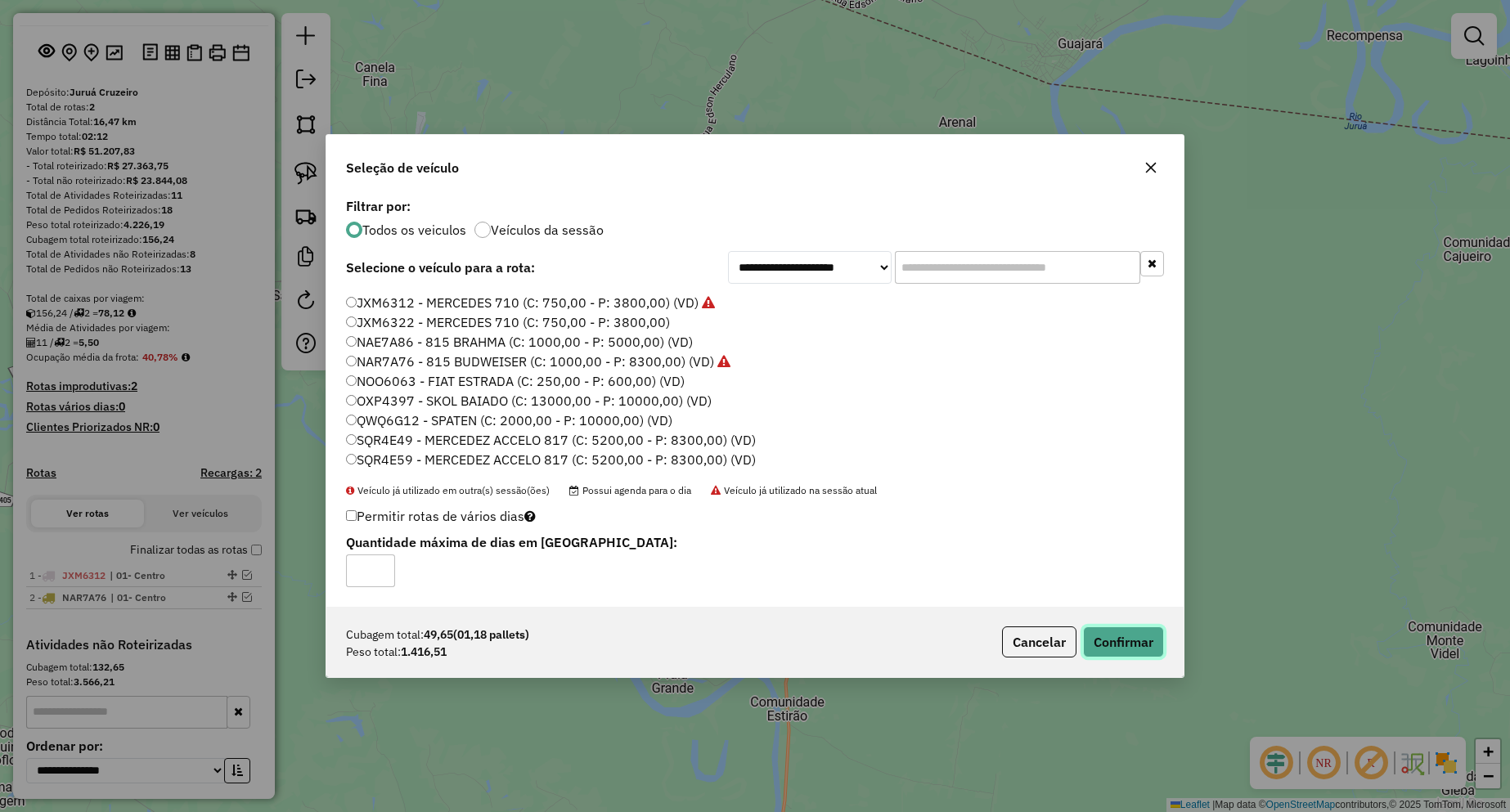
click at [1128, 636] on button "Confirmar" at bounding box center [1123, 641] width 81 height 31
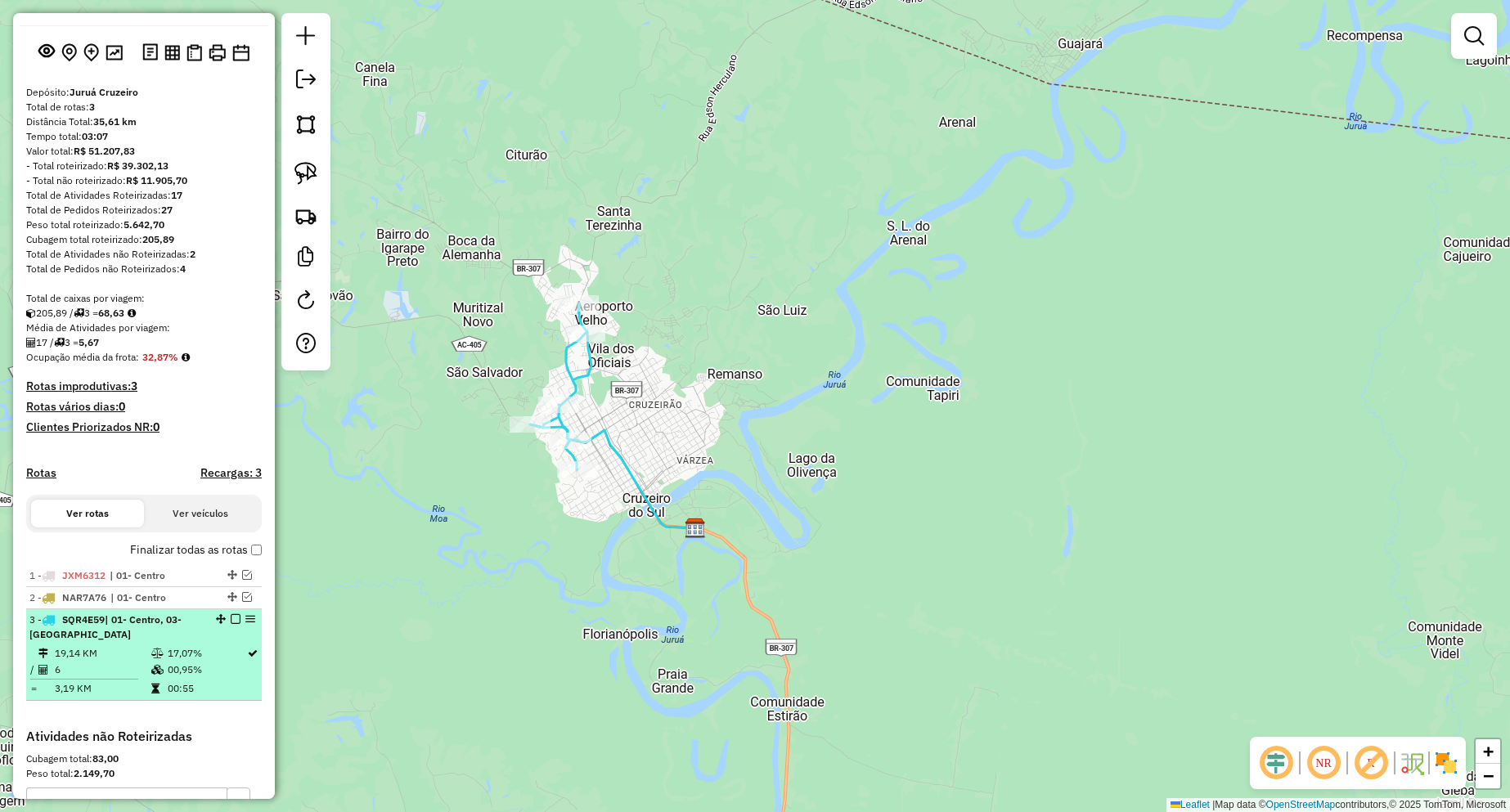
click at [230, 624] on em at bounding box center [235, 620] width 10 height 10
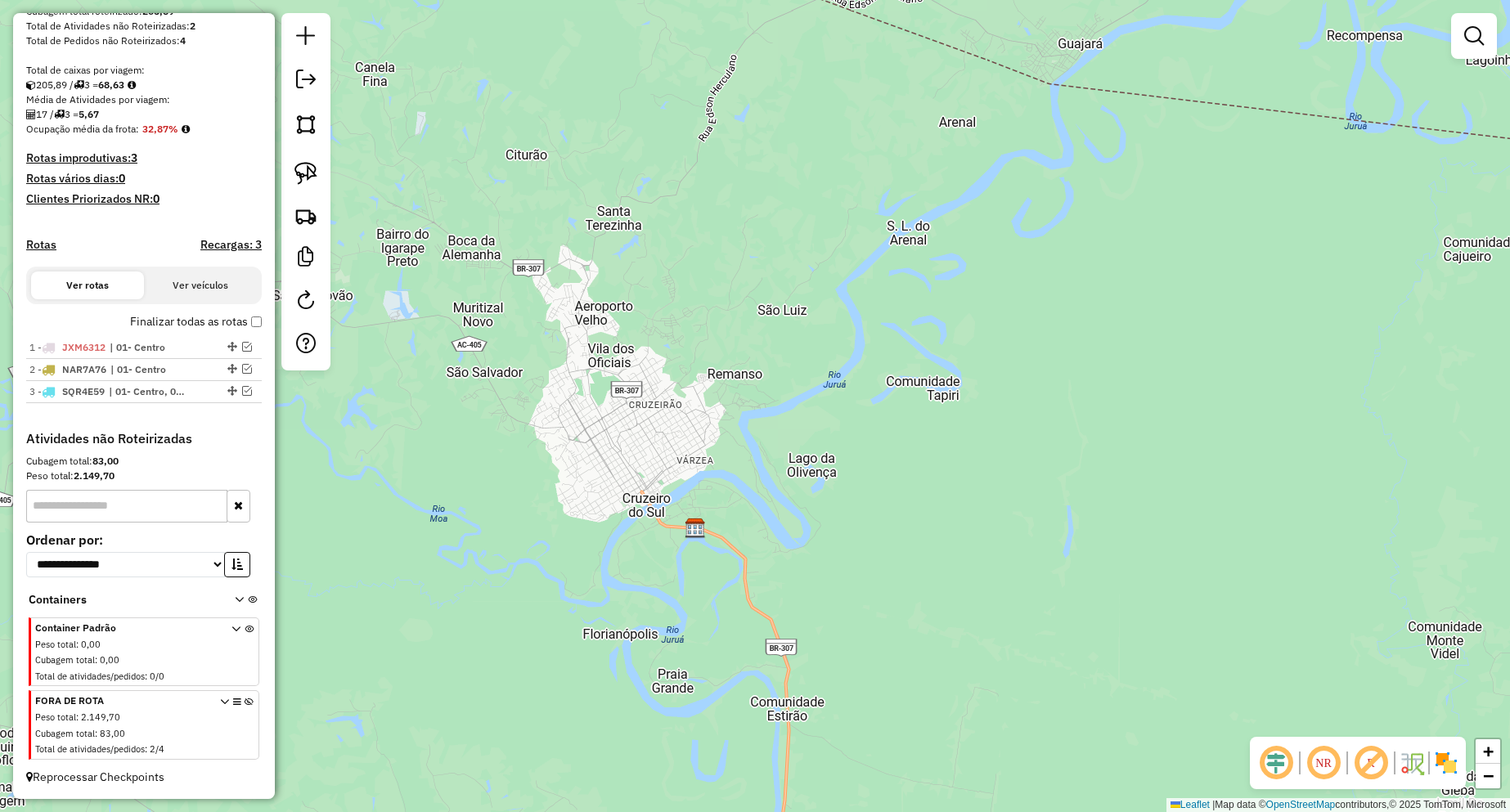
scroll to position [309, 0]
click at [315, 85] on em at bounding box center [306, 78] width 19 height 19
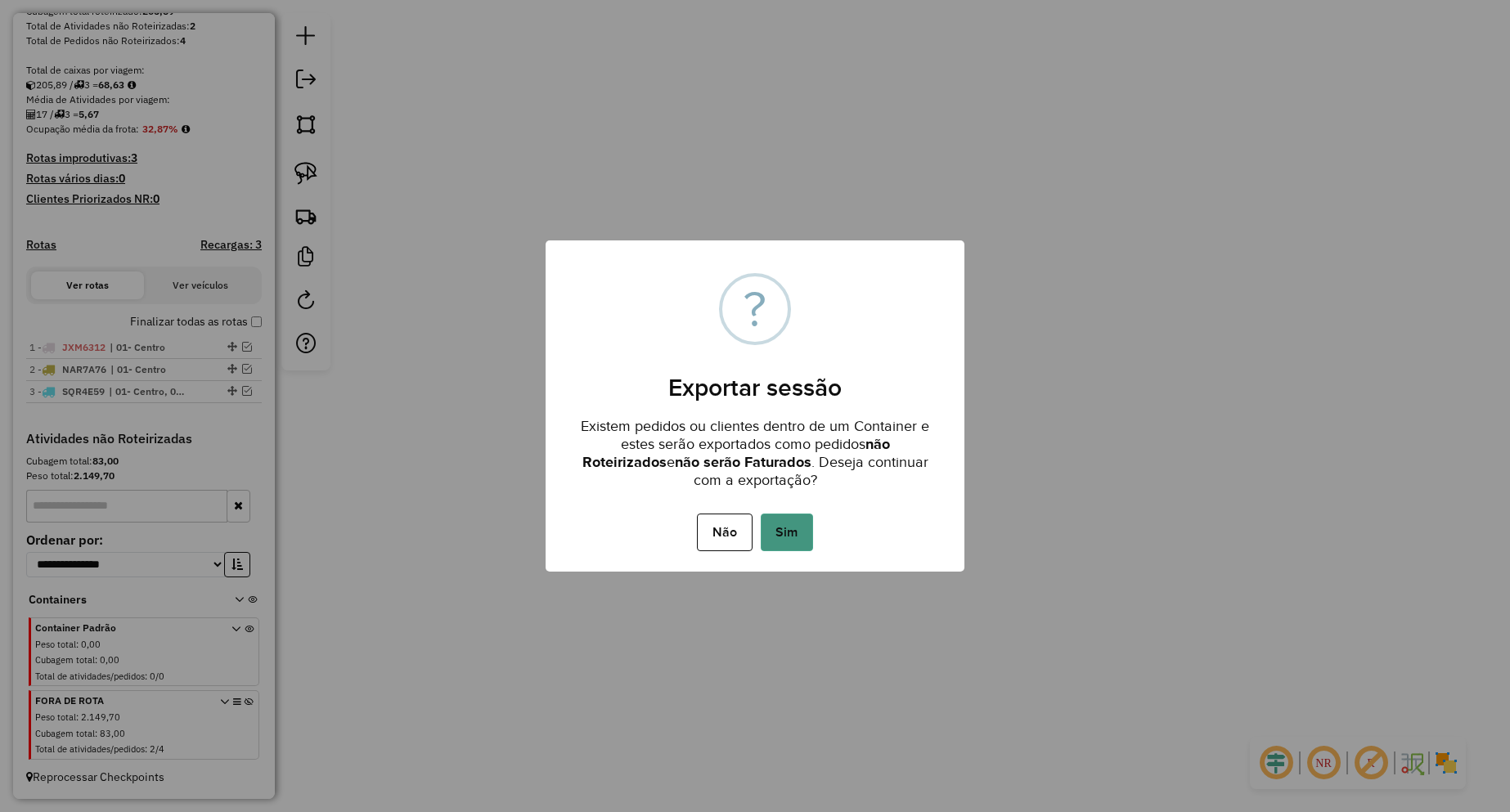
click at [796, 529] on button "Sim" at bounding box center [787, 533] width 52 height 38
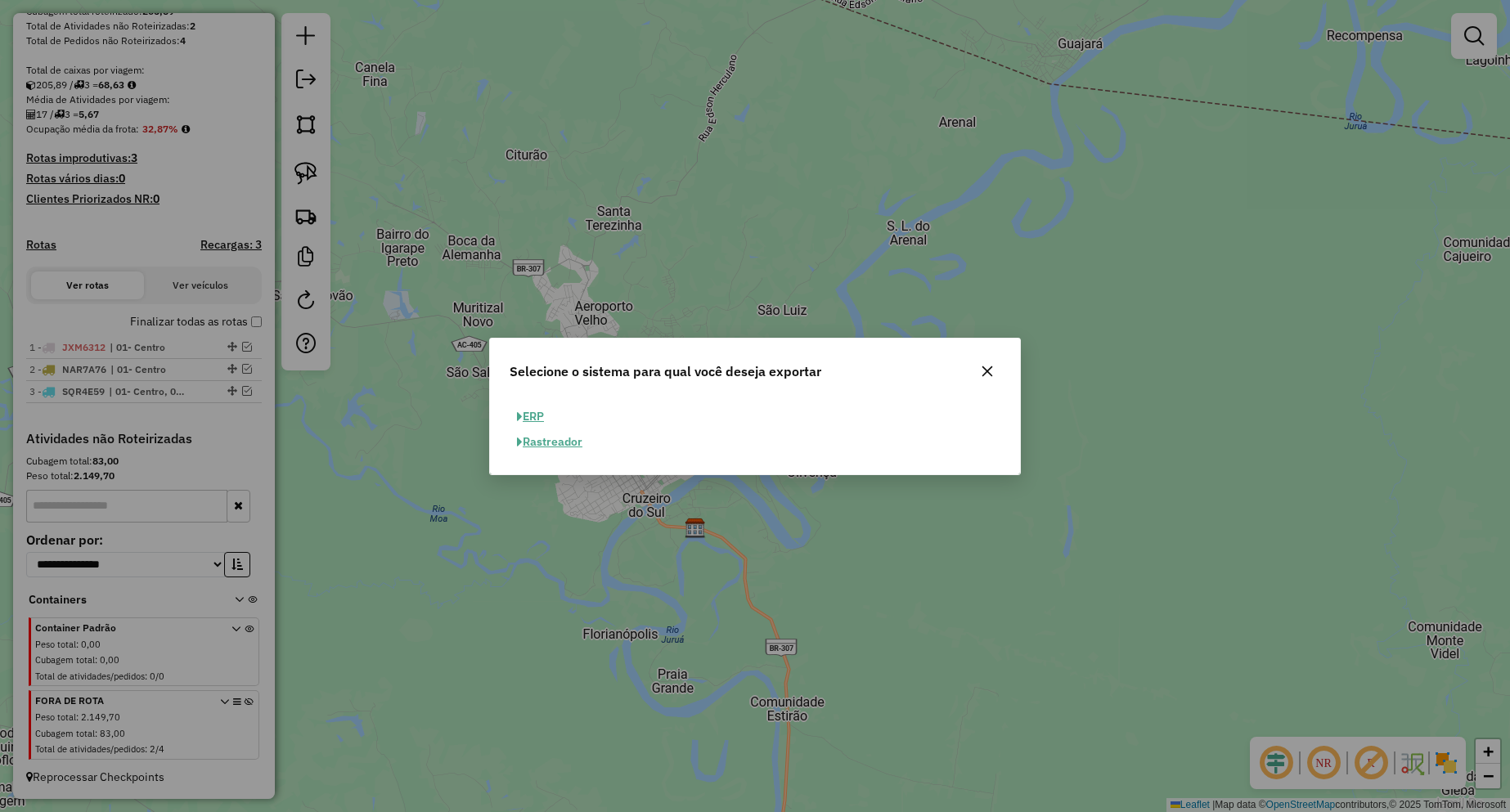
click at [527, 417] on button "ERP" at bounding box center [530, 417] width 41 height 25
select select "**"
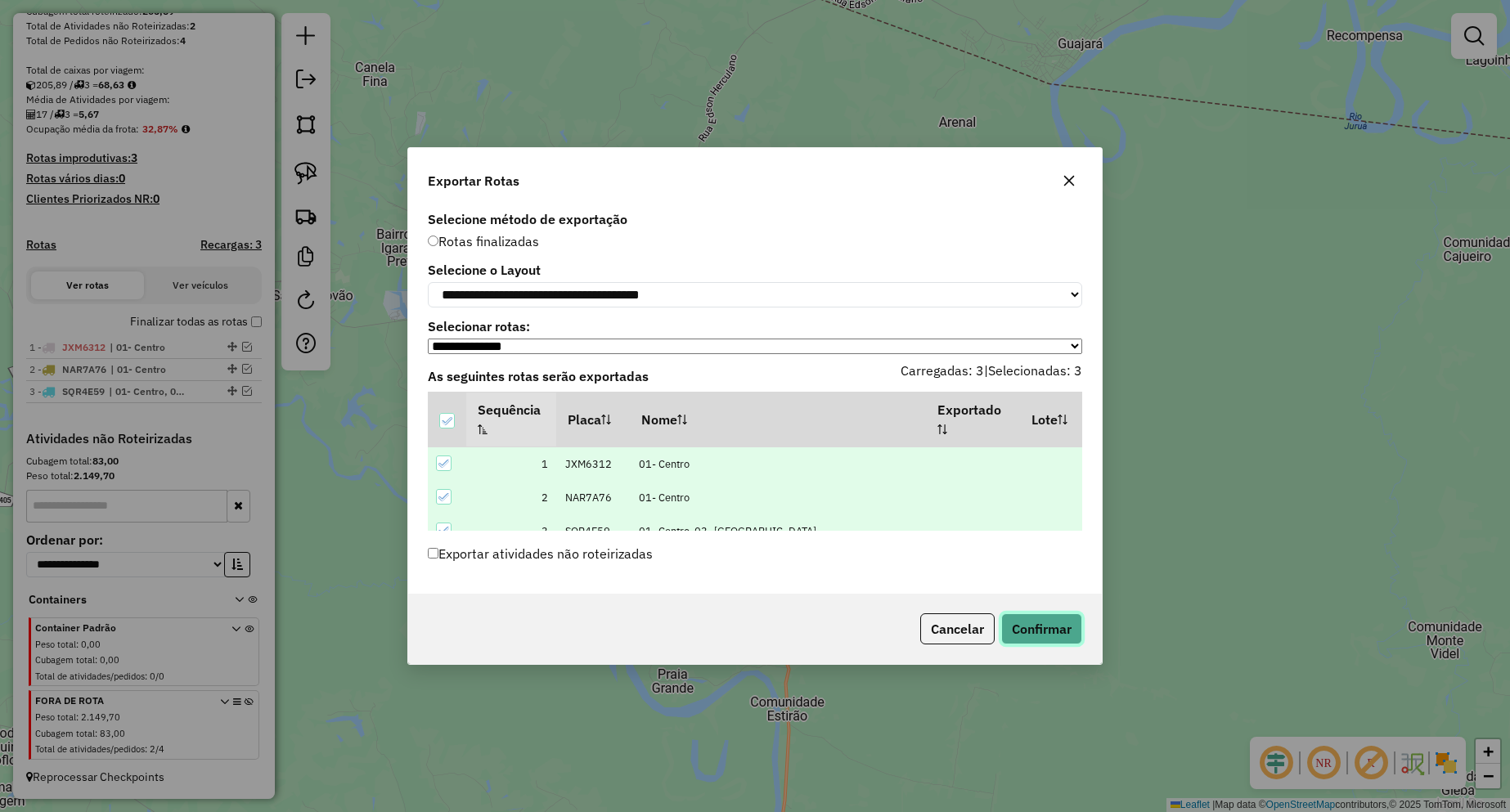
click at [1016, 631] on button "Confirmar" at bounding box center [1042, 629] width 81 height 31
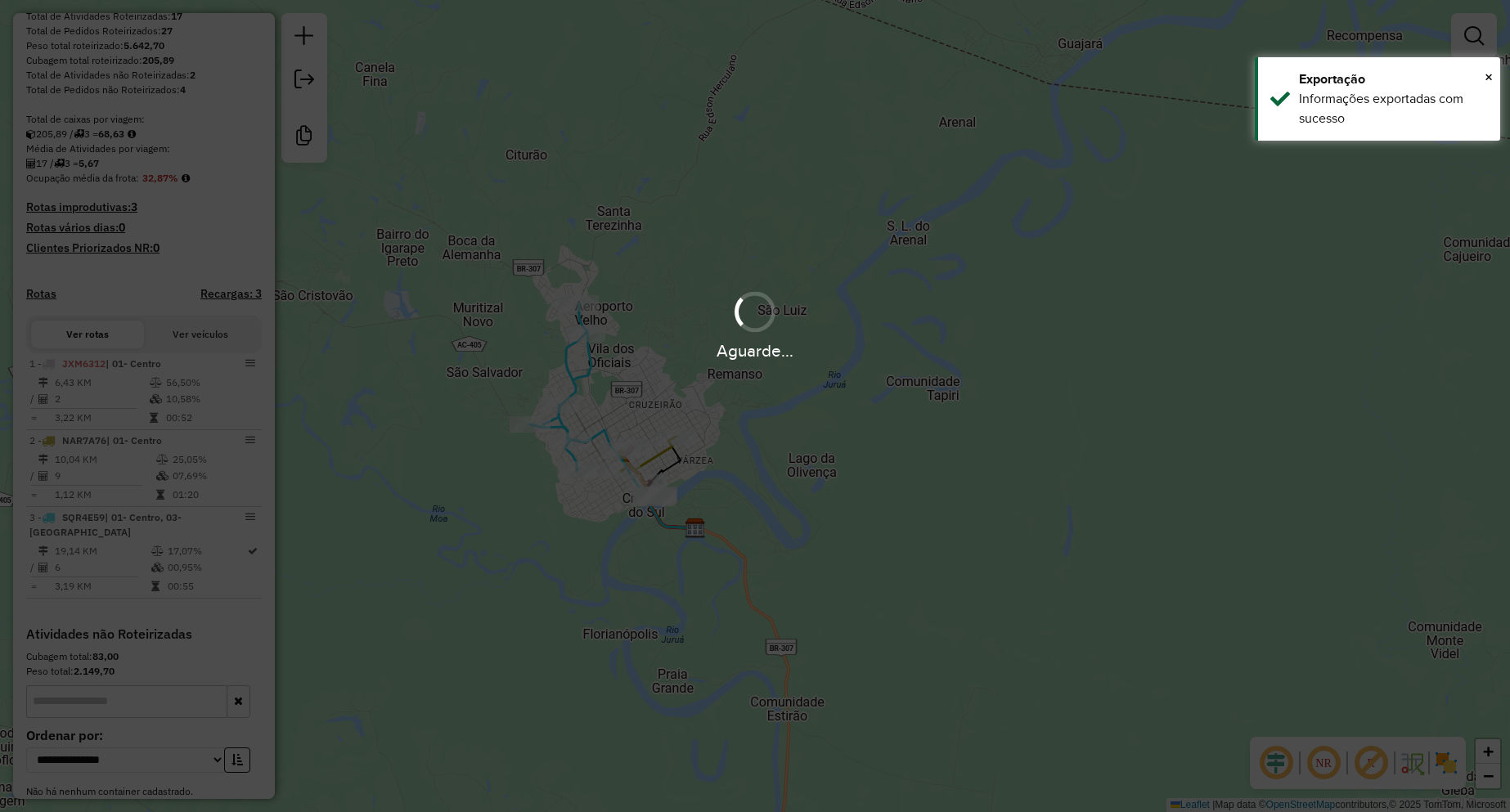
scroll to position [354, 0]
